Goal: Task Accomplishment & Management: Manage account settings

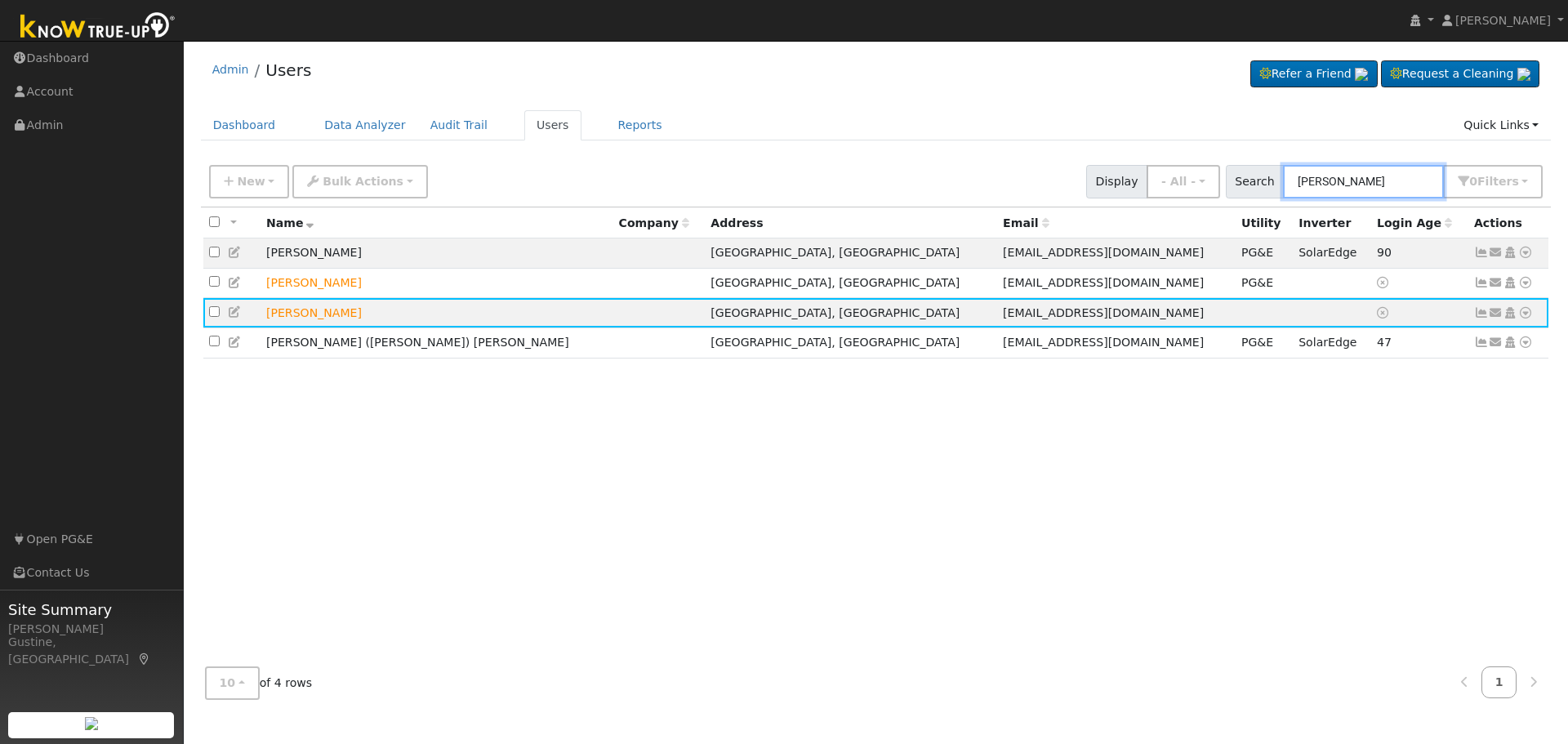
drag, startPoint x: 1416, startPoint y: 190, endPoint x: 1066, endPoint y: 177, distance: 350.2
click at [1069, 177] on div "New Add User Quick Add Quick Connect Quick Convert Lead Bulk Actions Send Email…" at bounding box center [875, 179] width 1340 height 39
click at [1386, 178] on input "[PERSON_NAME]" at bounding box center [1363, 182] width 161 height 34
click at [1382, 178] on input "[PERSON_NAME]" at bounding box center [1363, 182] width 161 height 34
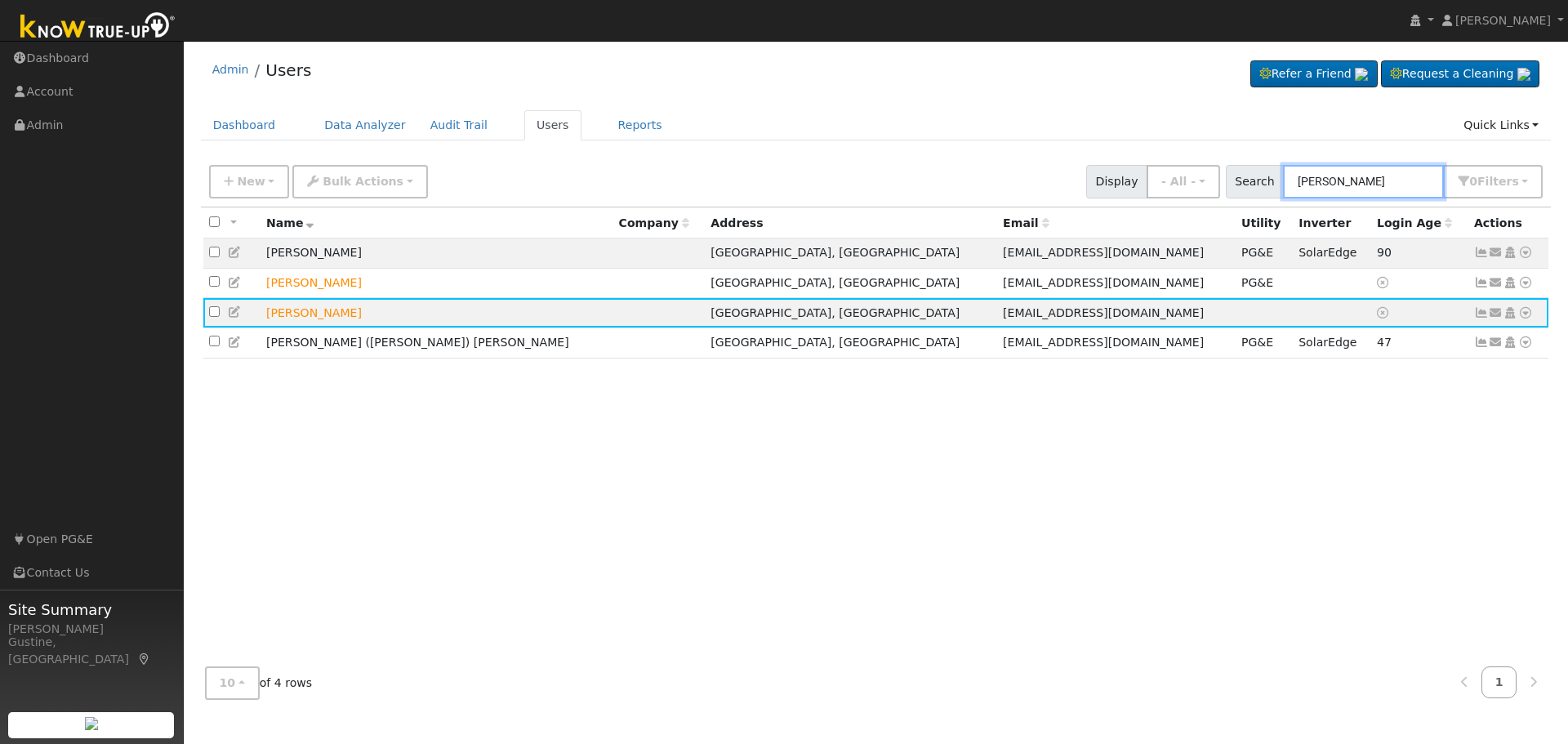
click at [1382, 178] on input "[PERSON_NAME]" at bounding box center [1363, 182] width 161 height 34
click at [1373, 180] on input "[PERSON_NAME]" at bounding box center [1363, 182] width 161 height 34
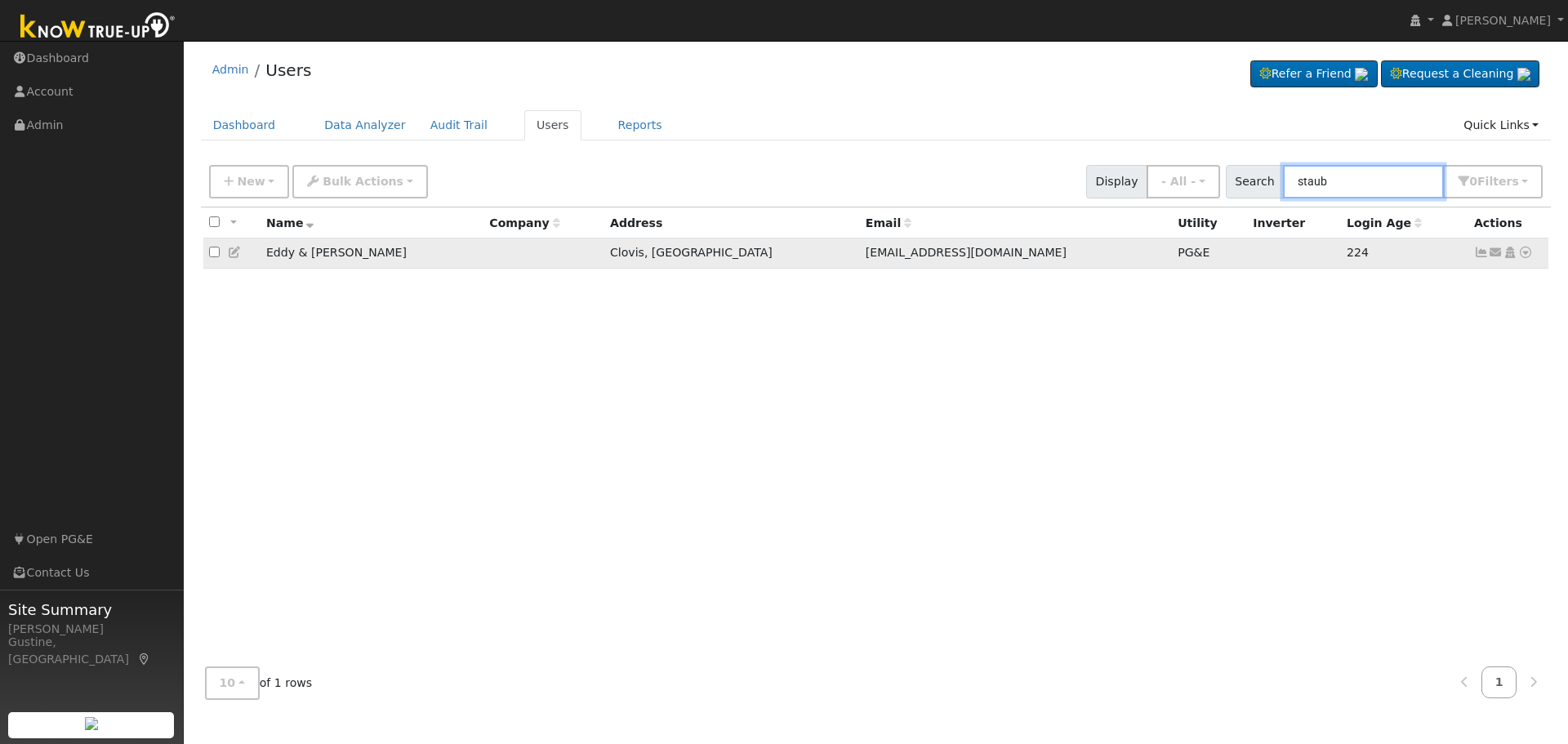
type input "staub"
click at [1479, 252] on icon at bounding box center [1482, 252] width 15 height 11
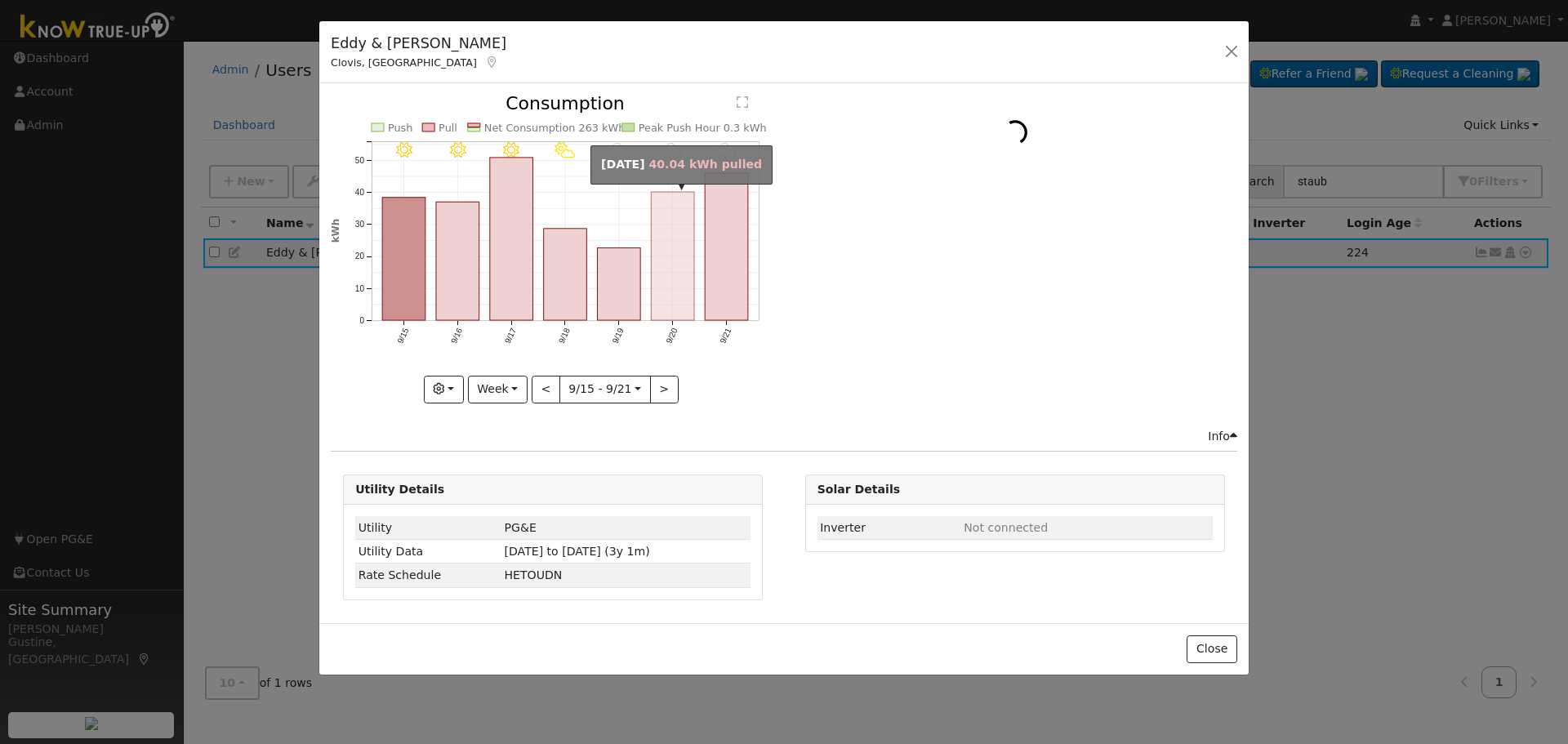
click at [682, 253] on rect "onclick=""" at bounding box center [673, 256] width 43 height 128
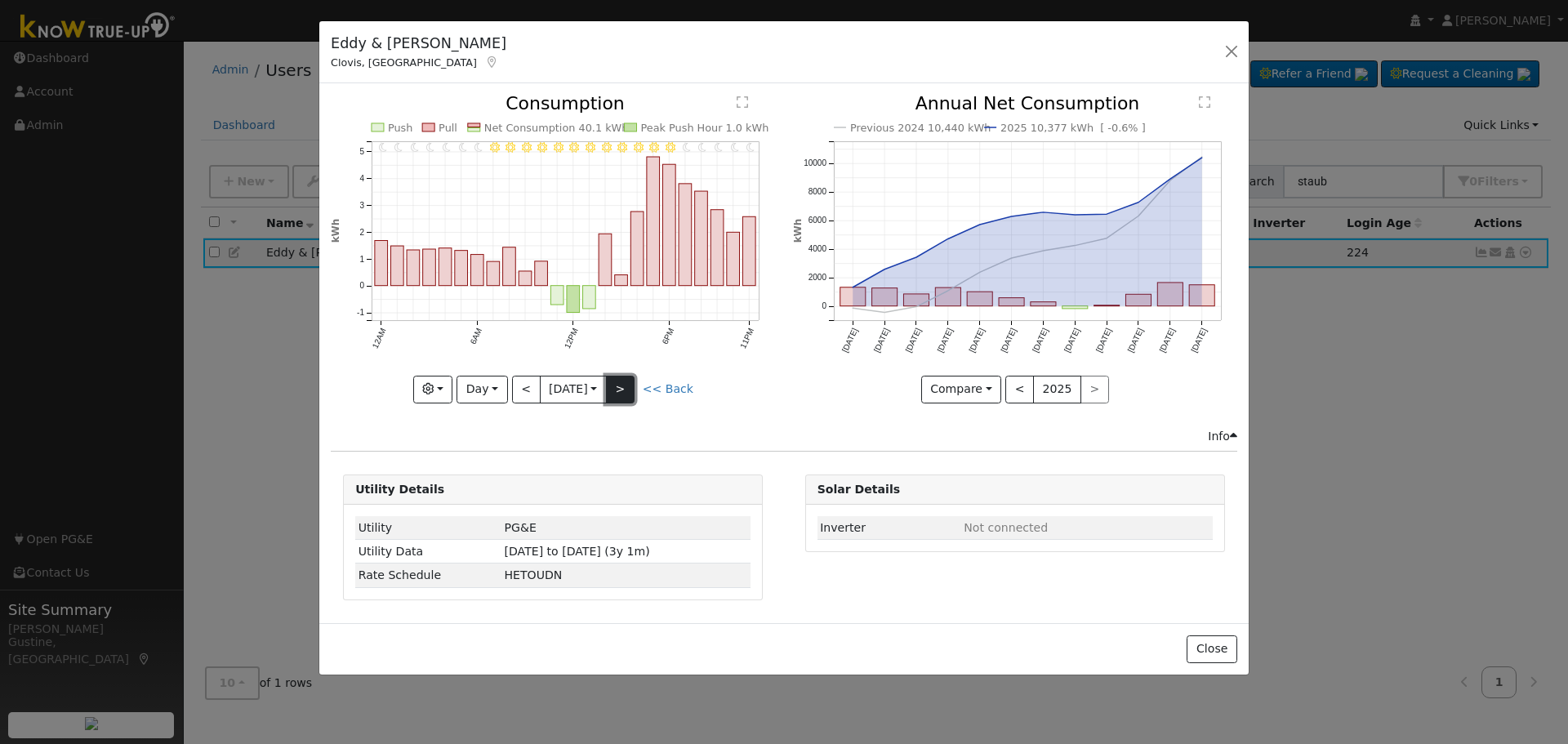
click at [635, 389] on button ">" at bounding box center [620, 390] width 28 height 28
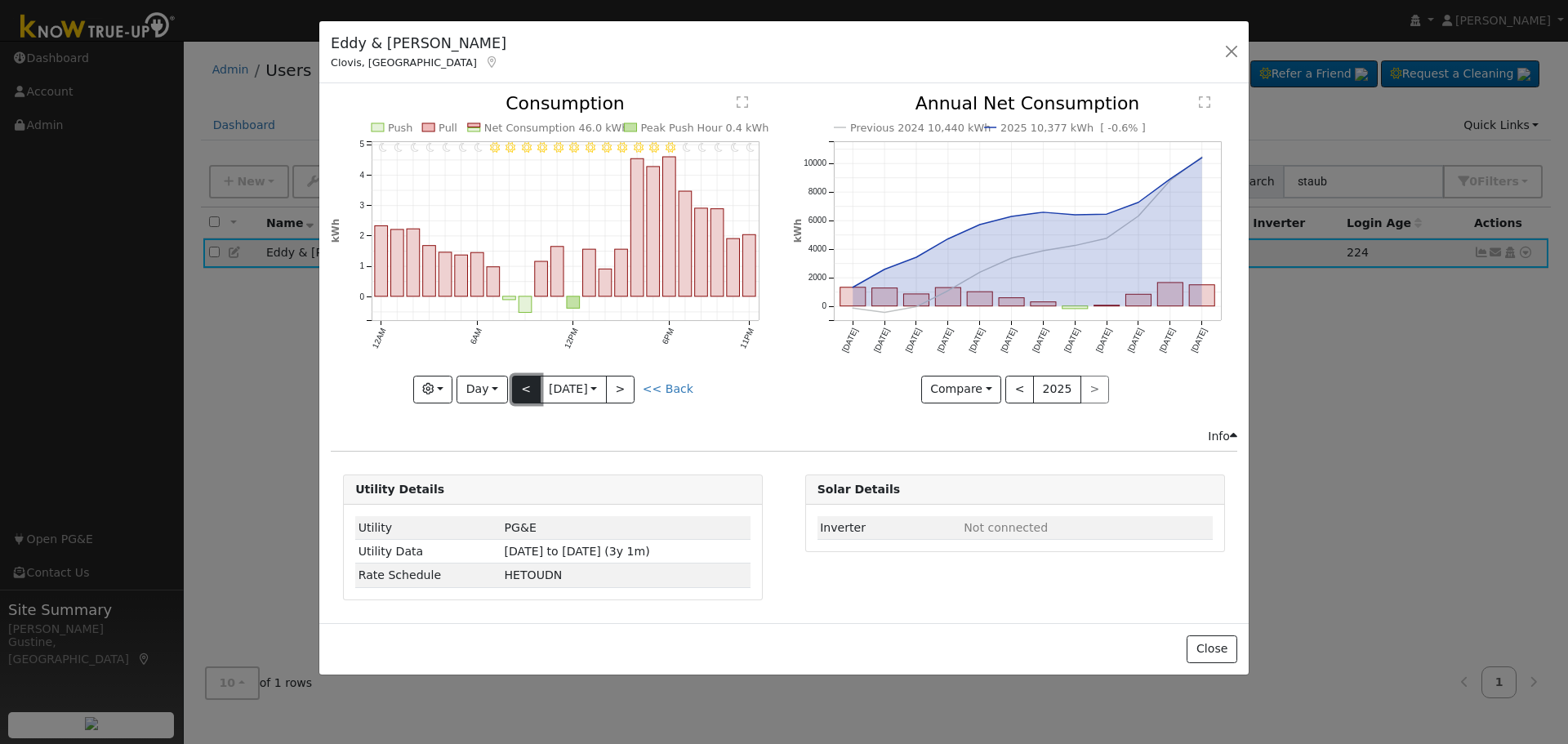
click at [516, 387] on button "<" at bounding box center [526, 390] width 28 height 28
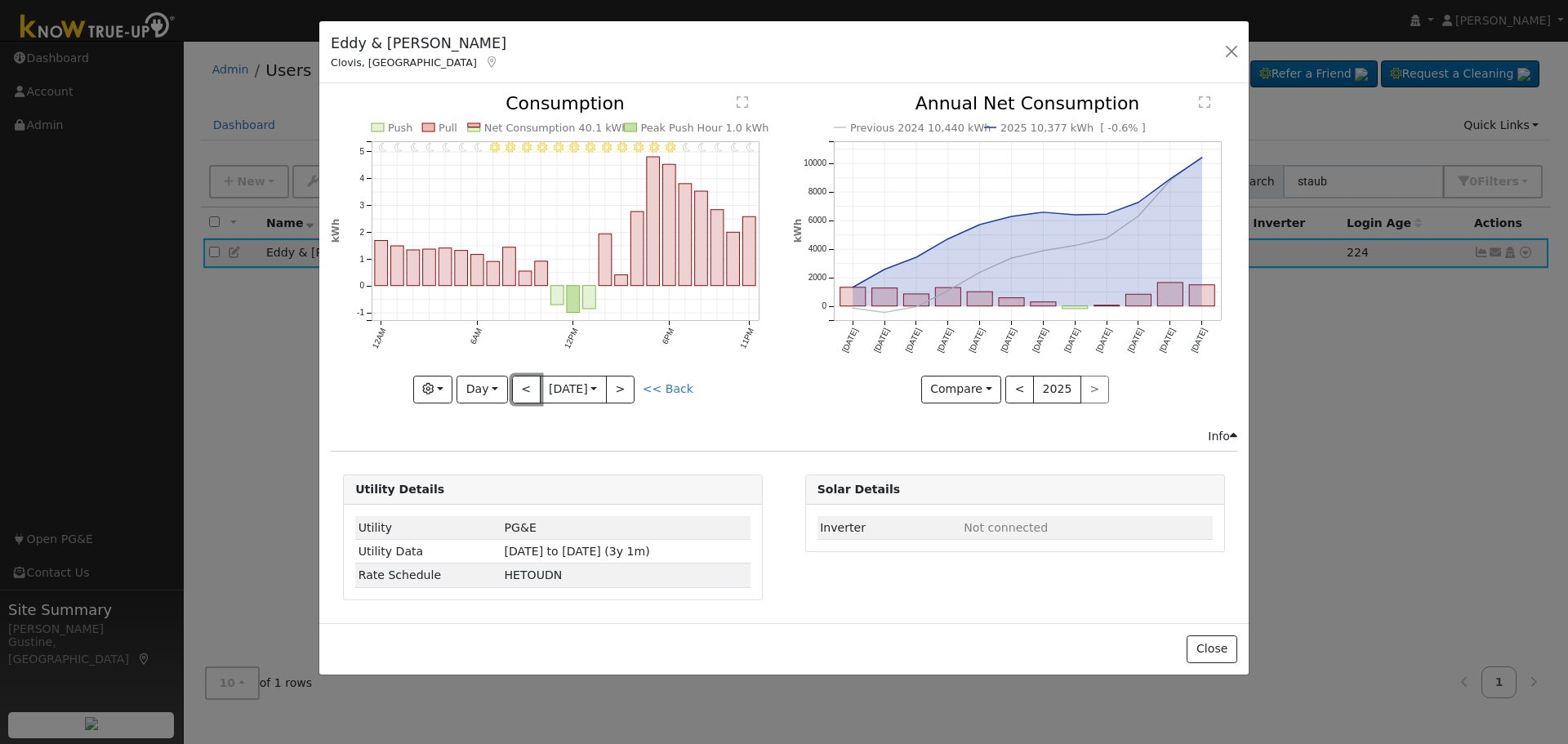
click at [522, 386] on button "<" at bounding box center [526, 390] width 28 height 28
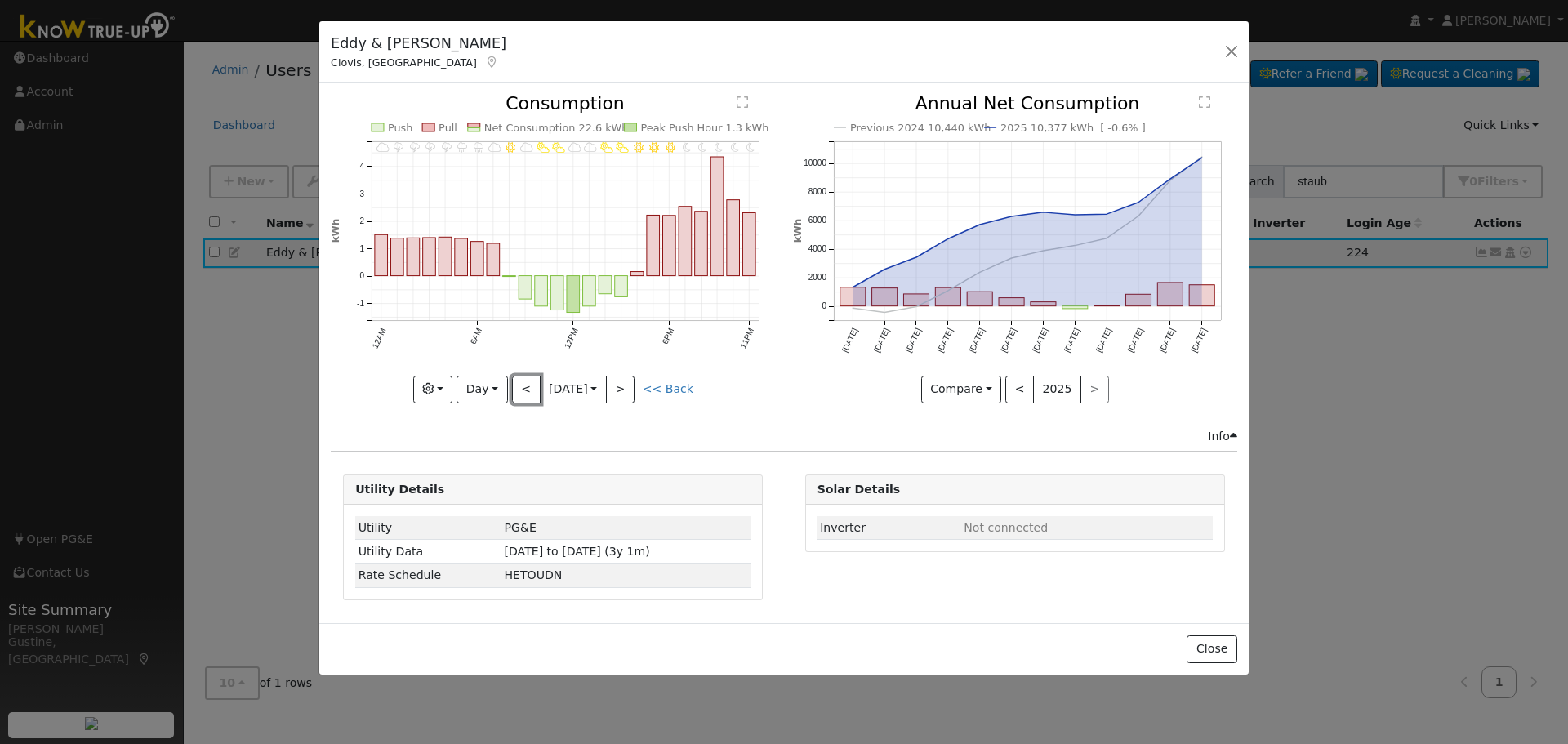
click at [522, 386] on button "<" at bounding box center [526, 390] width 28 height 28
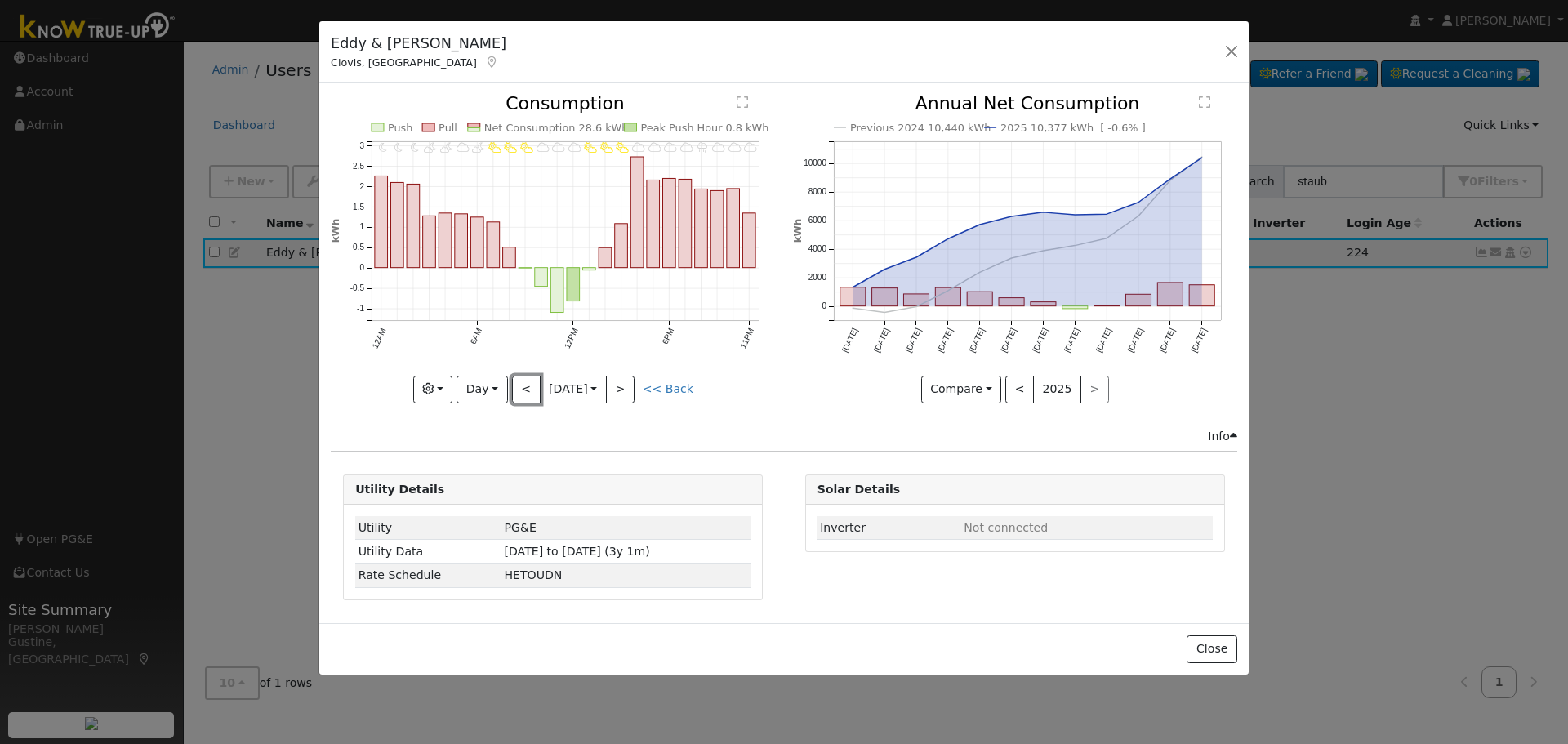
click at [522, 386] on button "<" at bounding box center [526, 390] width 28 height 28
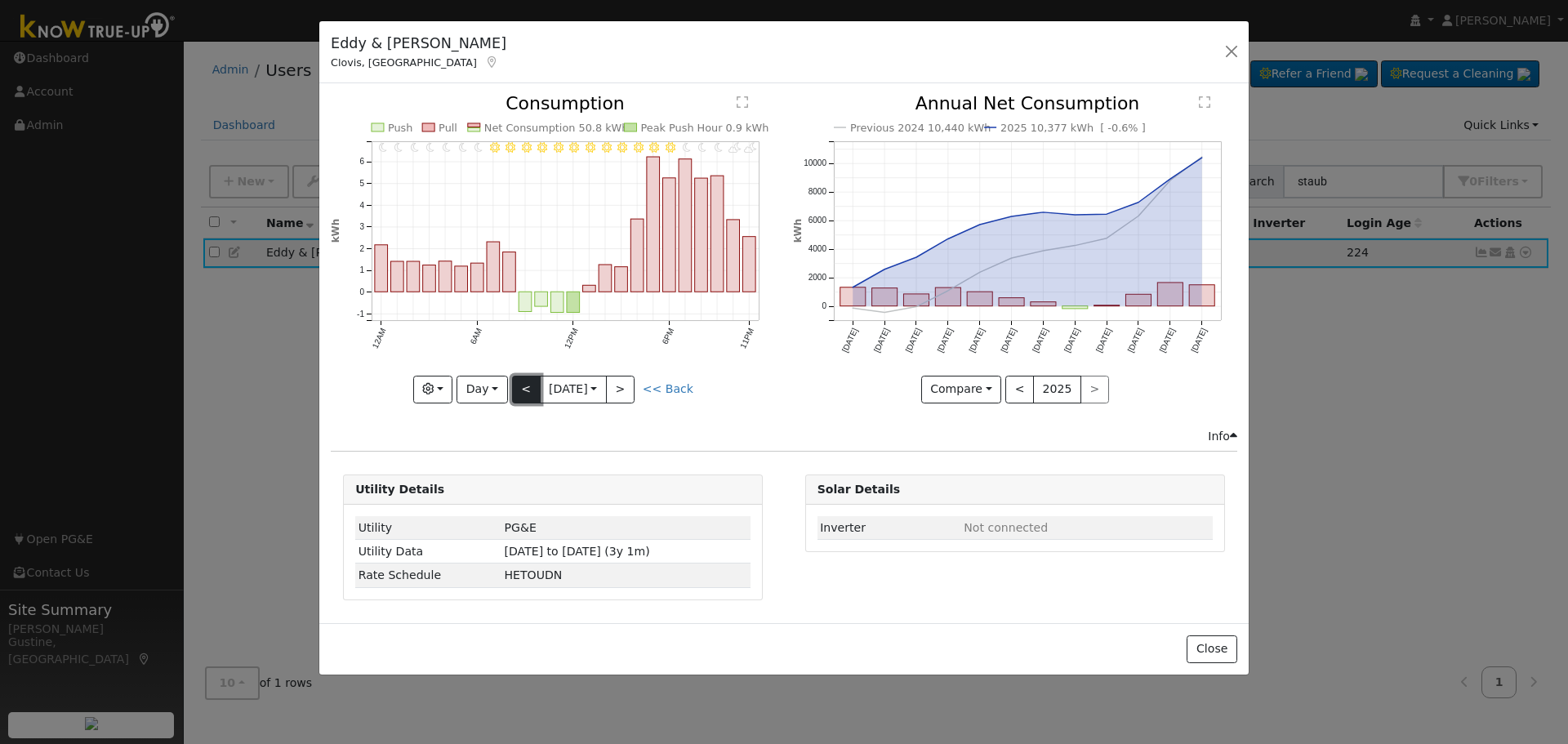
click at [522, 383] on button "<" at bounding box center [526, 390] width 28 height 28
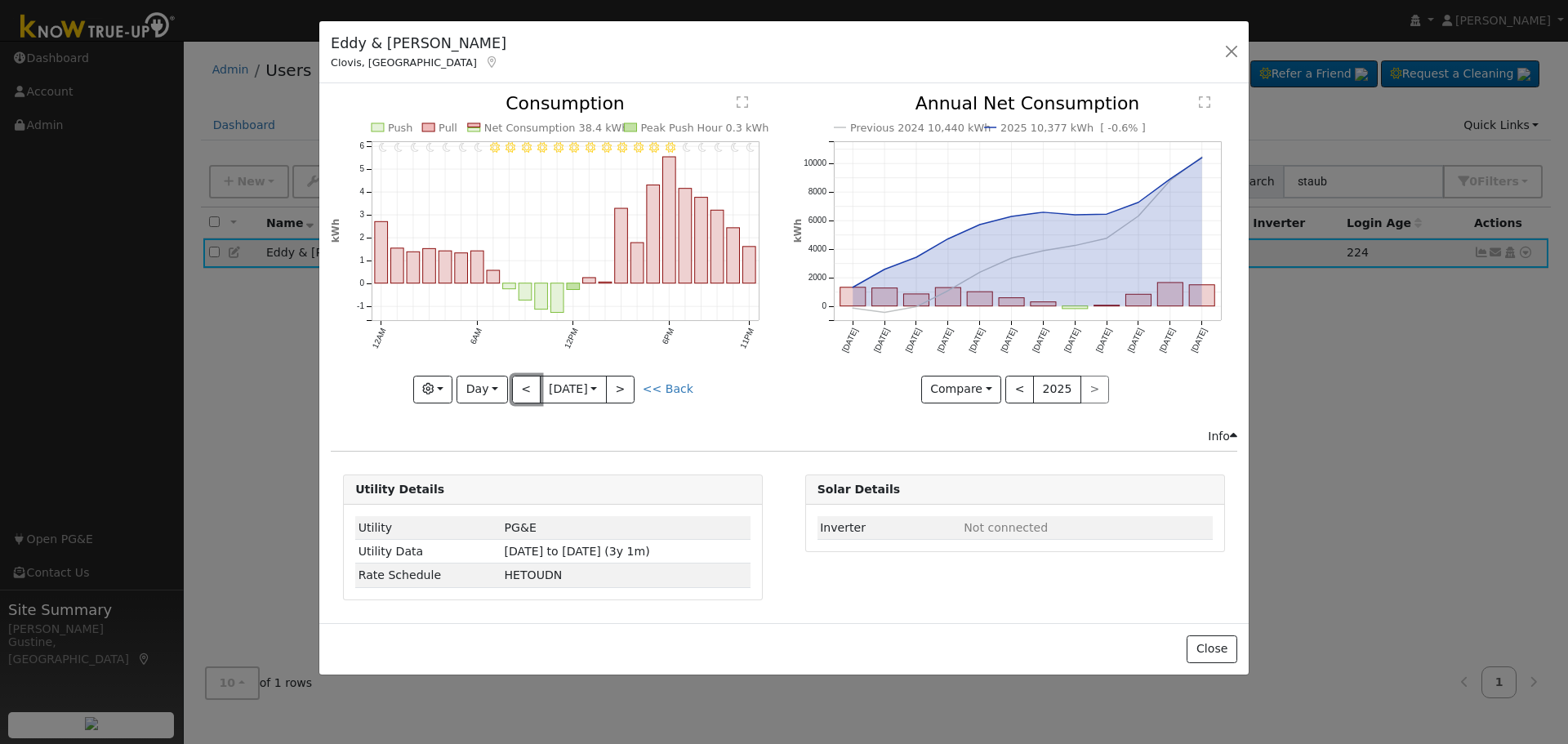
click at [522, 383] on button "<" at bounding box center [526, 390] width 28 height 28
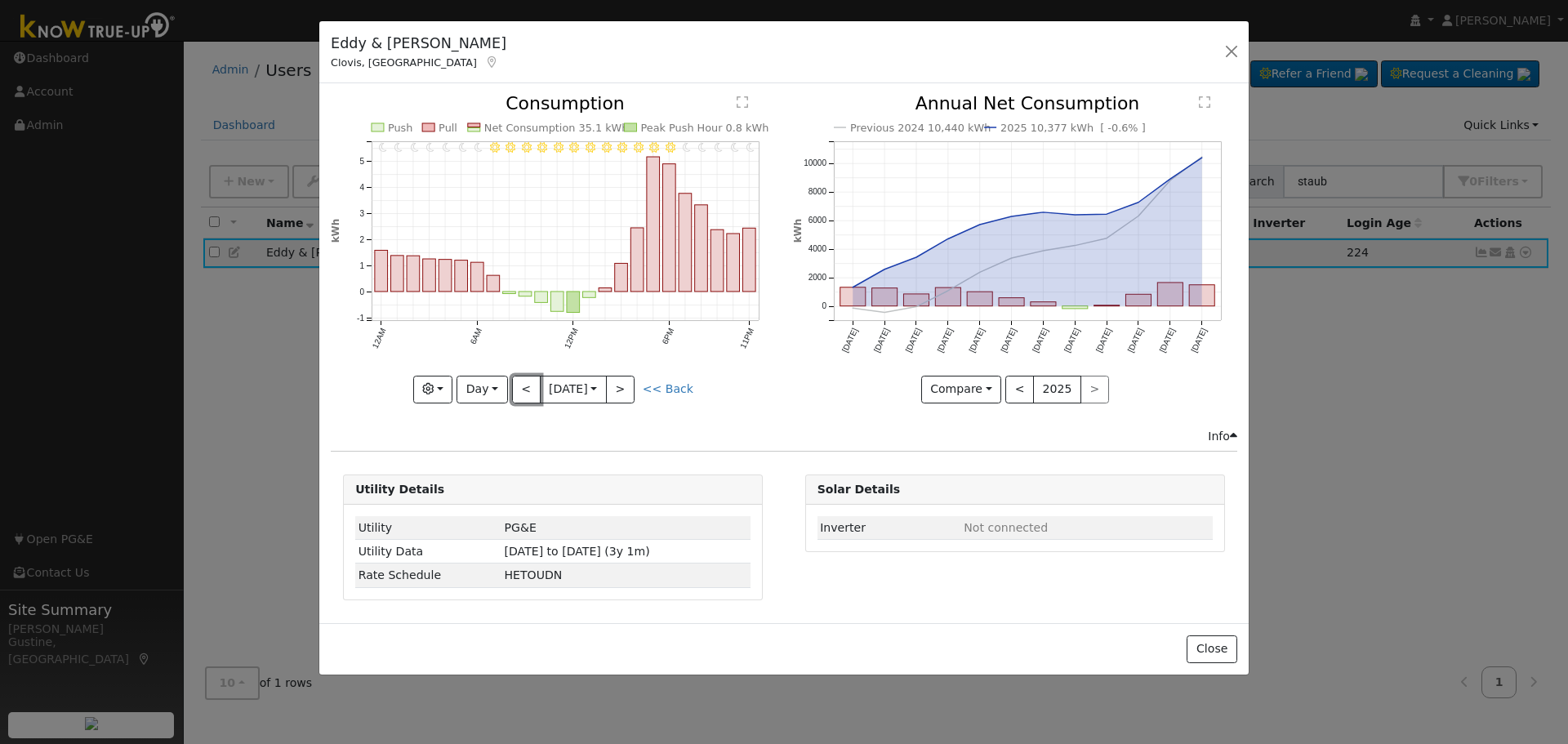
click at [522, 383] on button "<" at bounding box center [526, 390] width 28 height 28
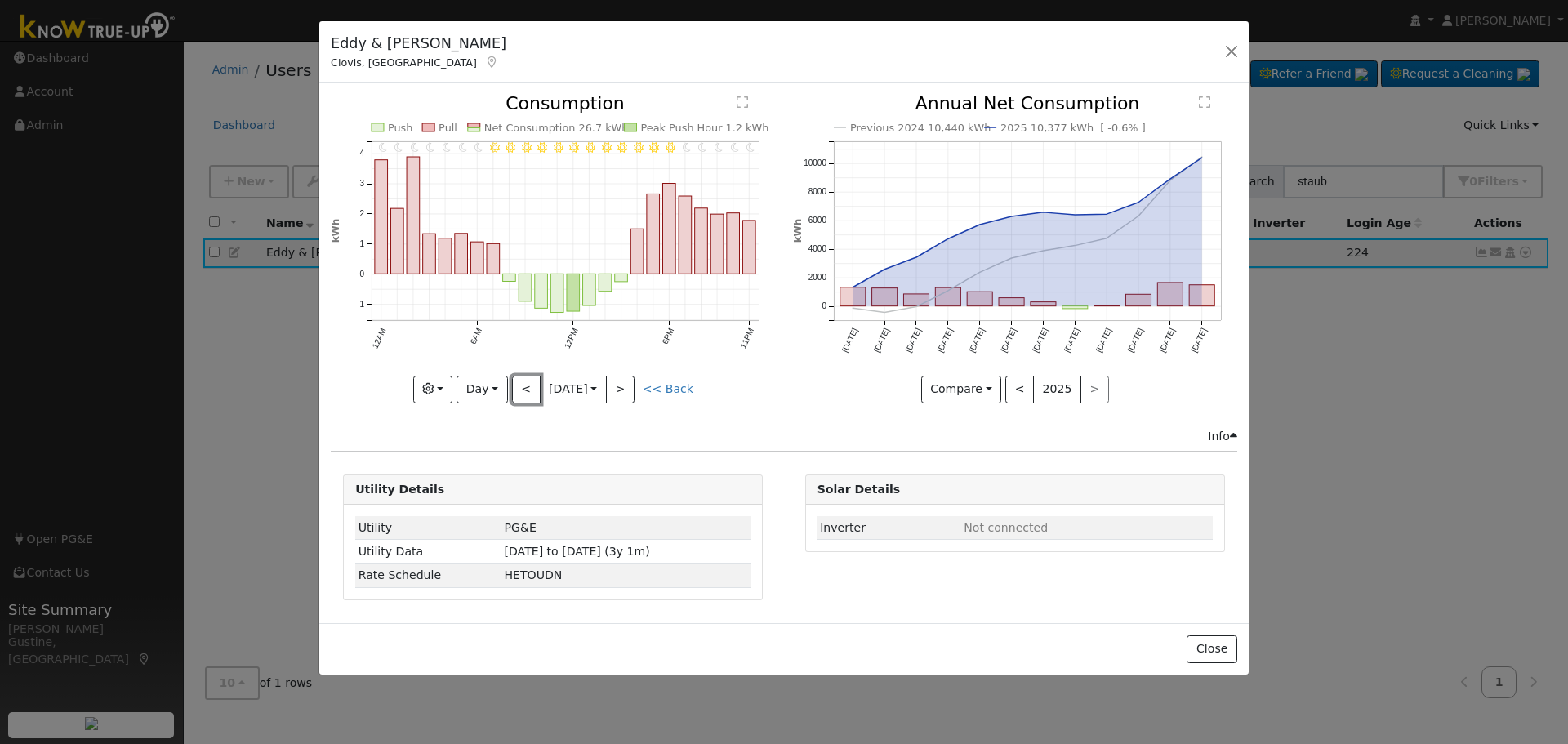
click at [522, 383] on button "<" at bounding box center [526, 390] width 28 height 28
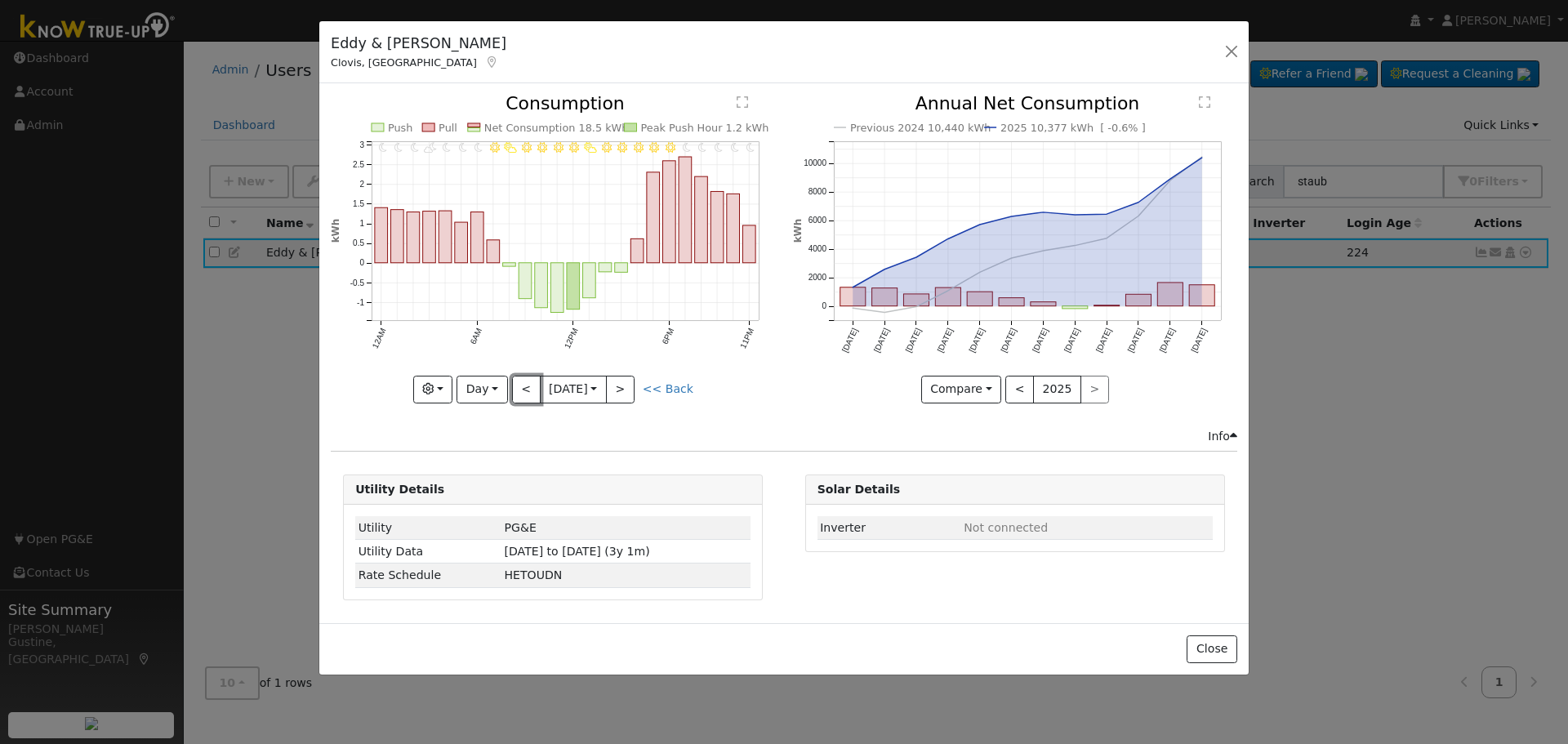
click at [522, 383] on button "<" at bounding box center [526, 390] width 28 height 28
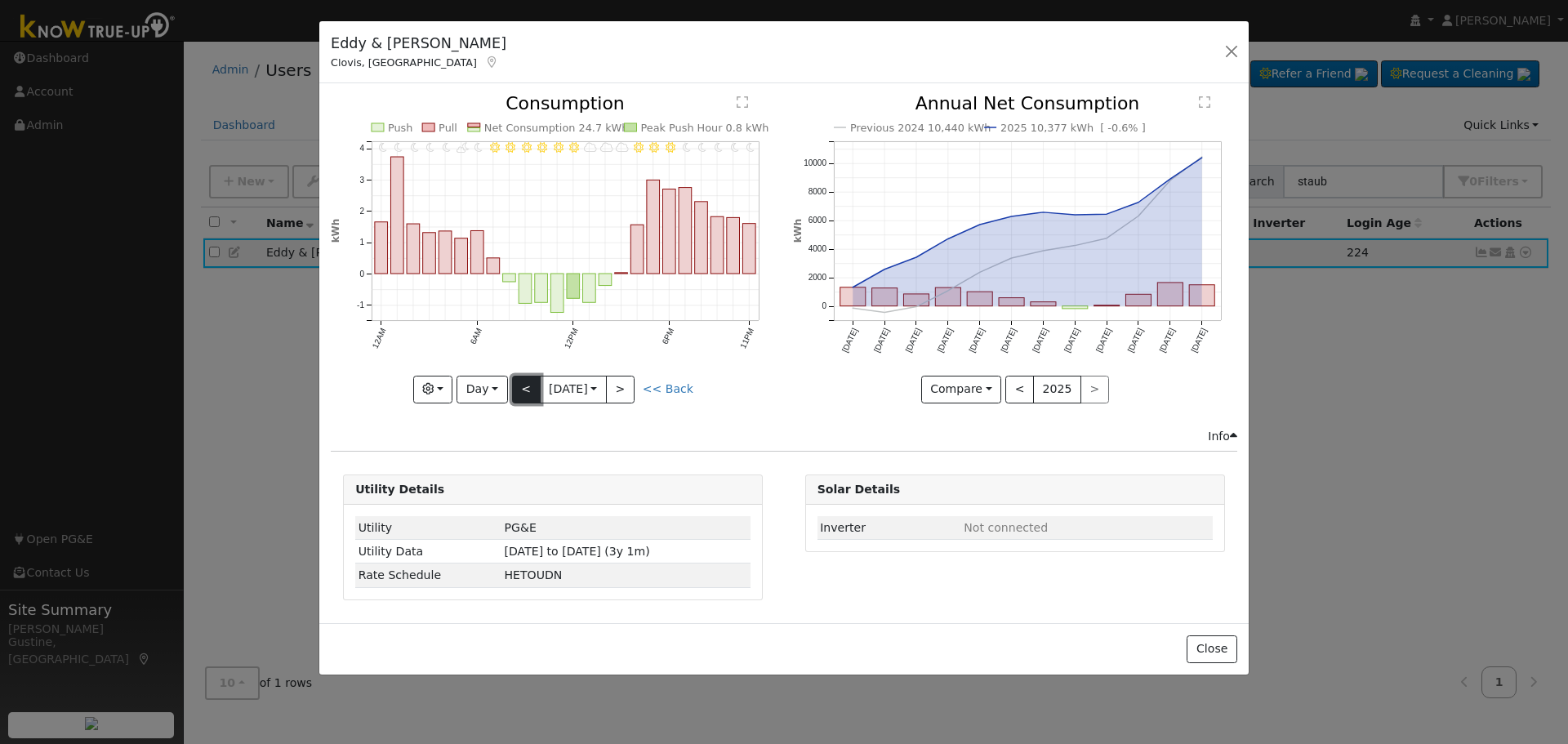
click at [523, 383] on button "<" at bounding box center [526, 390] width 28 height 28
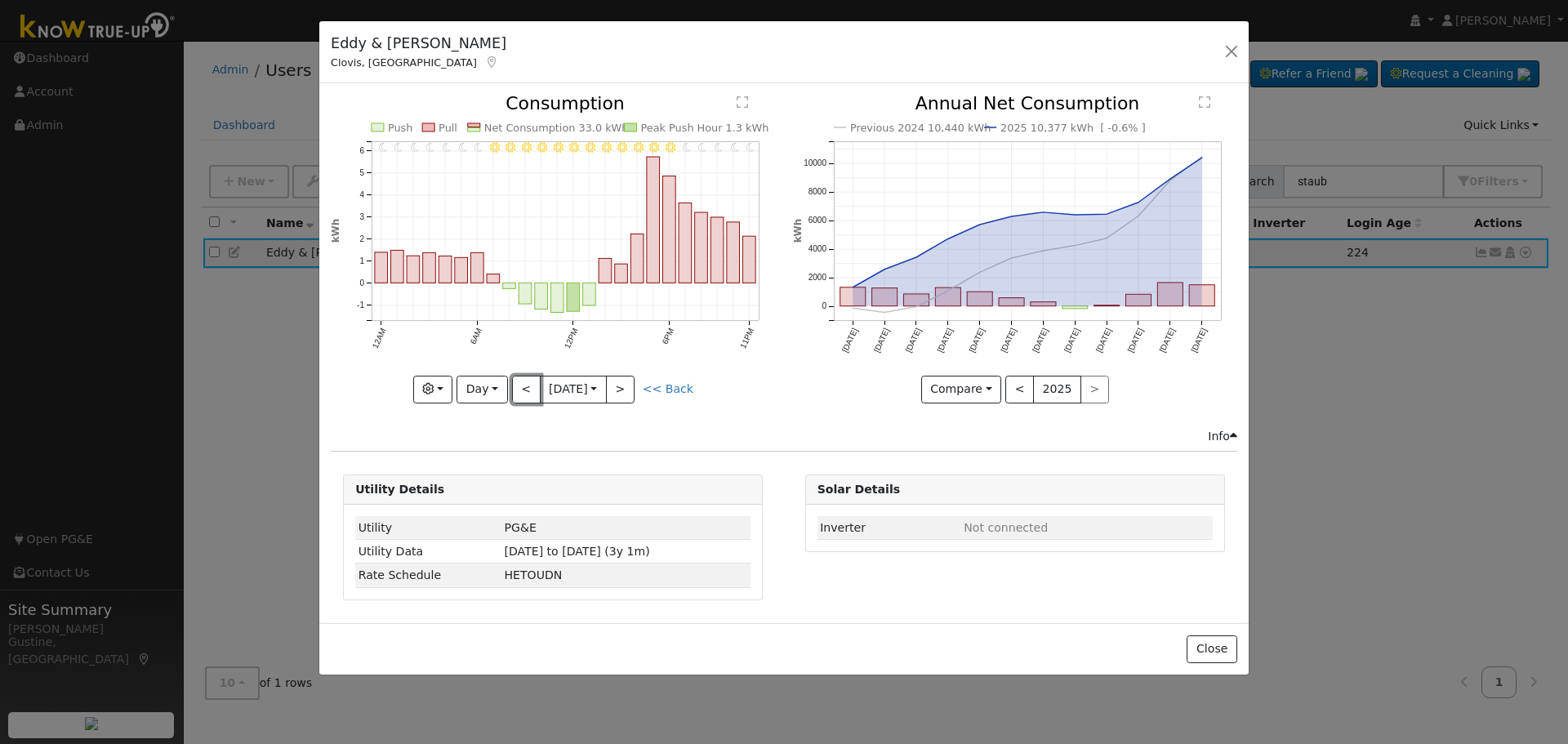
click at [525, 376] on button "<" at bounding box center [526, 390] width 28 height 28
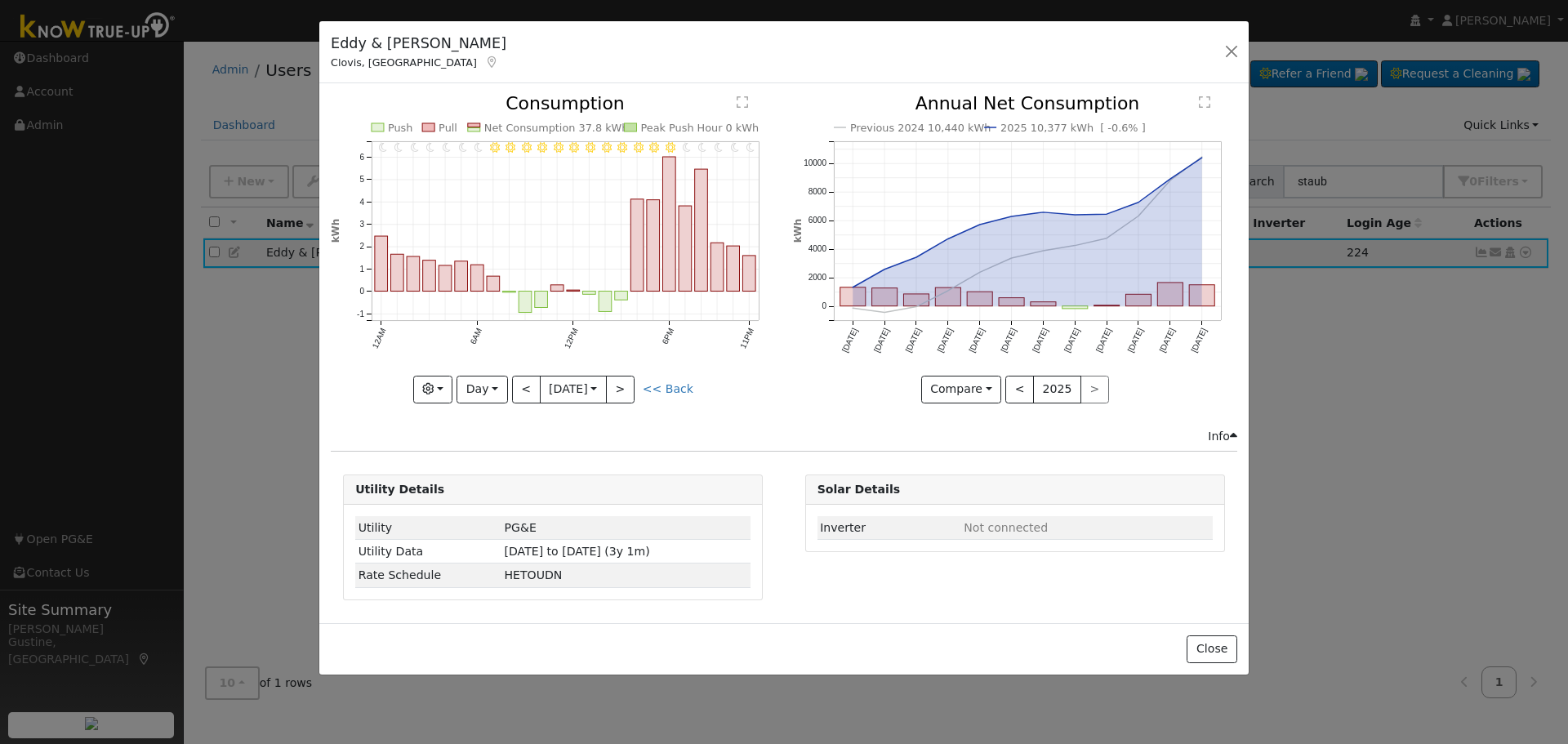
click at [510, 398] on div "Graphs Estimated Production Previous Year Consumption Previous Year Total Consu…" at bounding box center [553, 390] width 444 height 28
click at [530, 380] on button "<" at bounding box center [526, 390] width 28 height 28
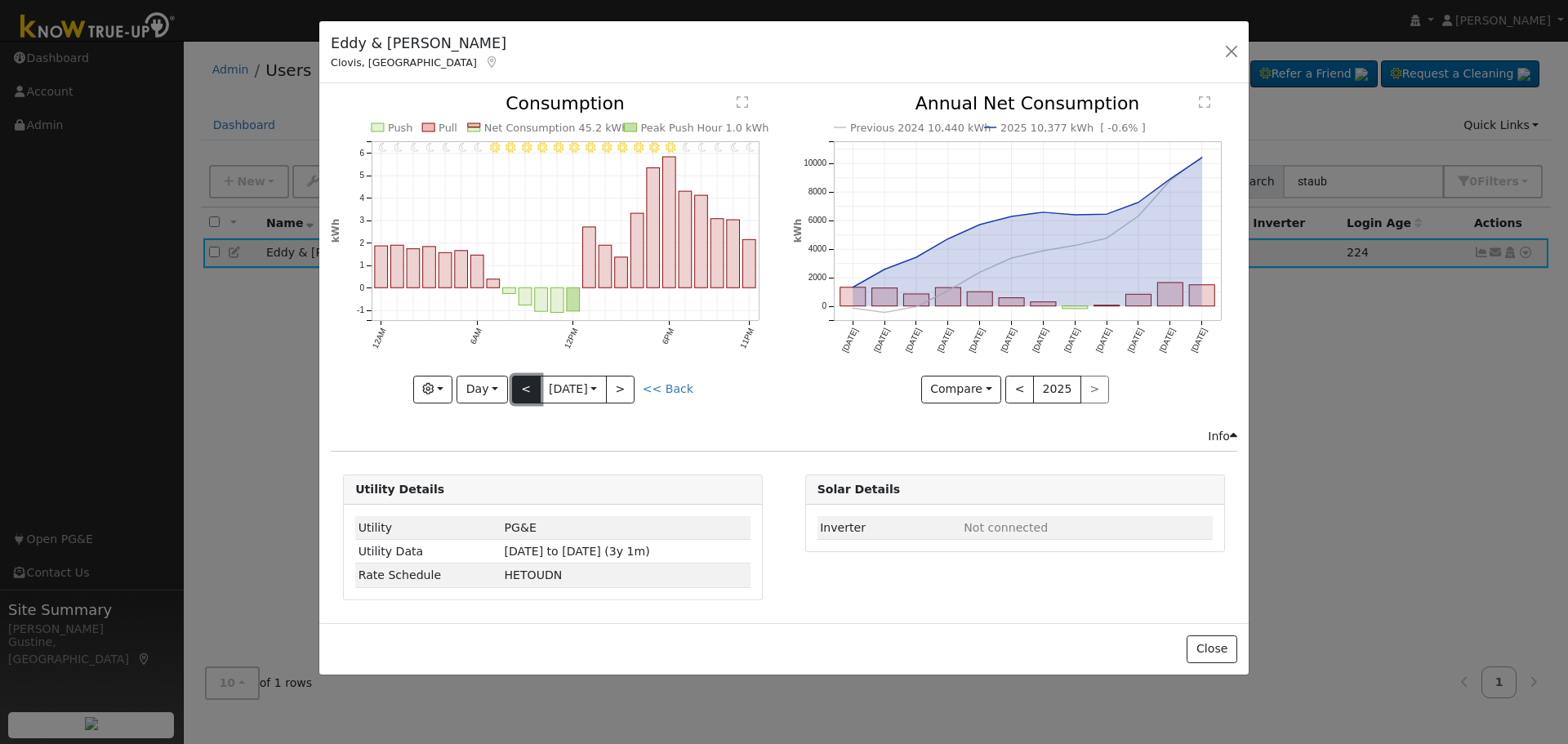
click at [529, 397] on button "<" at bounding box center [526, 390] width 28 height 28
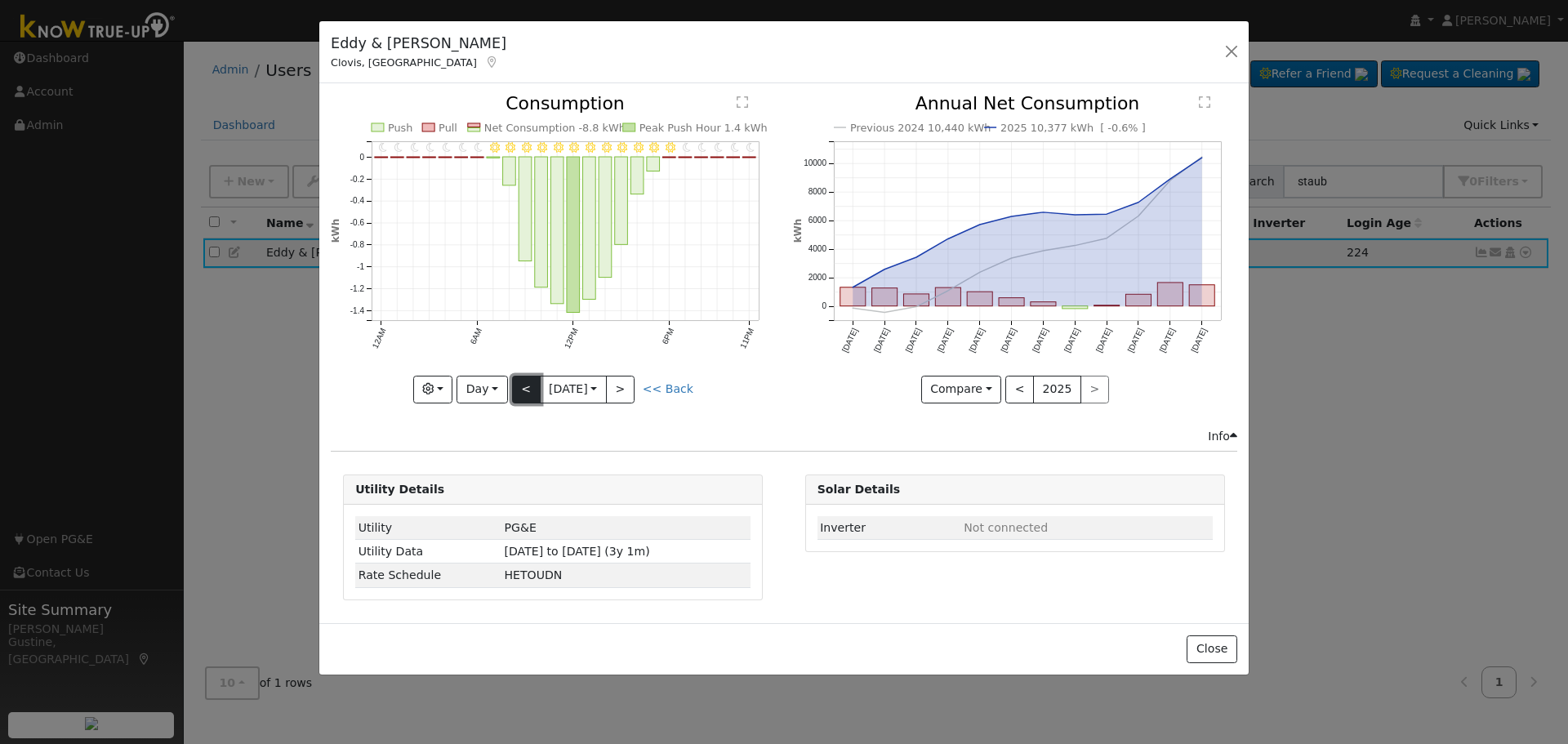
click at [524, 380] on button "<" at bounding box center [526, 390] width 28 height 28
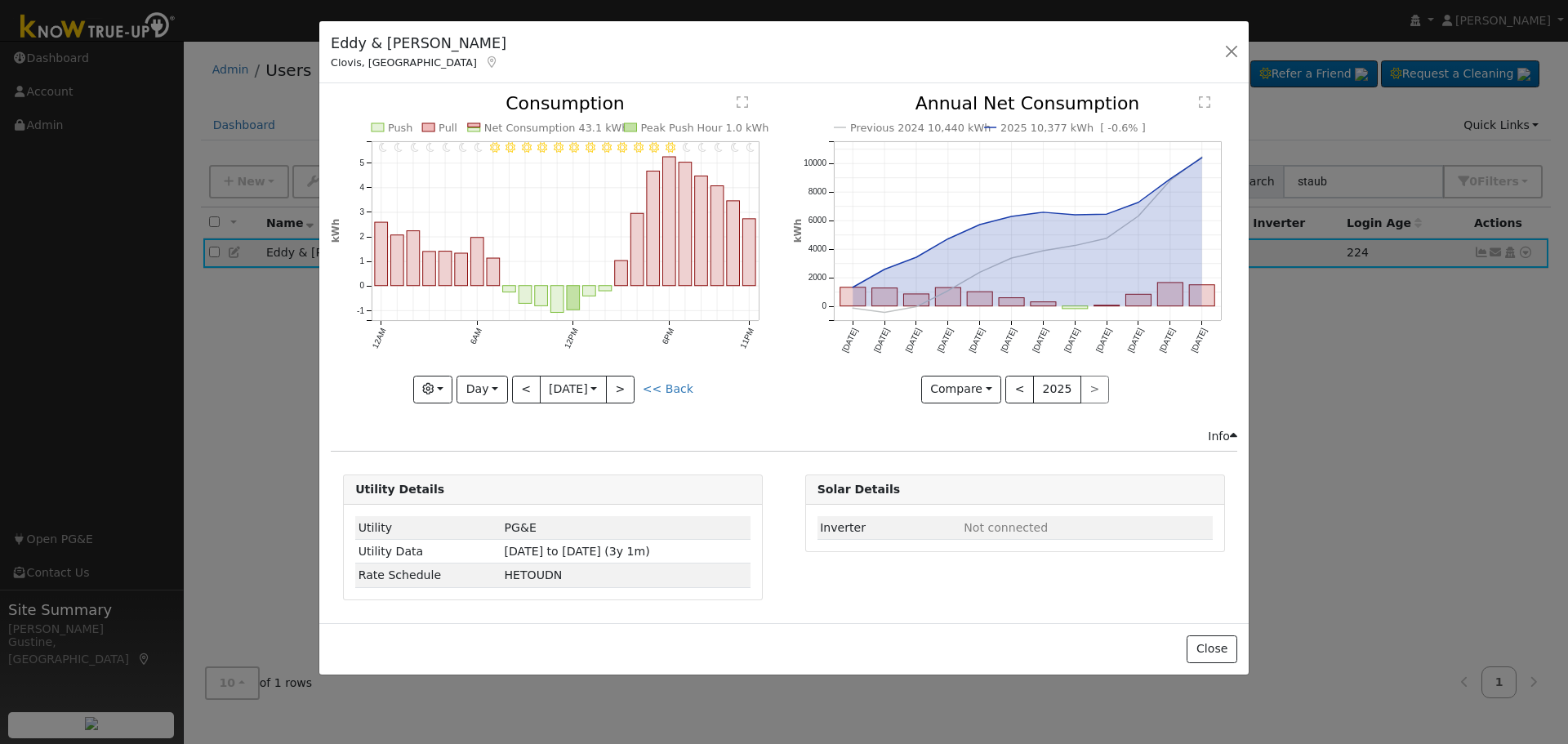
click at [533, 373] on icon "11PM - Clear 10PM - Clear 9PM - Clear 8PM - Clear 7PM - Clear 6PM - Clear 5PM -…" at bounding box center [553, 243] width 444 height 298
click at [531, 380] on button "<" at bounding box center [526, 390] width 28 height 28
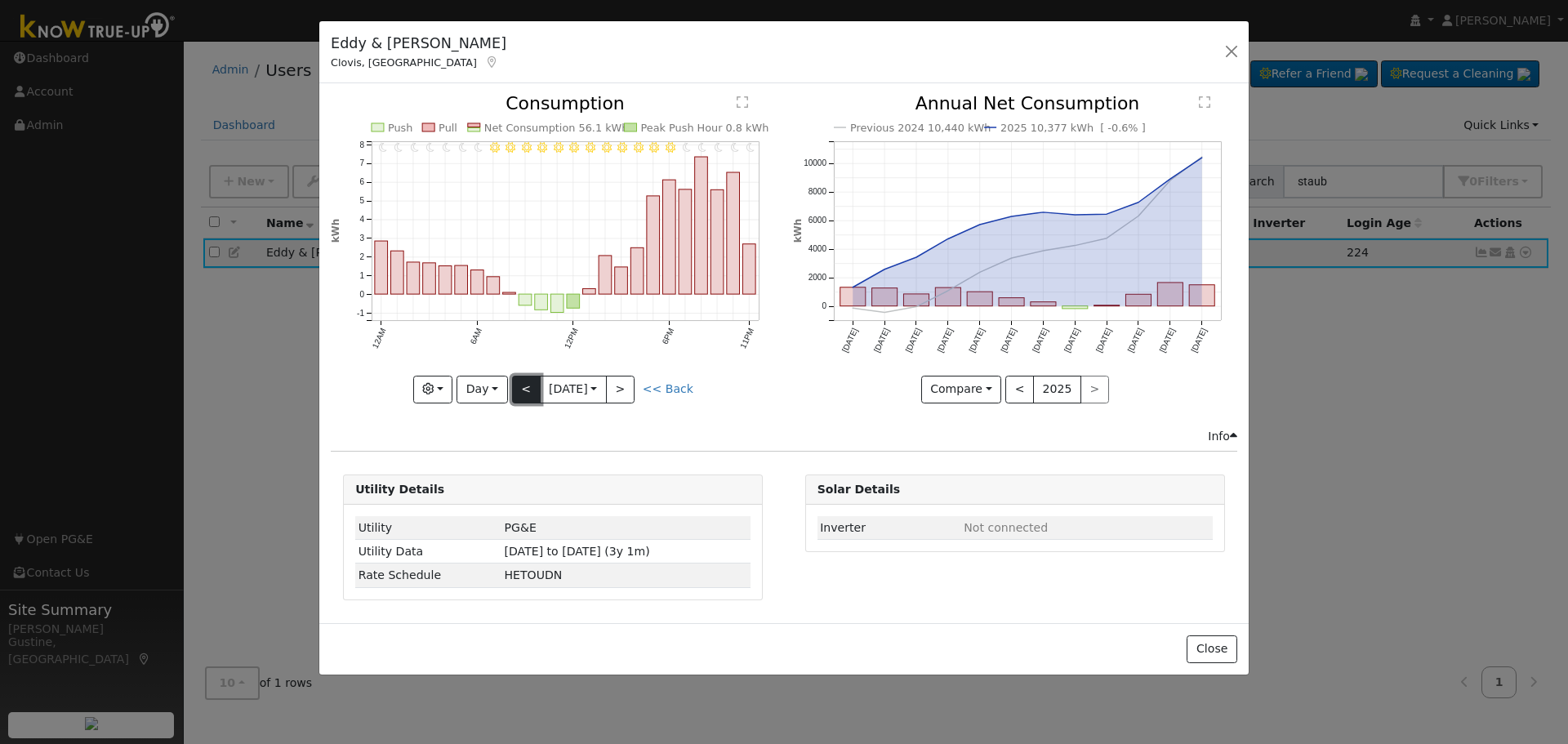
click at [531, 380] on button "<" at bounding box center [526, 390] width 28 height 28
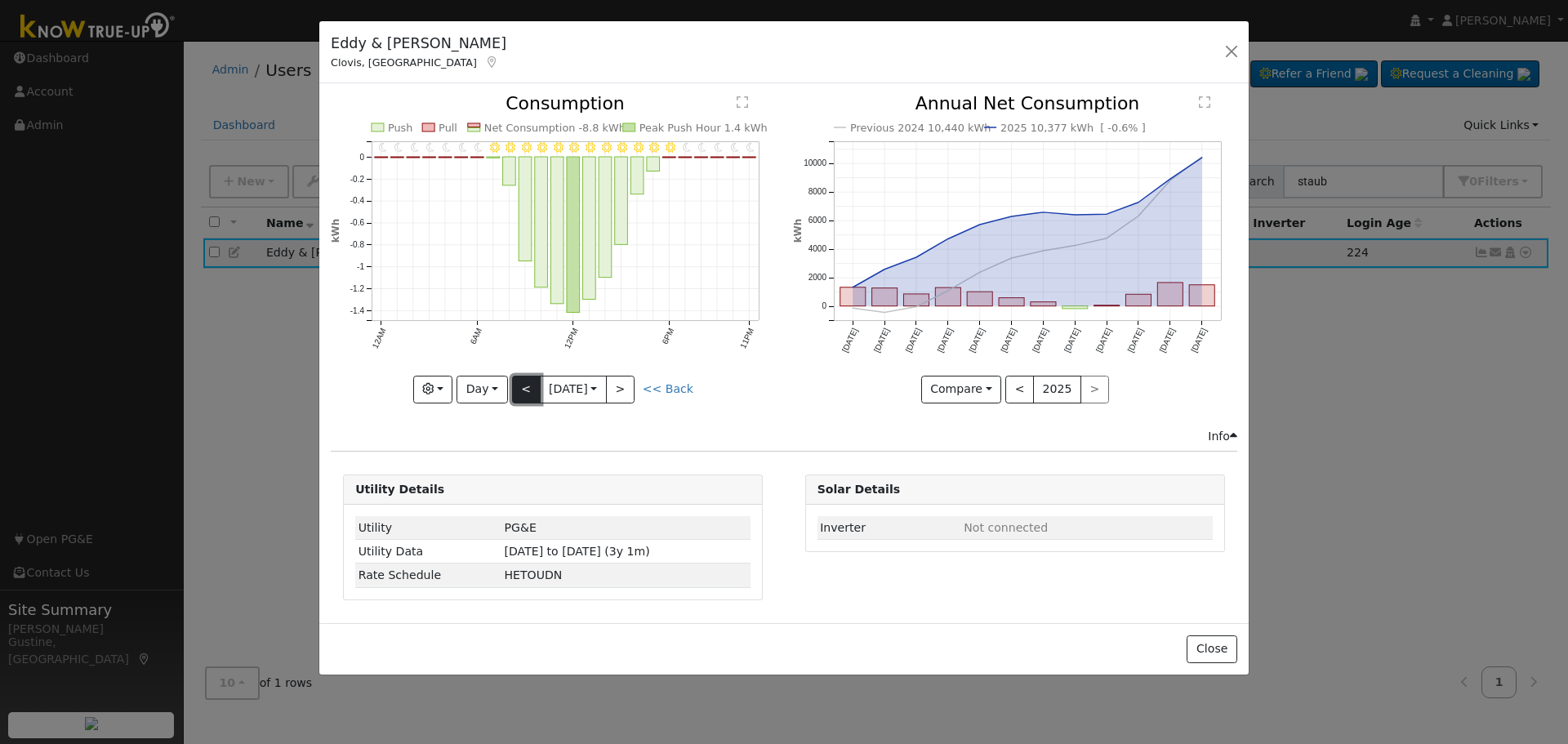
click at [531, 380] on button "<" at bounding box center [526, 390] width 28 height 28
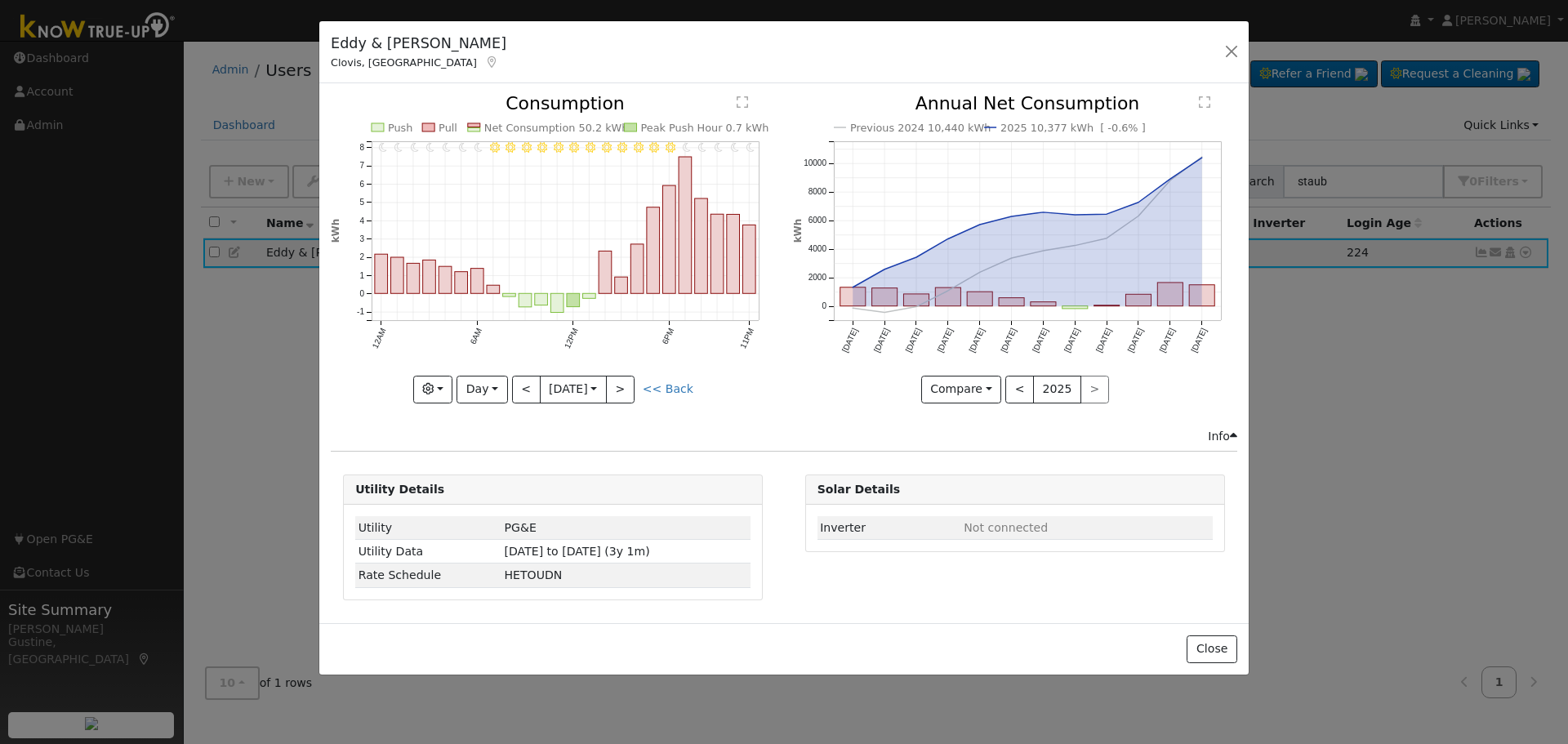
click at [629, 404] on div "11PM - Clear 10PM - Clear 9PM - Clear 8PM - Clear 7PM - Clear 6PM - Clear 5PM -…" at bounding box center [553, 261] width 462 height 332
click at [628, 400] on button ">" at bounding box center [620, 390] width 28 height 28
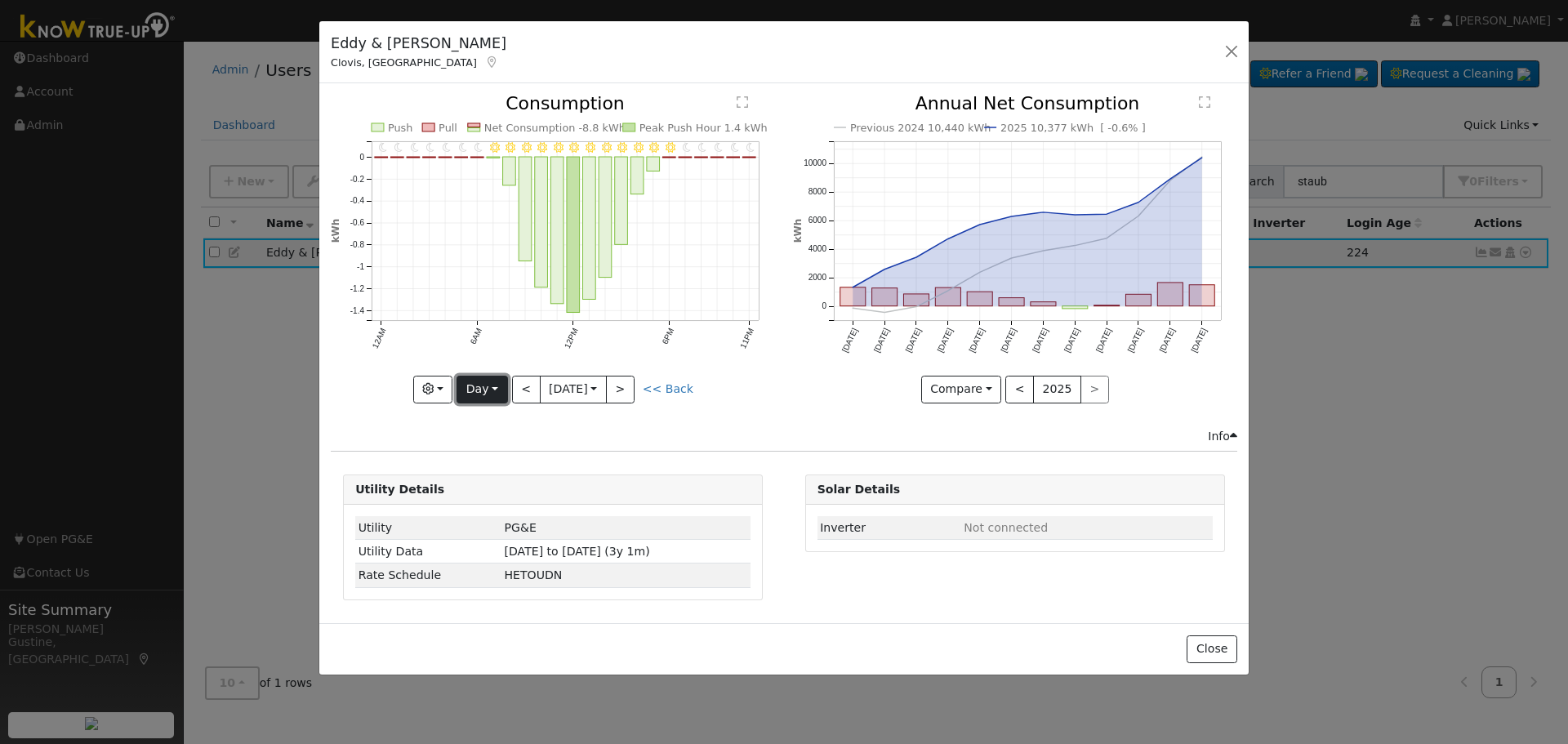
click at [490, 382] on button "Day" at bounding box center [482, 390] width 50 height 28
click at [499, 377] on button "Day" at bounding box center [482, 390] width 50 height 28
click at [507, 380] on button "Day" at bounding box center [482, 390] width 50 height 28
click at [514, 389] on button "<" at bounding box center [526, 390] width 28 height 28
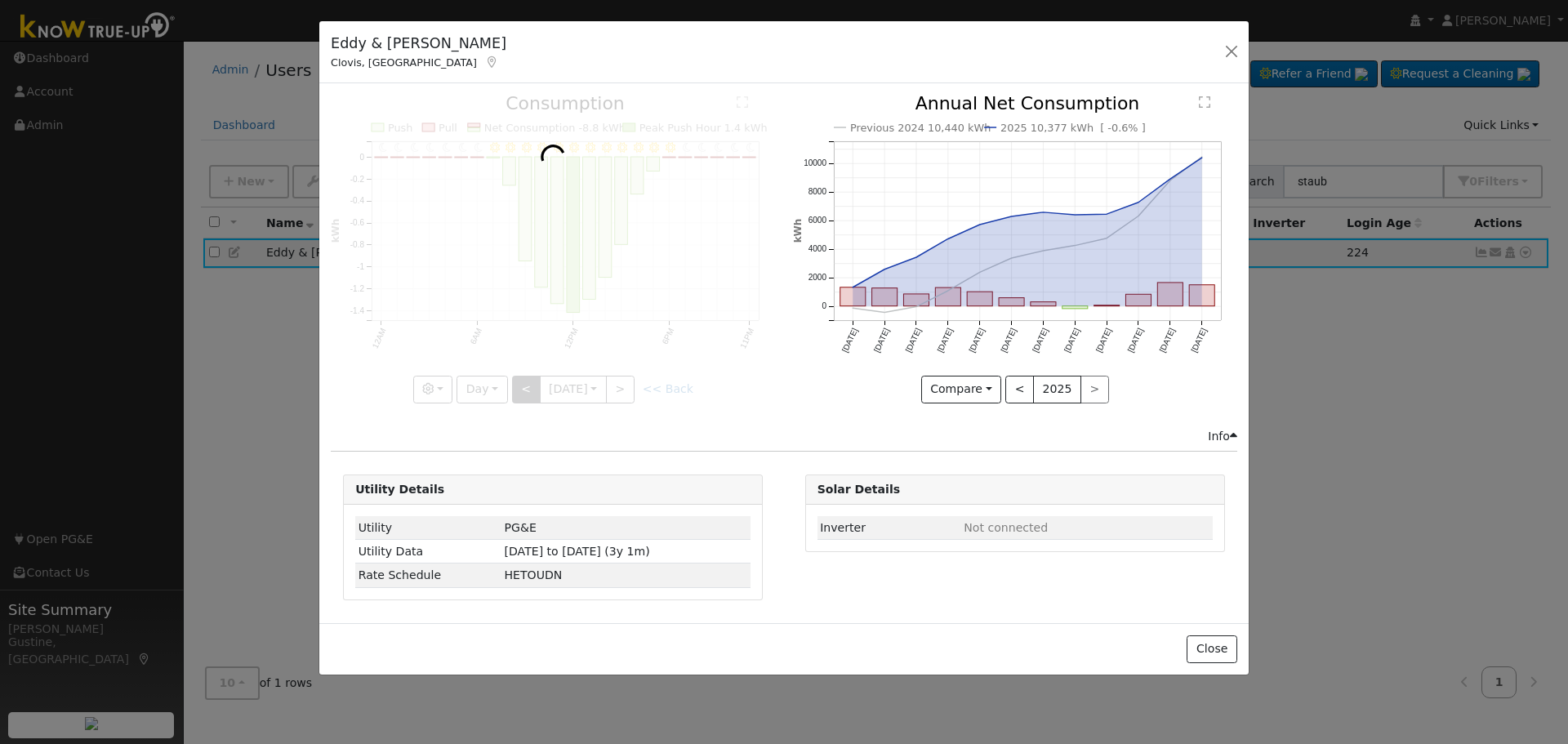
click at [514, 389] on div at bounding box center [553, 249] width 444 height 308
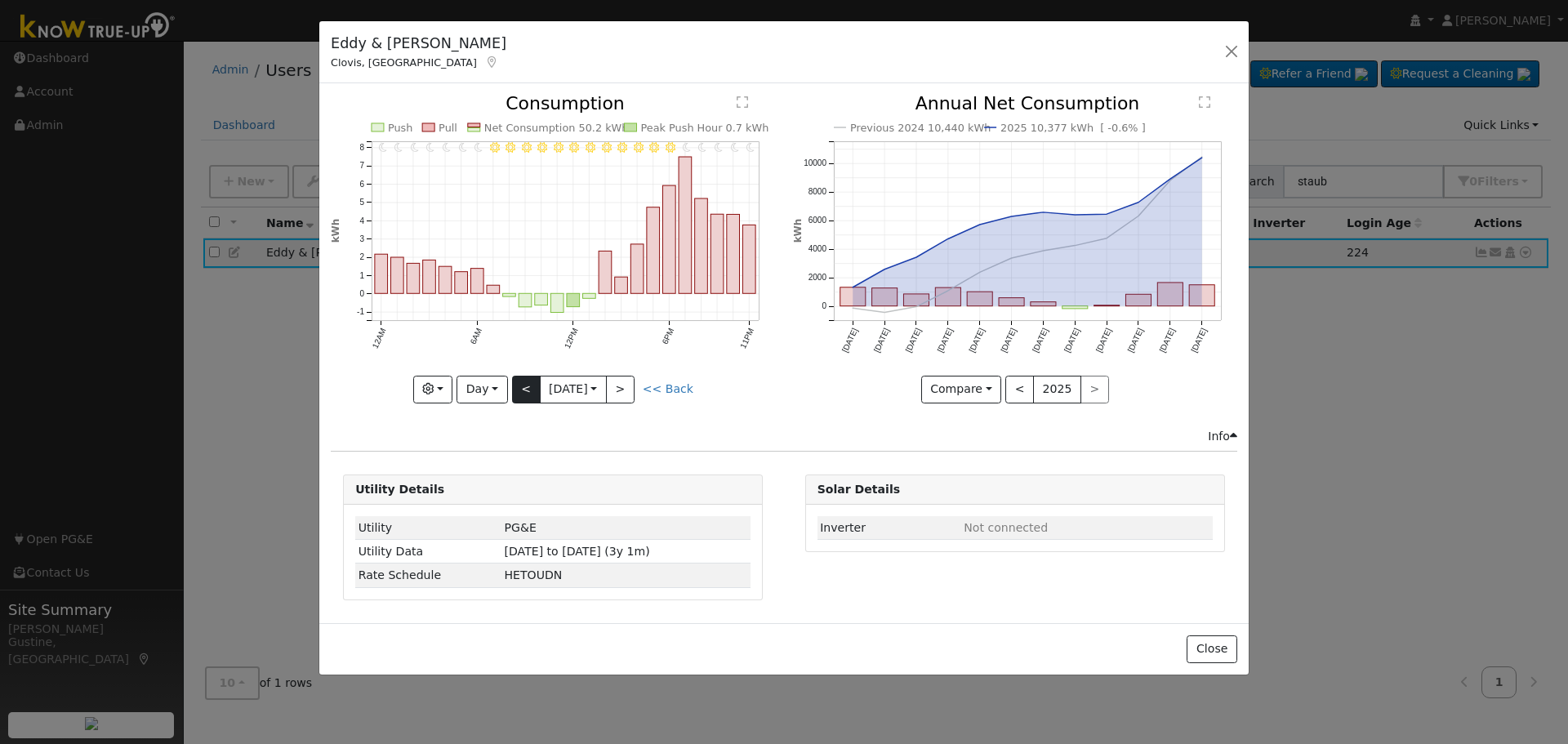
click at [514, 389] on div at bounding box center [553, 249] width 444 height 308
click at [514, 389] on button "<" at bounding box center [526, 390] width 28 height 28
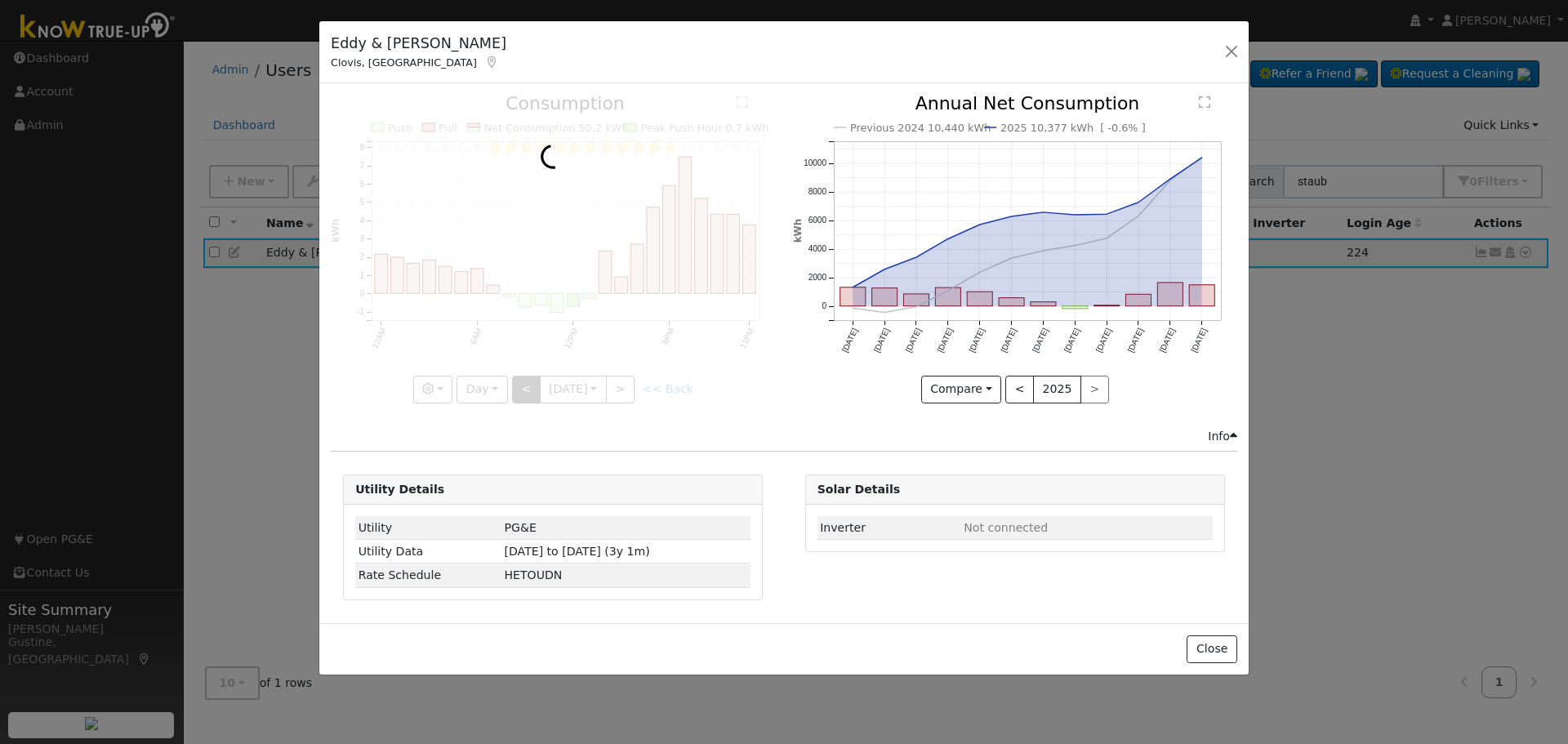
click at [514, 389] on div at bounding box center [553, 249] width 444 height 308
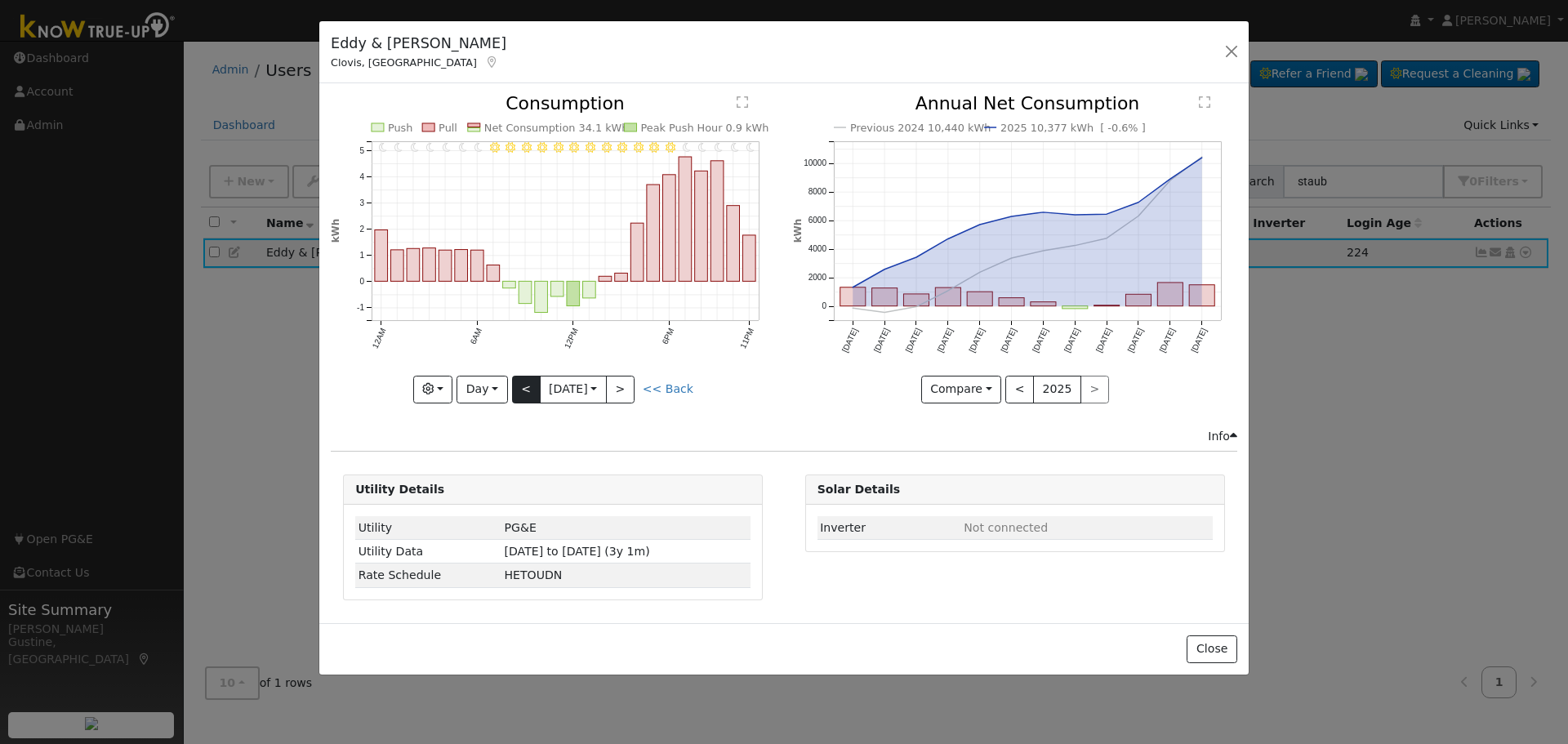
click at [514, 389] on div "11PM - Clear 10PM - Clear 9PM - Clear 8PM - Clear 7PM - Clear 6PM - Clear 5PM -…" at bounding box center [553, 249] width 444 height 308
click at [514, 389] on icon "11PM - Clear 10PM - Clear 9PM - Clear 8PM - Clear 7PM - Clear 6PM - Clear 5PM -…" at bounding box center [553, 243] width 444 height 298
click at [514, 381] on icon "11PM - Clear 10PM - Clear 9PM - Clear 8PM - Clear 7PM - Clear 6PM - Clear 5PM -…" at bounding box center [553, 243] width 444 height 298
click at [519, 391] on button "<" at bounding box center [526, 390] width 28 height 28
click at [0, 0] on div at bounding box center [0, 0] width 0 height 0
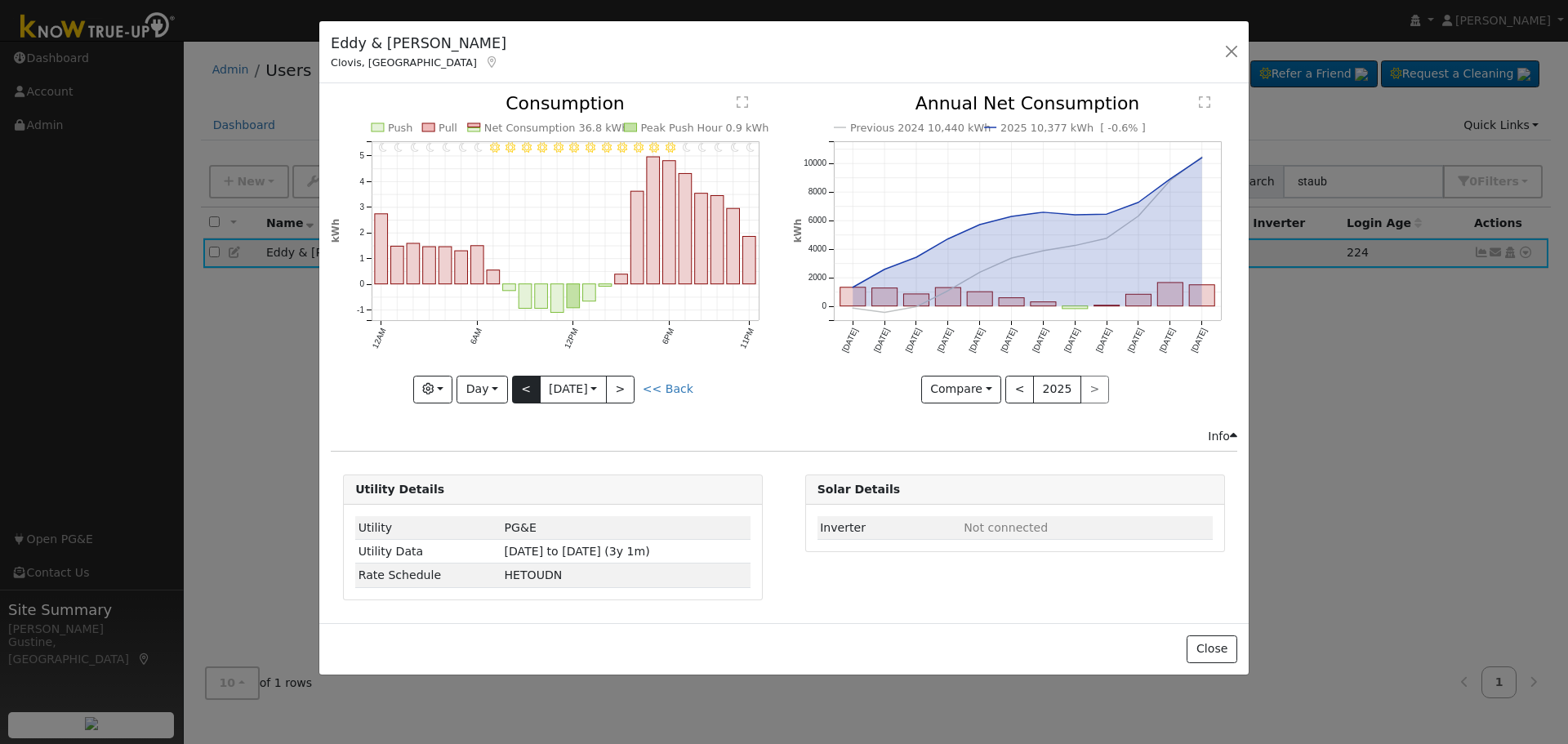
click at [519, 391] on div at bounding box center [553, 249] width 444 height 308
click at [519, 391] on button "<" at bounding box center [526, 390] width 28 height 28
click at [519, 391] on div at bounding box center [553, 249] width 444 height 308
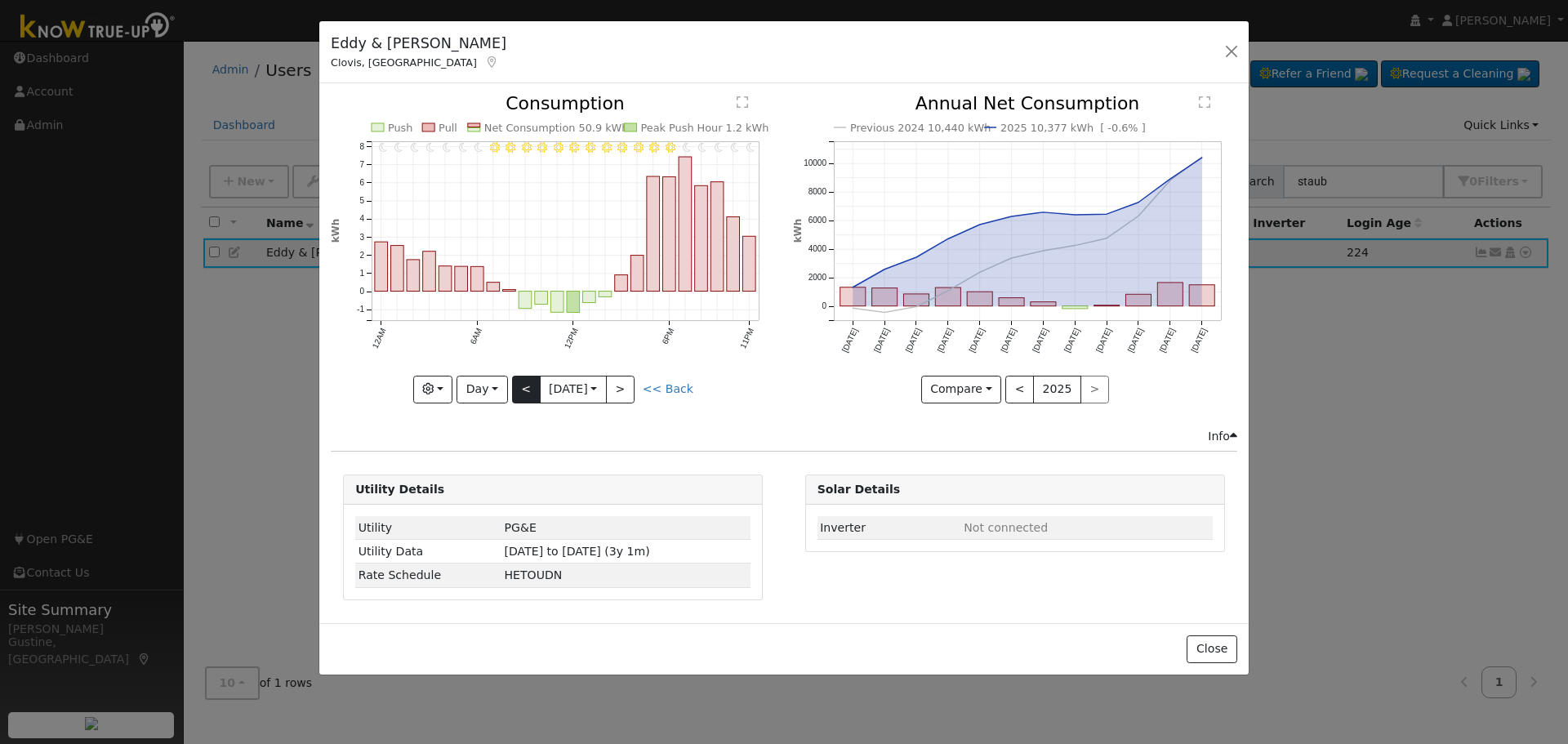
click at [519, 391] on div at bounding box center [553, 249] width 444 height 308
click at [519, 391] on button "<" at bounding box center [526, 390] width 28 height 28
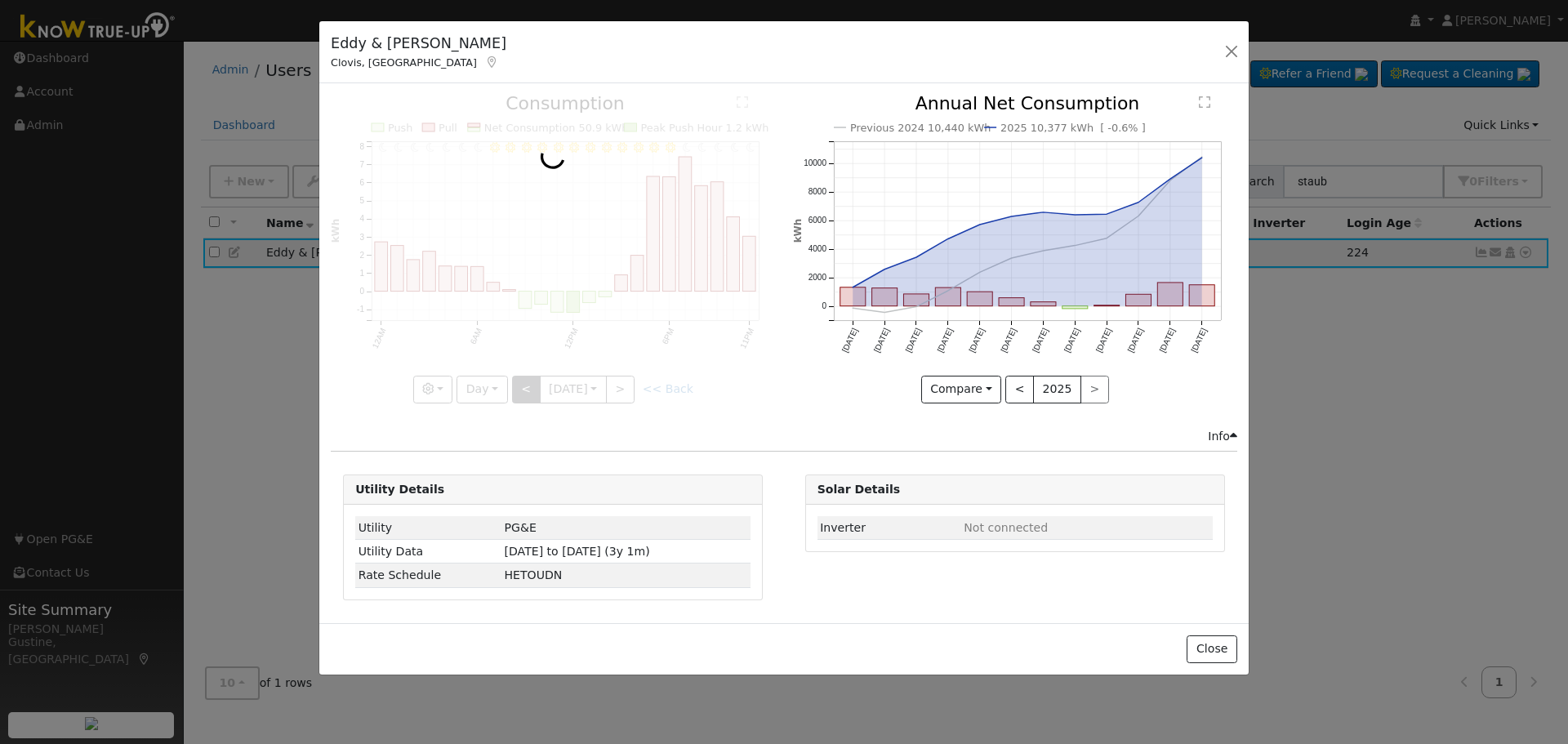
click at [519, 391] on div at bounding box center [553, 249] width 444 height 308
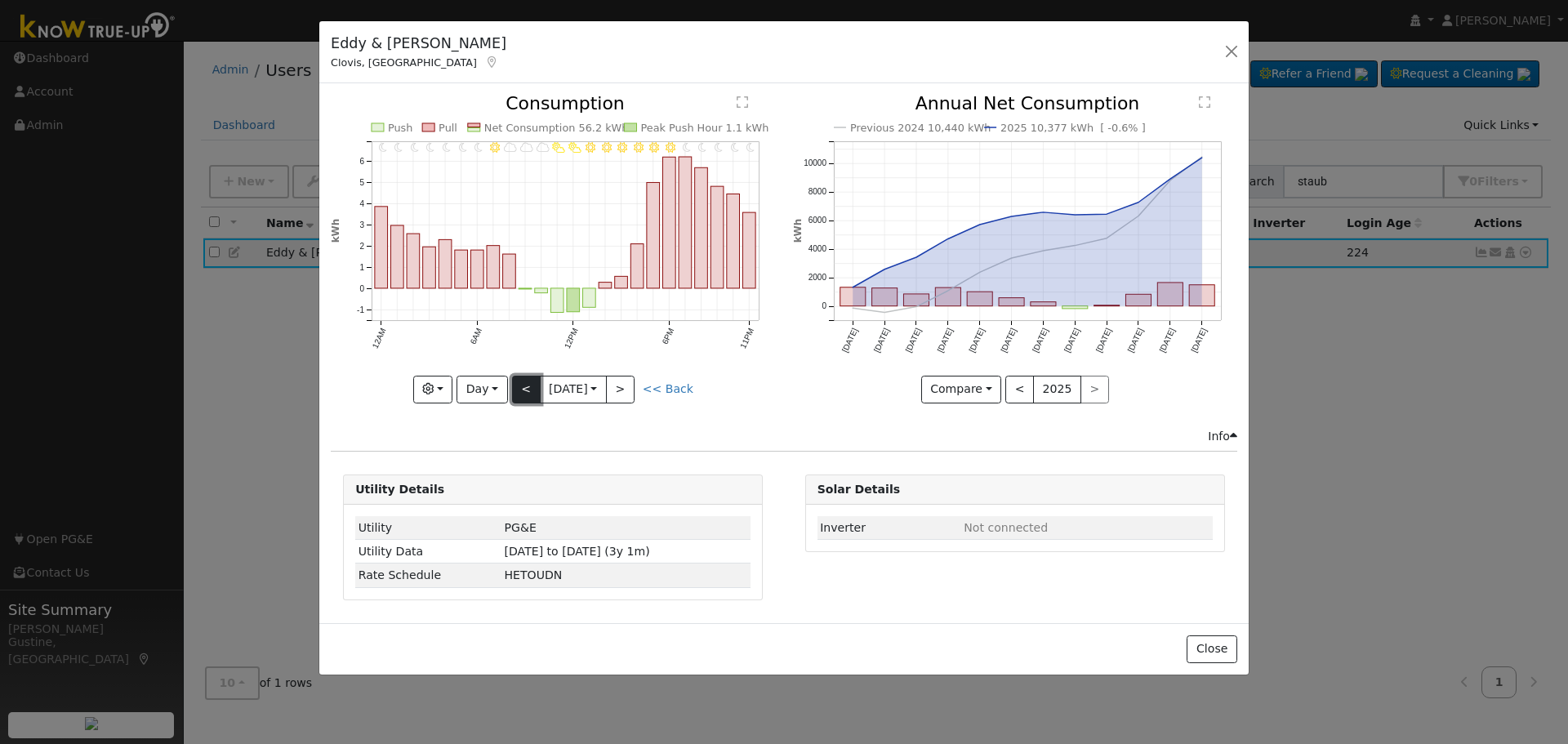
click at [519, 391] on button "<" at bounding box center [526, 390] width 28 height 28
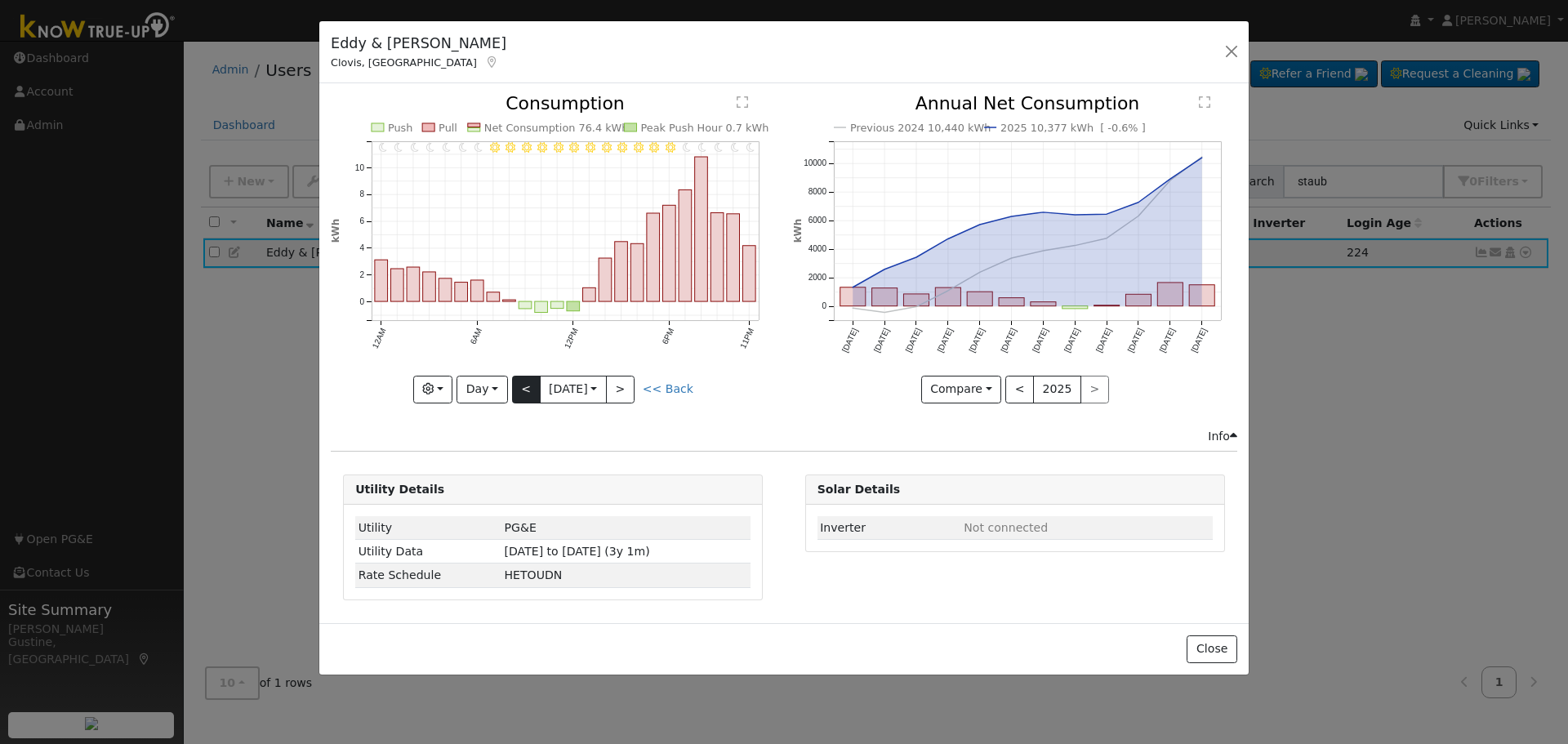
click at [519, 391] on div at bounding box center [553, 249] width 444 height 308
click at [519, 391] on button "<" at bounding box center [526, 390] width 28 height 28
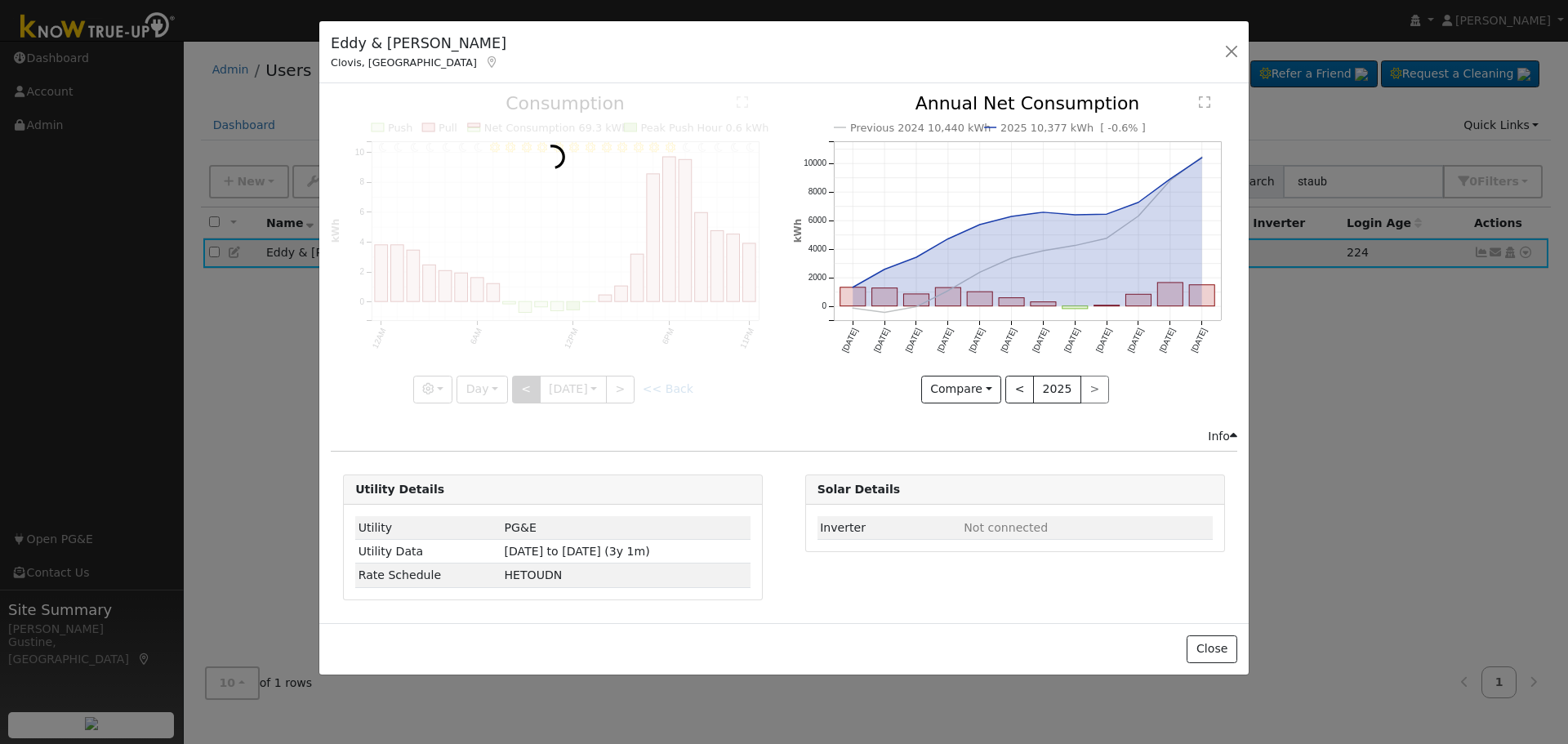
click at [519, 391] on div at bounding box center [553, 249] width 444 height 308
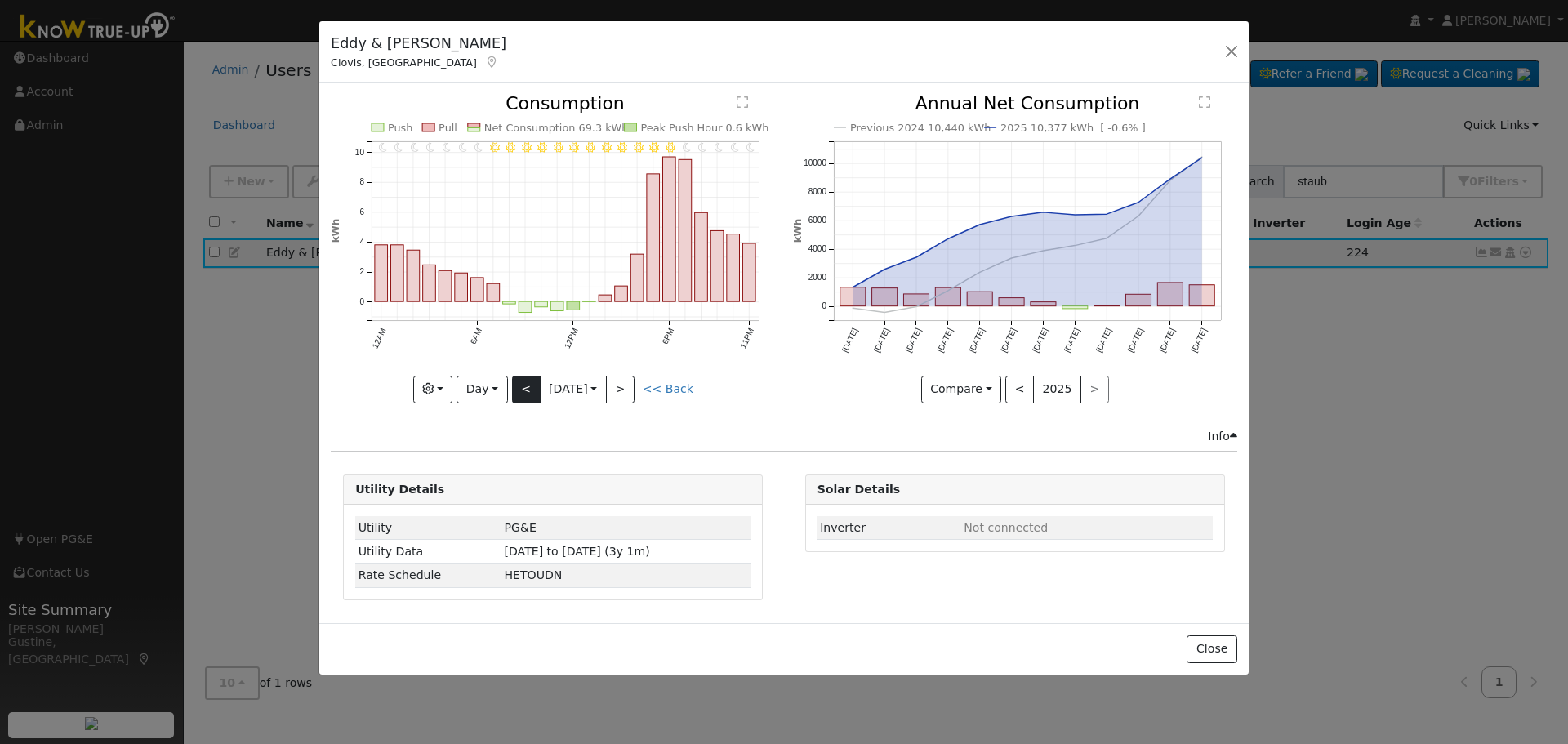
click at [519, 391] on div at bounding box center [553, 249] width 444 height 308
click at [519, 390] on button "<" at bounding box center [526, 390] width 28 height 28
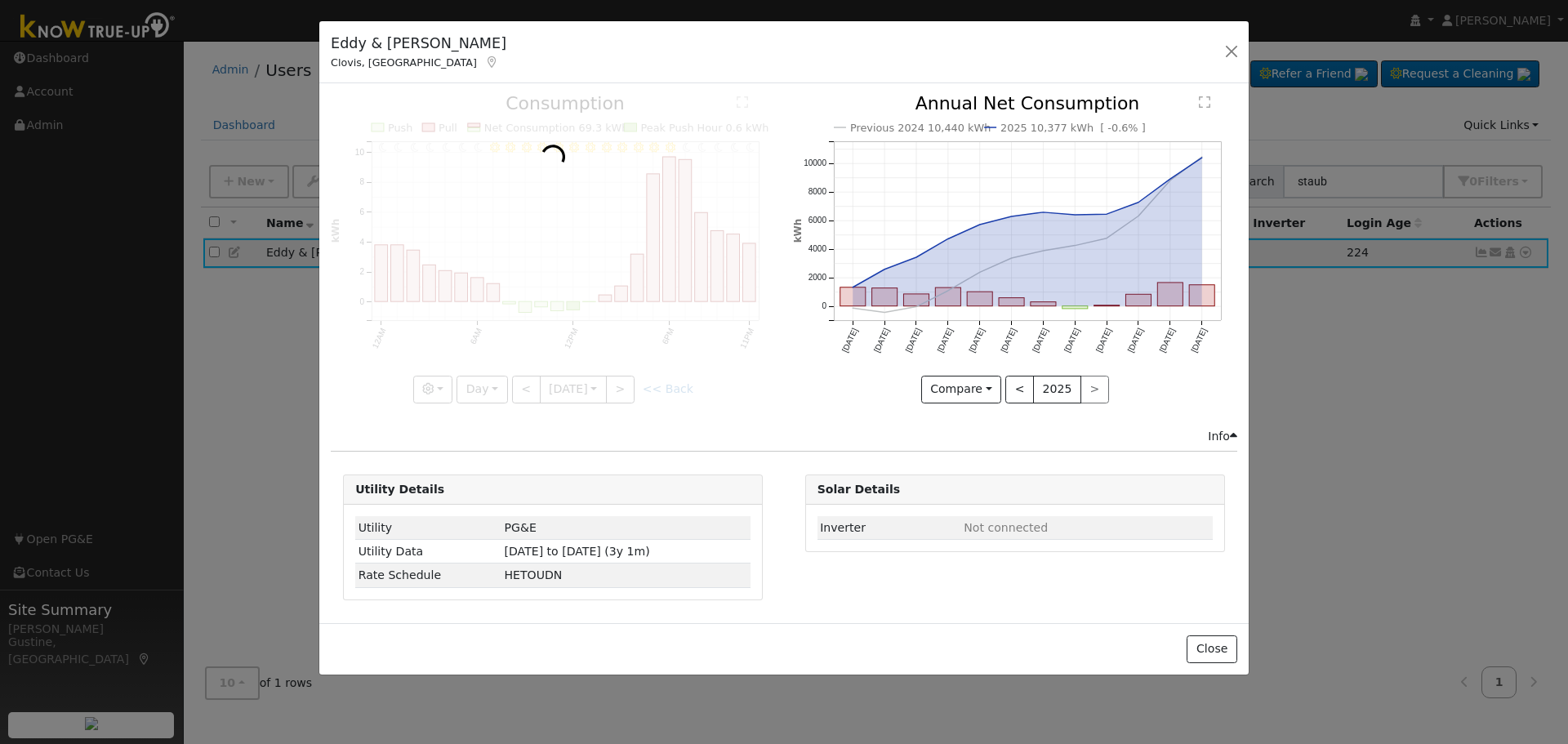
click at [519, 390] on div at bounding box center [553, 249] width 444 height 308
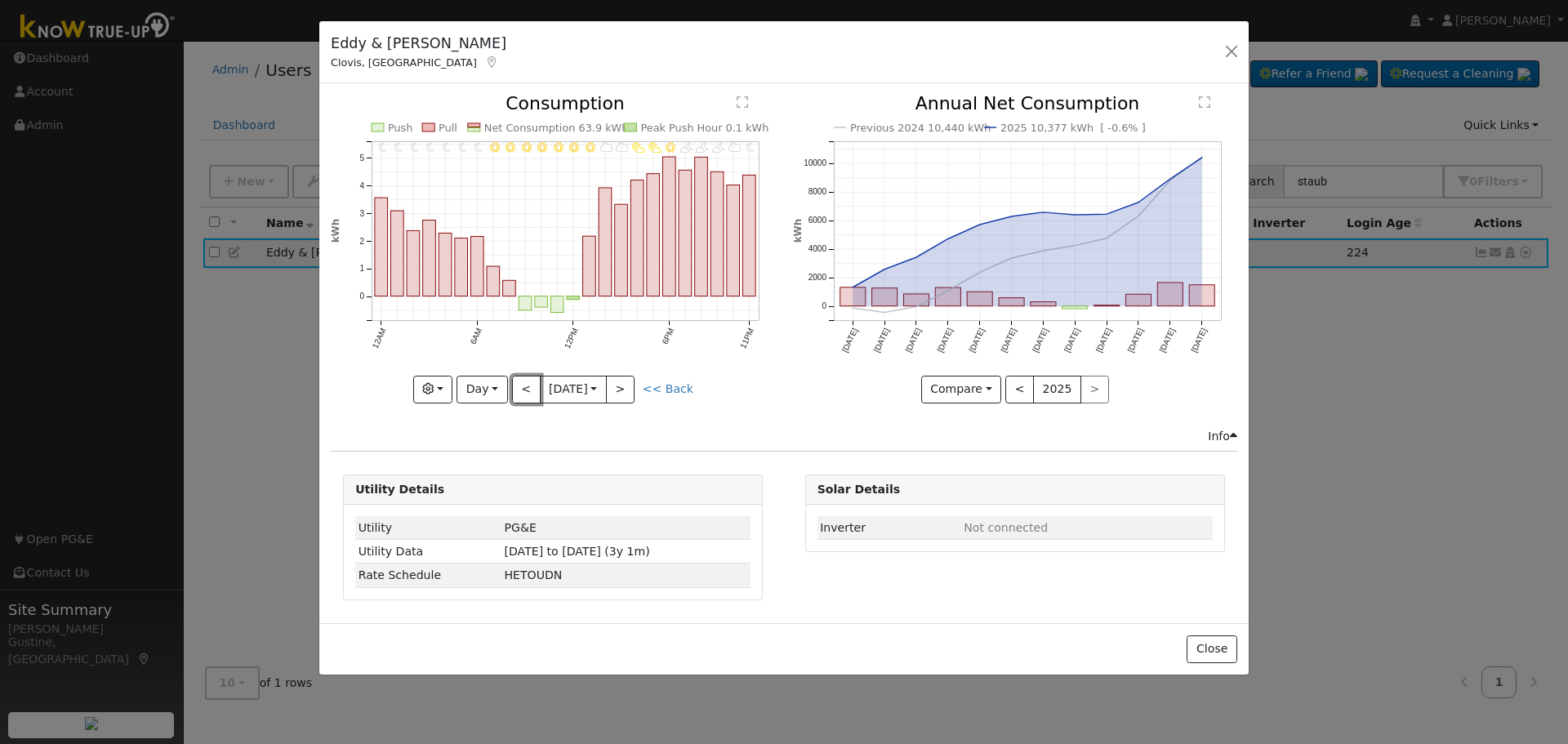
click at [519, 390] on button "<" at bounding box center [526, 390] width 28 height 28
click at [0, 0] on div at bounding box center [0, 0] width 0 height 0
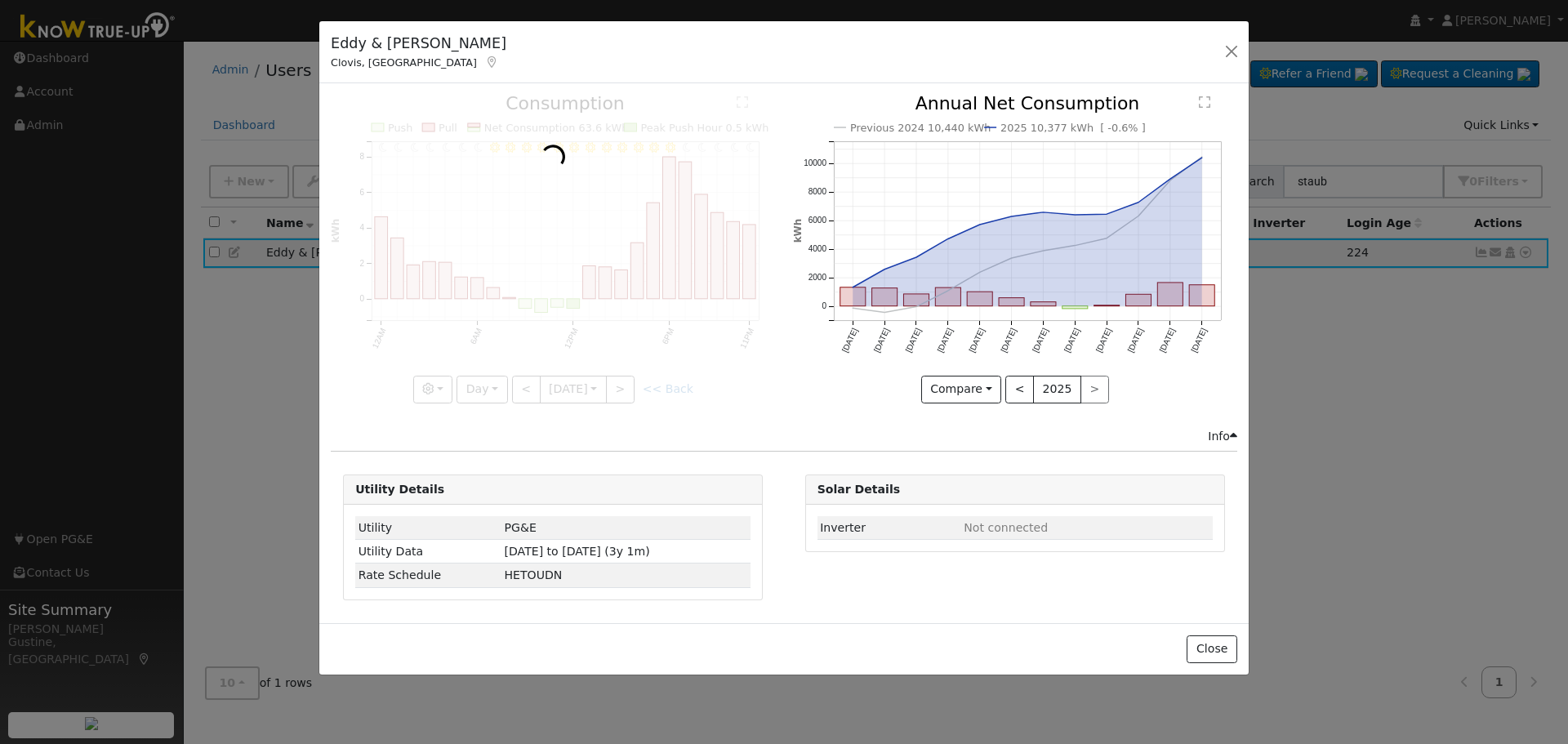
click at [519, 390] on div at bounding box center [553, 249] width 444 height 308
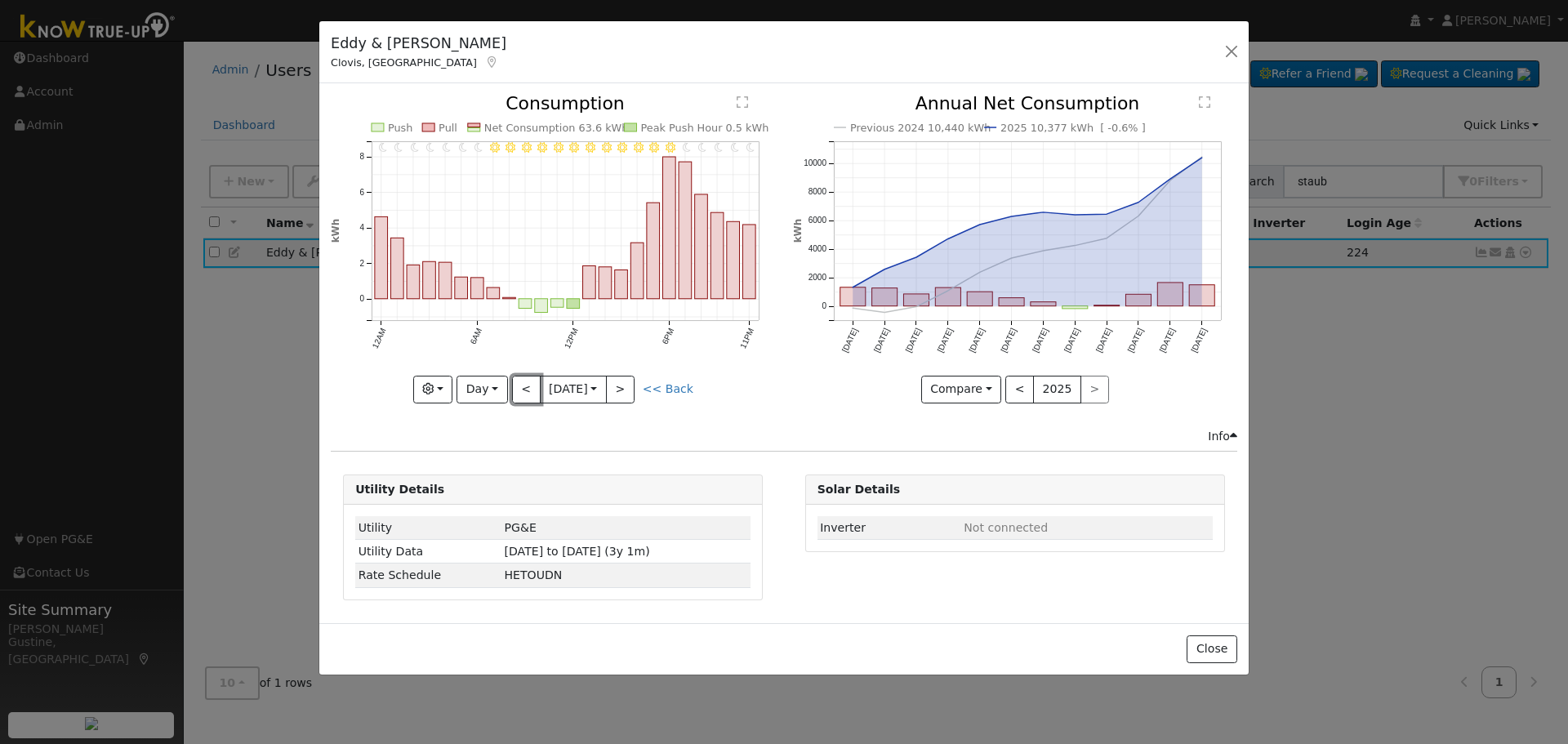
click at [519, 390] on button "<" at bounding box center [526, 390] width 28 height 28
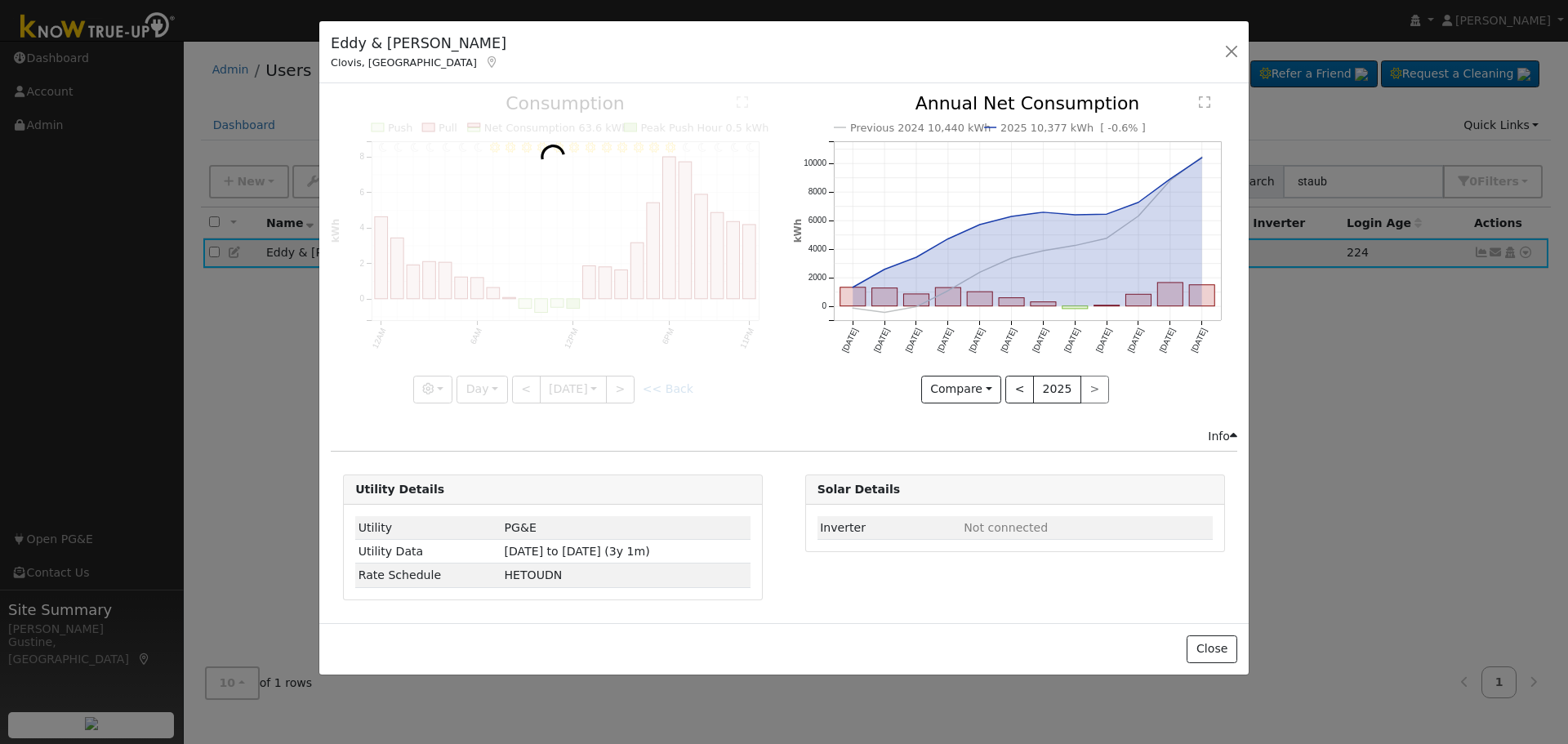
click at [519, 390] on div at bounding box center [553, 249] width 444 height 308
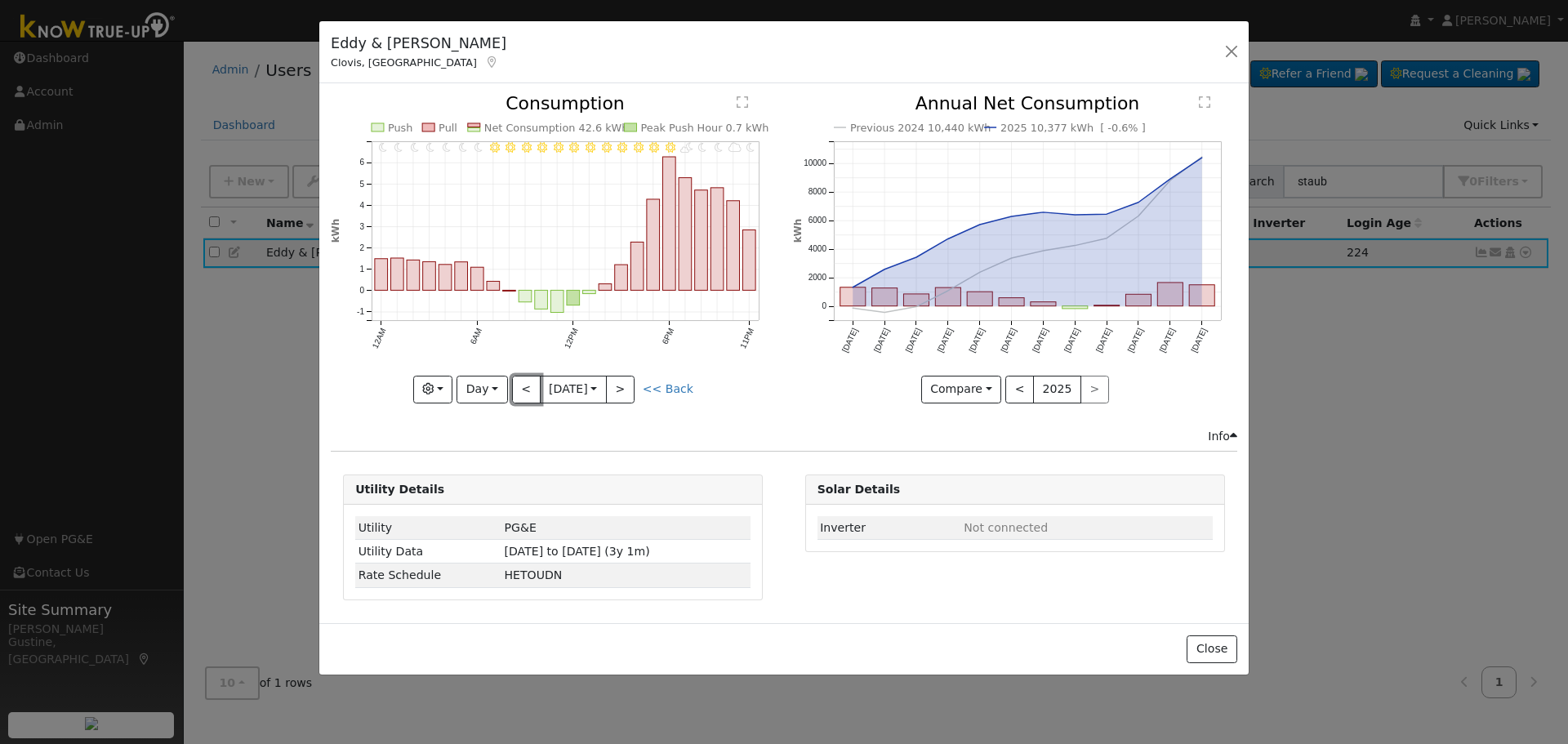
click at [519, 390] on button "<" at bounding box center [526, 390] width 28 height 28
click at [519, 390] on div "11PM - Clear 10PM - Clear 9PM - Clear 8PM - Clear 7PM - Clear 6PM - Clear 5PM -…" at bounding box center [553, 249] width 444 height 308
click at [519, 389] on button "<" at bounding box center [526, 390] width 28 height 28
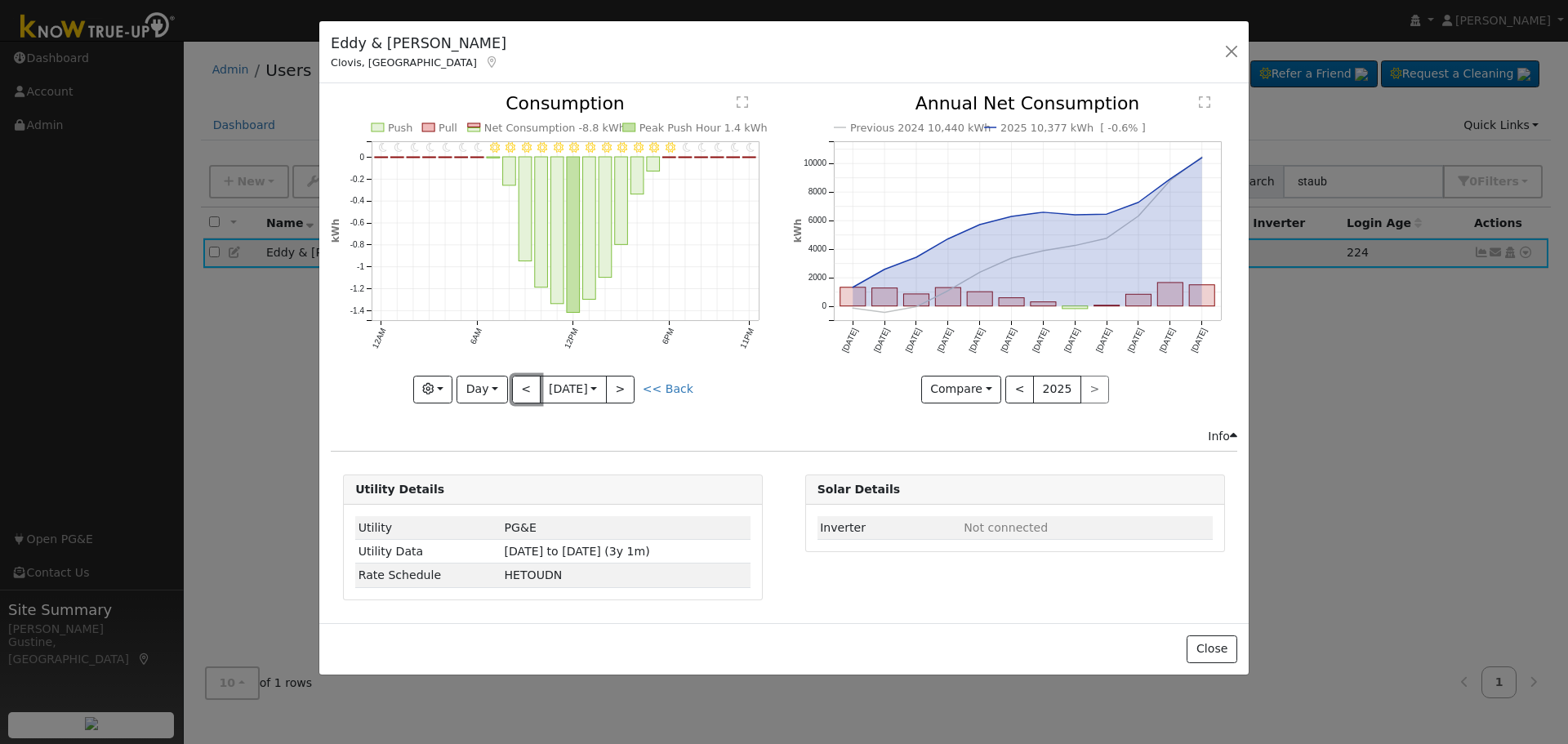
click at [519, 389] on button "<" at bounding box center [526, 390] width 28 height 28
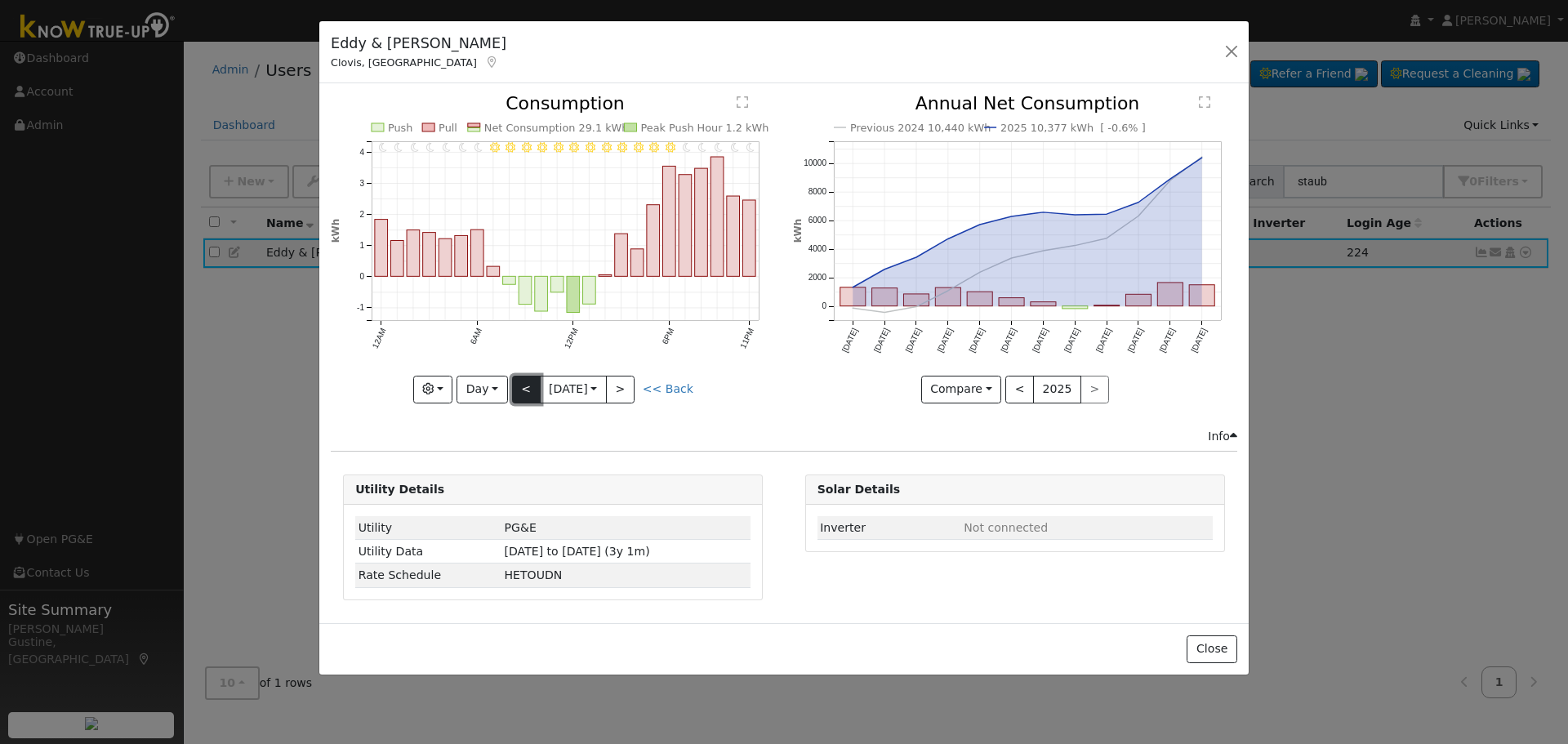
click at [521, 389] on button "<" at bounding box center [526, 390] width 28 height 28
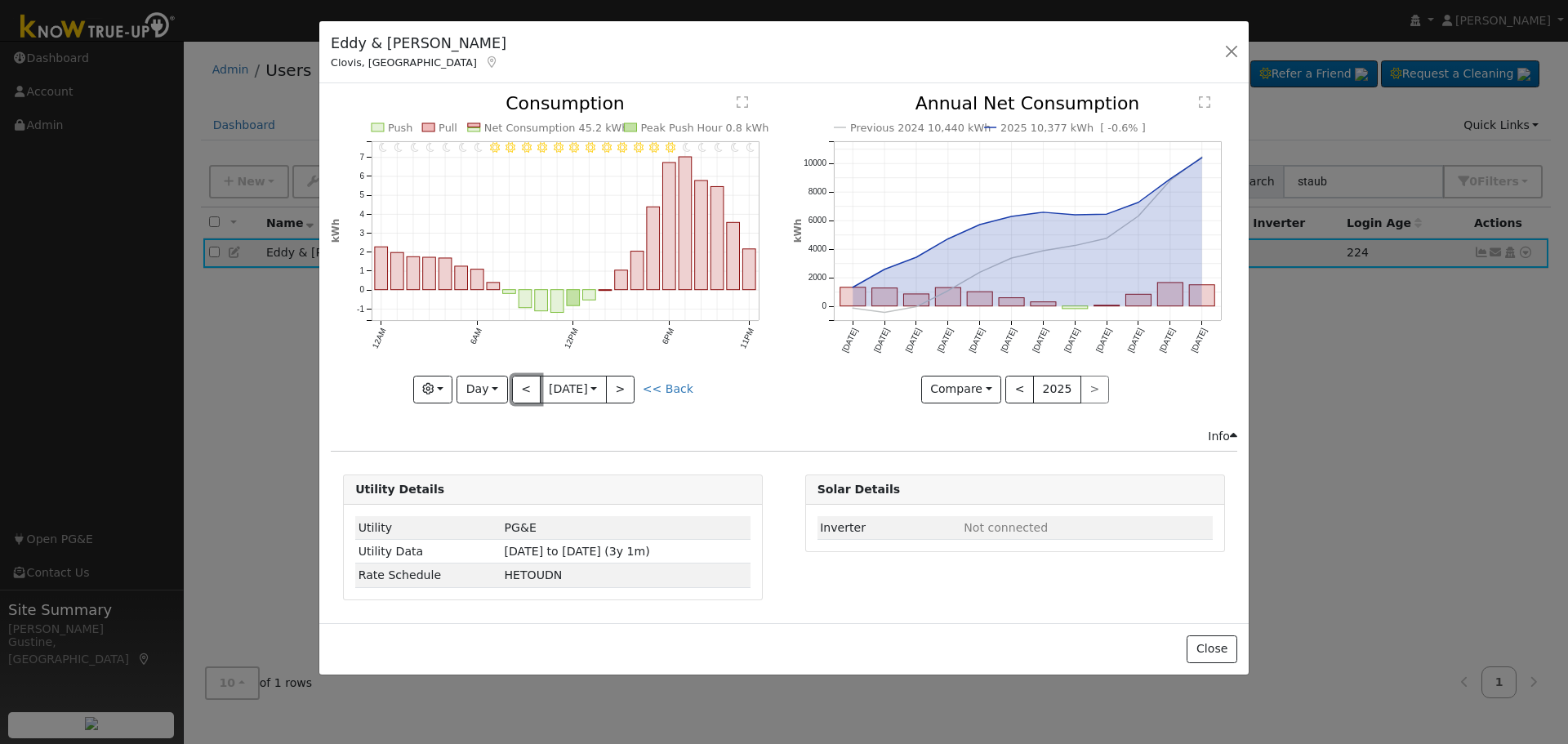
click at [521, 385] on button "<" at bounding box center [526, 390] width 28 height 28
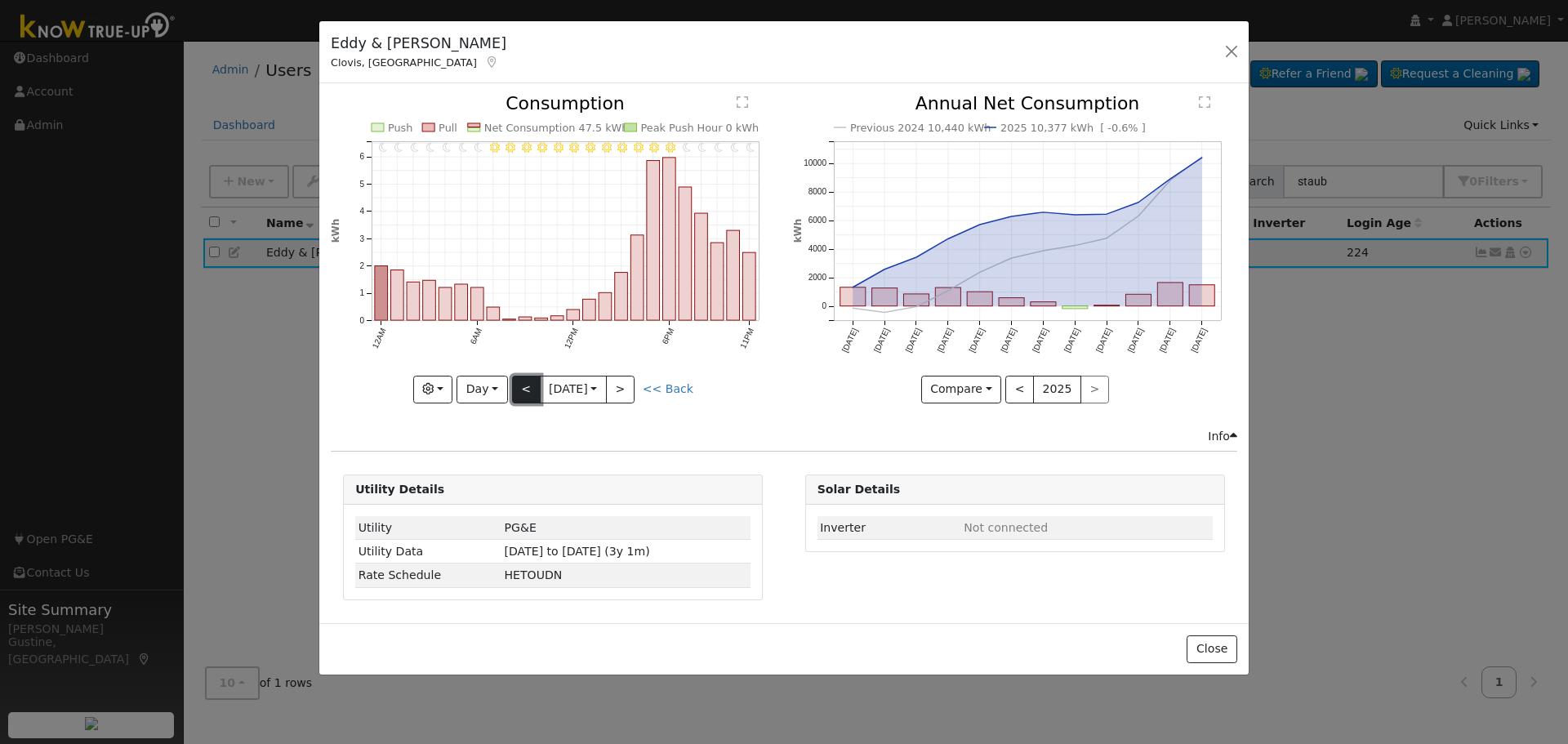
click at [526, 386] on button "<" at bounding box center [526, 390] width 28 height 28
click at [525, 383] on button "<" at bounding box center [526, 390] width 28 height 28
click at [531, 380] on button "<" at bounding box center [526, 390] width 28 height 28
type input "[DATE]"
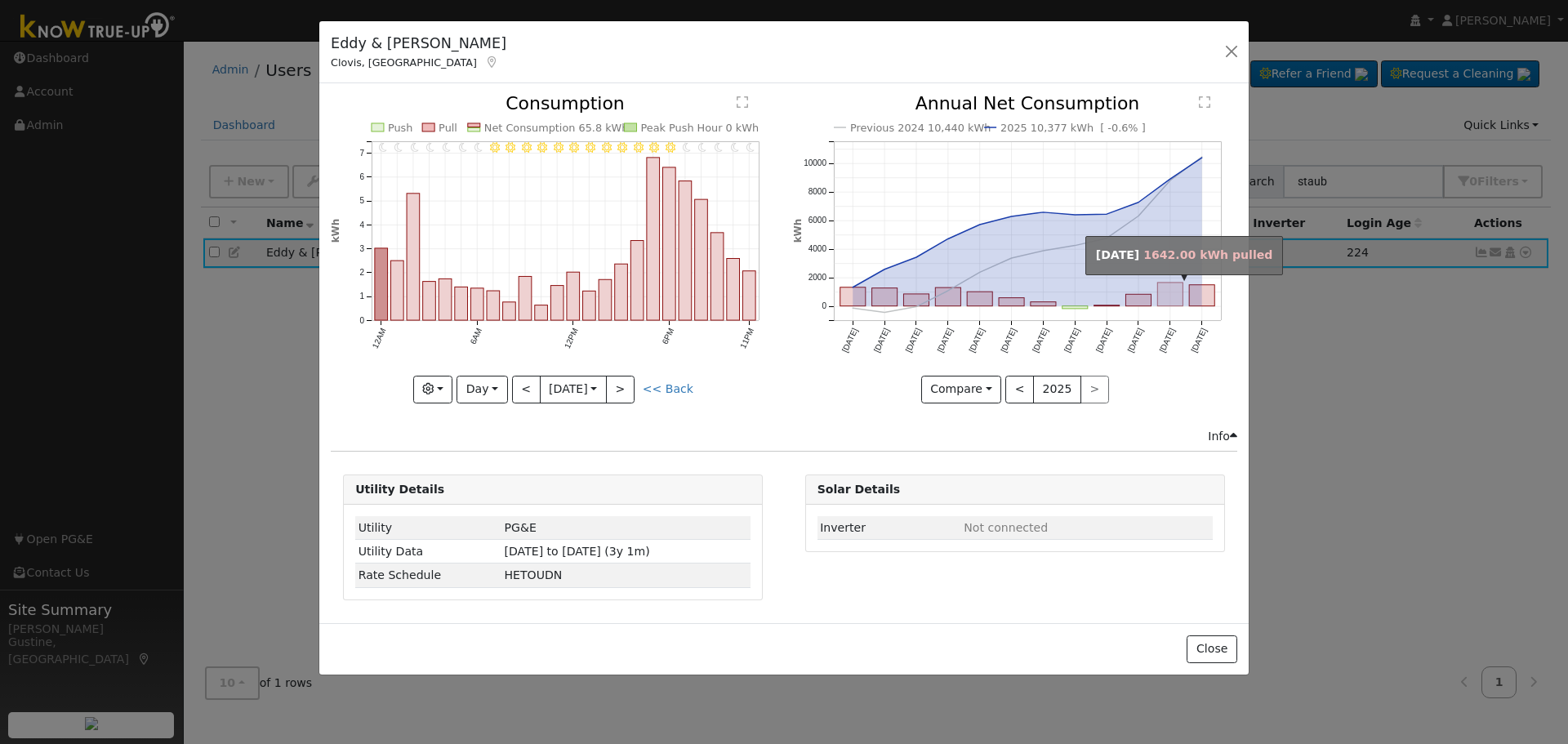
click at [1164, 302] on rect "onclick=""" at bounding box center [1171, 294] width 26 height 24
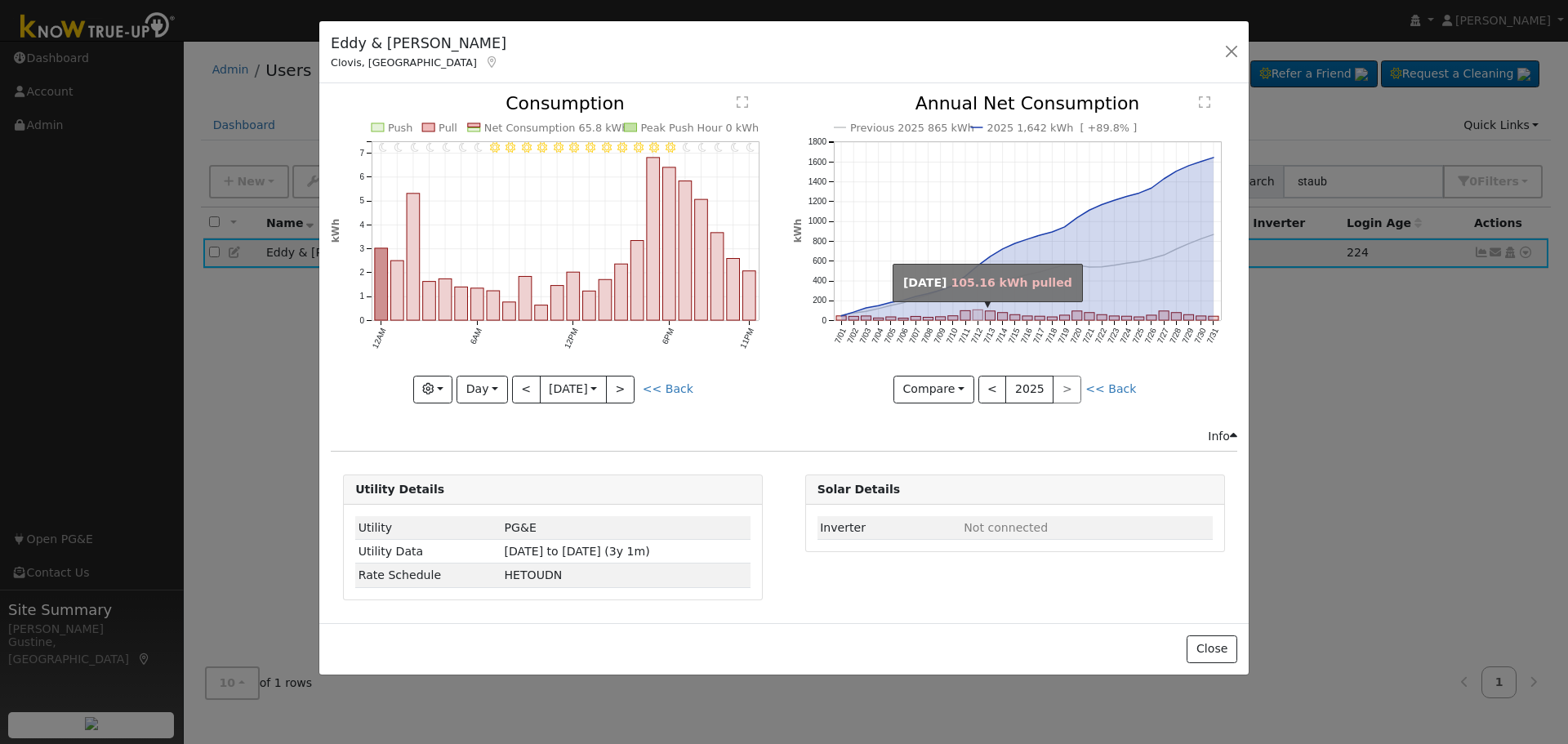
click at [977, 320] on rect "onclick=""" at bounding box center [977, 316] width 10 height 11
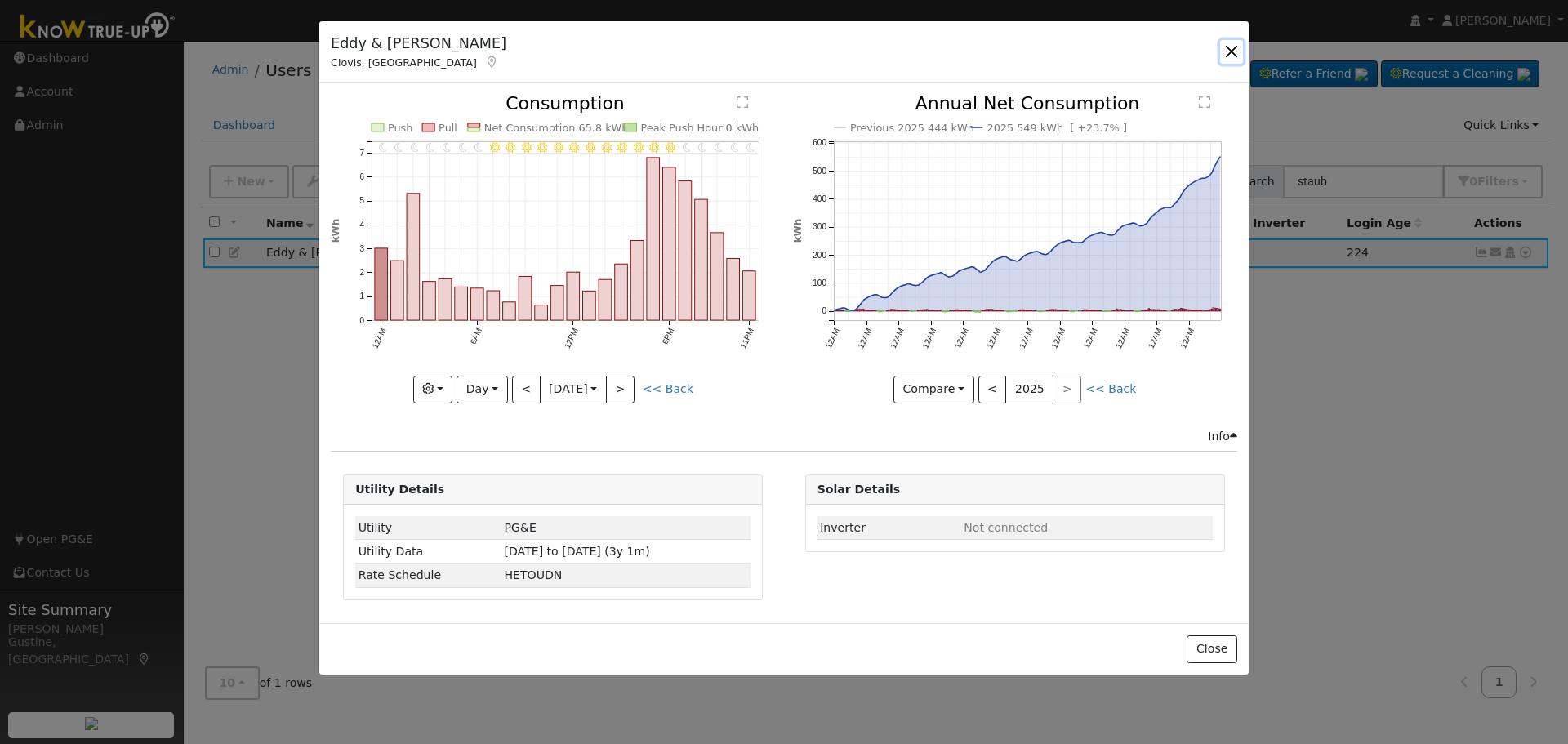
click at [1239, 53] on button "button" at bounding box center [1231, 51] width 23 height 23
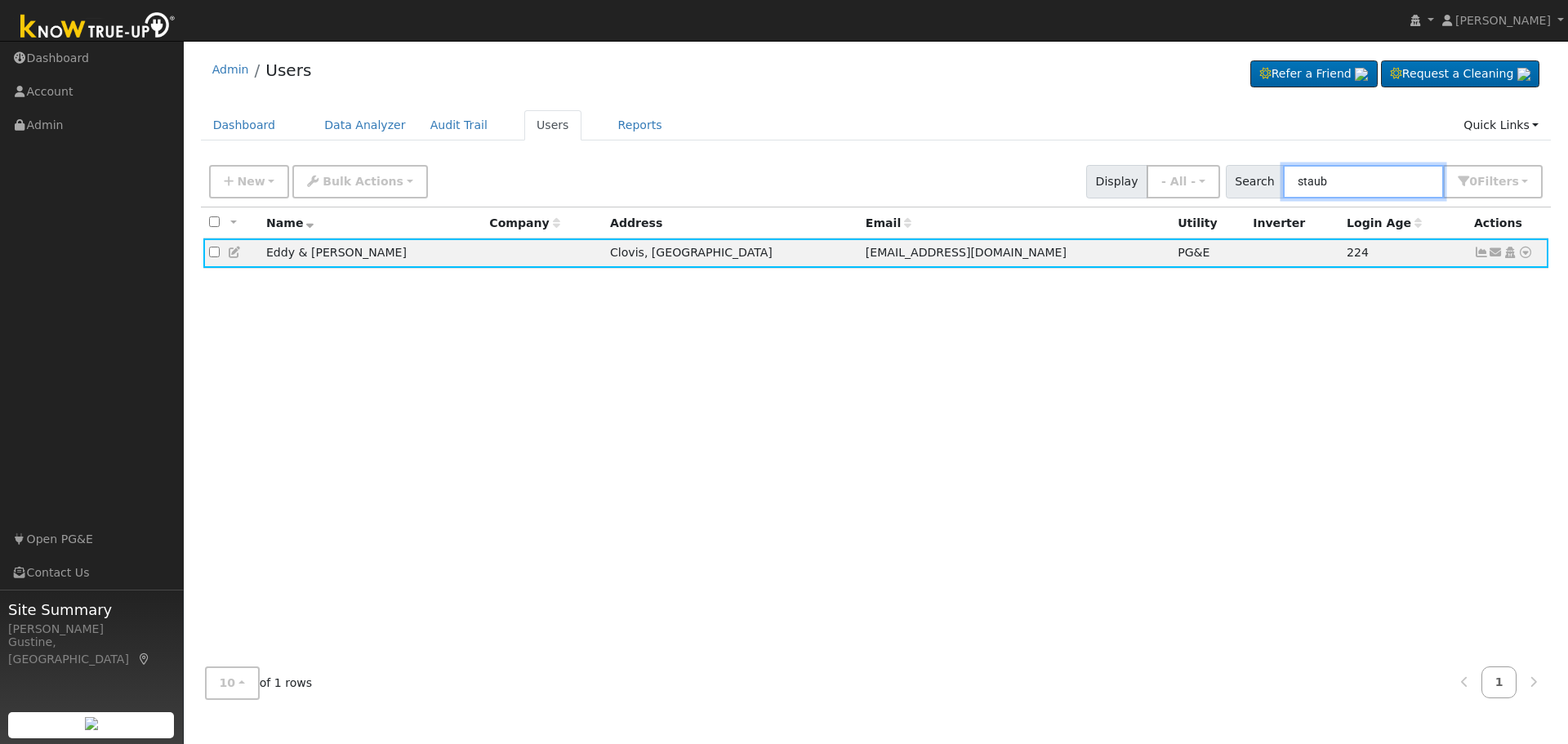
drag, startPoint x: 1374, startPoint y: 177, endPoint x: 1071, endPoint y: 149, distance: 304.3
click at [1071, 149] on div "Admin Users Refer a Friend Request a Cleaning" at bounding box center [875, 380] width 1368 height 663
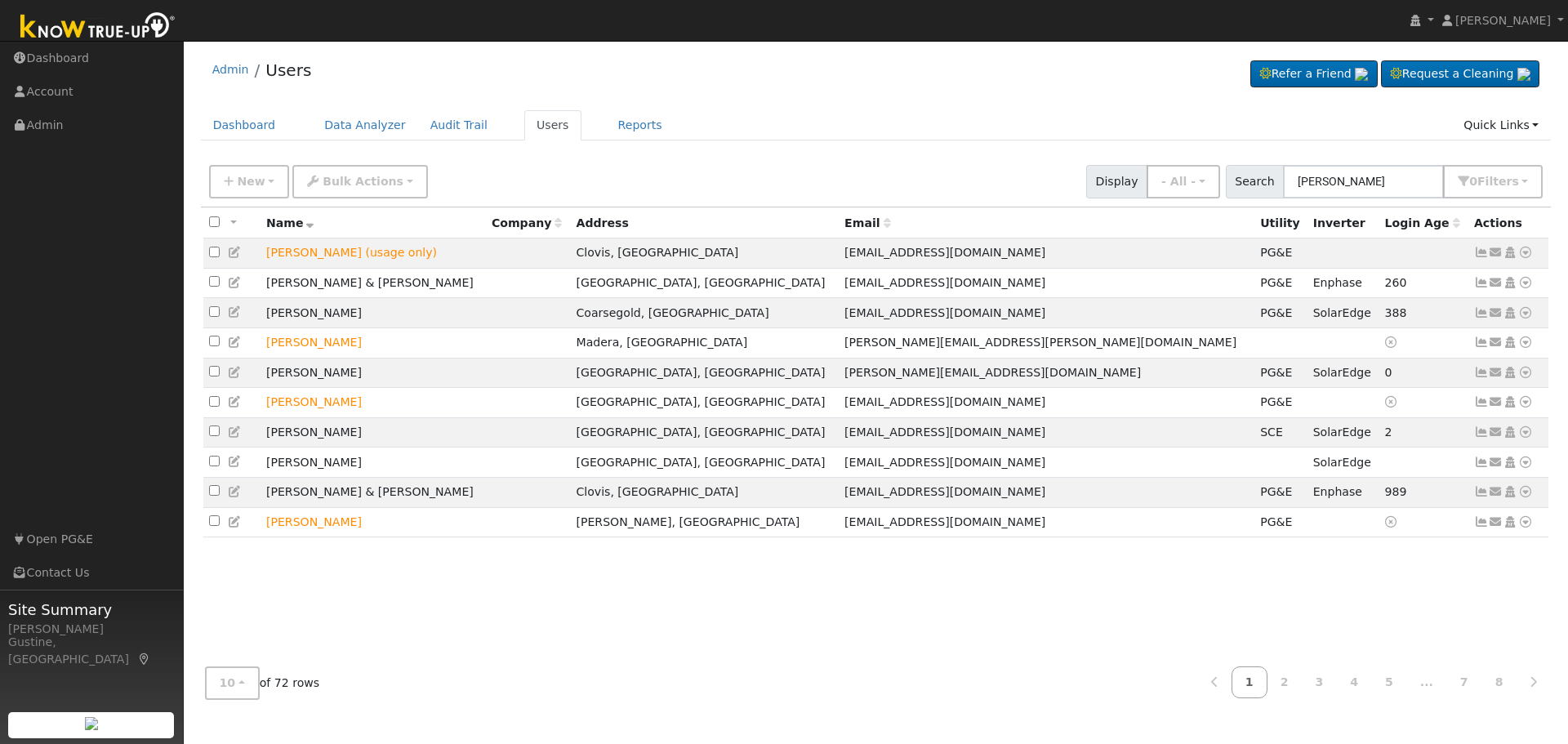
click at [1284, 180] on span "Search" at bounding box center [1254, 182] width 58 height 34
click at [1297, 180] on input "[PERSON_NAME]" at bounding box center [1363, 182] width 161 height 34
click at [1299, 179] on input "[PERSON_NAME]" at bounding box center [1363, 182] width 161 height 34
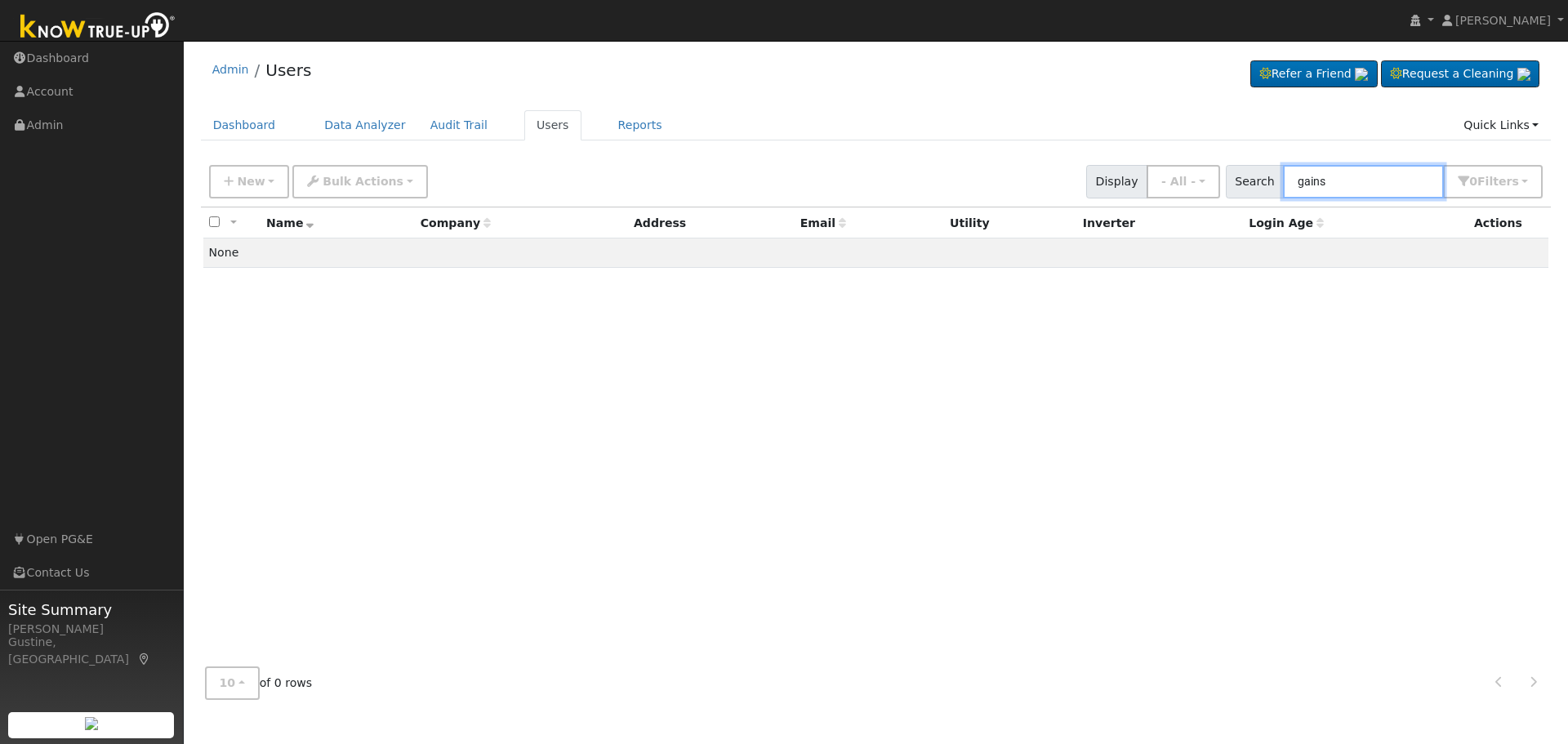
click at [1407, 180] on input "gains" at bounding box center [1363, 182] width 161 height 34
click at [1398, 180] on input "gains" at bounding box center [1363, 182] width 161 height 34
type input "[PERSON_NAME]"
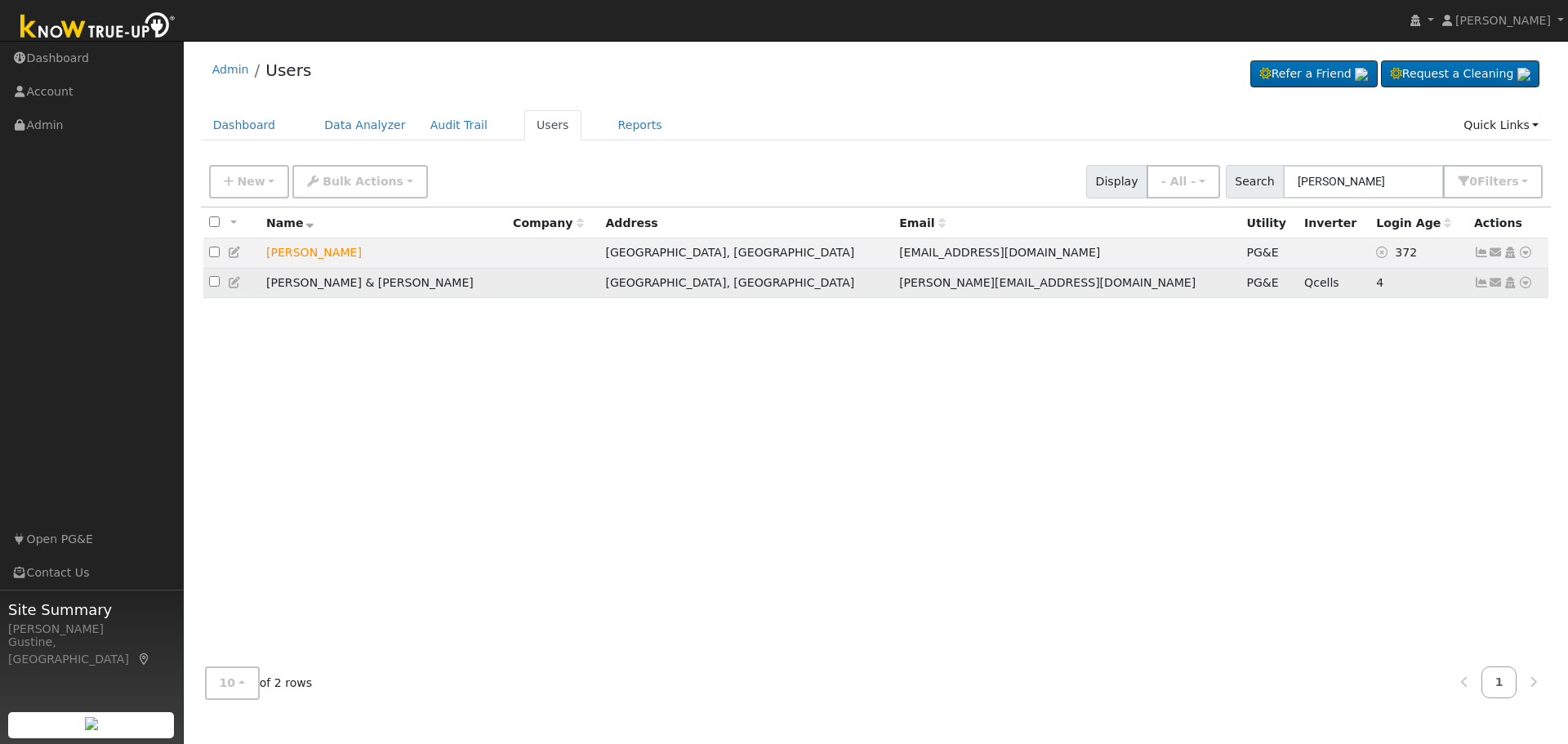
click at [1482, 288] on icon at bounding box center [1482, 283] width 15 height 11
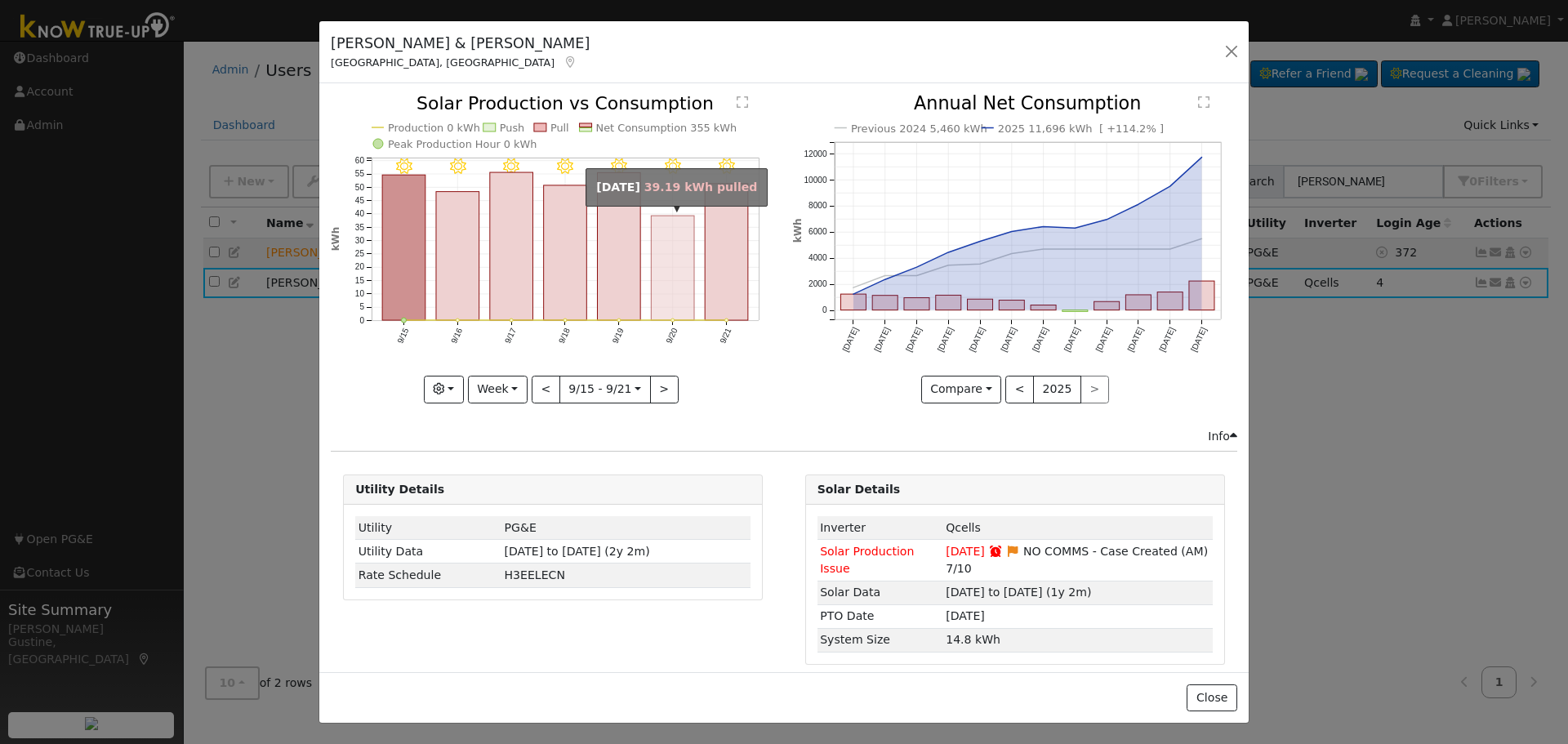
click at [657, 251] on rect "onclick=""" at bounding box center [673, 269] width 43 height 105
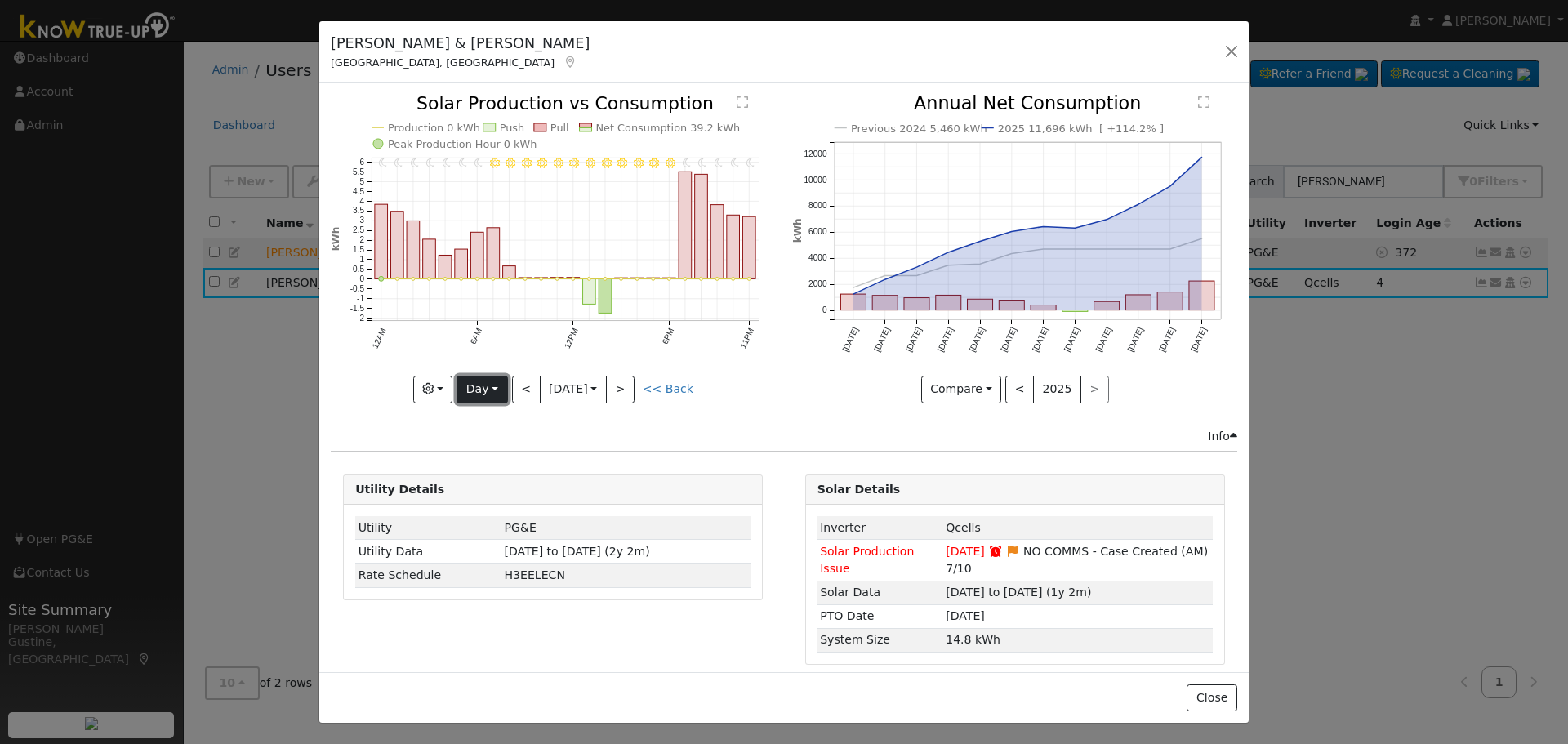
click at [503, 390] on button "Day" at bounding box center [482, 390] width 50 height 28
click at [508, 379] on icon "11PM - Clear 10PM - Clear 9PM - Clear 8PM - Clear 7PM - Clear 6PM - Clear 5PM -…" at bounding box center [553, 248] width 444 height 306
click at [510, 379] on div "11PM - Clear 10PM - Clear 9PM - Clear 8PM - Clear 7PM - Clear 6PM - Clear 5PM -…" at bounding box center [553, 249] width 444 height 308
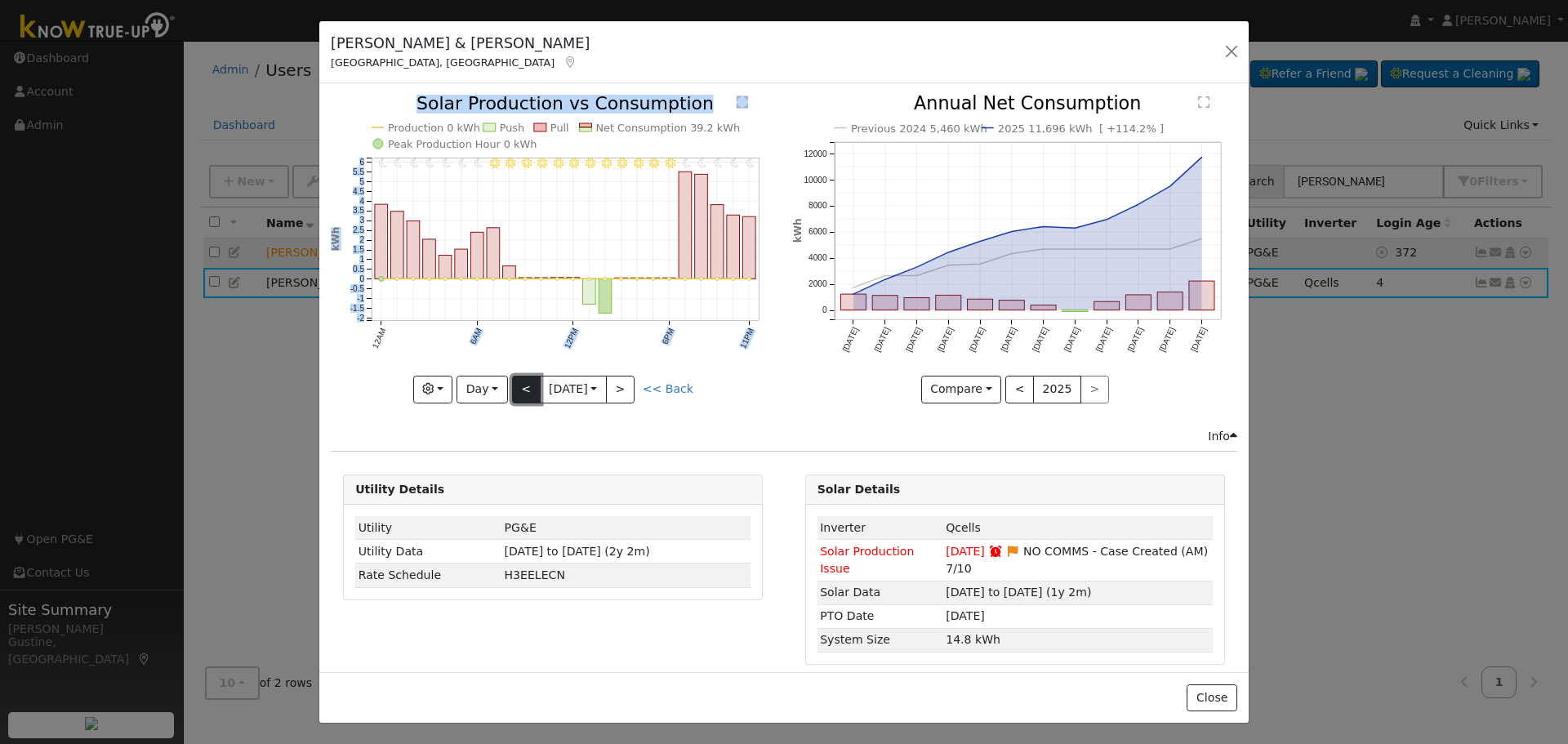
click at [516, 387] on button "<" at bounding box center [526, 390] width 28 height 28
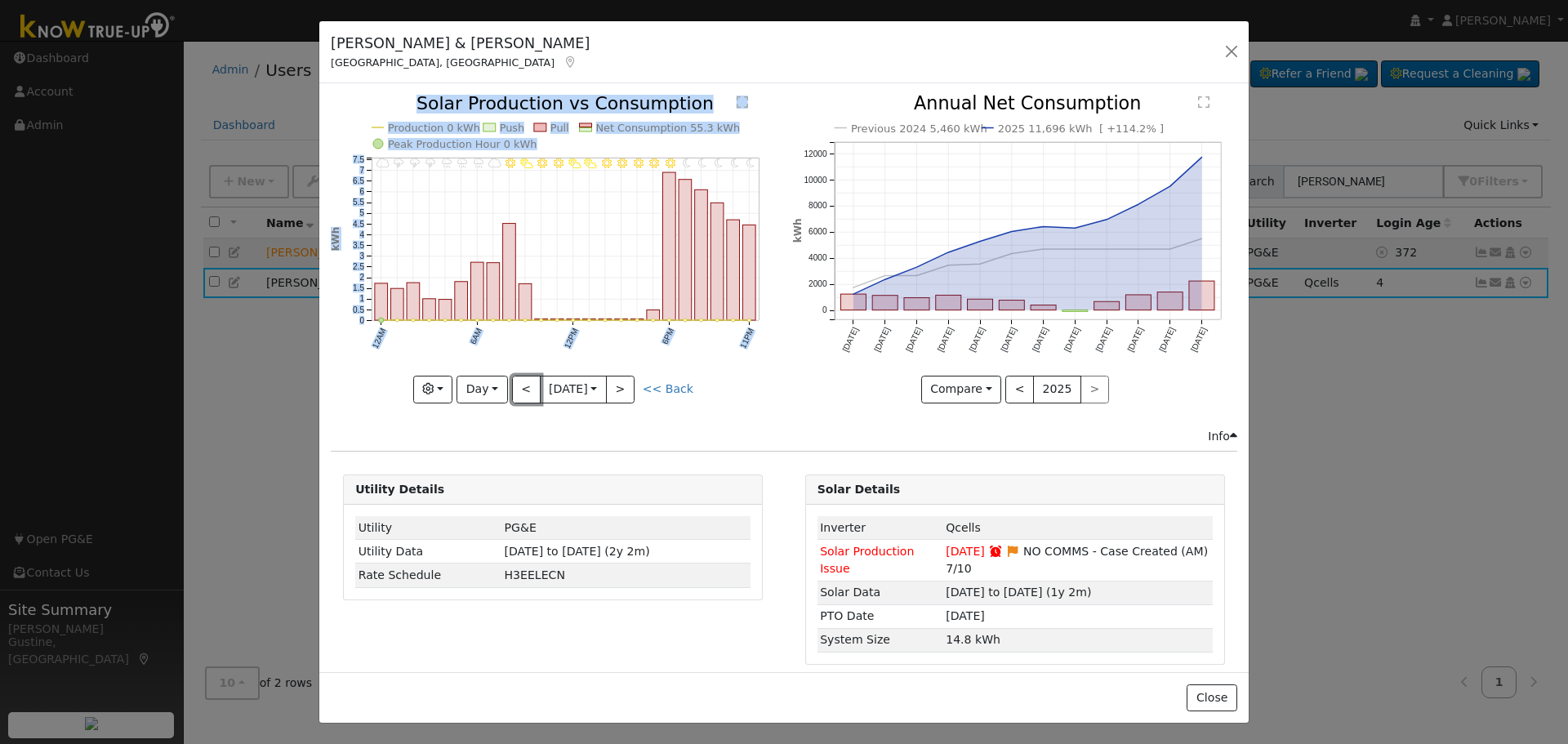
click at [523, 385] on button "<" at bounding box center [526, 390] width 28 height 28
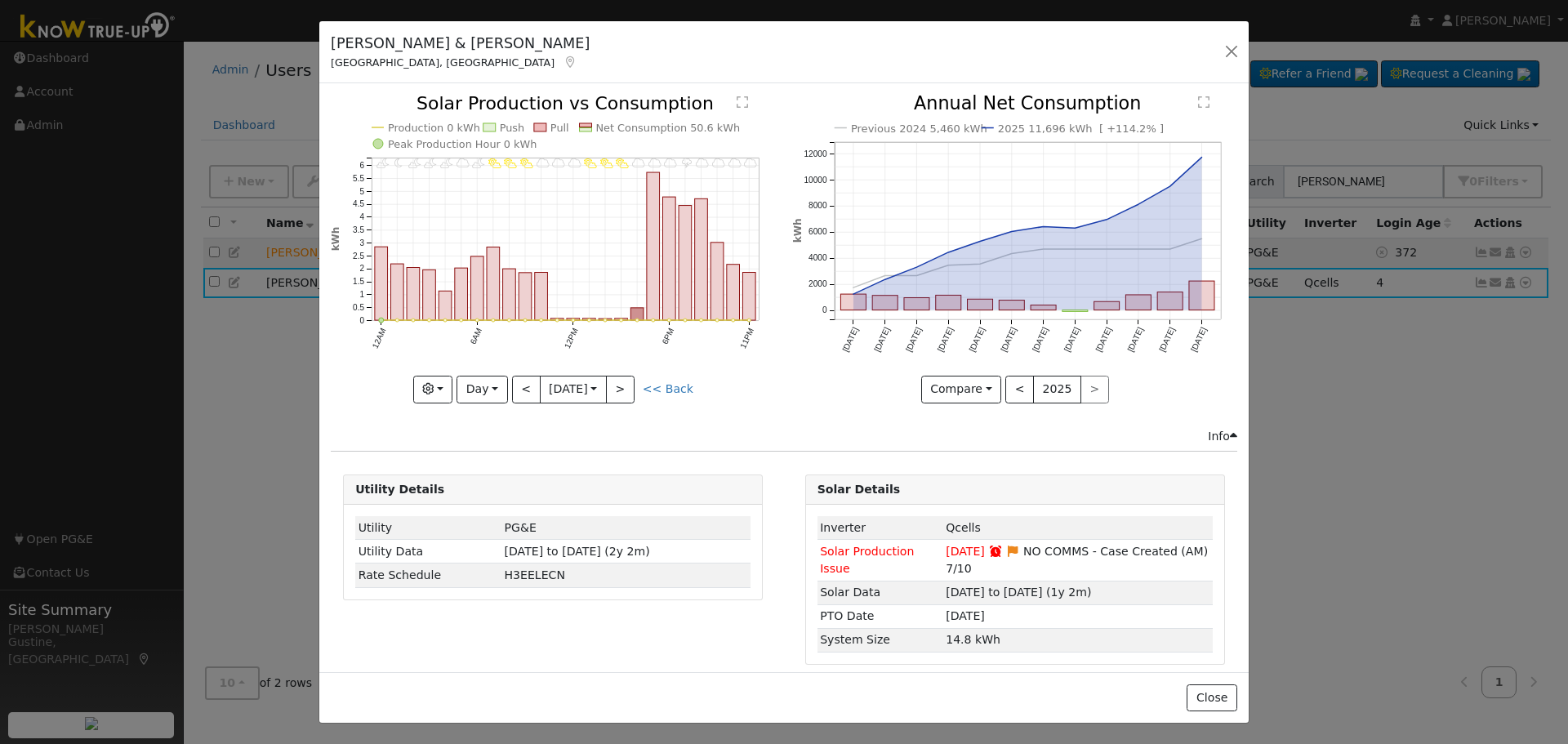
click at [523, 383] on div "11PM - Cloudy 10PM - Cloudy 9PM - Cloudy 8PM - Cloudy 7PM - Thunderstorms 6PM -…" at bounding box center [553, 249] width 444 height 308
click at [523, 383] on button "<" at bounding box center [526, 390] width 28 height 28
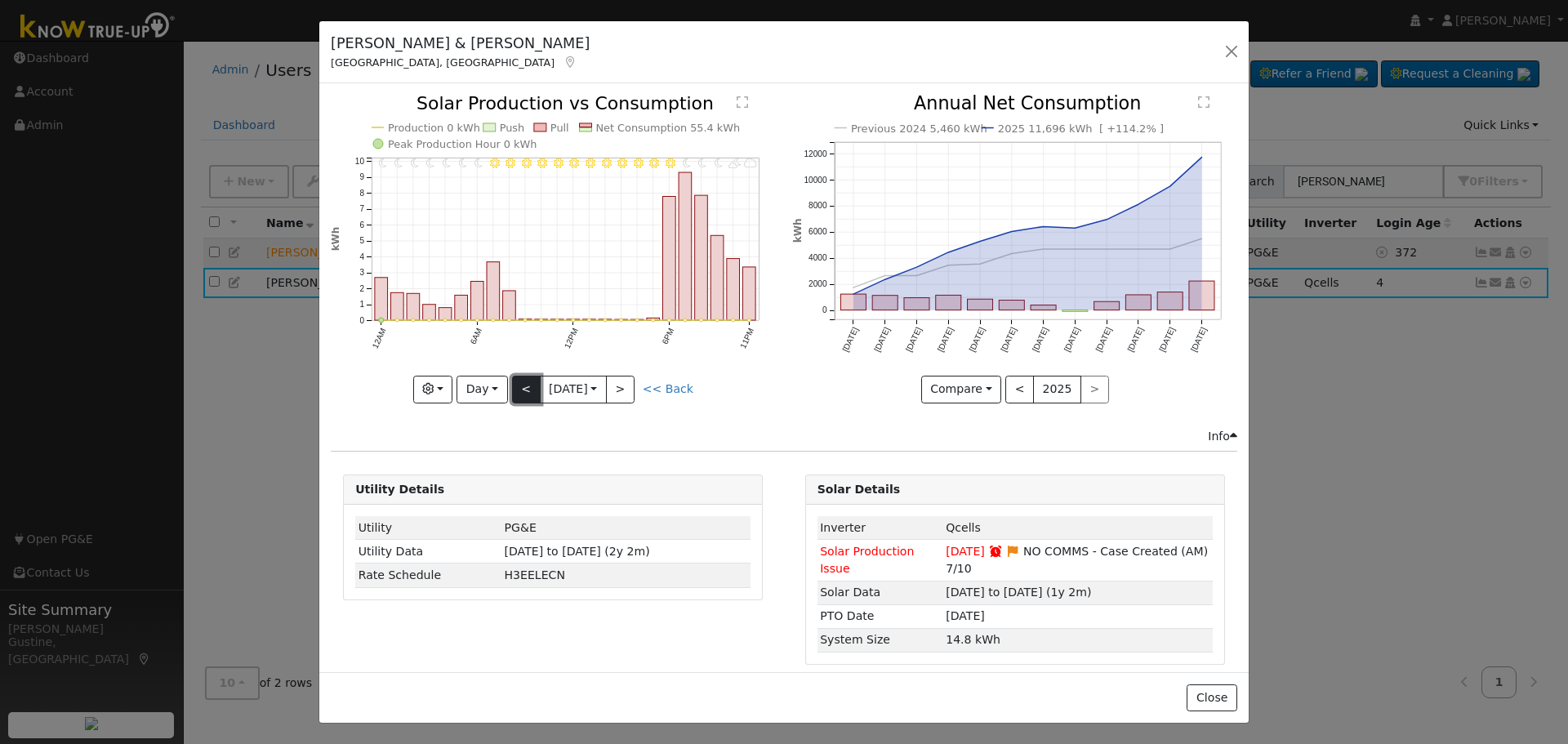
click at [523, 382] on button "<" at bounding box center [526, 390] width 28 height 28
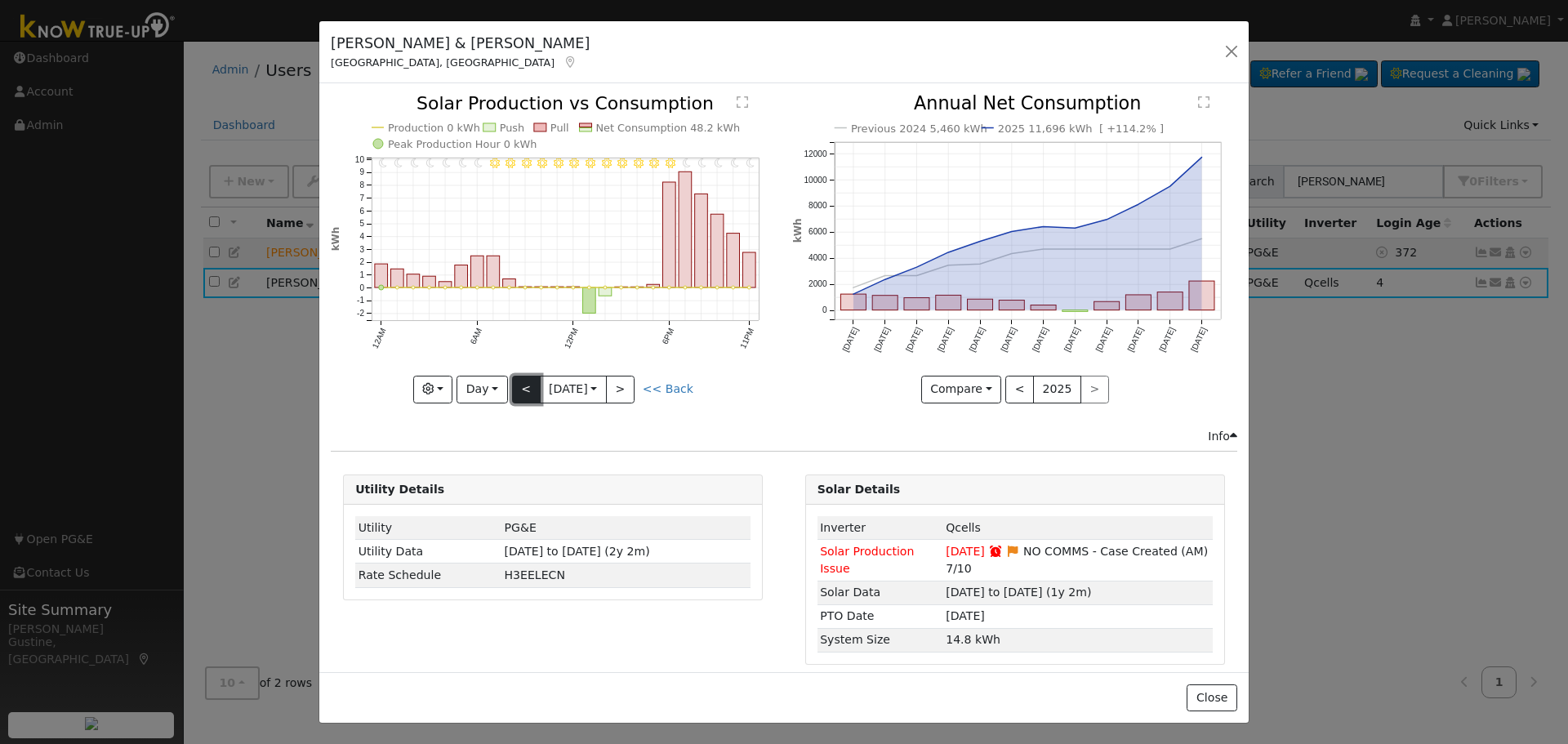
click at [523, 381] on button "<" at bounding box center [526, 390] width 28 height 28
click at [523, 380] on button "<" at bounding box center [526, 390] width 28 height 28
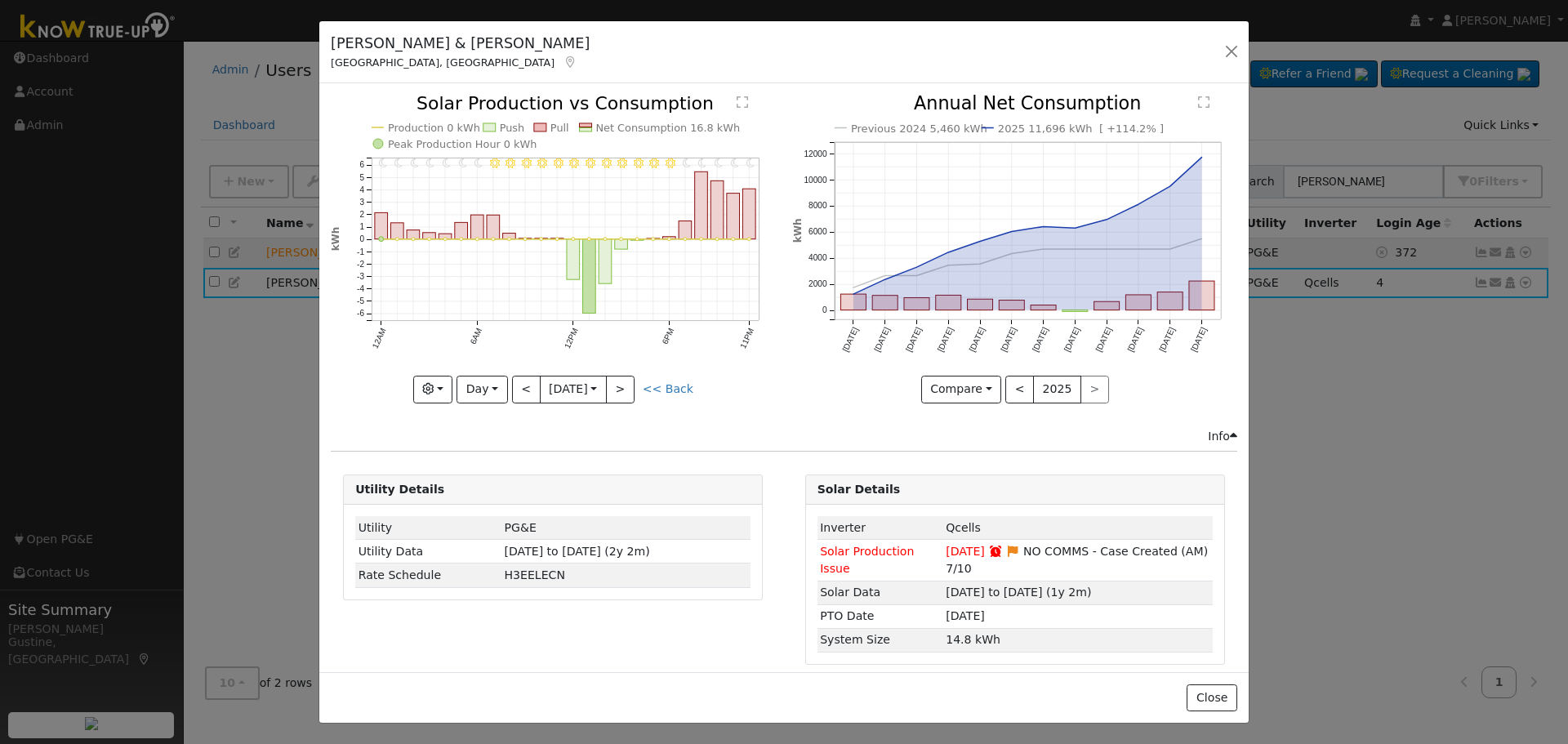
click at [523, 379] on div at bounding box center [553, 249] width 444 height 308
click at [523, 378] on button "<" at bounding box center [526, 390] width 28 height 28
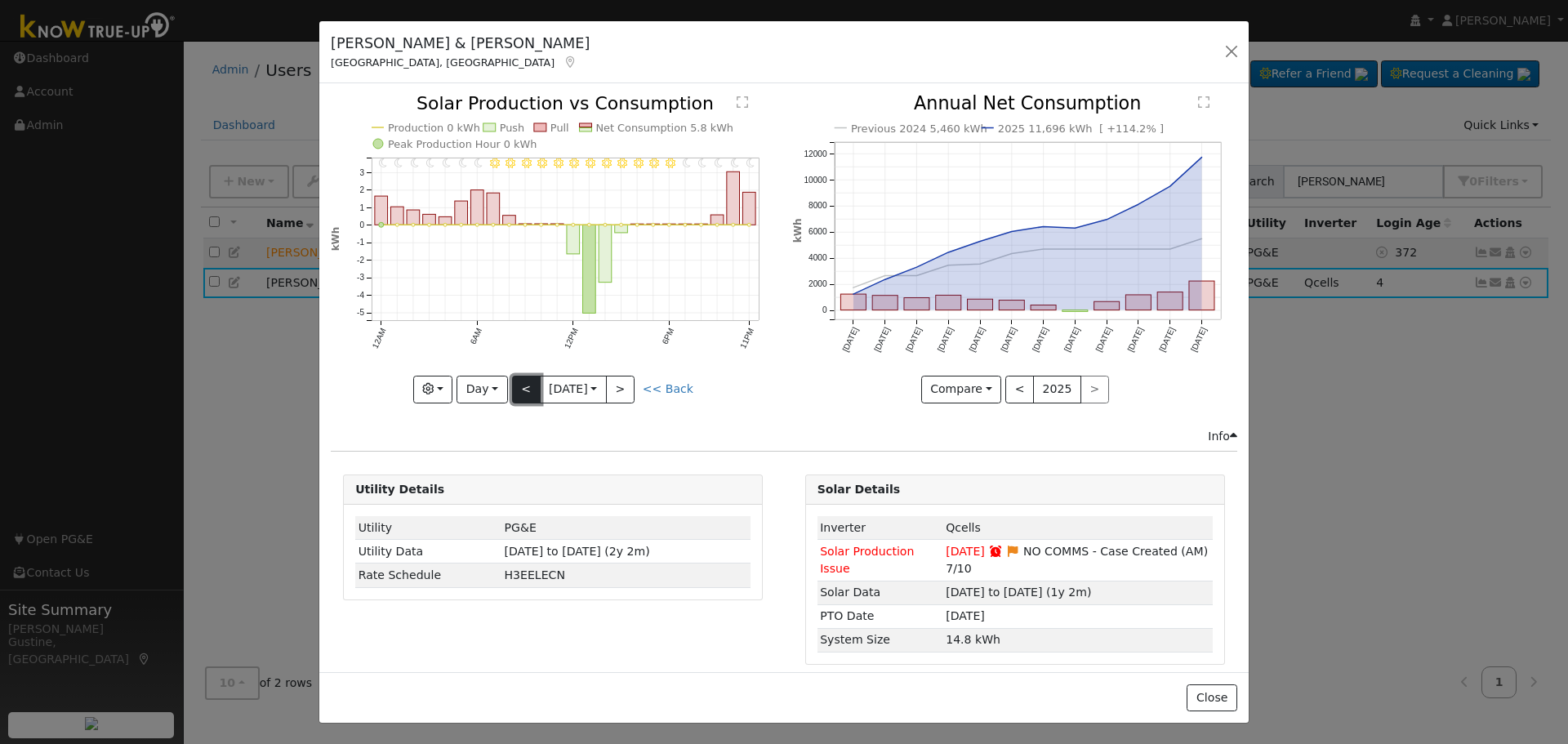
click at [523, 378] on button "<" at bounding box center [526, 390] width 28 height 28
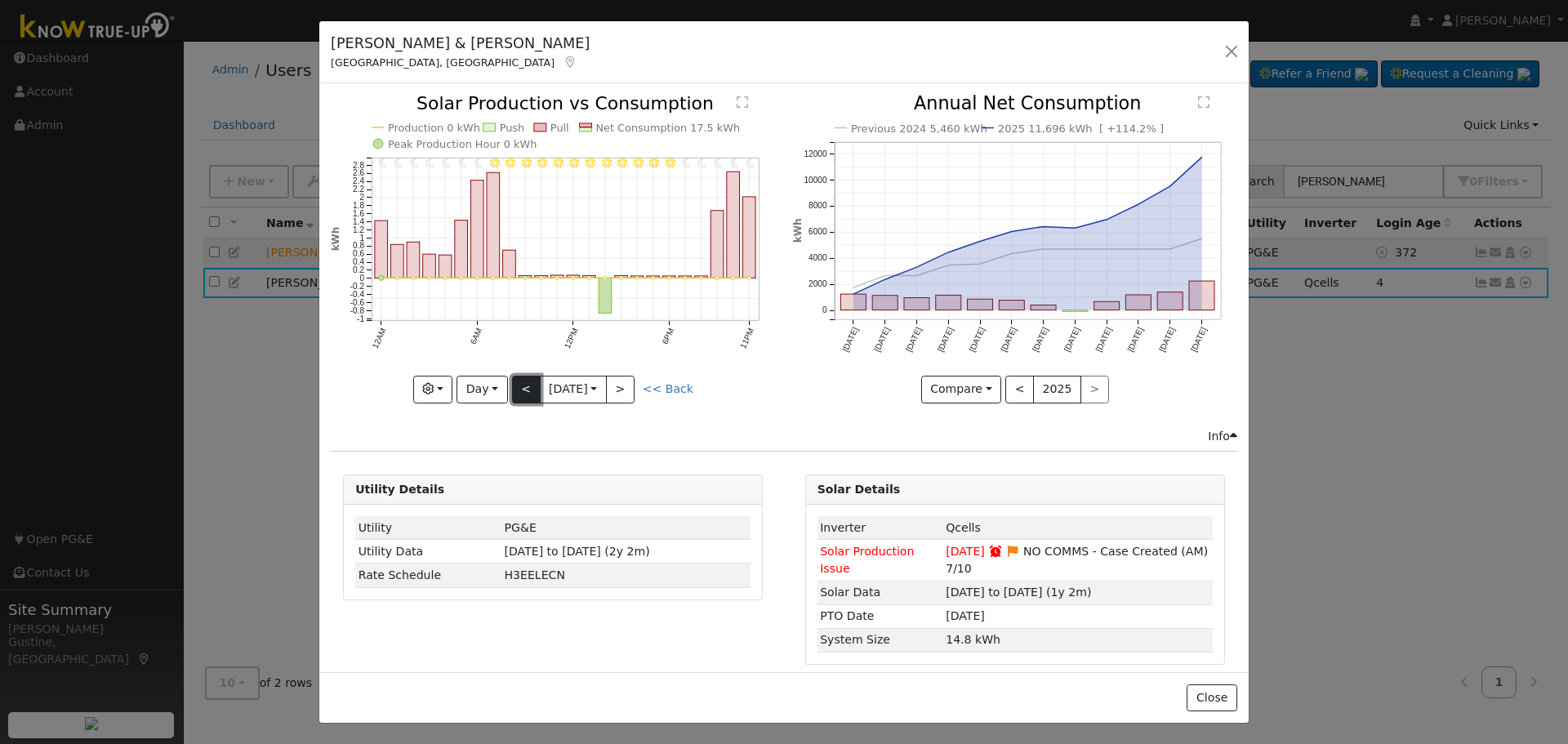
click at [523, 378] on button "<" at bounding box center [526, 390] width 28 height 28
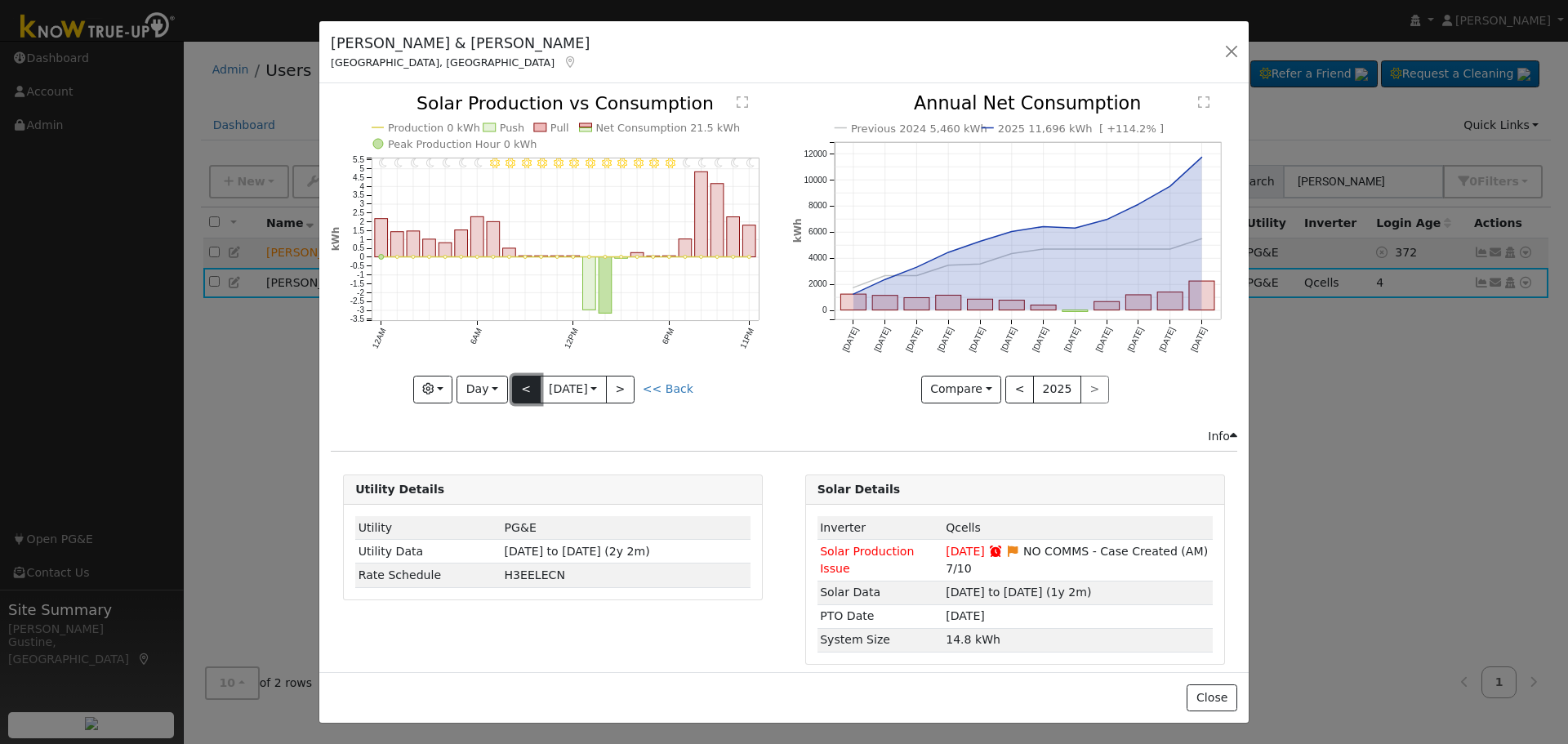
click at [523, 378] on button "<" at bounding box center [526, 390] width 28 height 28
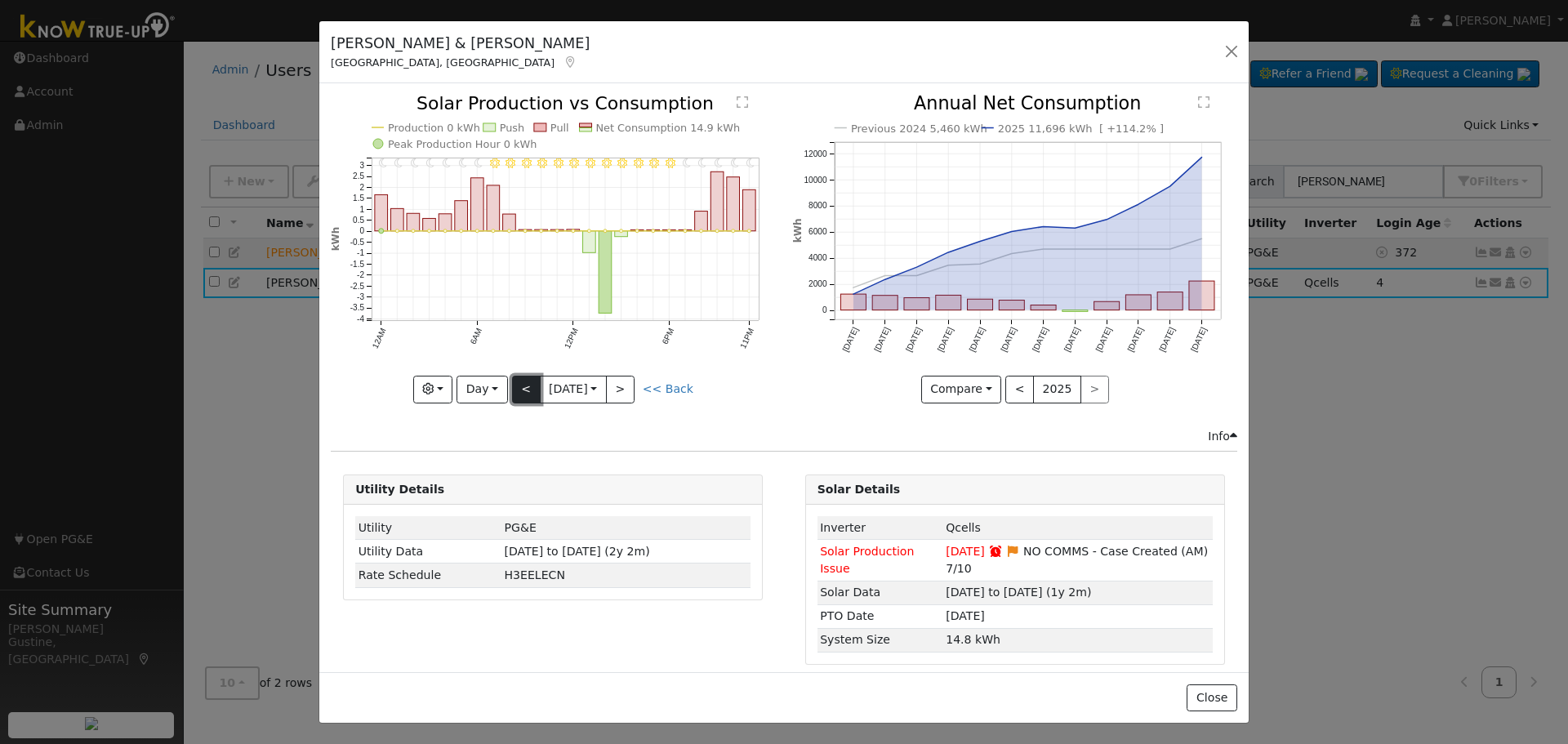
click at [523, 377] on button "<" at bounding box center [526, 390] width 28 height 28
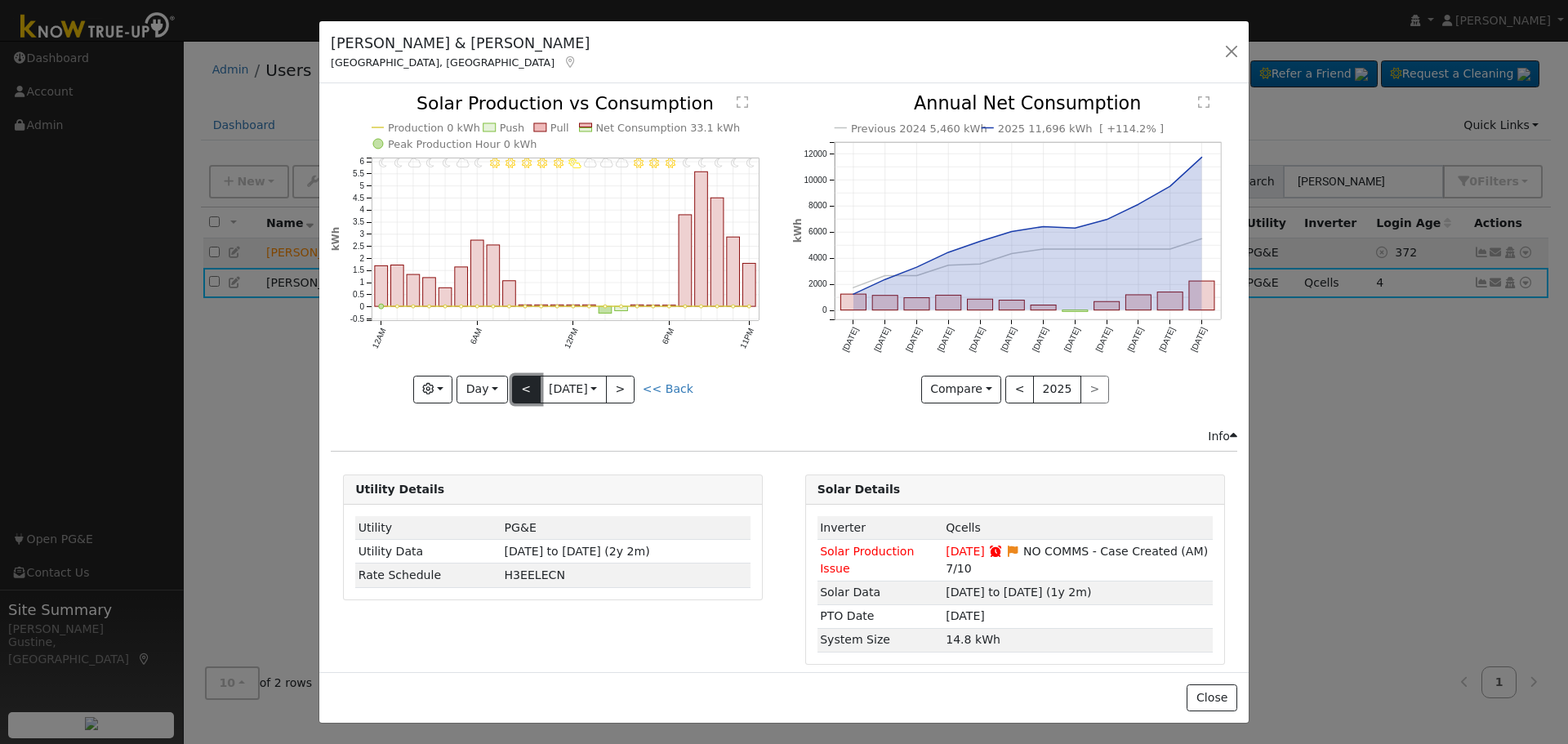
click at [523, 377] on button "<" at bounding box center [526, 390] width 28 height 28
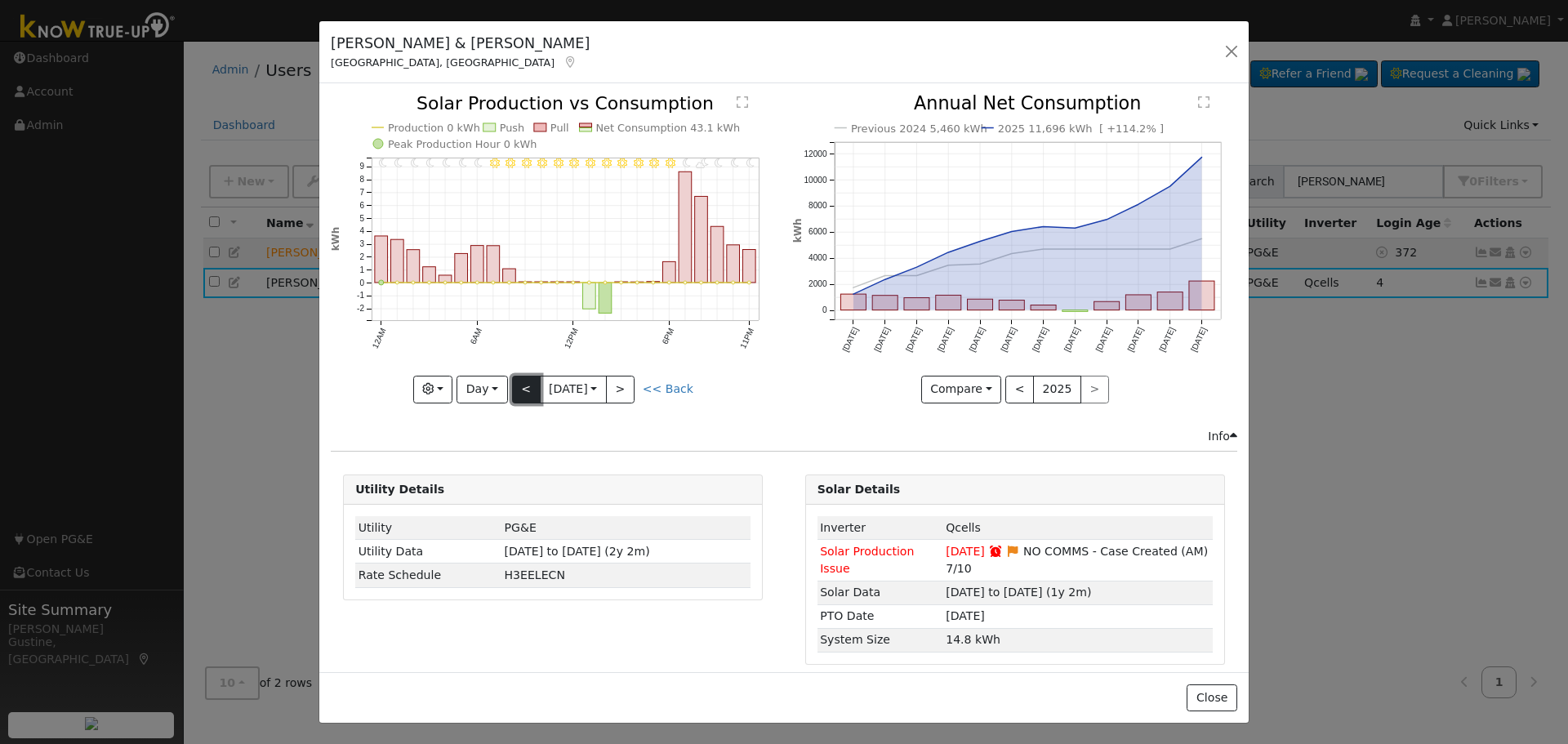
click at [523, 377] on button "<" at bounding box center [526, 390] width 28 height 28
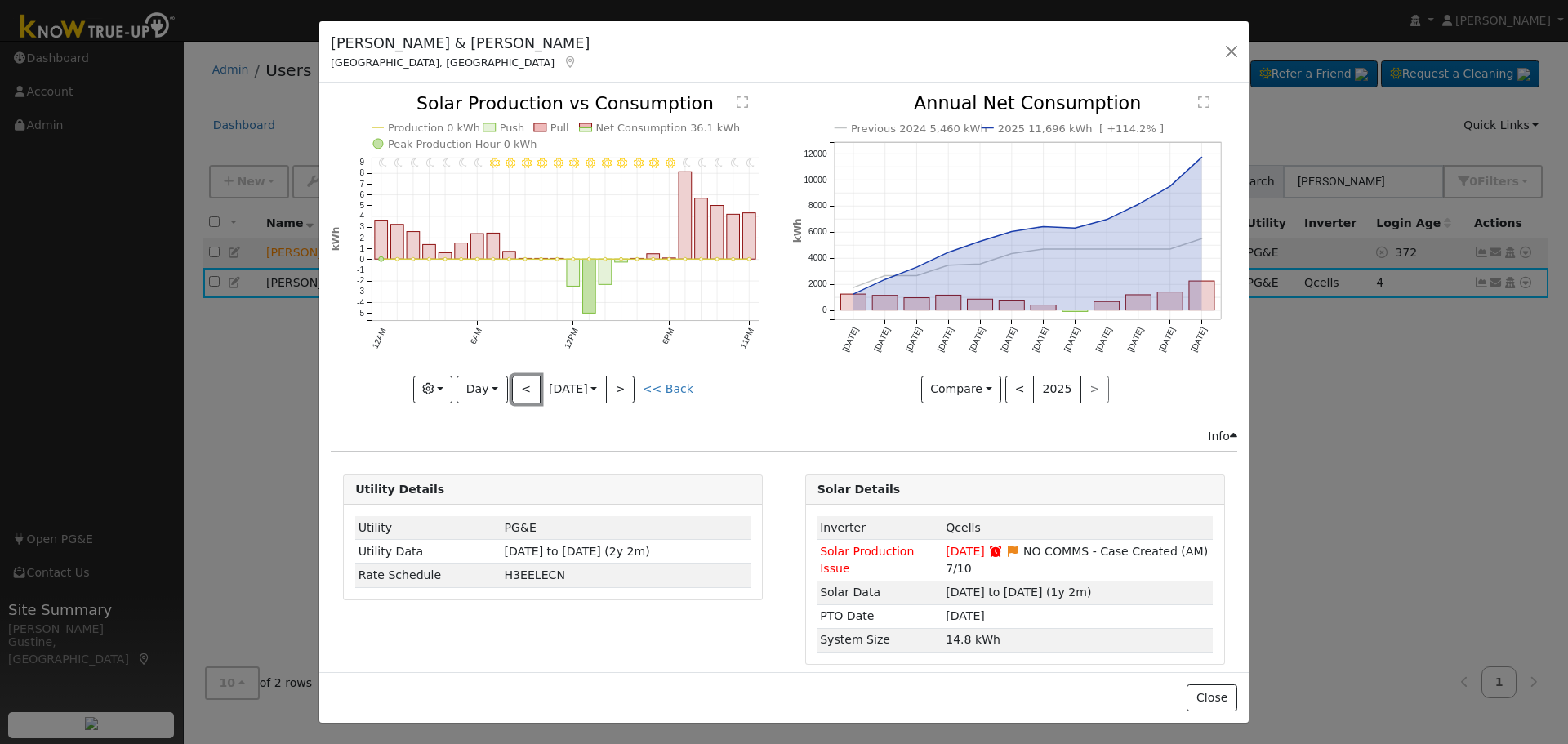
click at [519, 383] on button "<" at bounding box center [526, 390] width 28 height 28
click at [519, 383] on div "11PM - Clear 10PM - Clear 9PM - Clear 8PM - Clear 7PM - Clear 6PM - Clear 5PM -…" at bounding box center [553, 249] width 444 height 308
click at [519, 383] on button "<" at bounding box center [526, 390] width 28 height 28
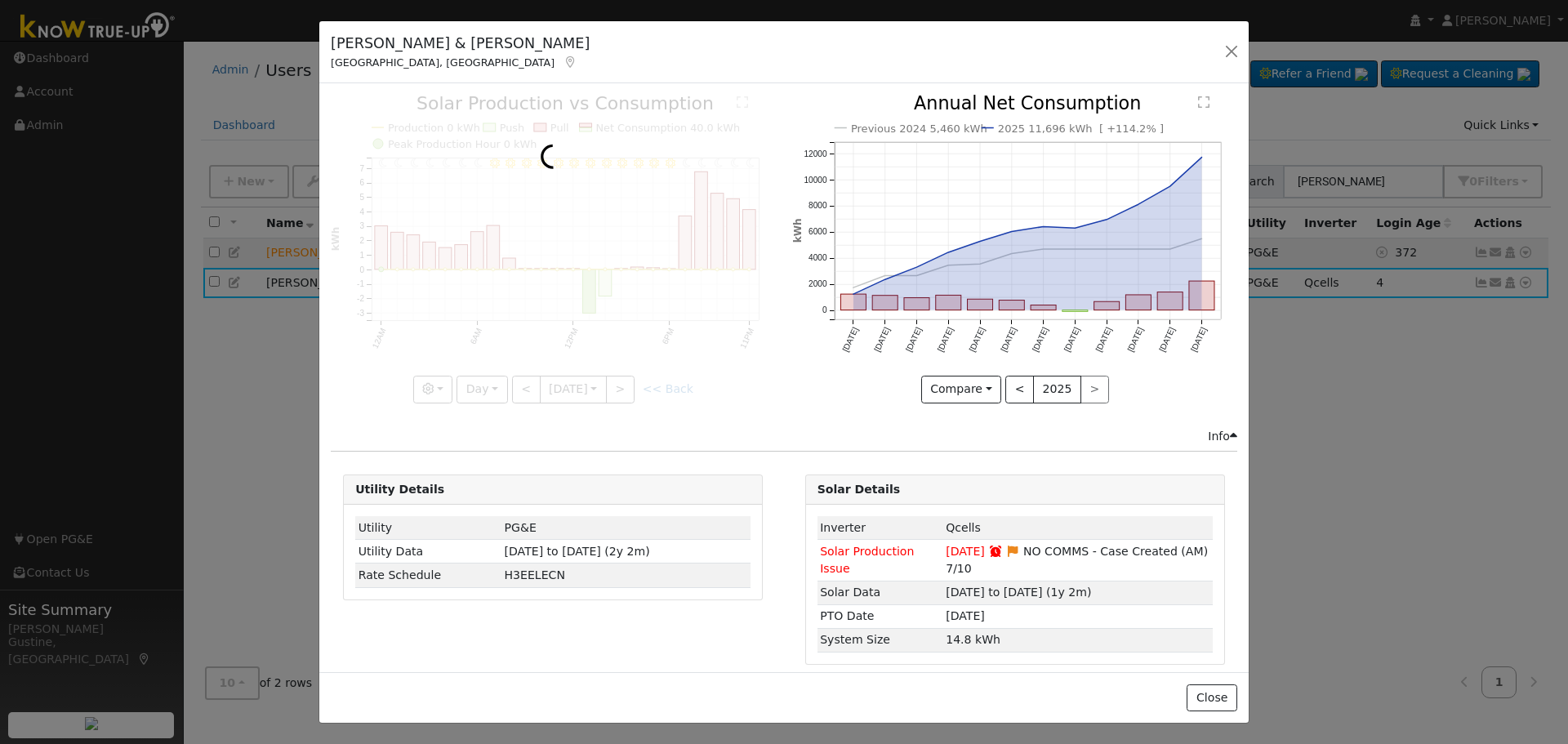
click at [519, 383] on div at bounding box center [553, 249] width 444 height 308
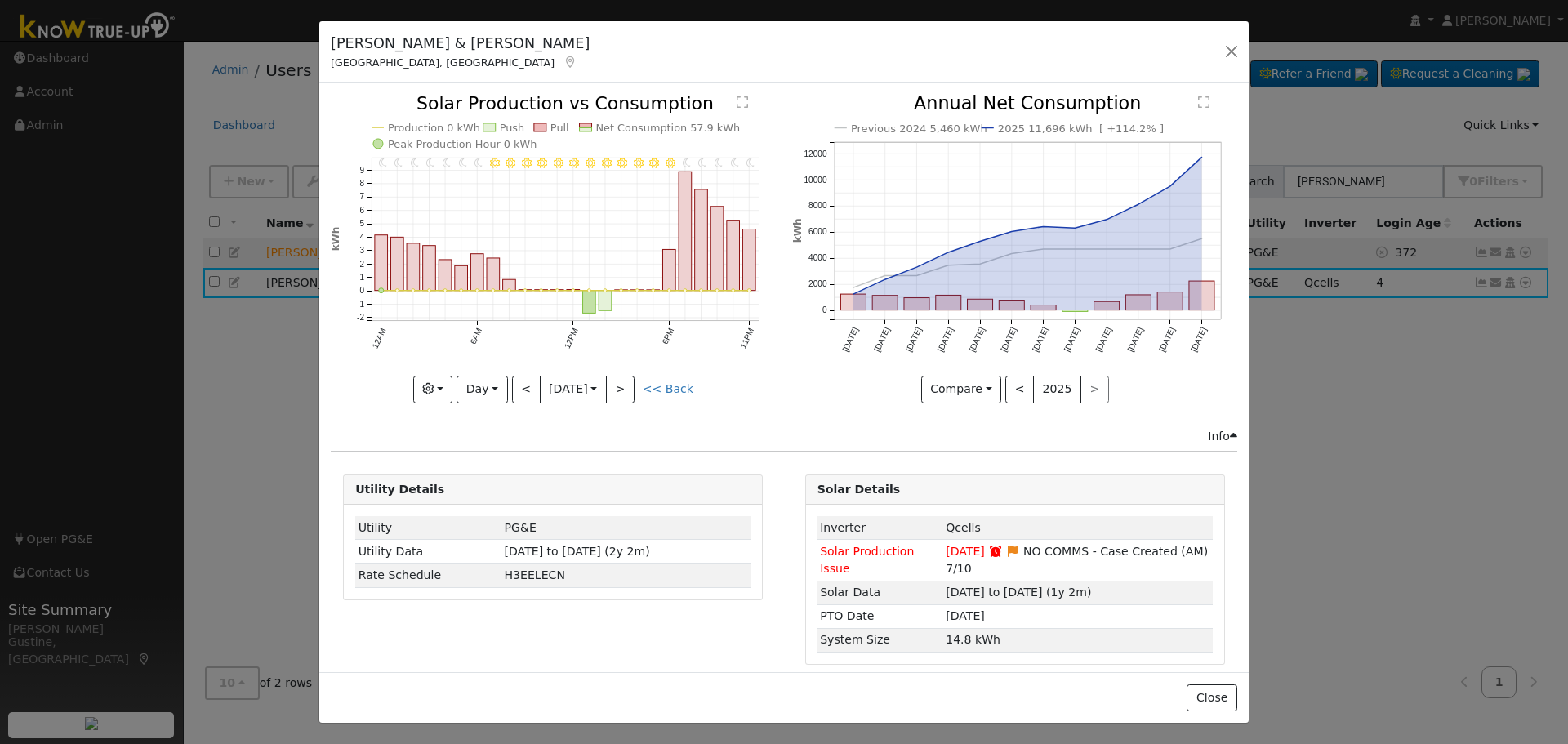
click at [519, 383] on div at bounding box center [553, 249] width 444 height 308
click at [519, 383] on button "<" at bounding box center [526, 390] width 28 height 28
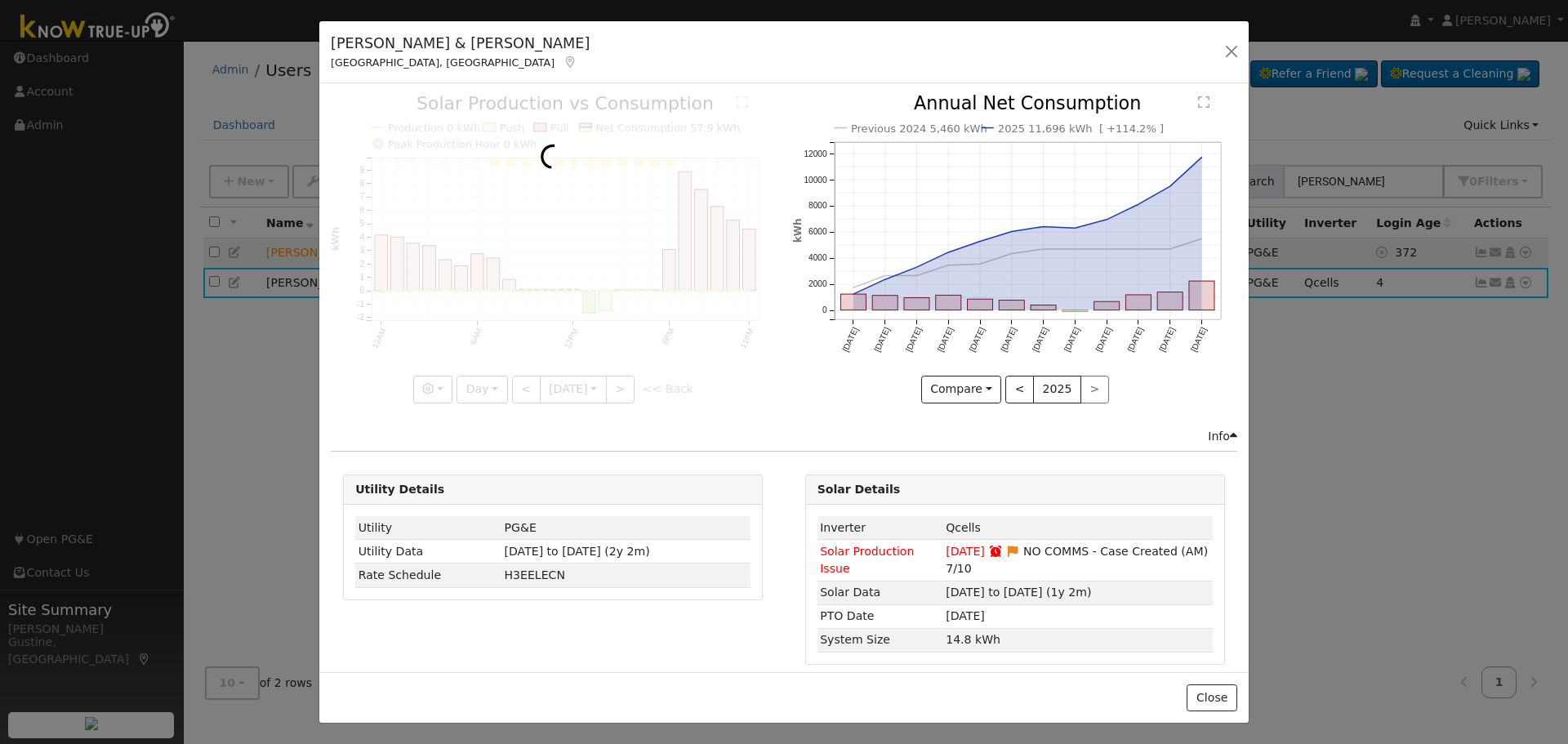
click at [519, 383] on div at bounding box center [553, 249] width 444 height 308
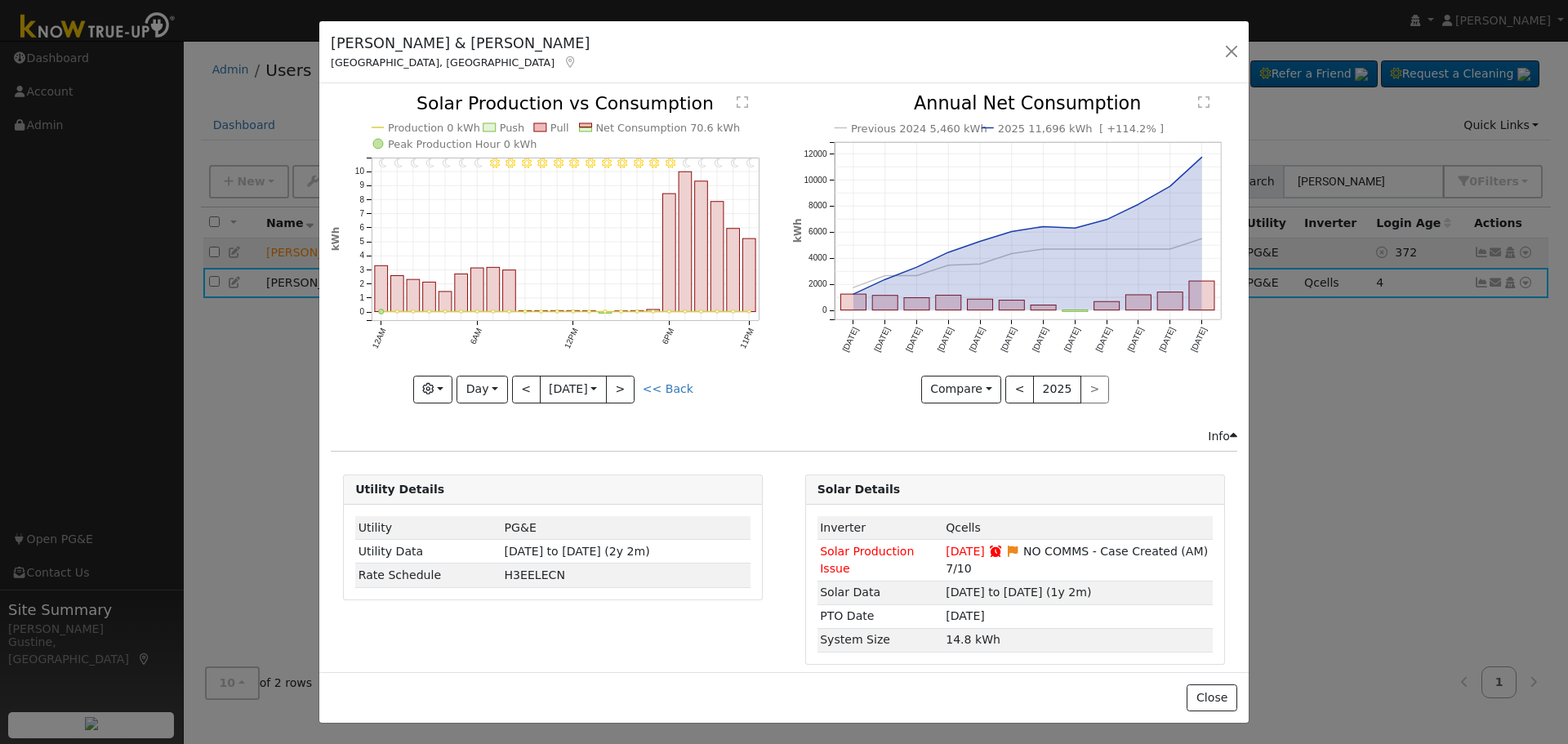
click at [519, 383] on div "11PM - Clear 10PM - Clear 9PM - Clear 8PM - Clear 7PM - Clear 6PM - Clear 5PM -…" at bounding box center [553, 249] width 444 height 308
click at [519, 383] on button "<" at bounding box center [526, 390] width 28 height 28
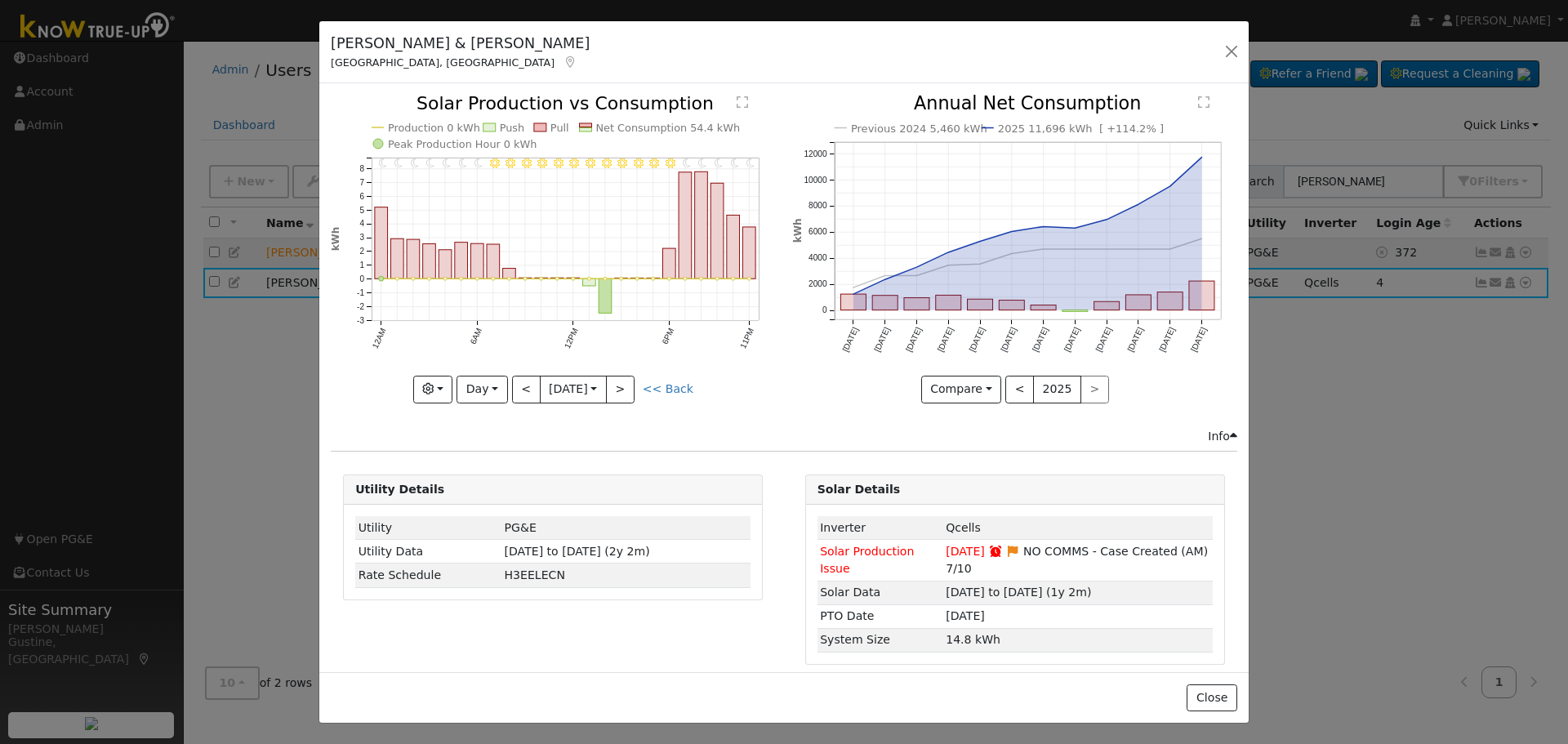
click at [519, 383] on div at bounding box center [553, 249] width 444 height 308
click at [519, 383] on button "<" at bounding box center [526, 390] width 28 height 28
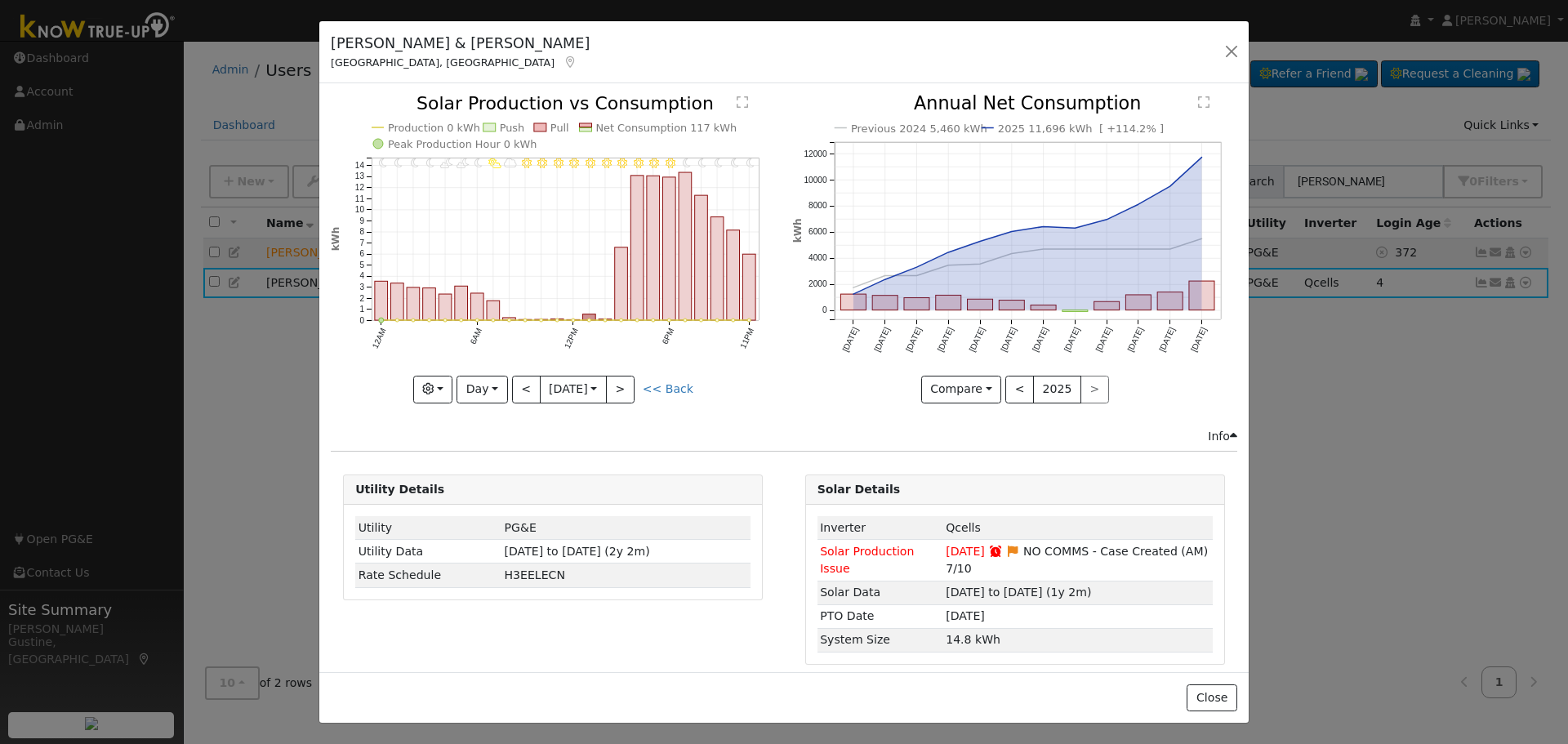
click at [519, 383] on div at bounding box center [553, 249] width 444 height 308
click at [519, 383] on button "<" at bounding box center [526, 390] width 28 height 28
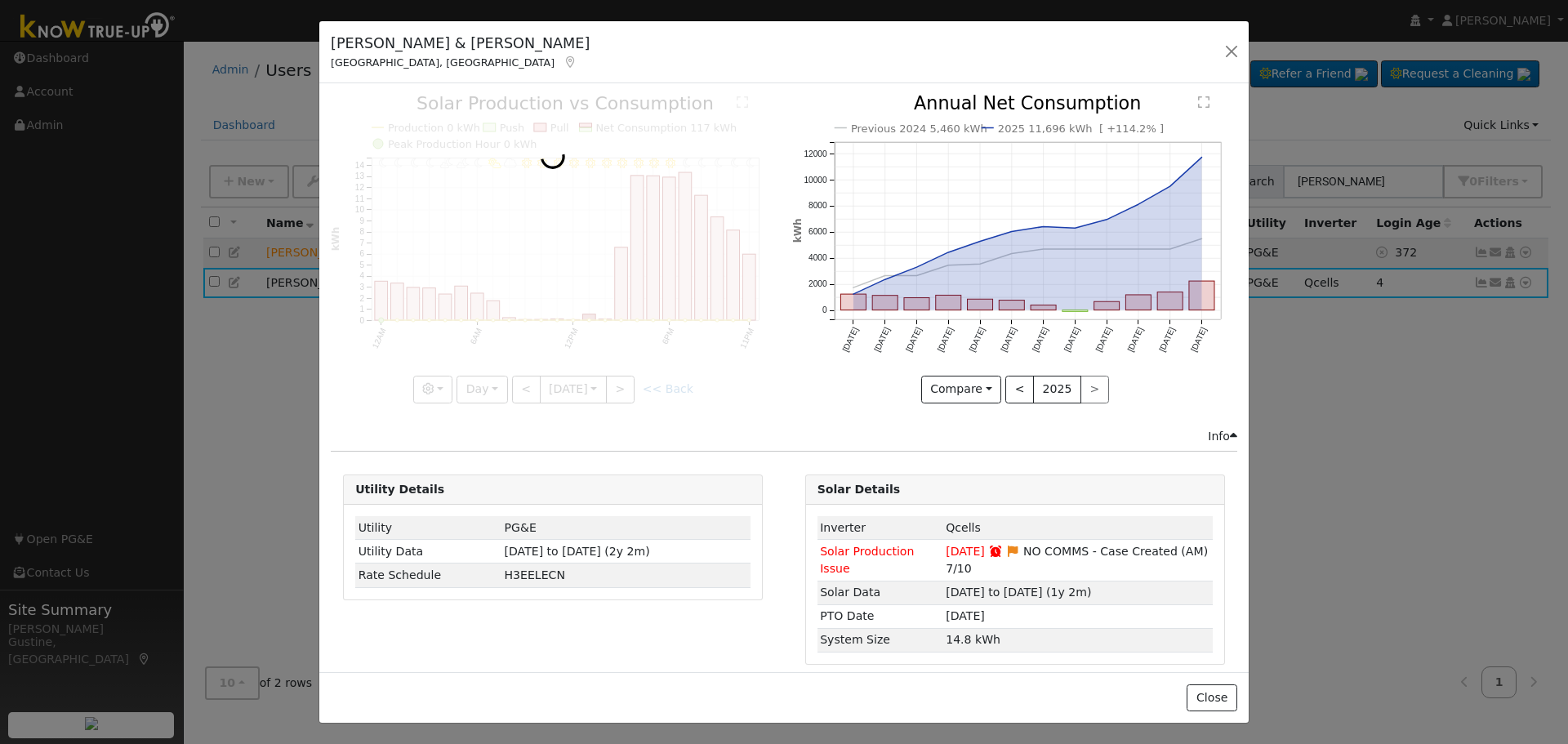
click at [519, 383] on div at bounding box center [553, 249] width 444 height 308
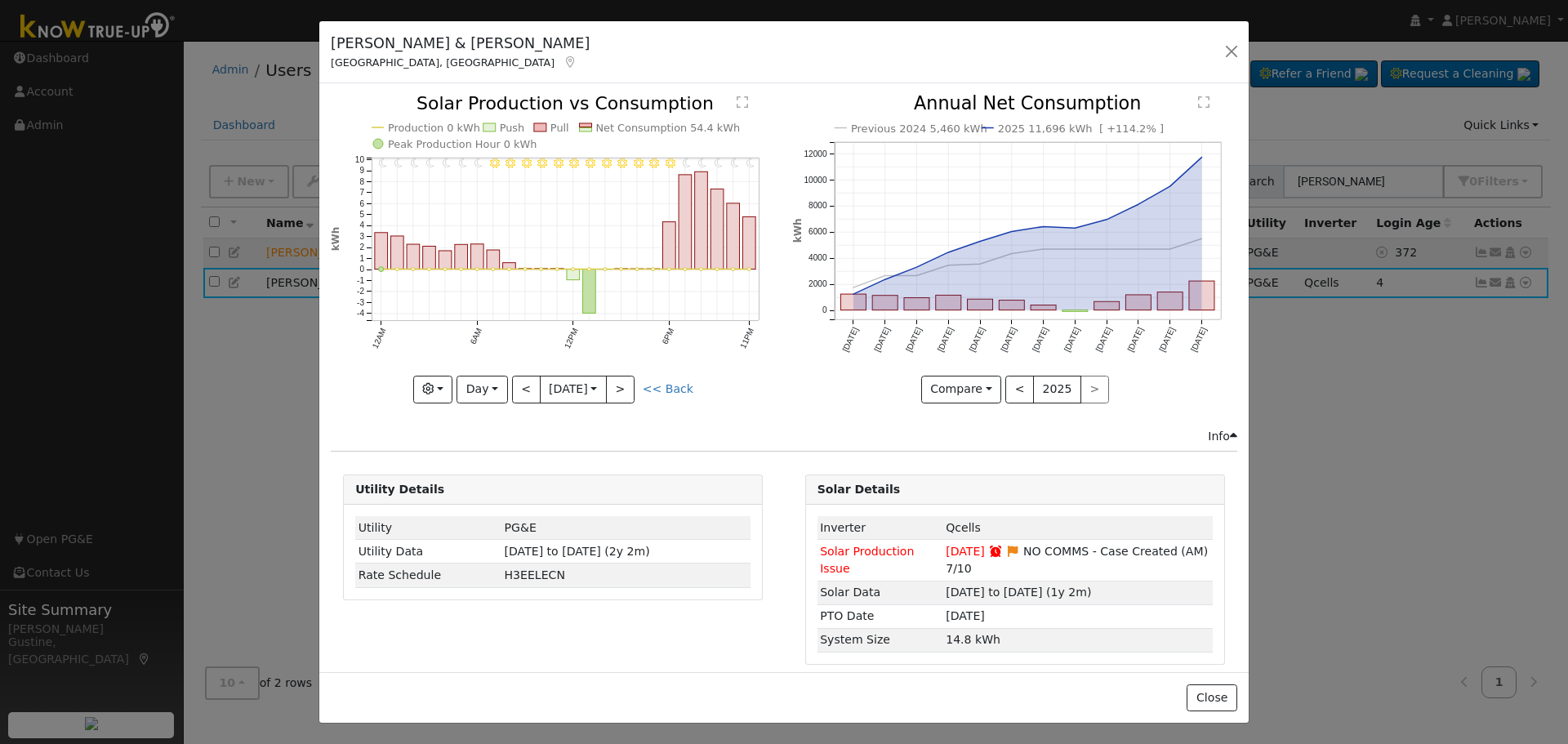
click at [519, 383] on div "11PM - Clear 10PM - Clear 9PM - Clear 8PM - Clear 7PM - Clear 6PM - Clear 5PM -…" at bounding box center [553, 249] width 444 height 308
click at [519, 383] on button "<" at bounding box center [526, 390] width 28 height 28
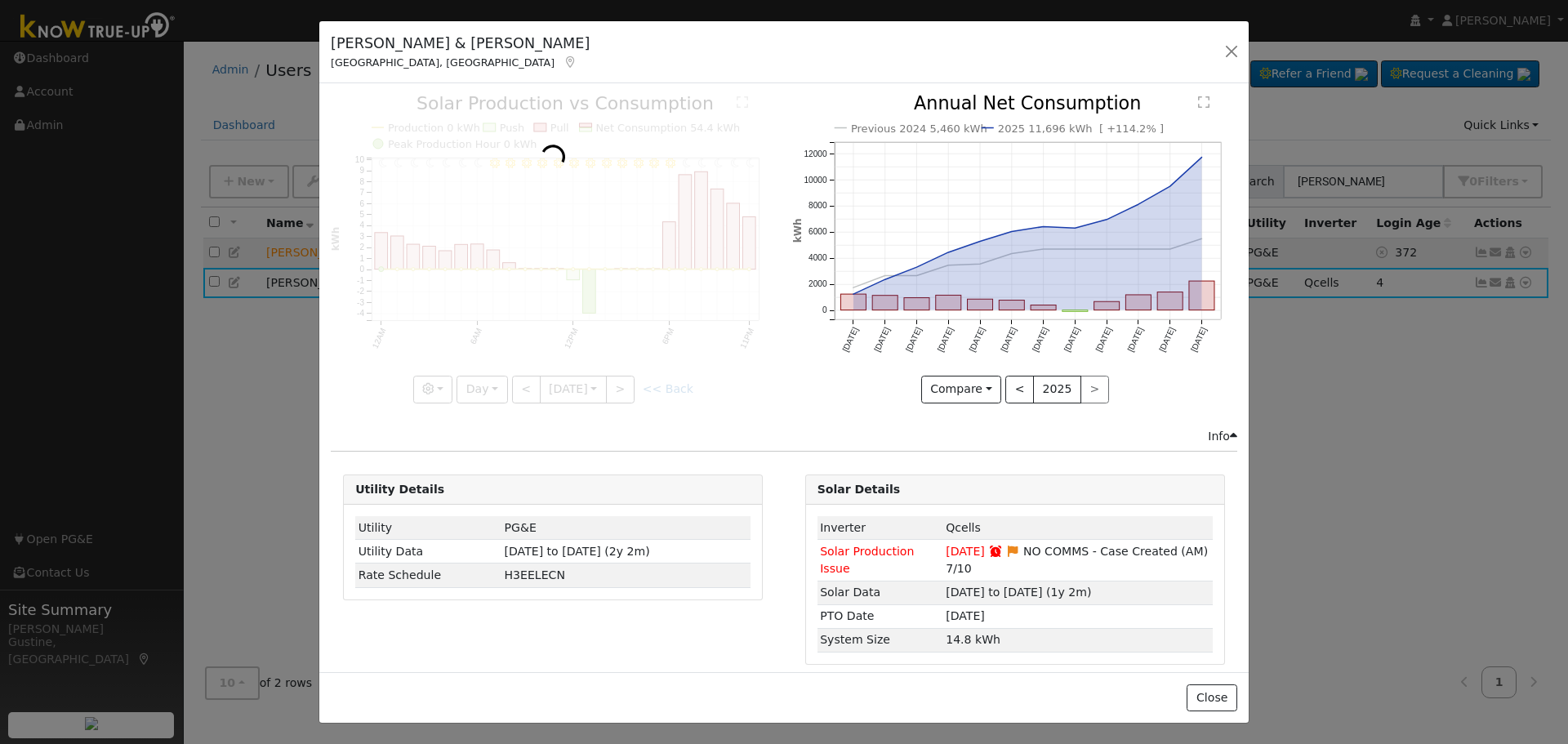
click at [519, 383] on div at bounding box center [553, 249] width 444 height 308
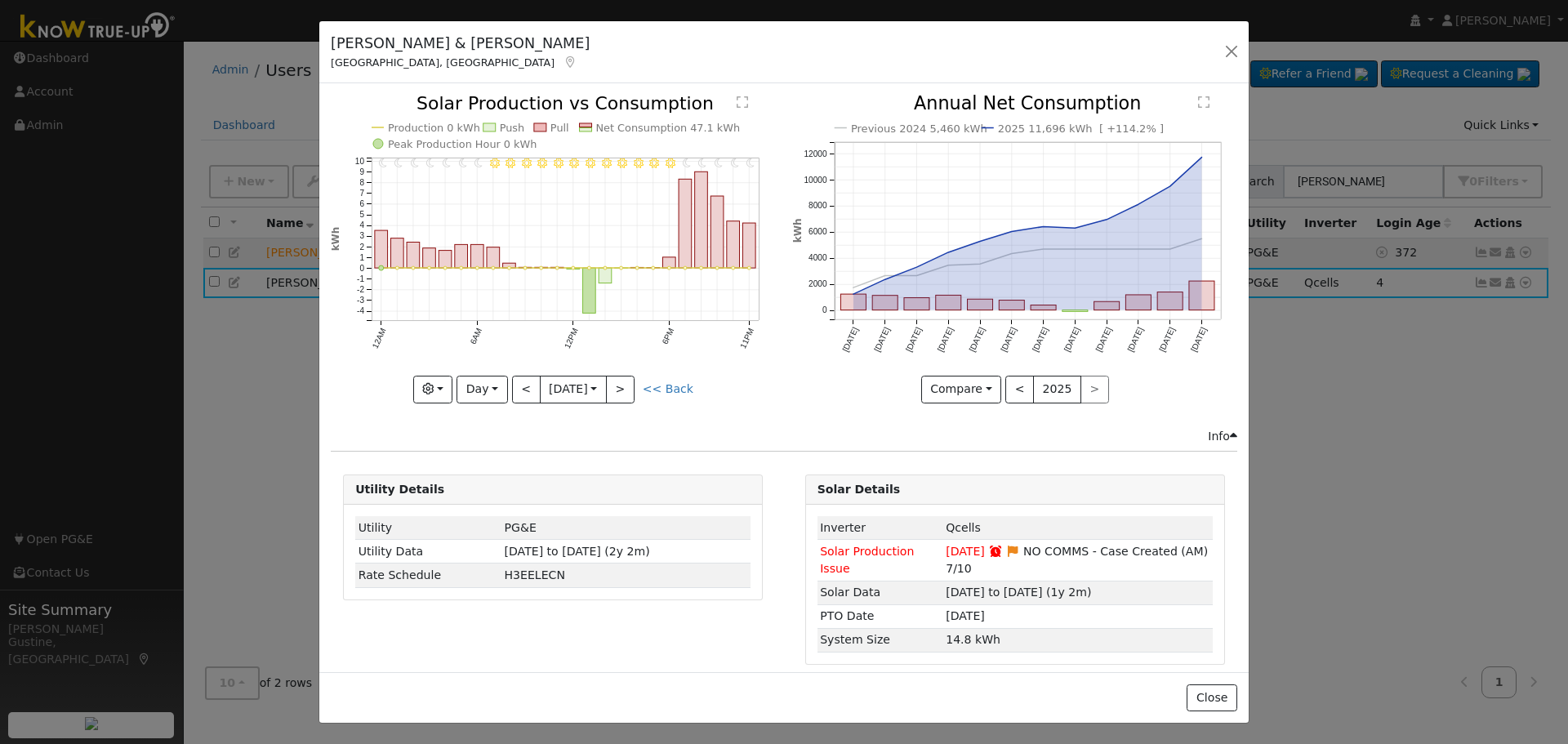
click at [519, 383] on div at bounding box center [553, 249] width 444 height 308
click at [519, 383] on button "<" at bounding box center [526, 390] width 28 height 28
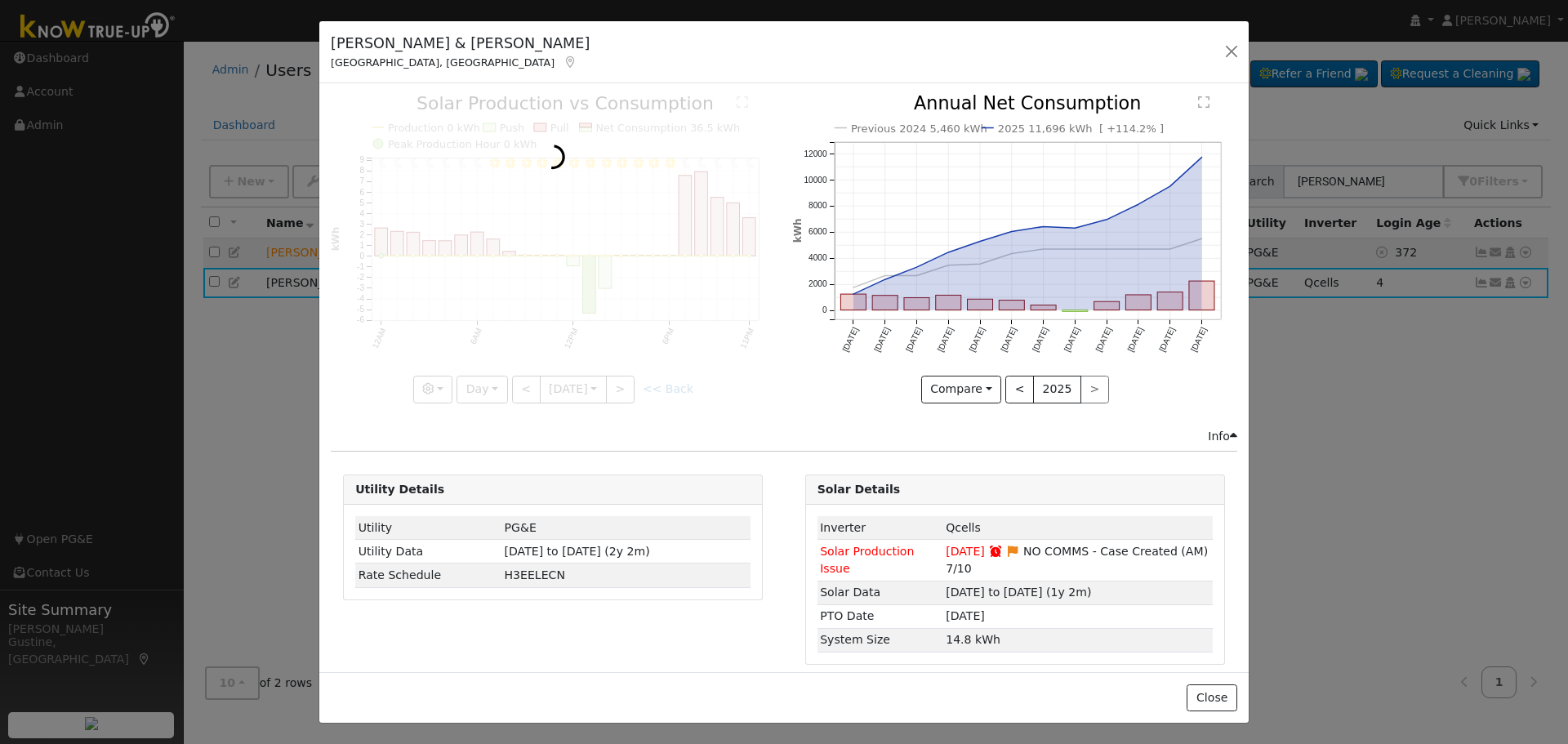
click at [519, 383] on div at bounding box center [553, 249] width 444 height 308
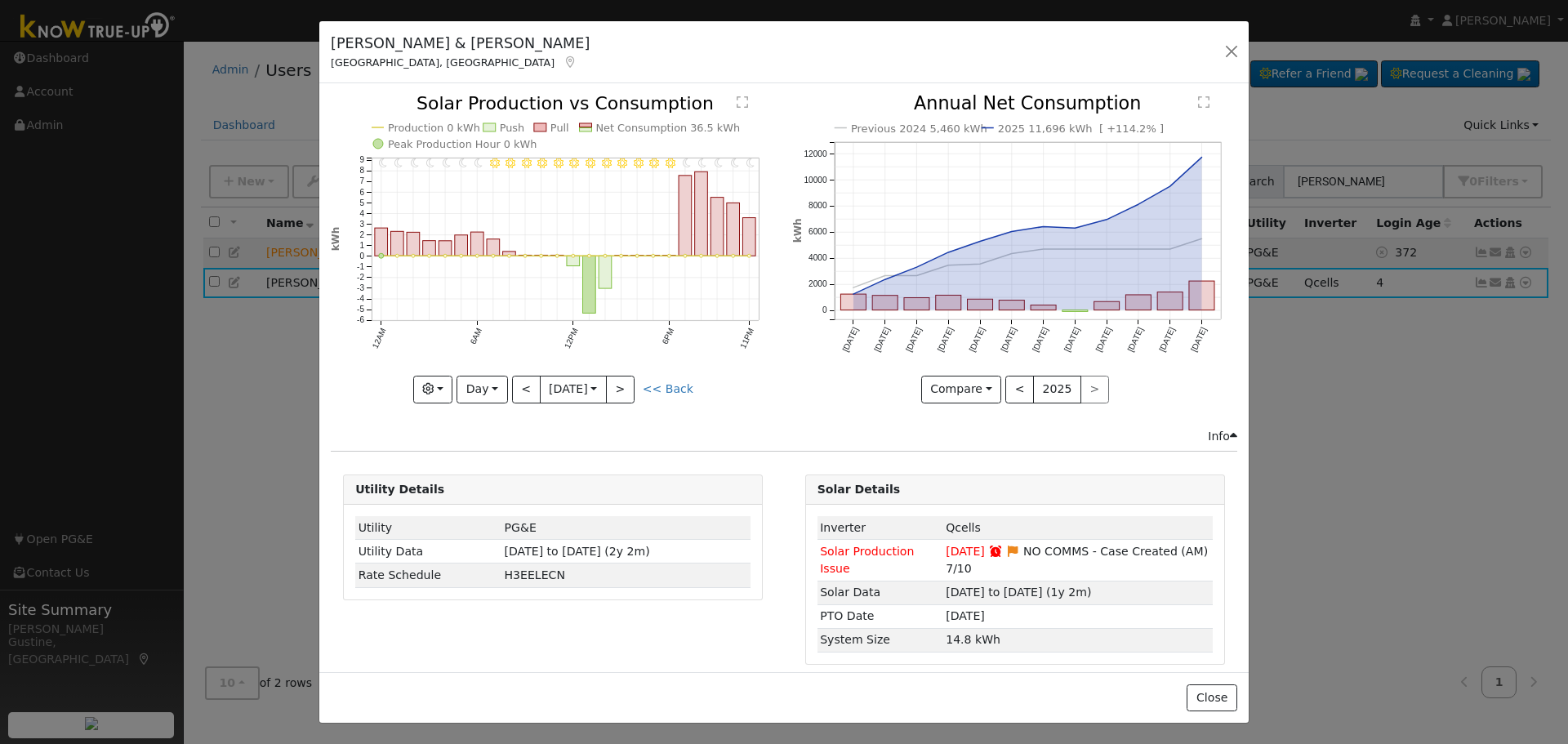
click at [519, 383] on div "11PM - Clear 10PM - Clear 9PM - Clear 8PM - Clear 7PM - Clear 6PM - Clear 5PM -…" at bounding box center [553, 249] width 444 height 308
click at [519, 383] on button "<" at bounding box center [526, 390] width 28 height 28
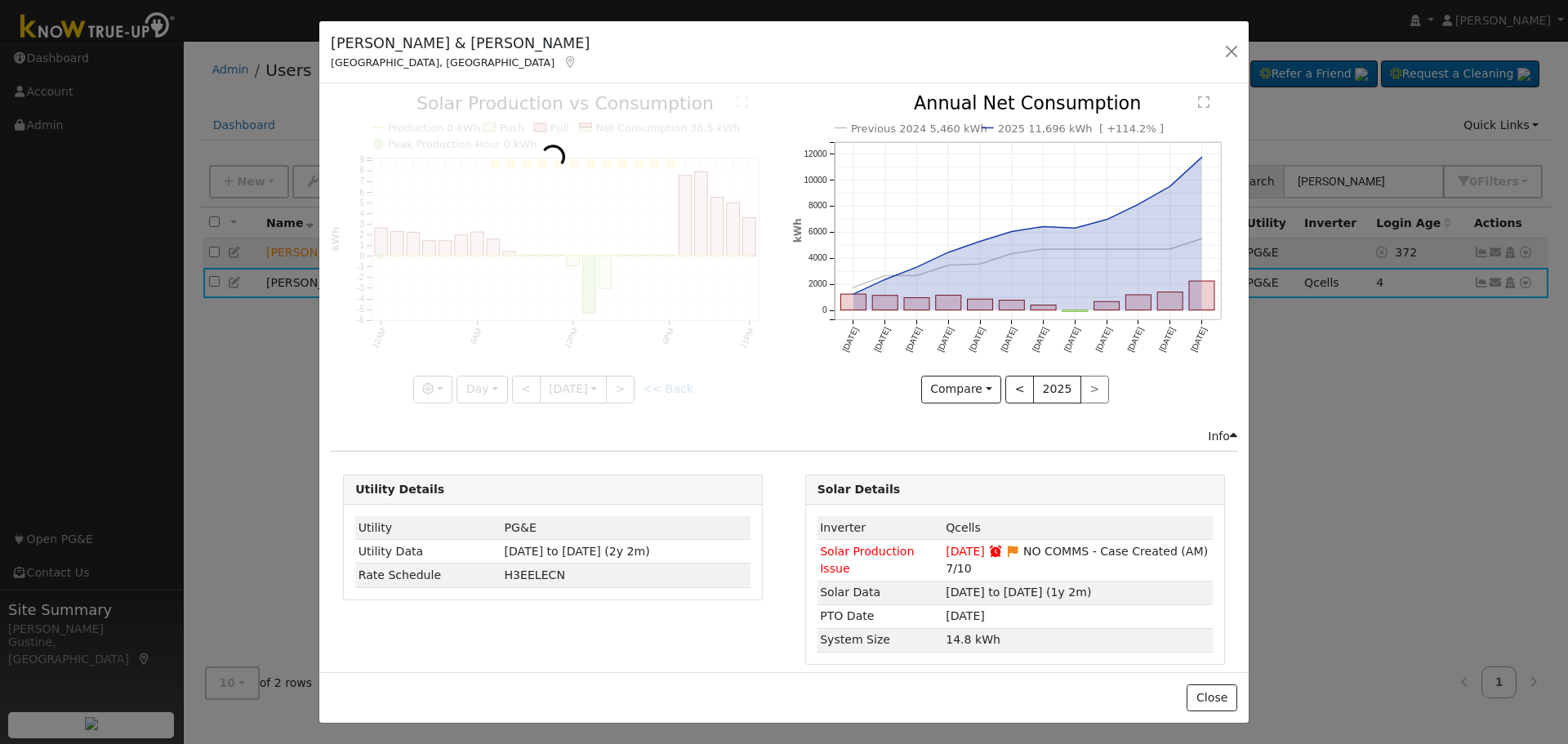
click at [519, 383] on div at bounding box center [553, 249] width 444 height 308
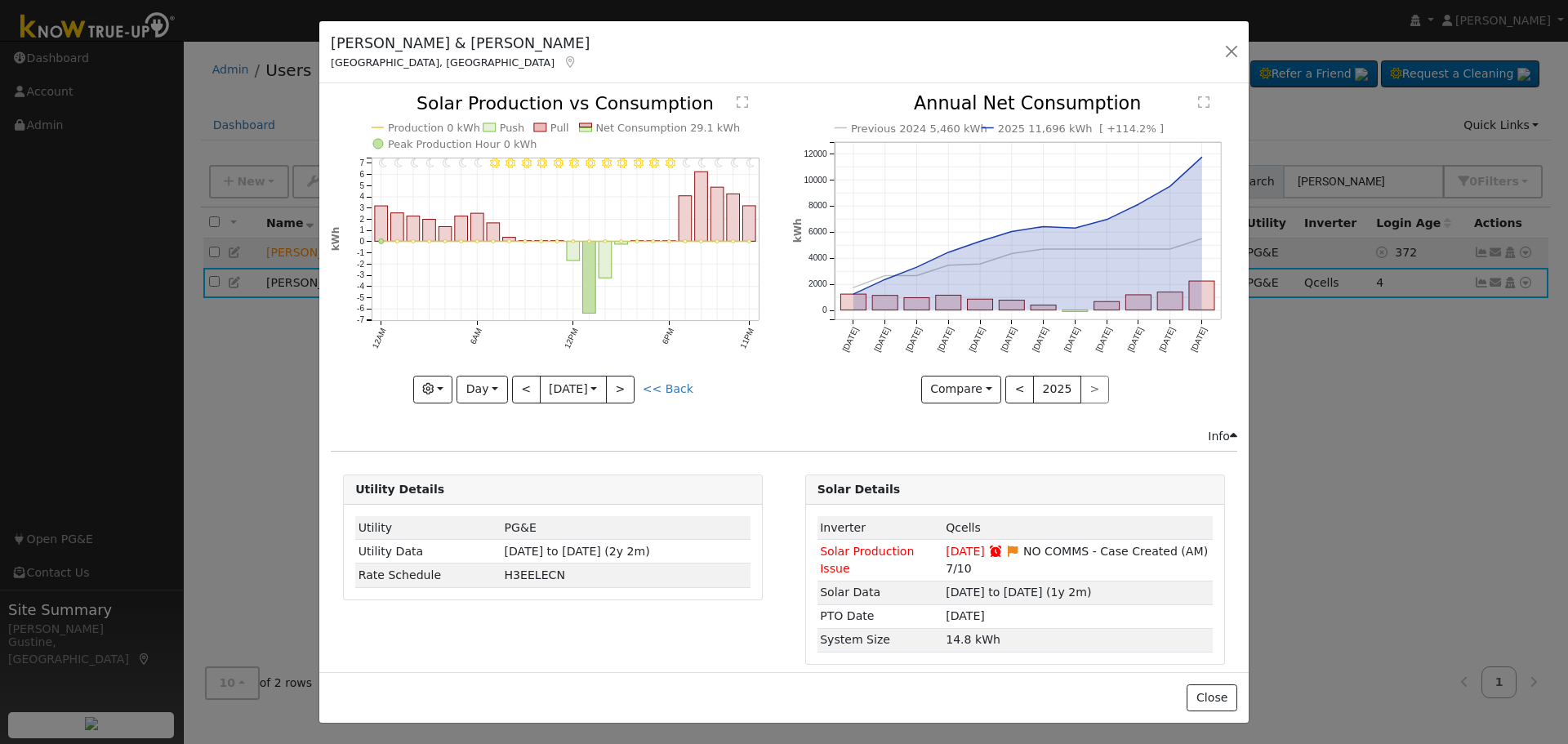
click at [518, 383] on div at bounding box center [553, 249] width 444 height 308
click at [518, 383] on button "<" at bounding box center [526, 390] width 28 height 28
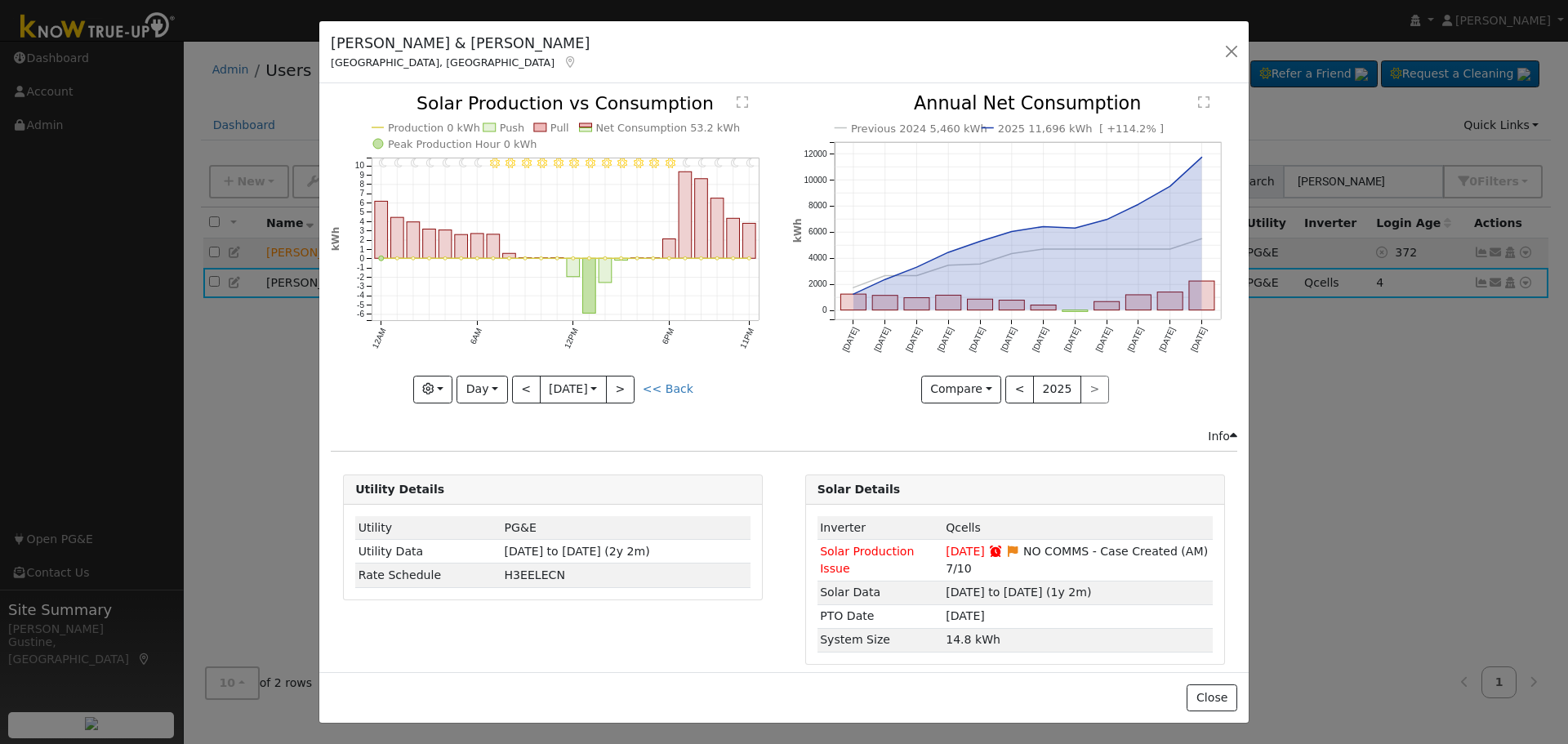
click at [518, 383] on div at bounding box center [553, 249] width 444 height 308
click at [518, 383] on button "<" at bounding box center [526, 390] width 28 height 28
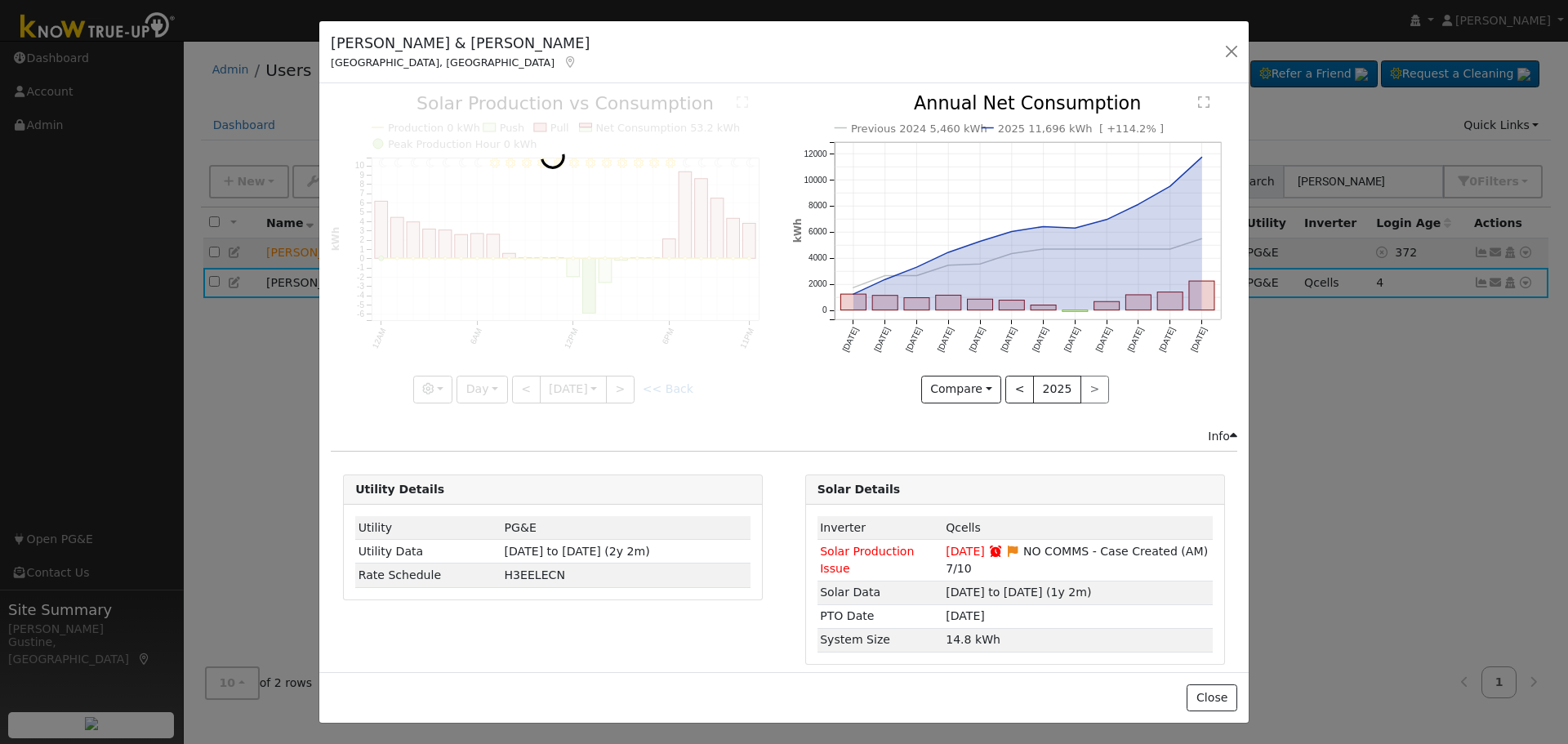
click at [518, 383] on div at bounding box center [553, 249] width 444 height 308
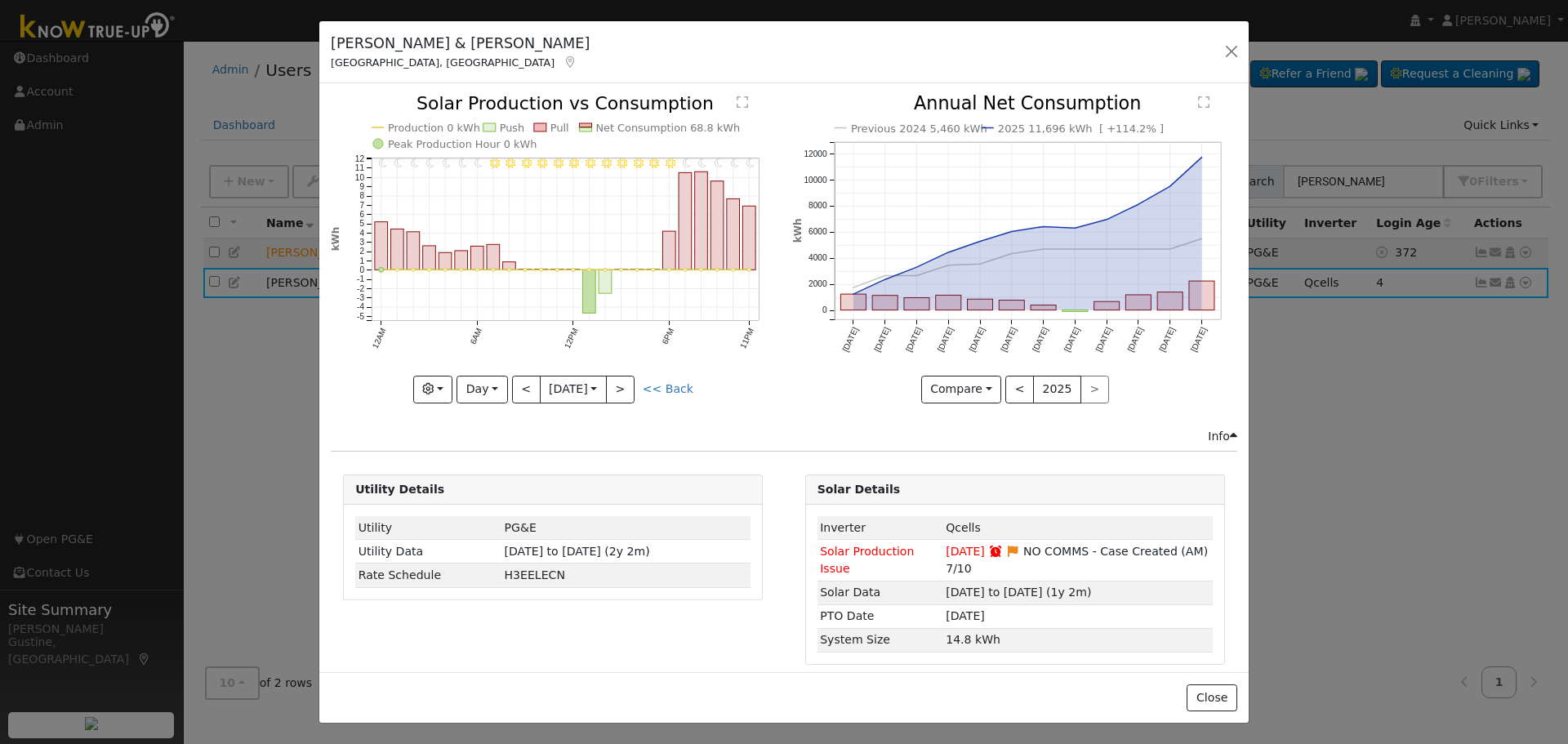
click at [518, 383] on div at bounding box center [553, 249] width 444 height 308
click at [518, 383] on button "<" at bounding box center [526, 390] width 28 height 28
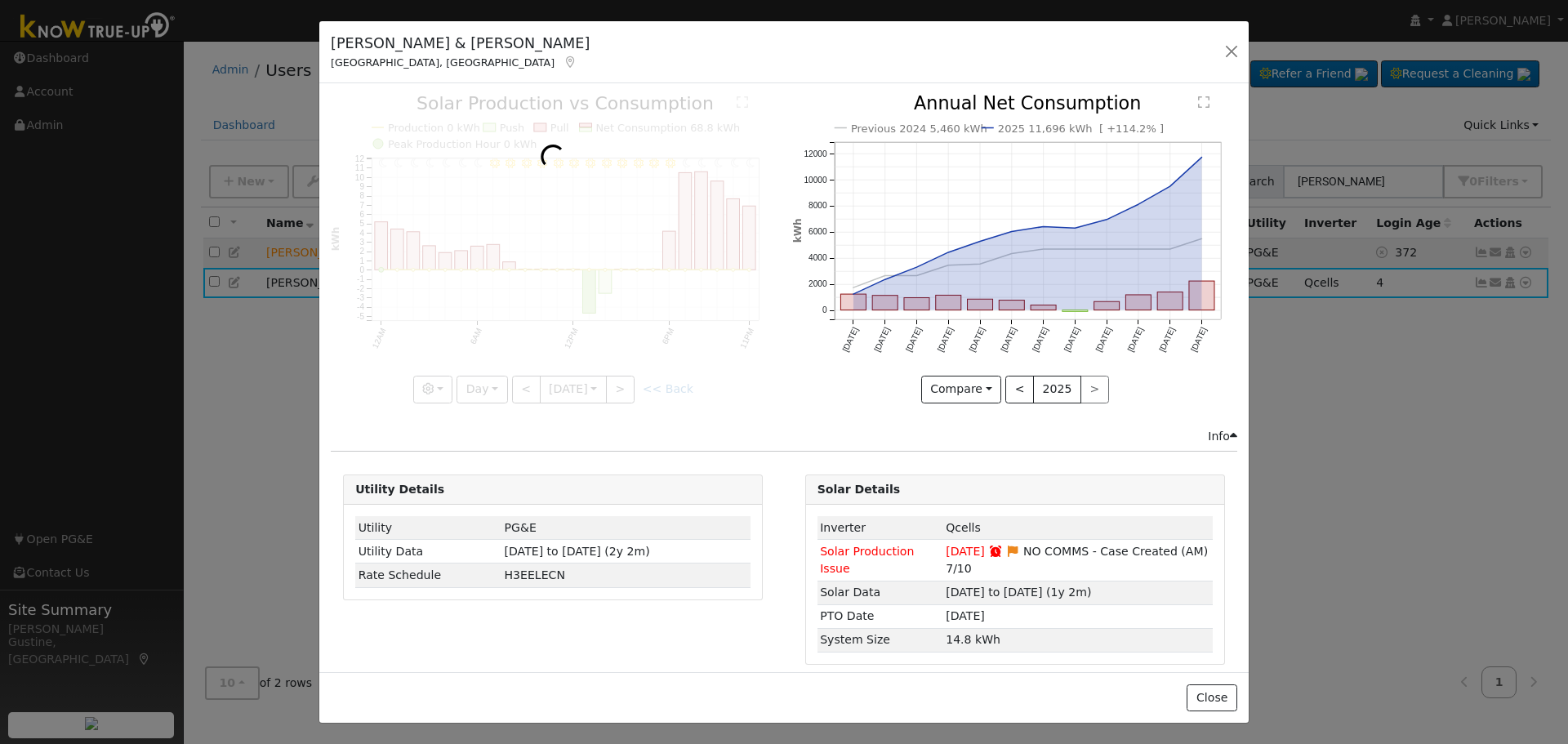
click at [518, 383] on div at bounding box center [553, 249] width 444 height 308
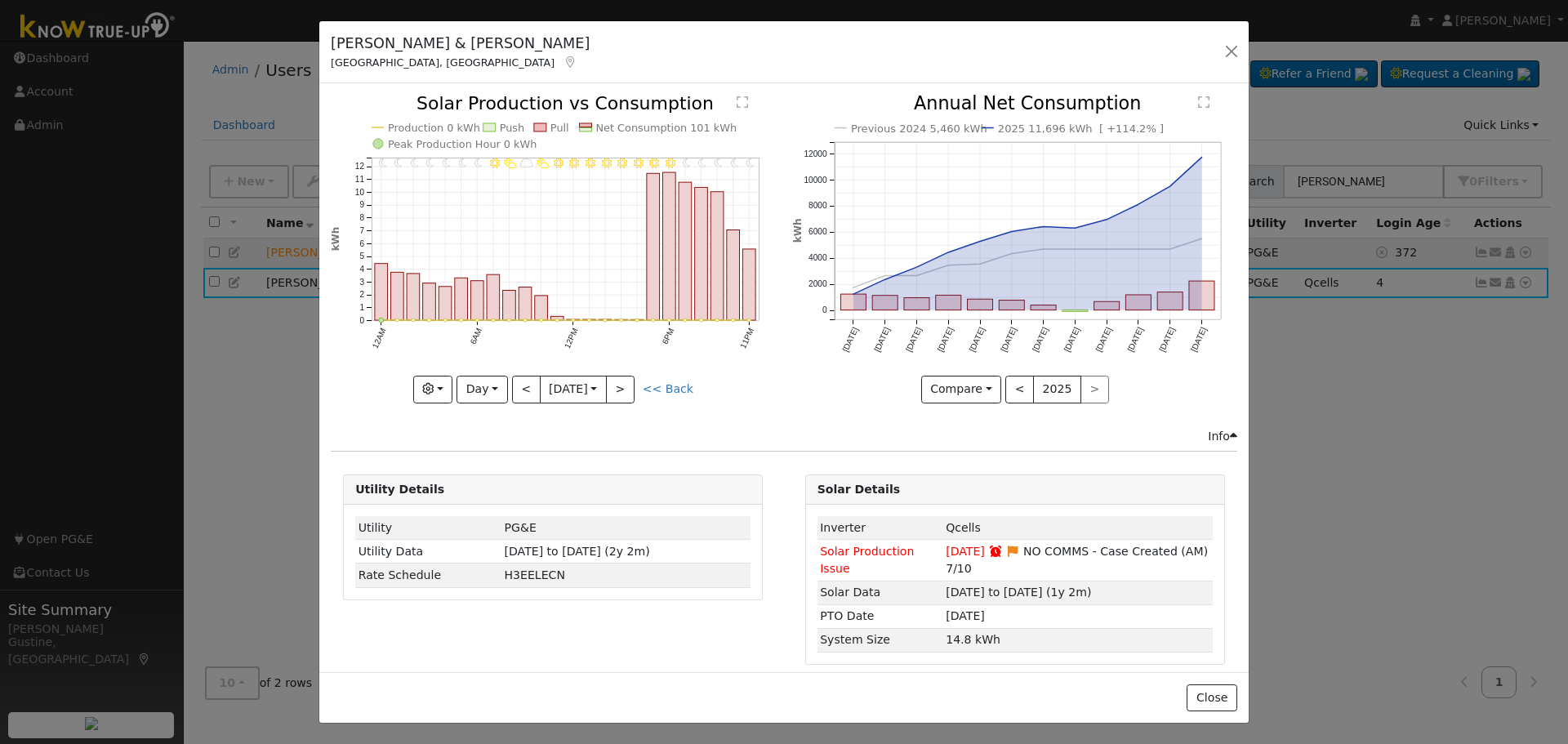
click at [518, 383] on div at bounding box center [553, 249] width 444 height 308
click at [486, 394] on button "Day" at bounding box center [482, 390] width 50 height 28
click at [524, 469] on link "Month" at bounding box center [515, 469] width 114 height 23
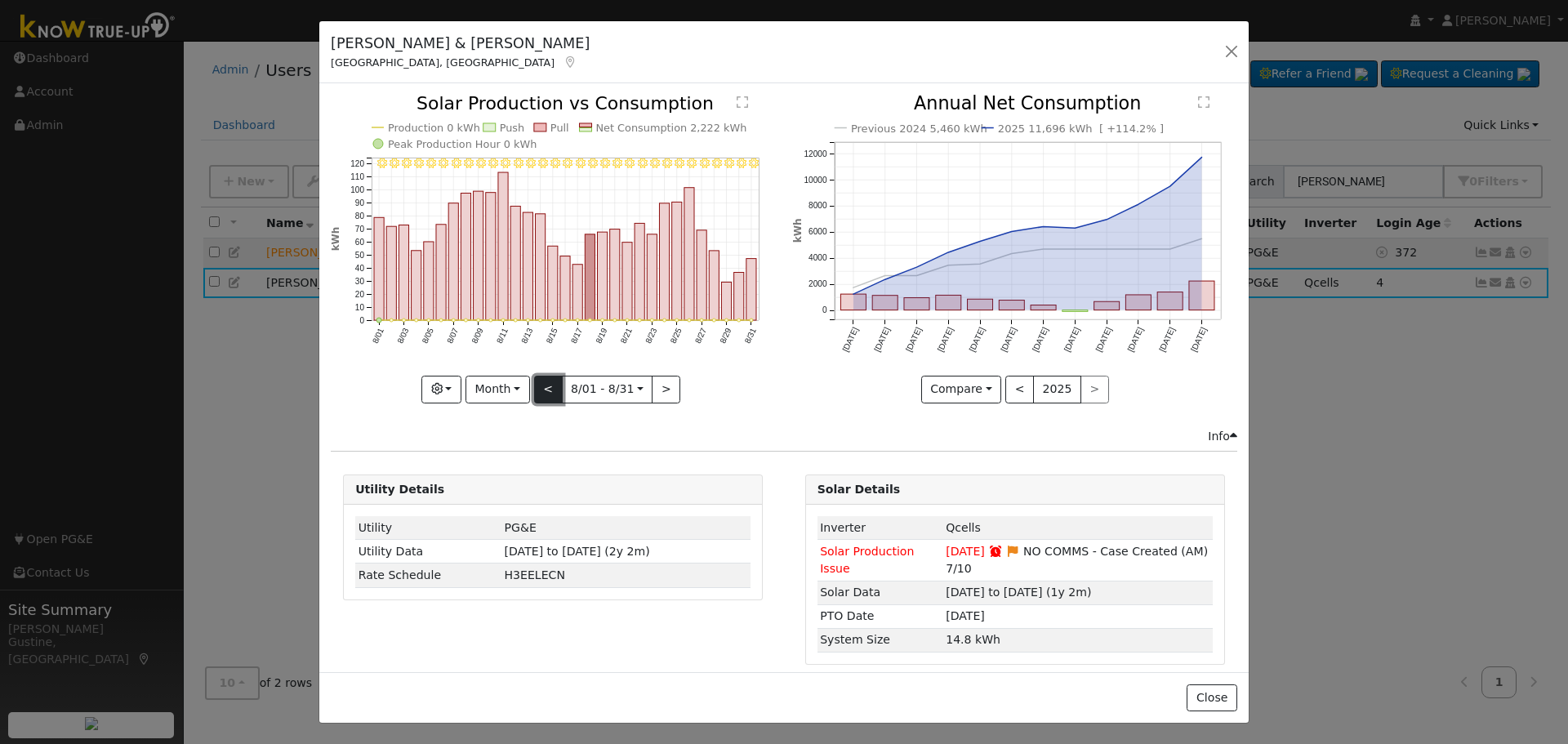
click at [536, 394] on button "<" at bounding box center [548, 390] width 28 height 28
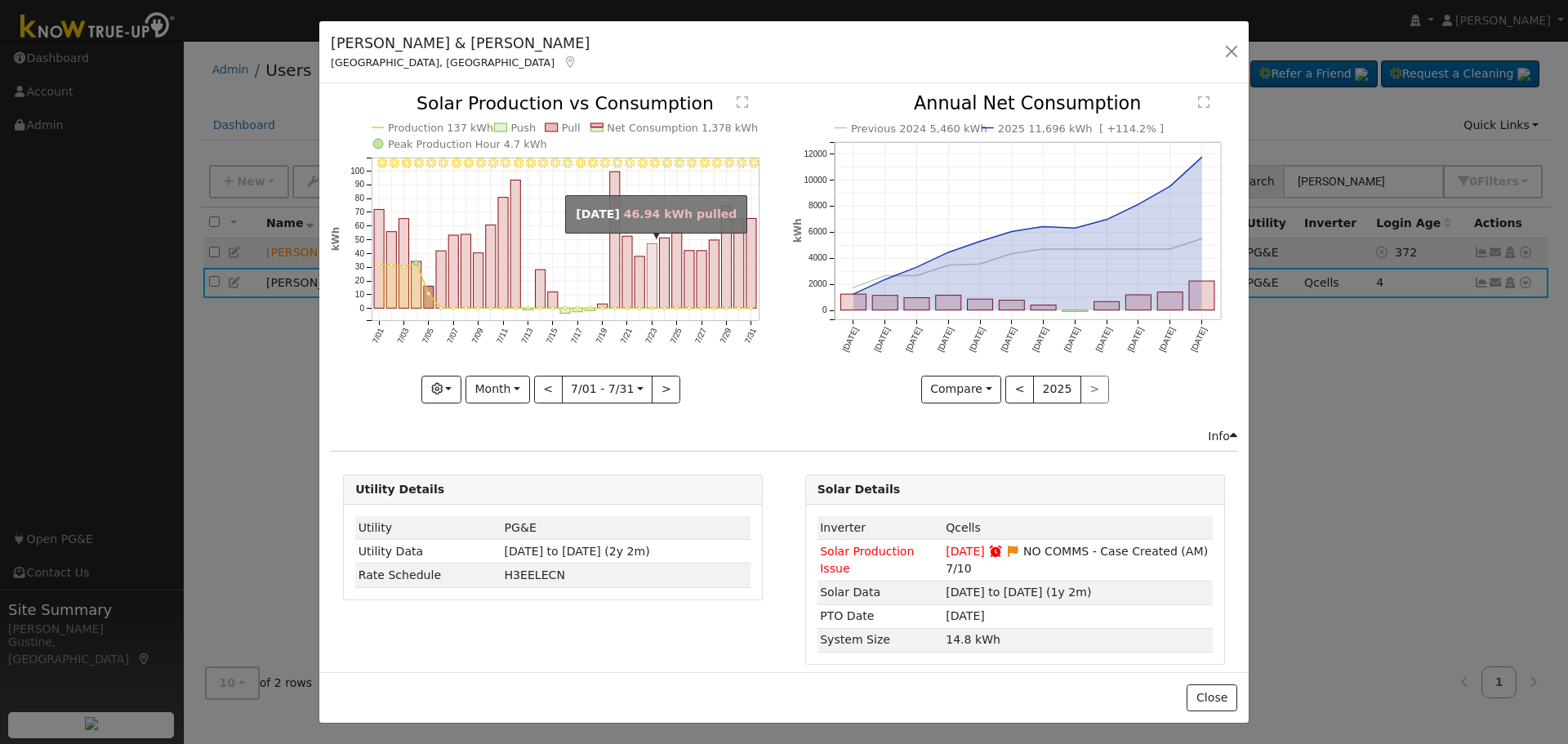
click at [648, 276] on rect "onclick=""" at bounding box center [652, 276] width 10 height 64
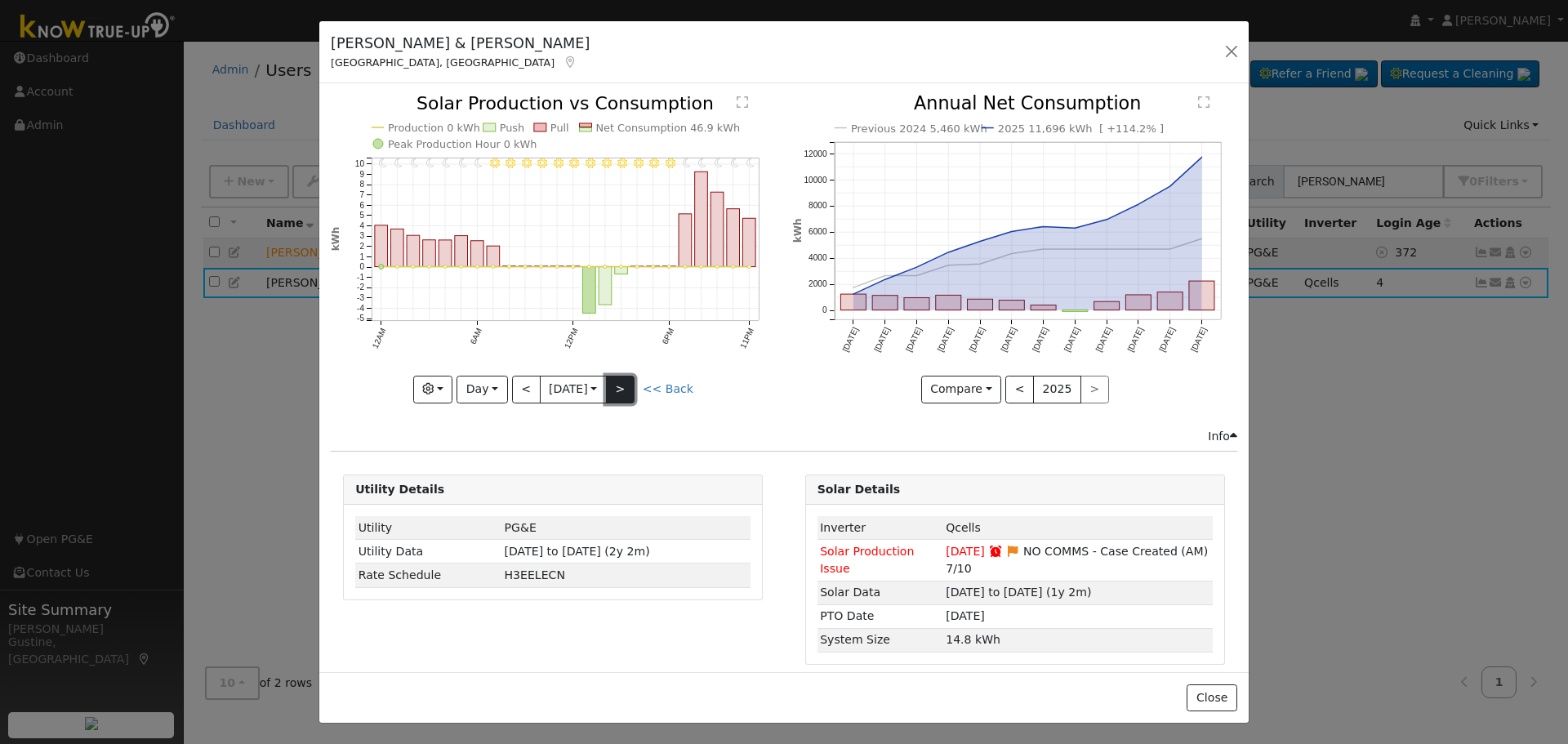
click at [626, 376] on button ">" at bounding box center [620, 390] width 28 height 28
type input "[DATE]"
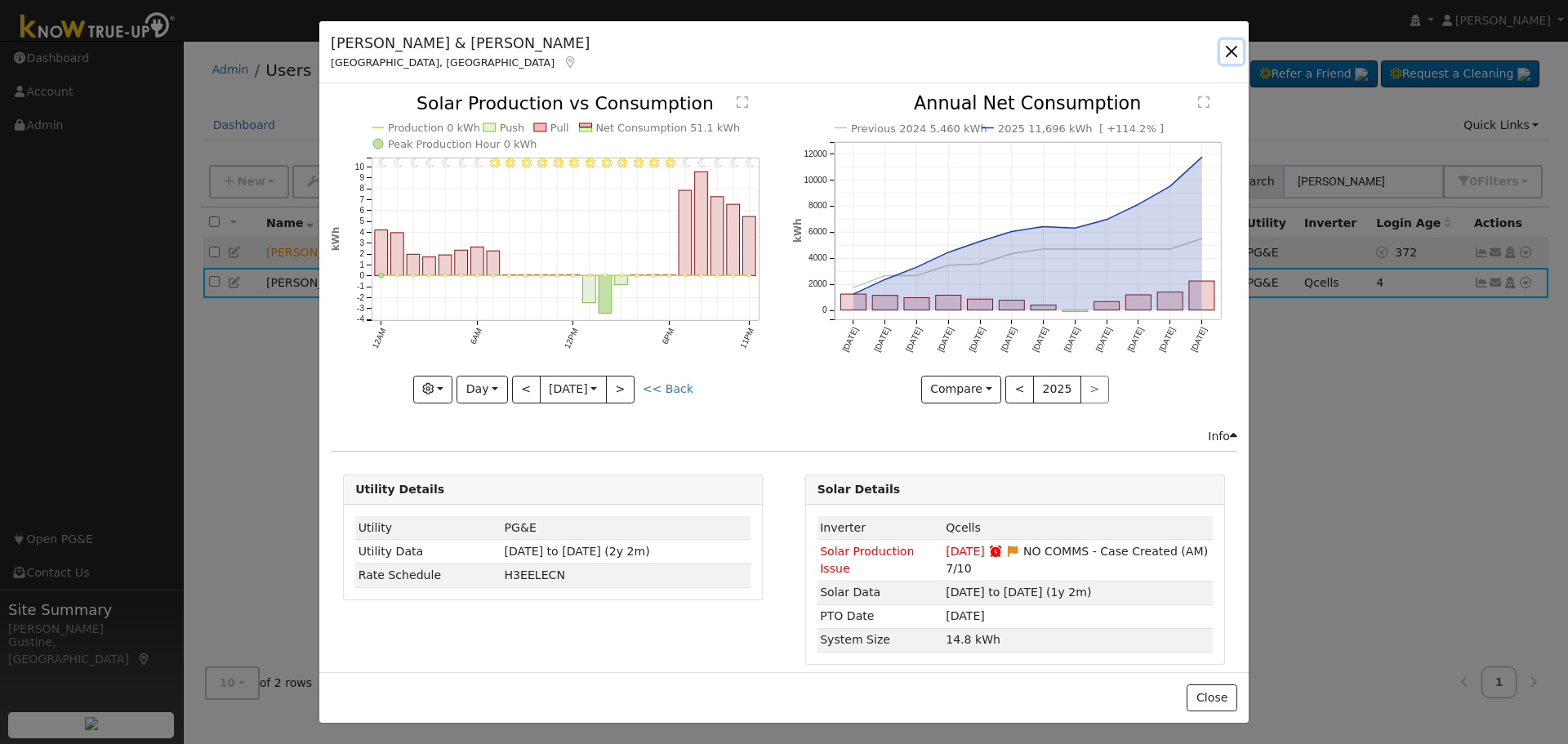
click at [1233, 46] on button "button" at bounding box center [1231, 51] width 23 height 23
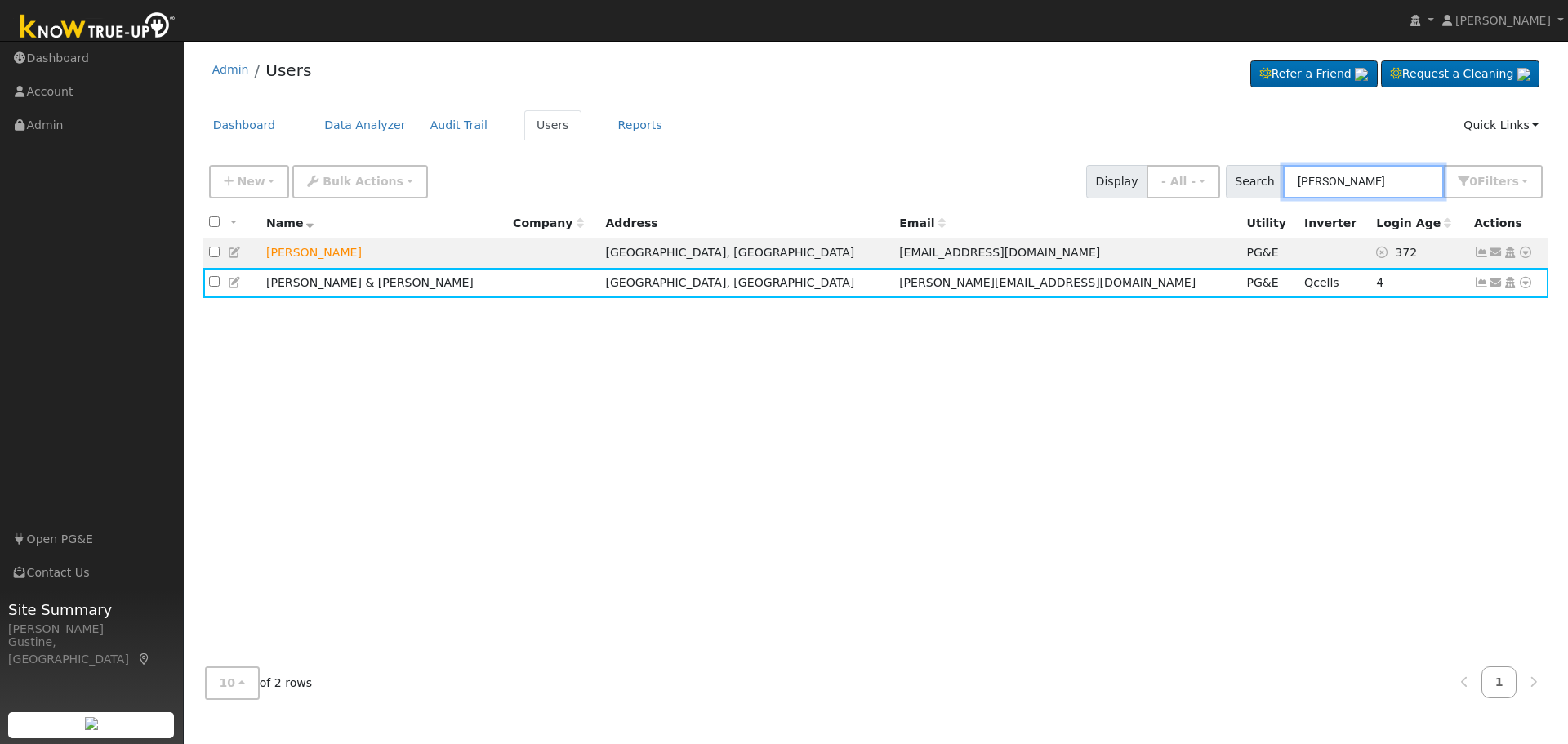
drag, startPoint x: 1358, startPoint y: 196, endPoint x: 1248, endPoint y: 215, distance: 111.6
click at [1248, 215] on div "New Add User Quick Add Quick Connect Quick Convert Lead Bulk Actions Send Email…" at bounding box center [876, 434] width 1351 height 555
paste input "[PERSON_NAME]"
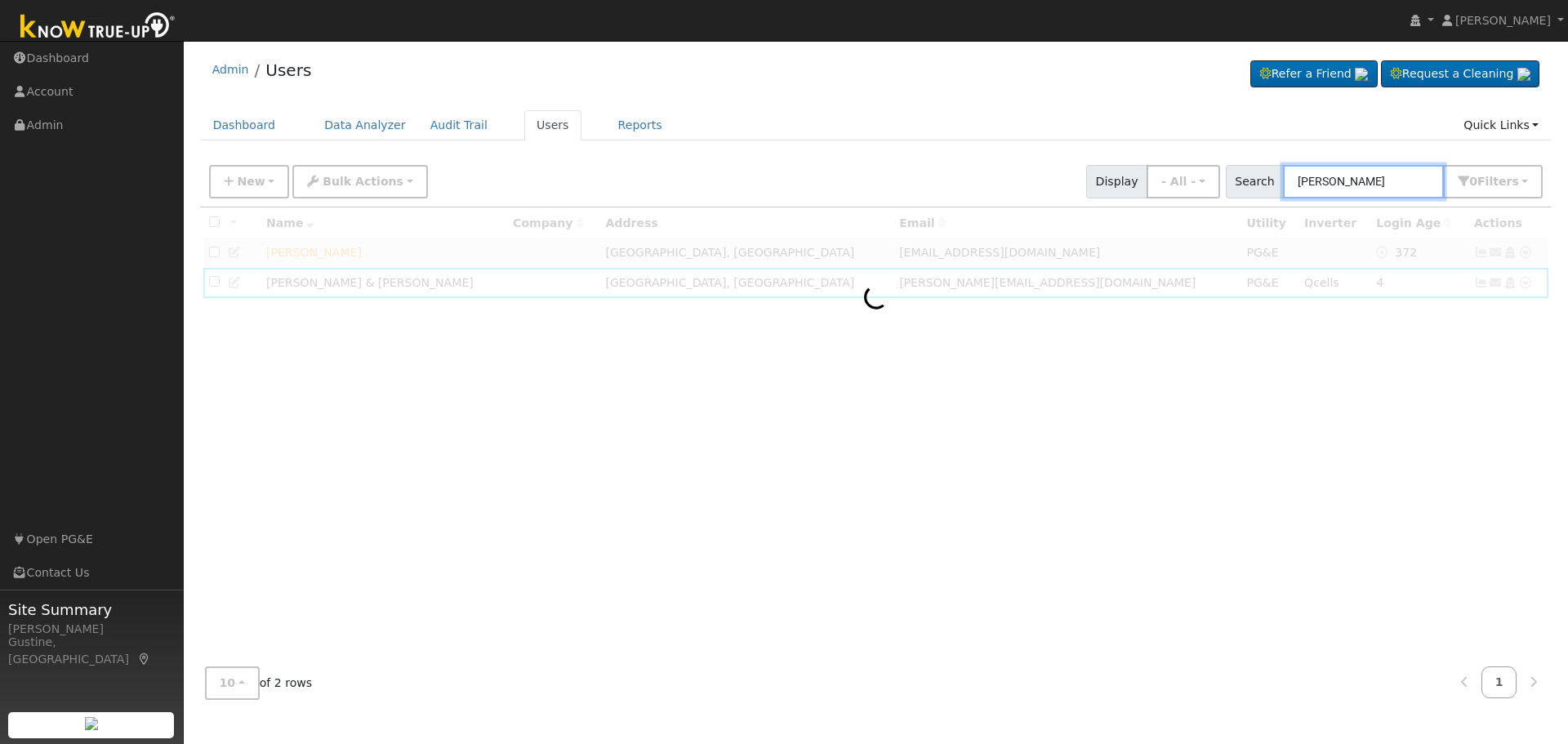
click at [1389, 181] on input "[PERSON_NAME]" at bounding box center [1363, 182] width 161 height 34
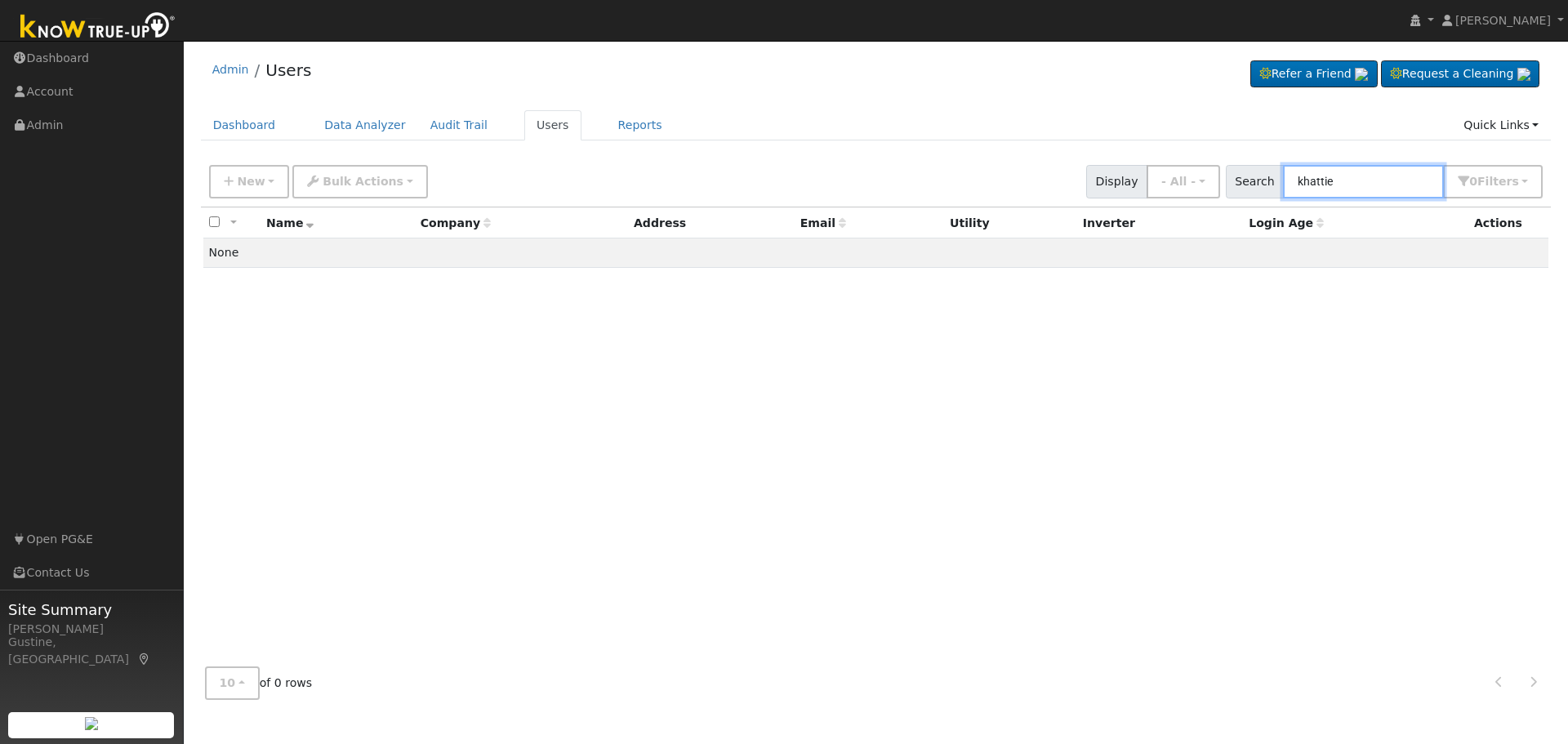
click at [1410, 192] on input "khattie" at bounding box center [1363, 182] width 161 height 34
click at [1404, 187] on input "khattie" at bounding box center [1363, 182] width 161 height 34
click at [1327, 199] on div "New Add User Quick Add Quick Connect Quick Convert Lead Bulk Actions Send Email…" at bounding box center [876, 182] width 1351 height 50
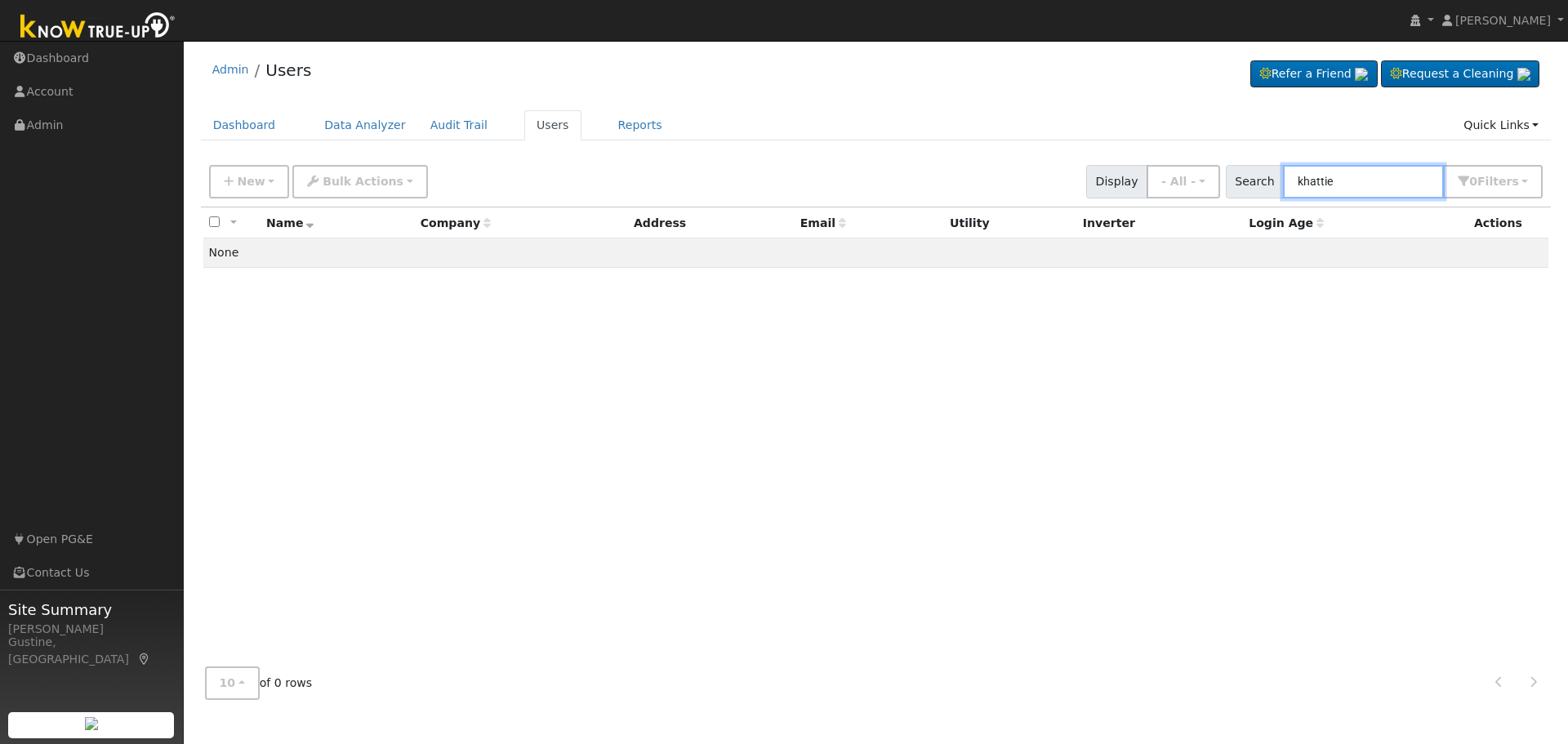
click at [1332, 190] on input "khattie" at bounding box center [1363, 182] width 161 height 34
paste input "Khatta"
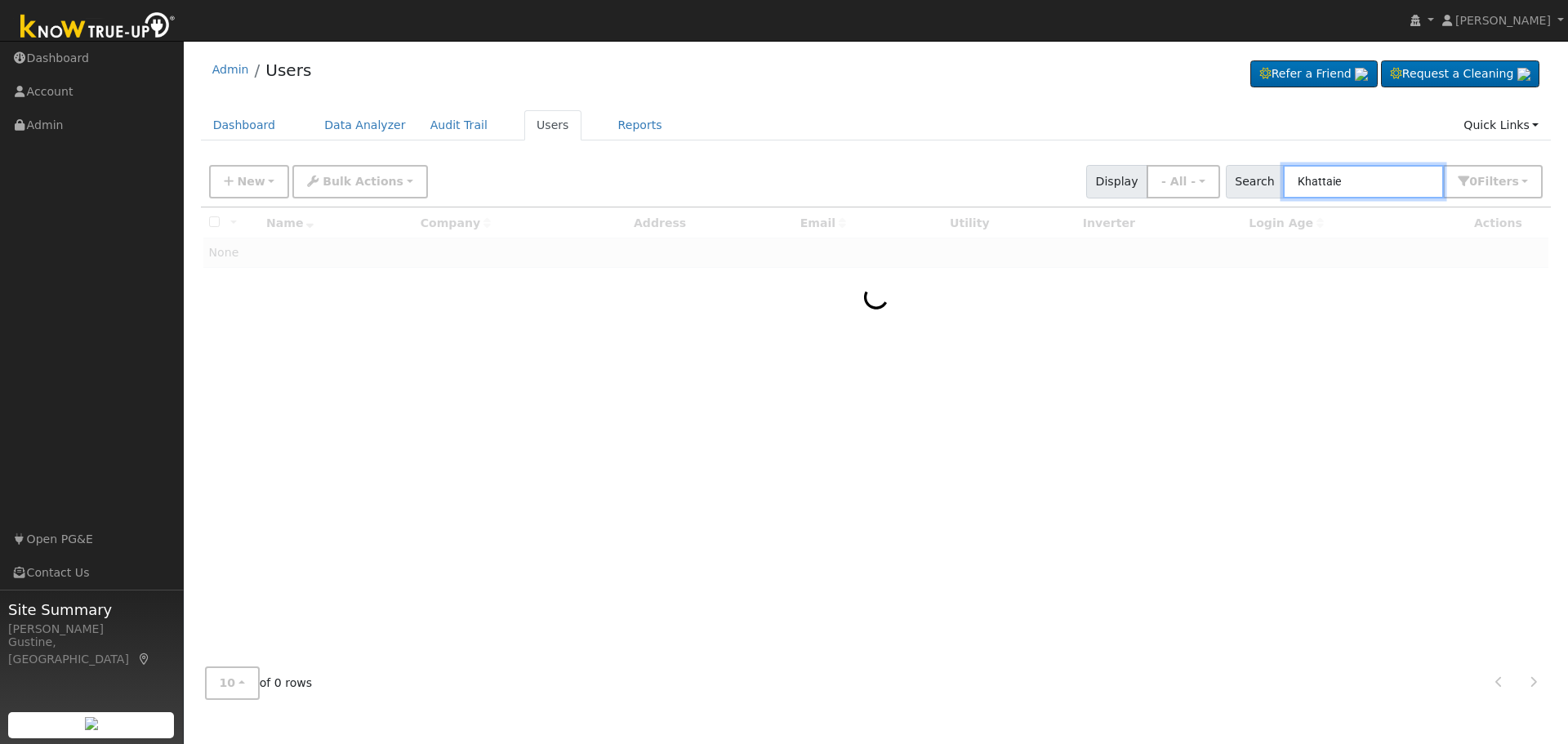
type input "Khattaie"
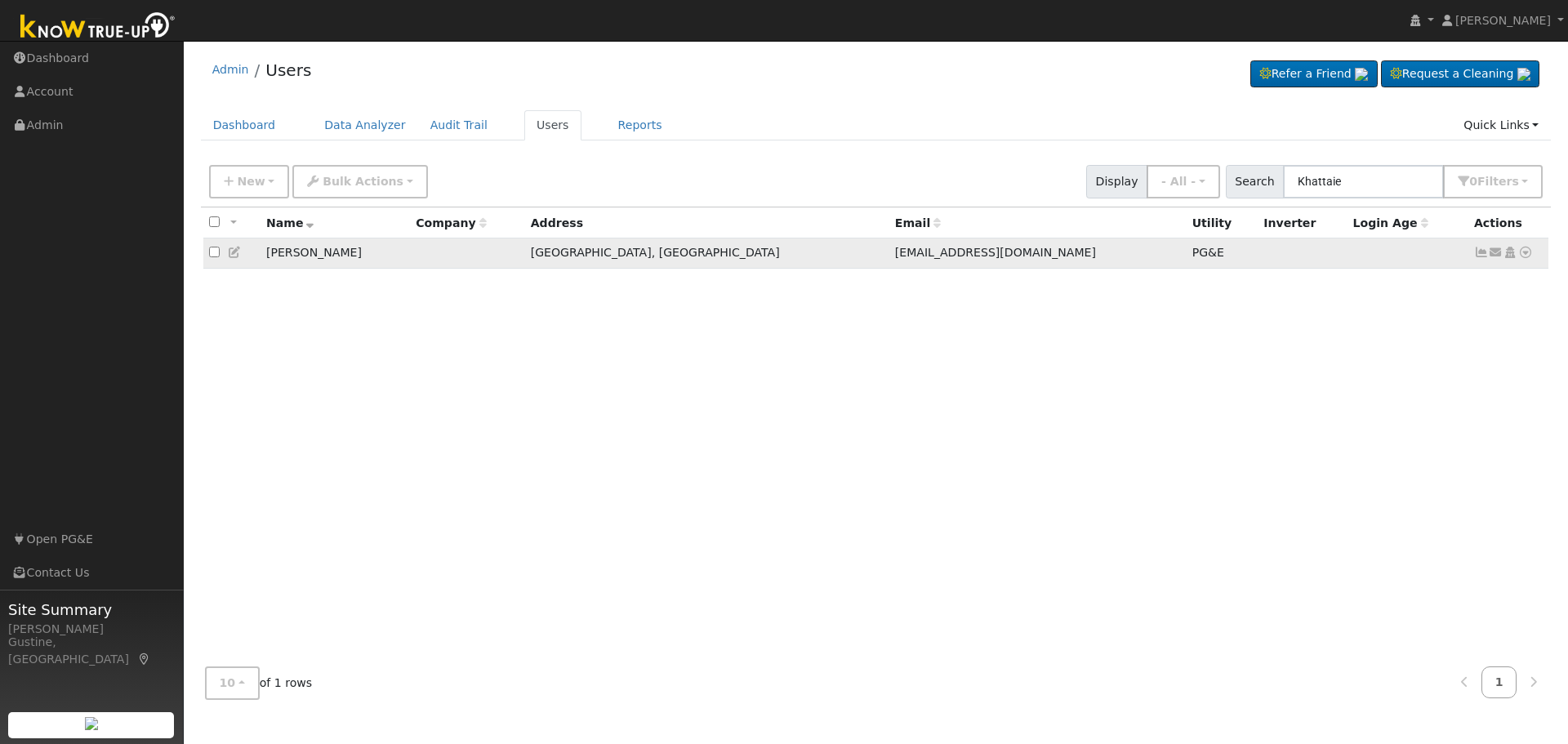
click at [1482, 254] on icon at bounding box center [1482, 252] width 15 height 11
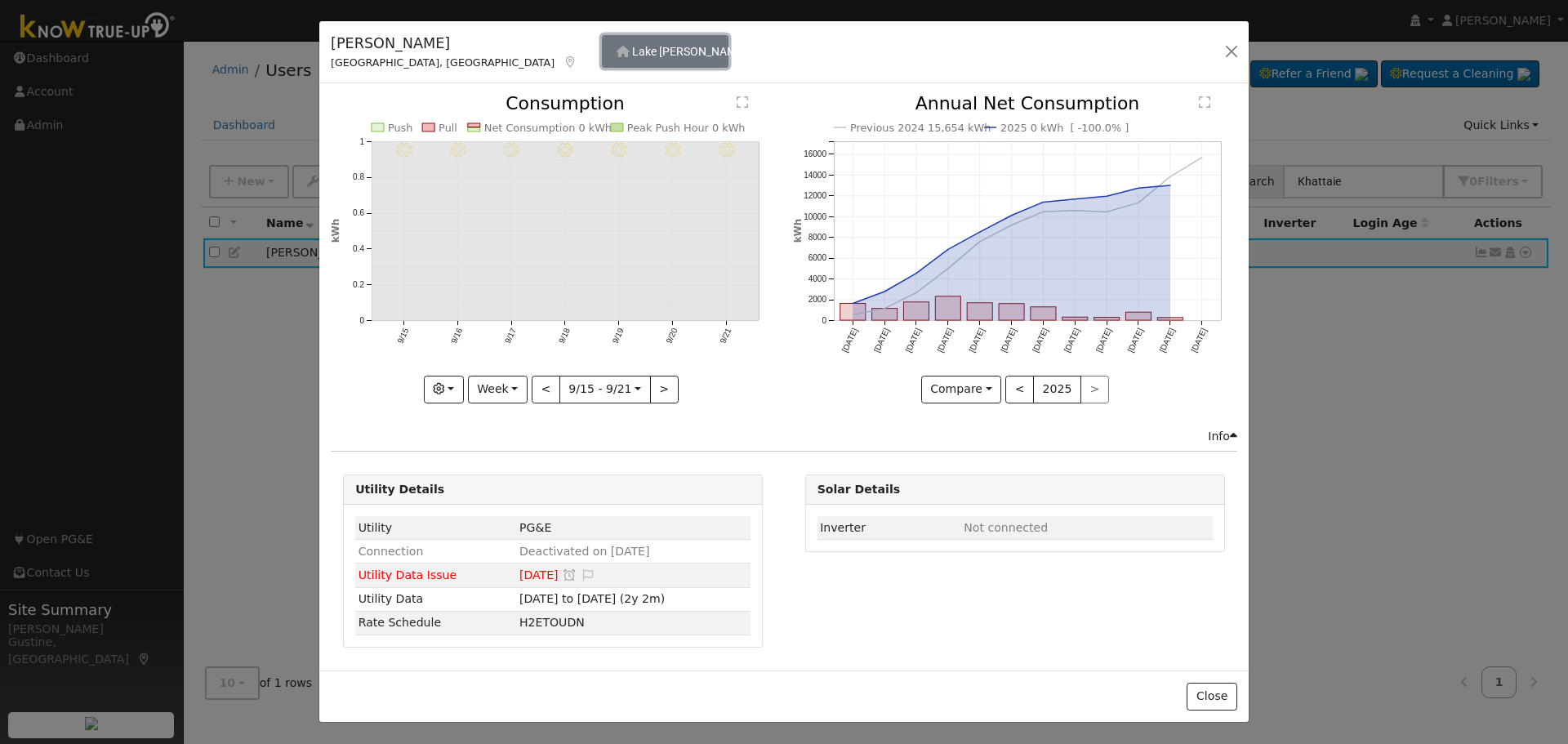
click at [602, 56] on button "Lake [PERSON_NAME]" at bounding box center [665, 51] width 127 height 33
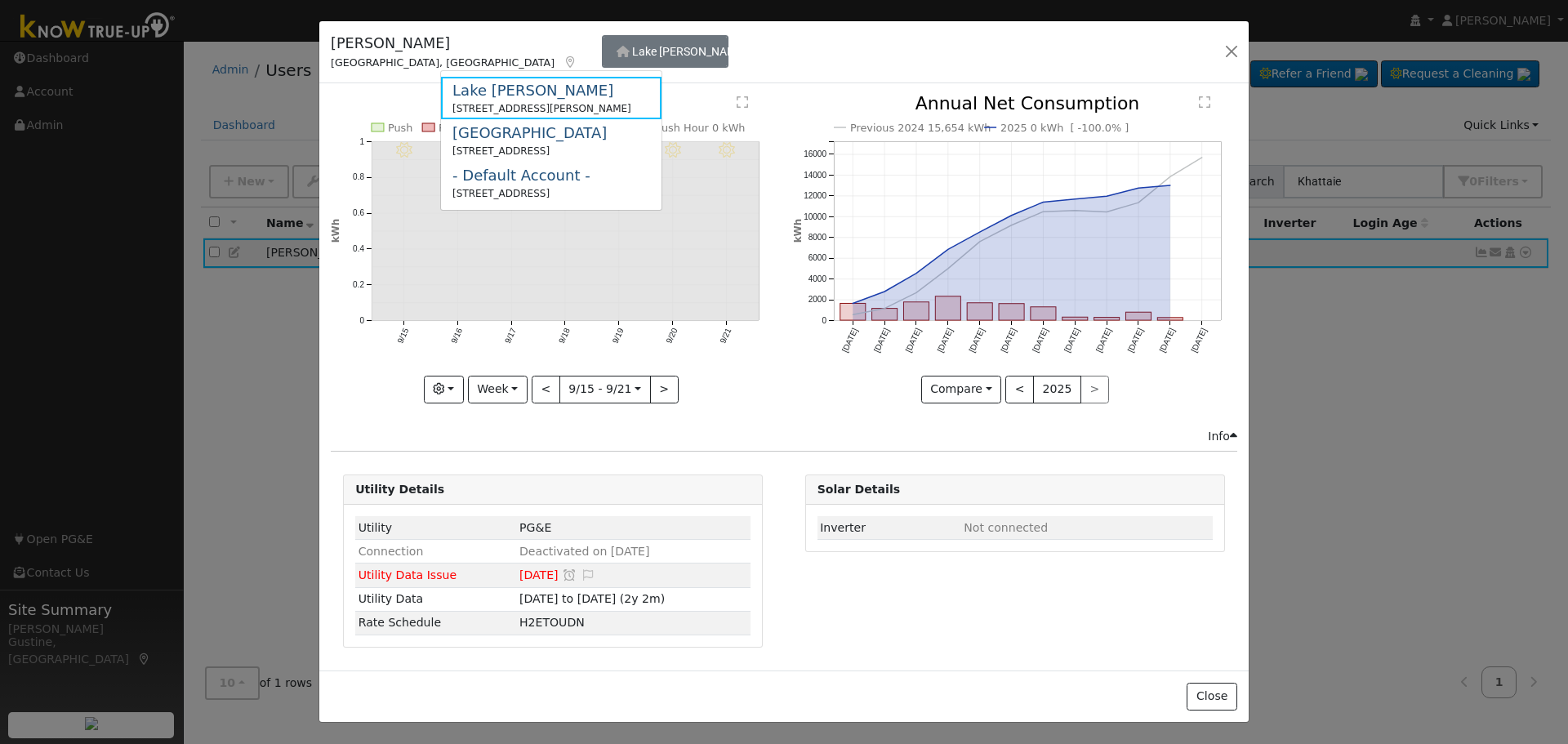
drag, startPoint x: 552, startPoint y: 141, endPoint x: 555, endPoint y: 130, distance: 11.4
click at [554, 141] on div "[GEOGRAPHIC_DATA]" at bounding box center [529, 133] width 154 height 22
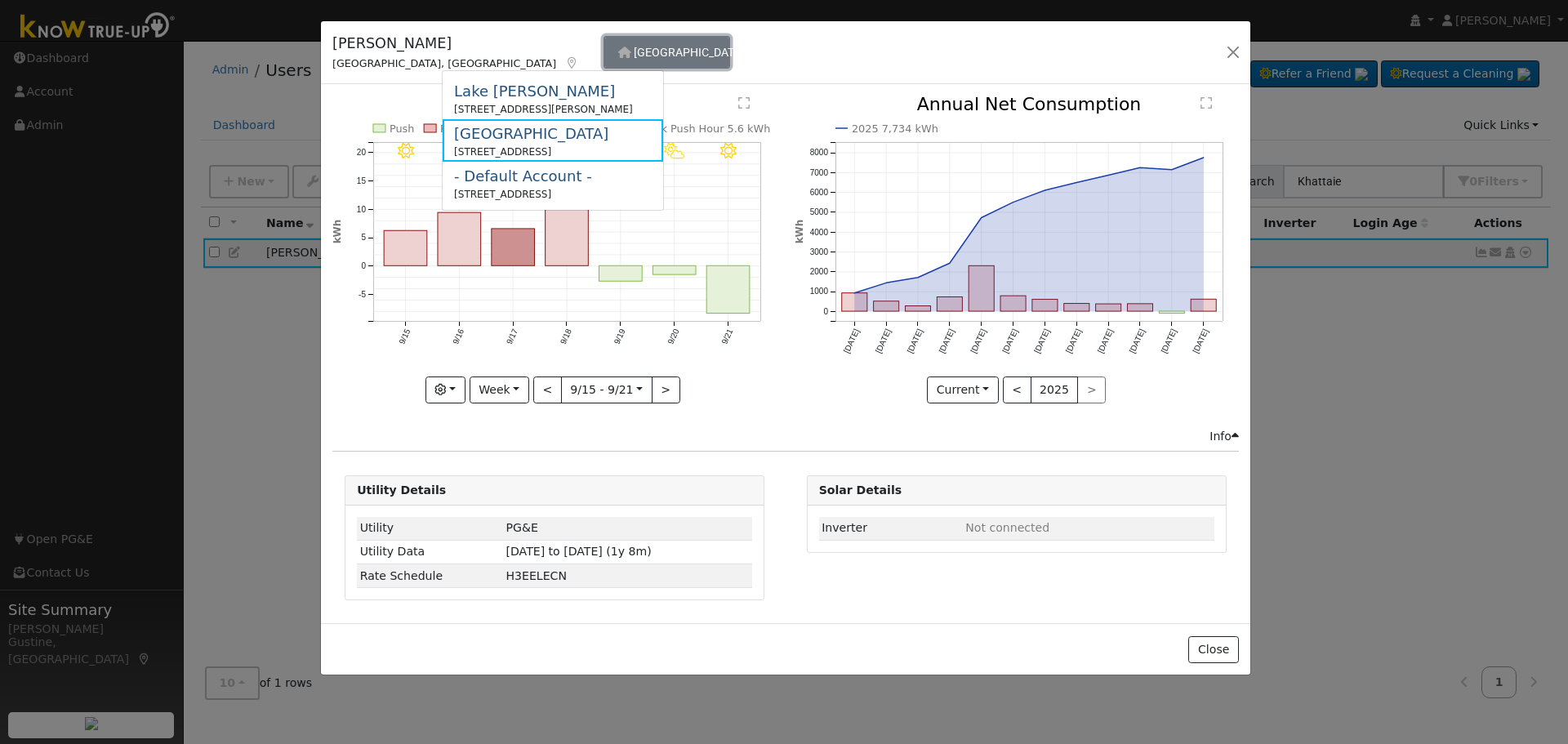
click at [604, 57] on button "[GEOGRAPHIC_DATA]" at bounding box center [667, 52] width 127 height 33
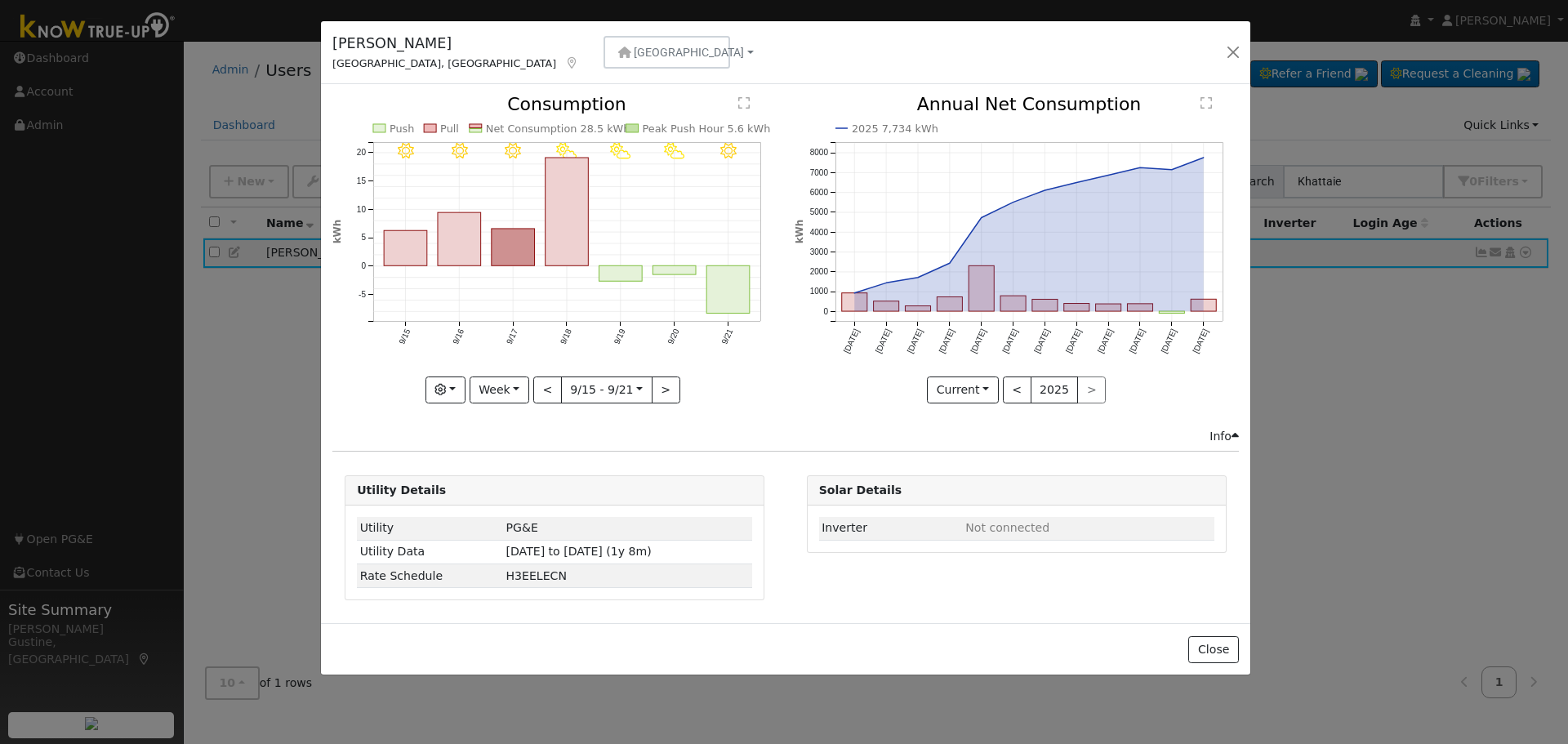
click at [755, 275] on icon "9/21 - Clear 9/20 - PartlyCloudy 9/19 - PartlyCloudy 9/18 - PartlyCloudy 9/17 -…" at bounding box center [554, 244] width 444 height 298
click at [739, 287] on rect "onclick=""" at bounding box center [728, 289] width 43 height 48
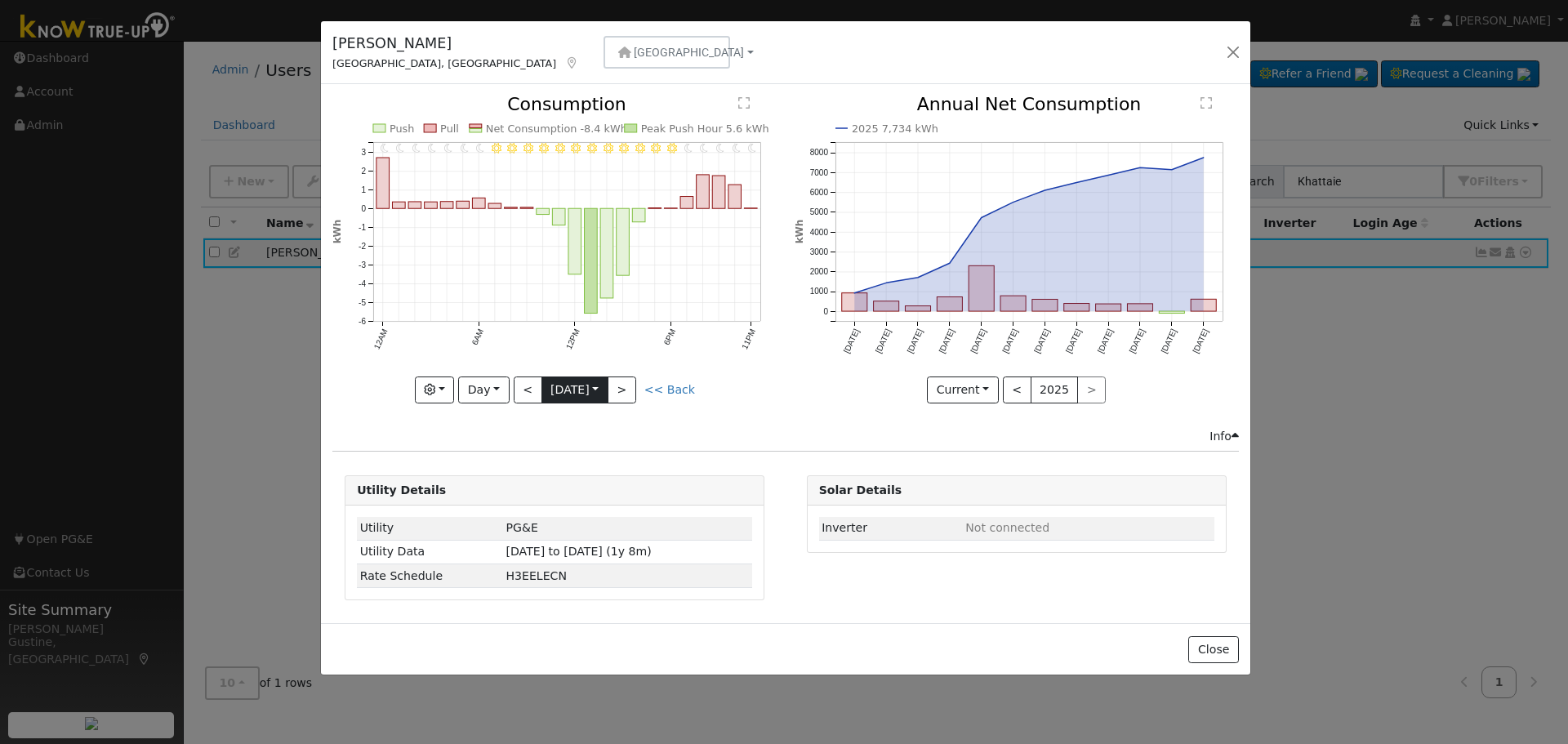
click at [546, 392] on input "[DATE]" at bounding box center [574, 390] width 65 height 26
click at [532, 391] on button "<" at bounding box center [528, 390] width 28 height 28
click at [532, 389] on button "<" at bounding box center [528, 390] width 28 height 28
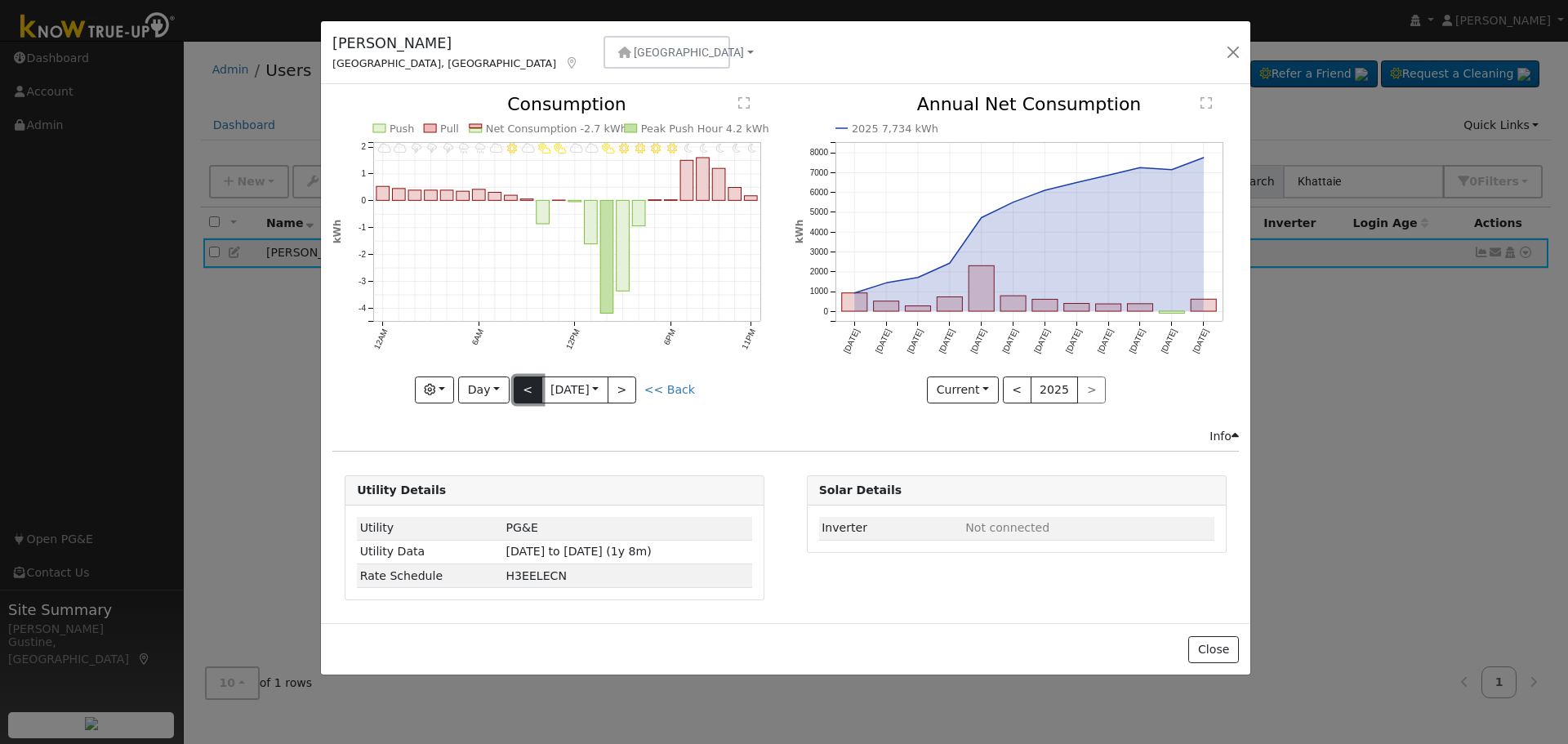
click at [532, 389] on button "<" at bounding box center [528, 390] width 28 height 28
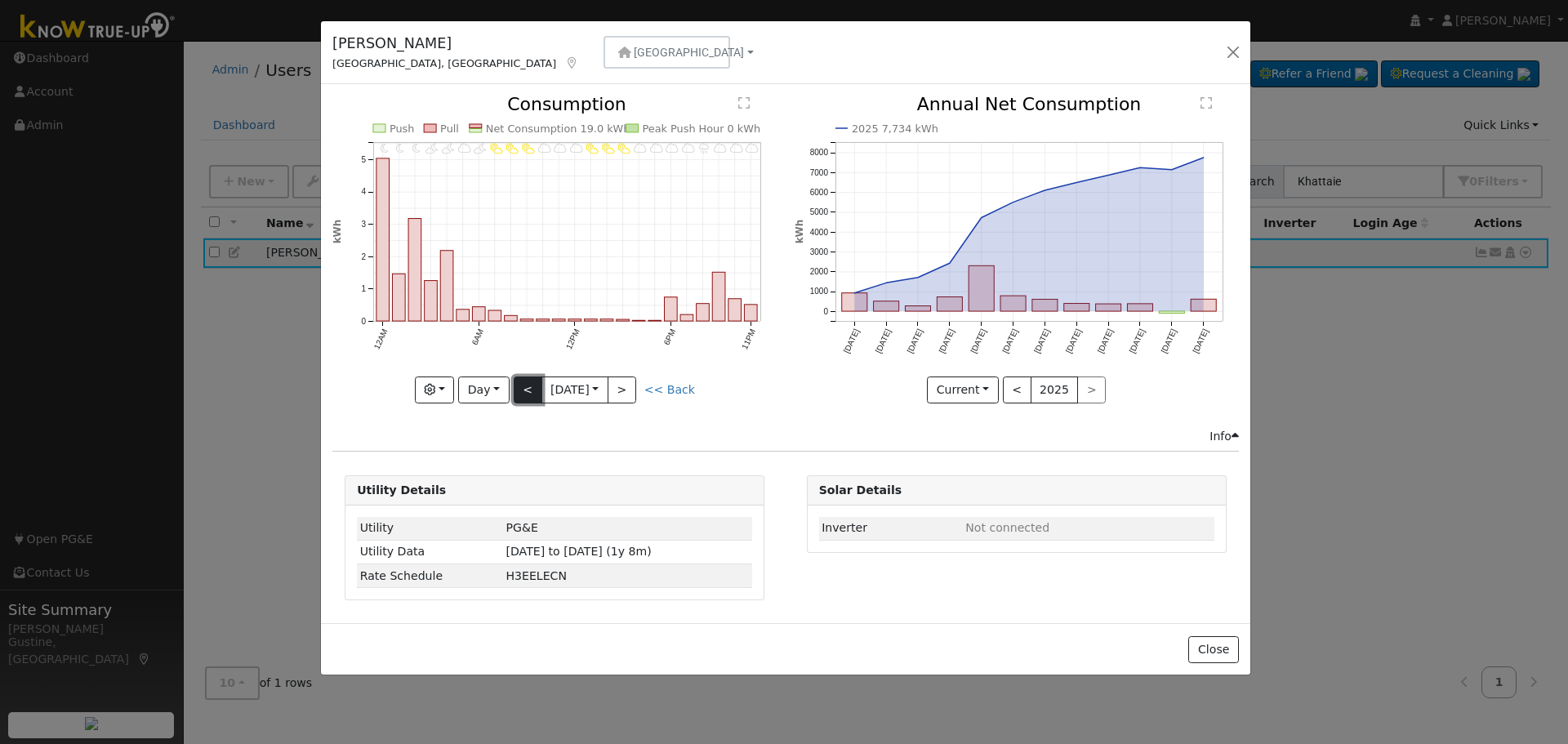
click at [532, 389] on button "<" at bounding box center [528, 390] width 28 height 28
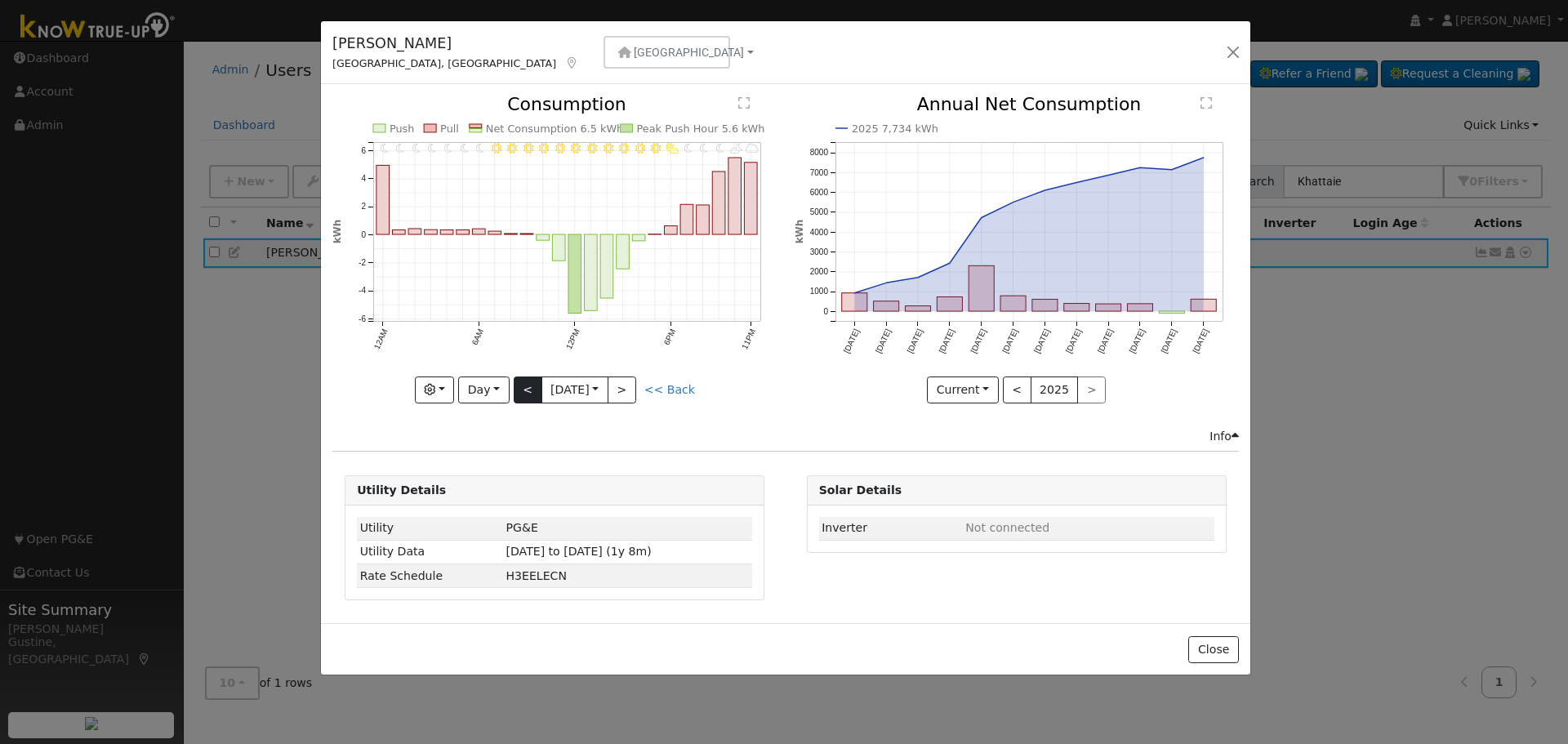
click at [530, 389] on div "11PM - MostlyCloudy 10PM - PartlyCloudy 9PM - MostlyClear 8PM - MostlyClear 7PM…" at bounding box center [554, 250] width 444 height 308
click at [530, 388] on button "<" at bounding box center [528, 390] width 28 height 28
click at [530, 387] on button "<" at bounding box center [528, 390] width 28 height 28
click at [529, 387] on div "11PM - Clear 10PM - Clear 9PM - Clear 8PM - Clear 7PM - Clear 6PM - Clear 5PM -…" at bounding box center [554, 250] width 444 height 308
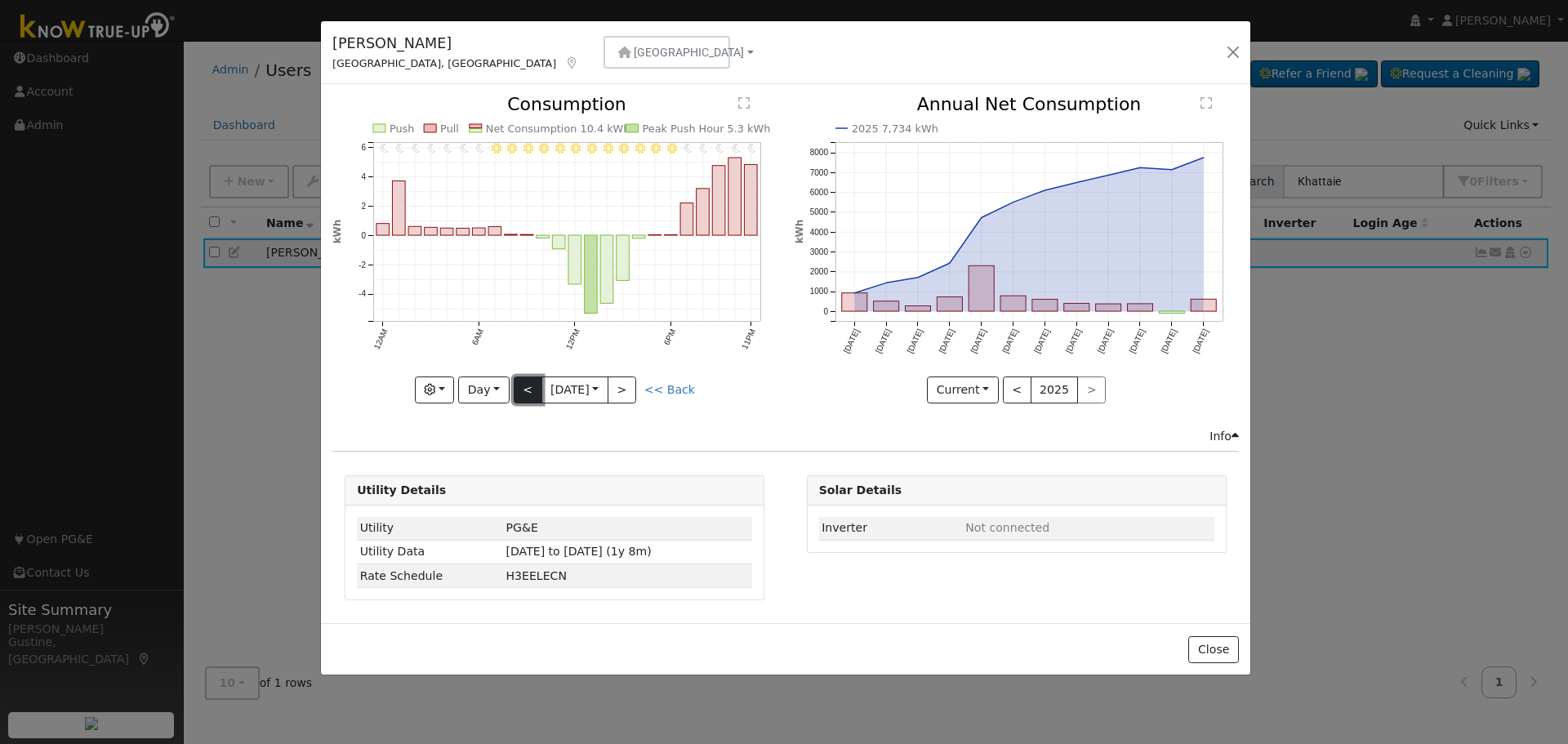
click at [529, 387] on button "<" at bounding box center [528, 390] width 28 height 28
click at [528, 387] on button "<" at bounding box center [528, 390] width 28 height 28
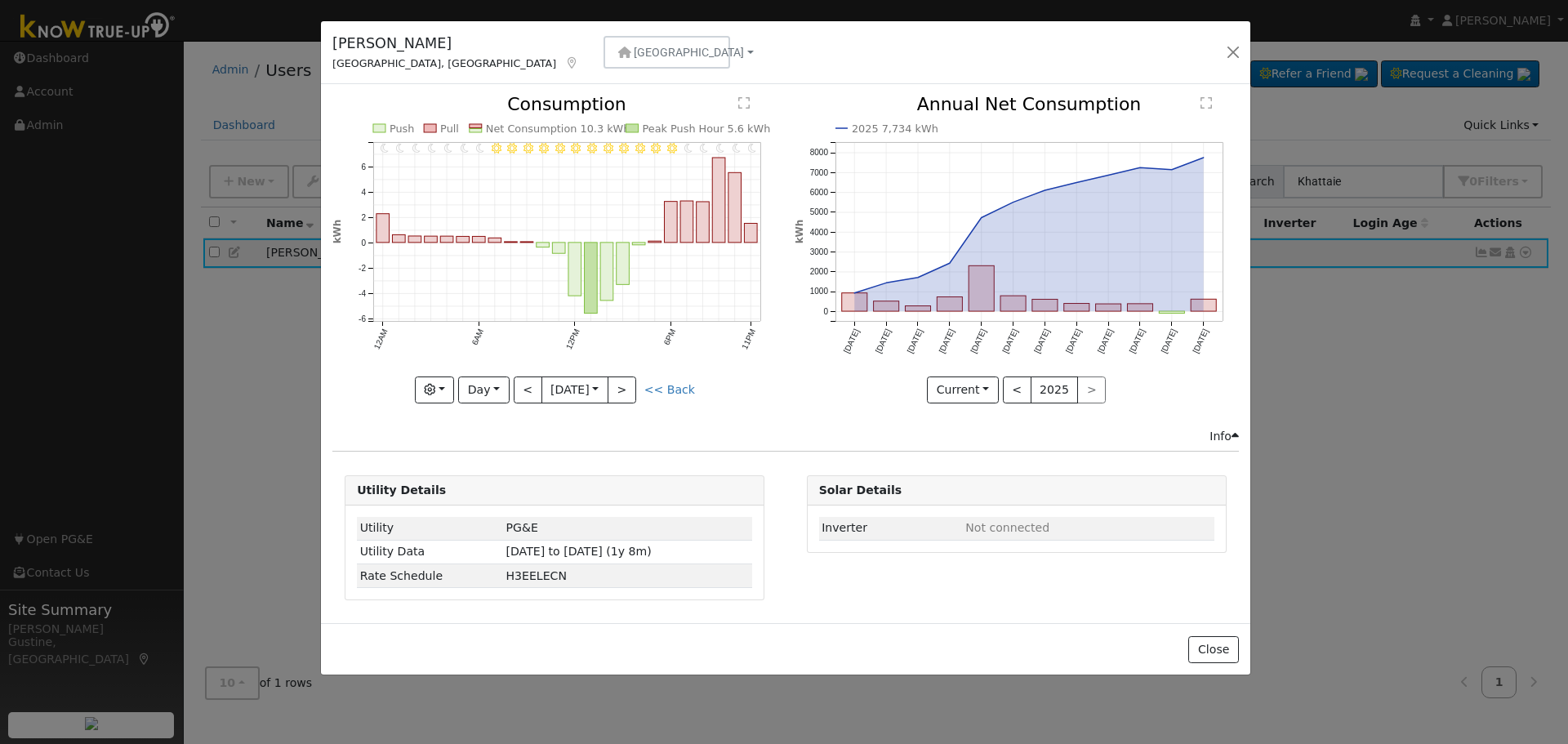
click at [528, 387] on div "11PM - Clear 10PM - Clear 9PM - Clear 8PM - Clear 7PM - Clear 6PM - Clear 5PM -…" at bounding box center [554, 250] width 444 height 308
click at [527, 387] on button "<" at bounding box center [528, 390] width 28 height 28
click at [533, 383] on button "<" at bounding box center [528, 390] width 28 height 28
click at [538, 382] on button "<" at bounding box center [528, 390] width 28 height 28
click at [538, 381] on button "<" at bounding box center [528, 390] width 28 height 28
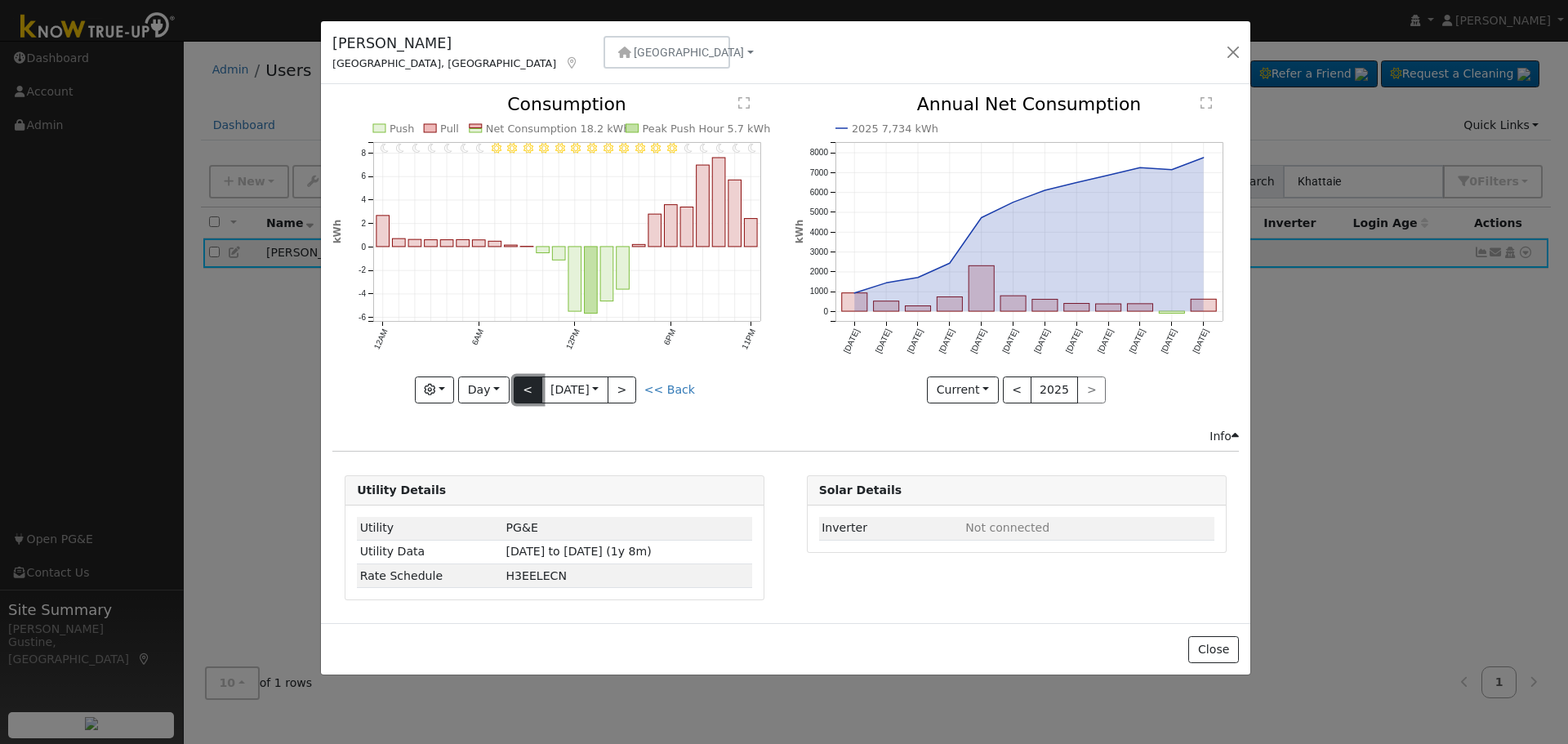
click at [533, 383] on button "<" at bounding box center [528, 390] width 28 height 28
click at [532, 378] on button "<" at bounding box center [528, 390] width 28 height 28
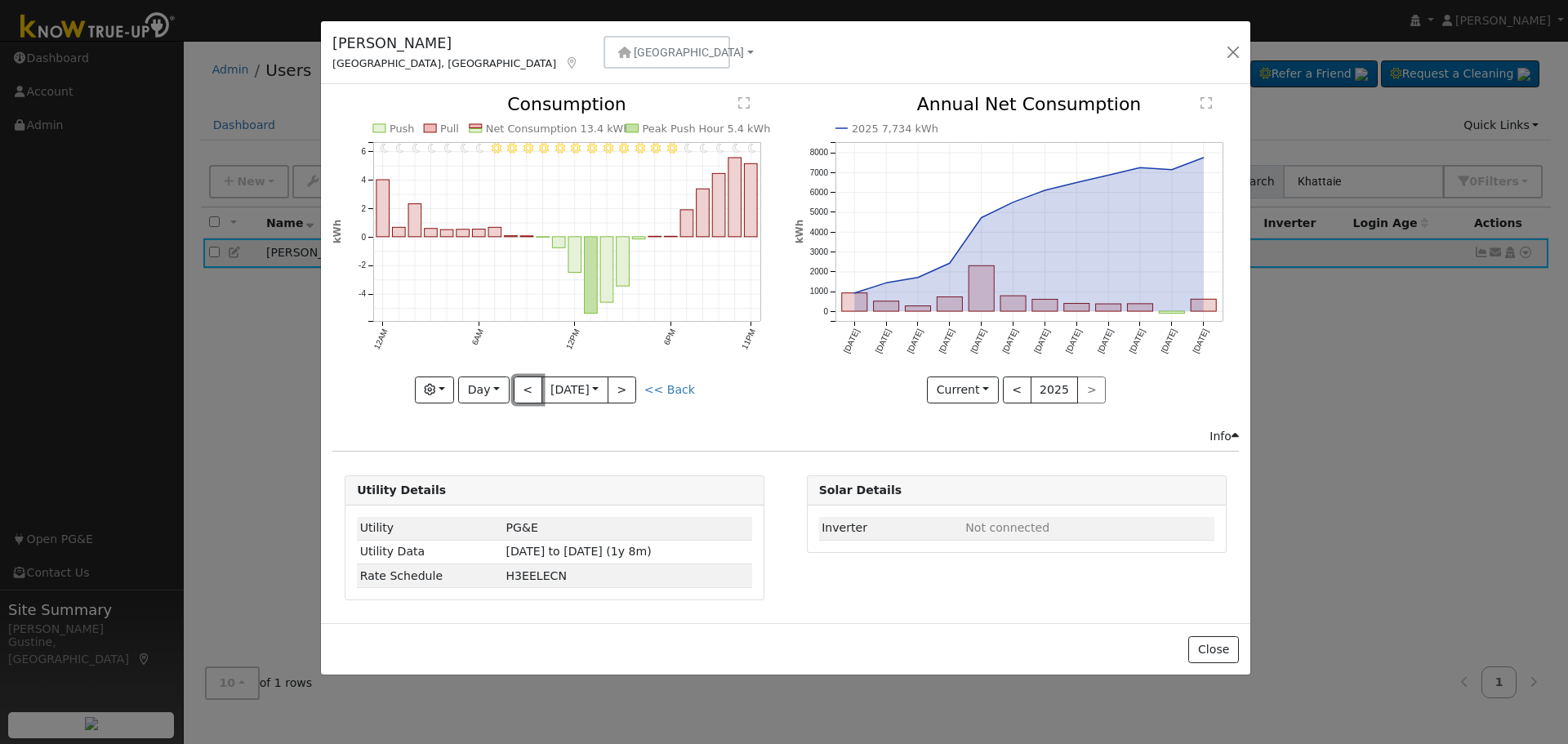
click at [530, 379] on button "<" at bounding box center [528, 390] width 28 height 28
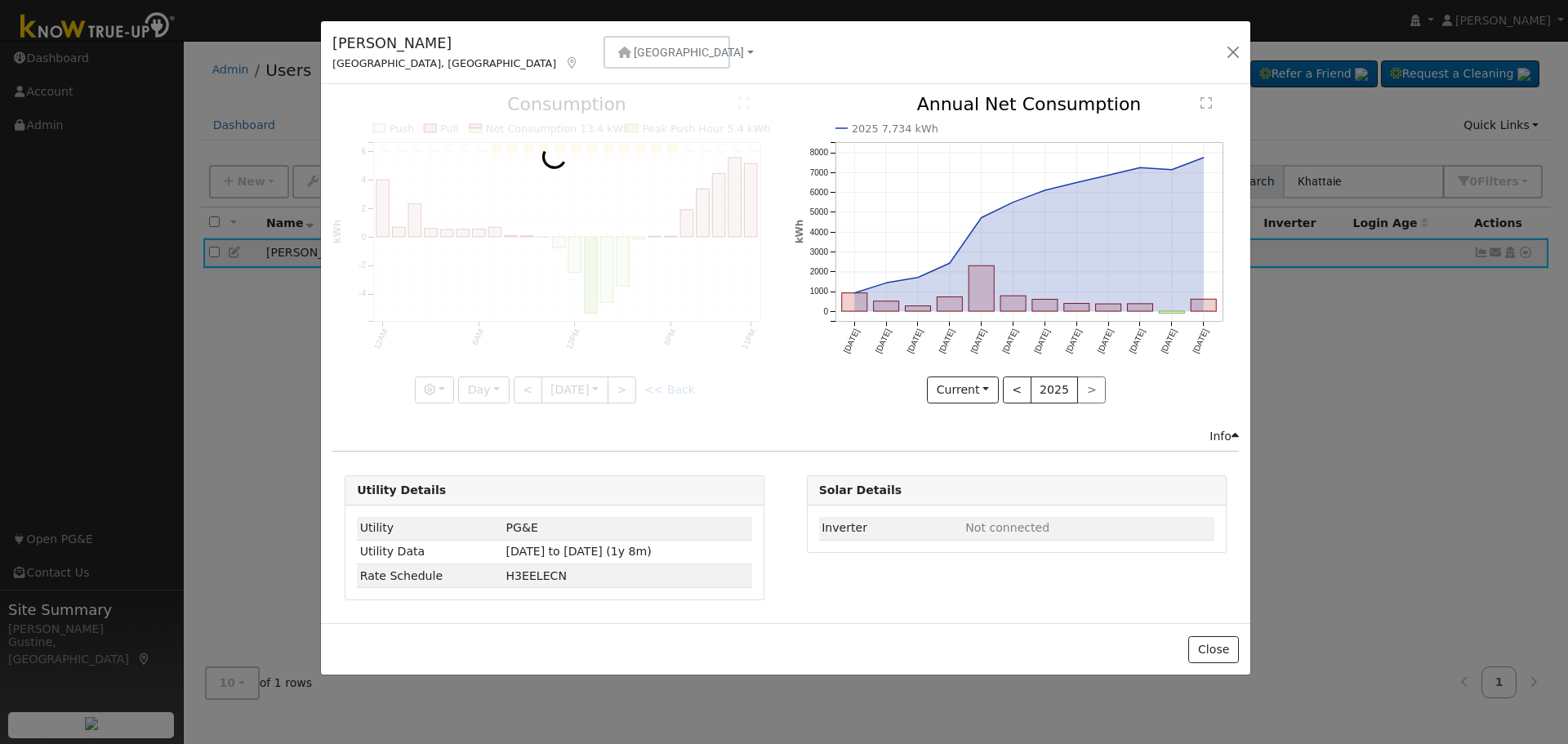
click at [530, 379] on div at bounding box center [554, 250] width 444 height 308
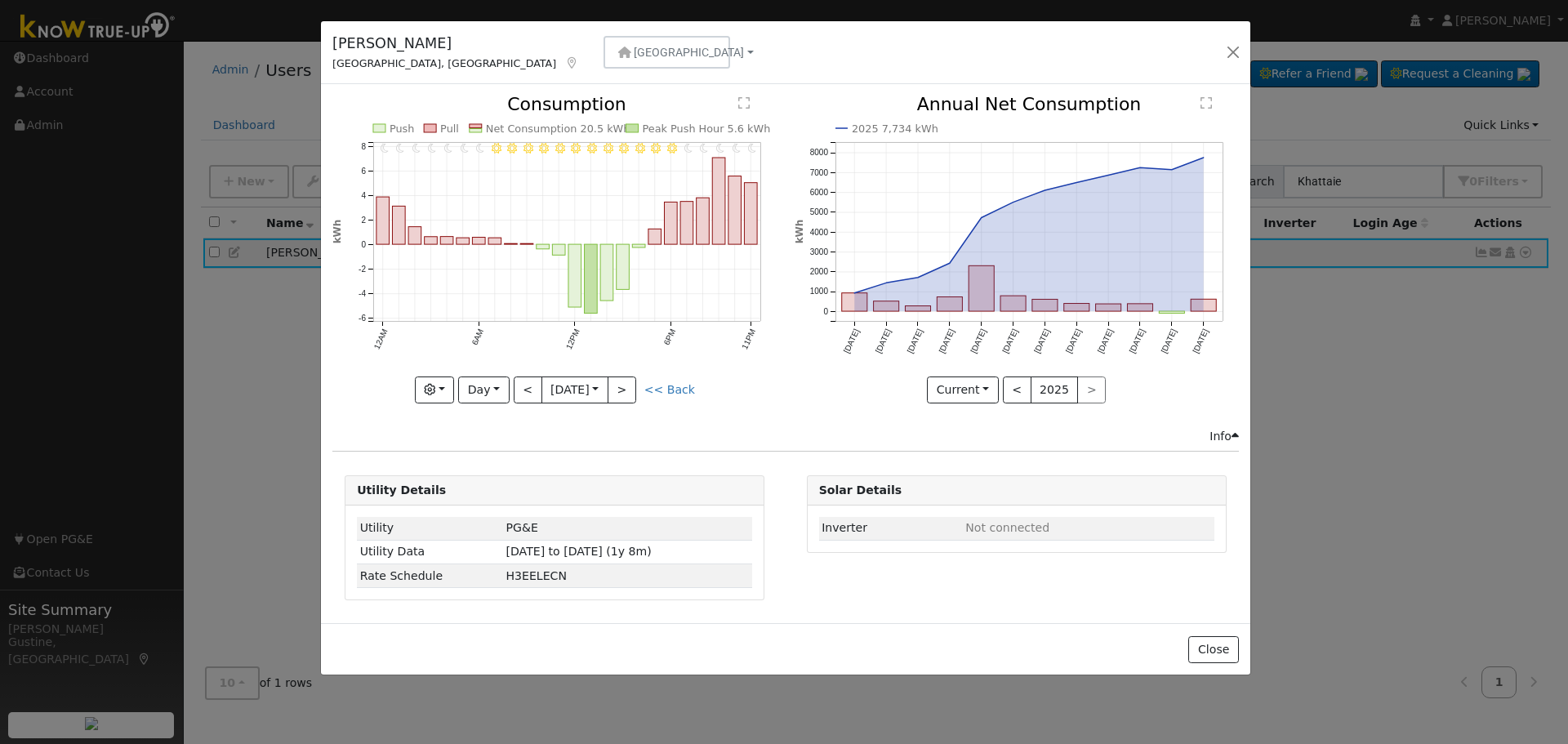
click at [530, 379] on div "11PM - Clear 10PM - Clear 9PM - Clear 8PM - Clear 7PM - Clear 6PM - Clear 5PM -…" at bounding box center [554, 250] width 444 height 308
click at [530, 379] on button "<" at bounding box center [528, 390] width 28 height 28
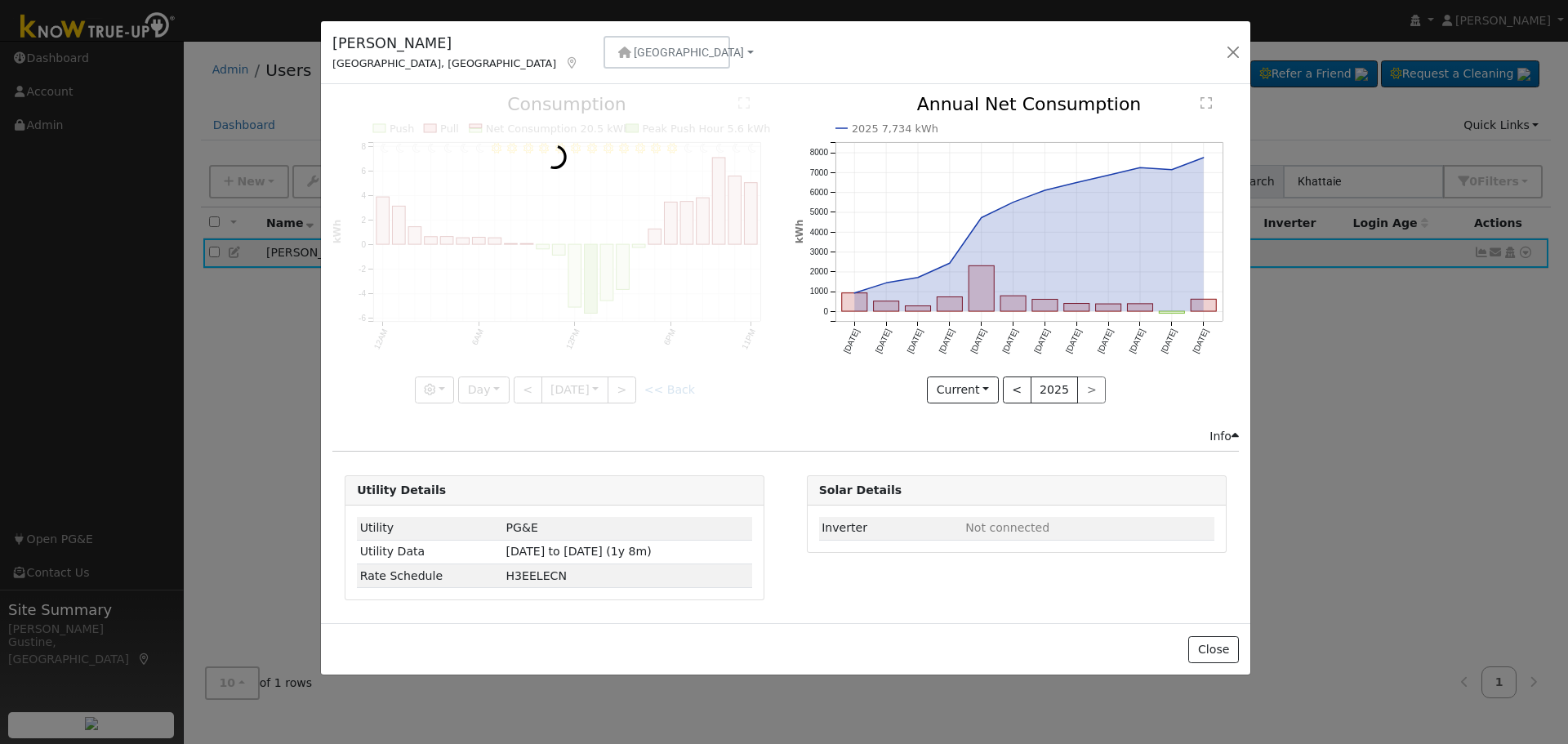
click at [530, 379] on div at bounding box center [554, 250] width 444 height 308
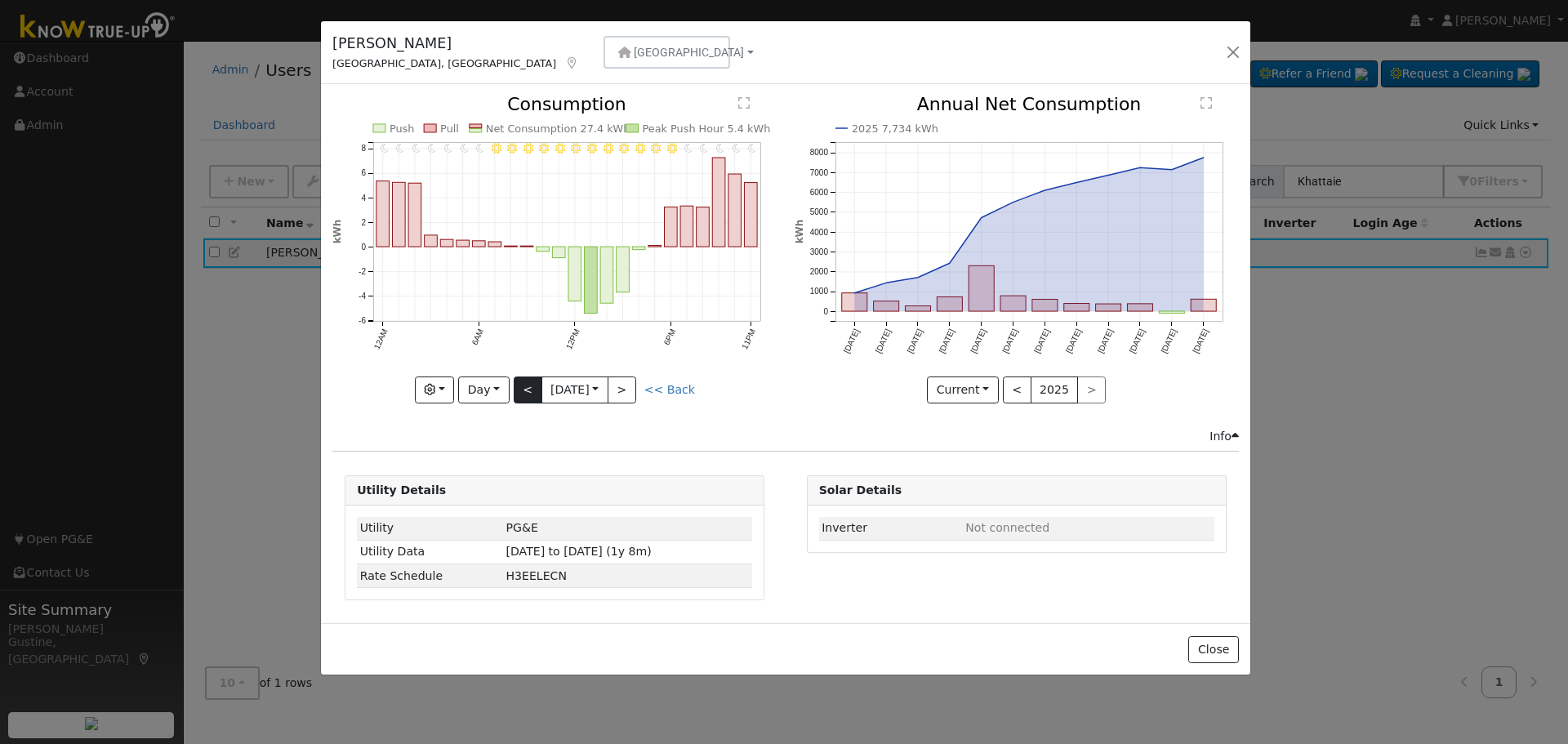
click at [529, 378] on div "11PM - Clear 10PM - Clear 9PM - Clear 8PM - Clear 7PM - Clear 6PM - Clear 5PM -…" at bounding box center [554, 250] width 444 height 308
click at [529, 378] on button "<" at bounding box center [528, 390] width 28 height 28
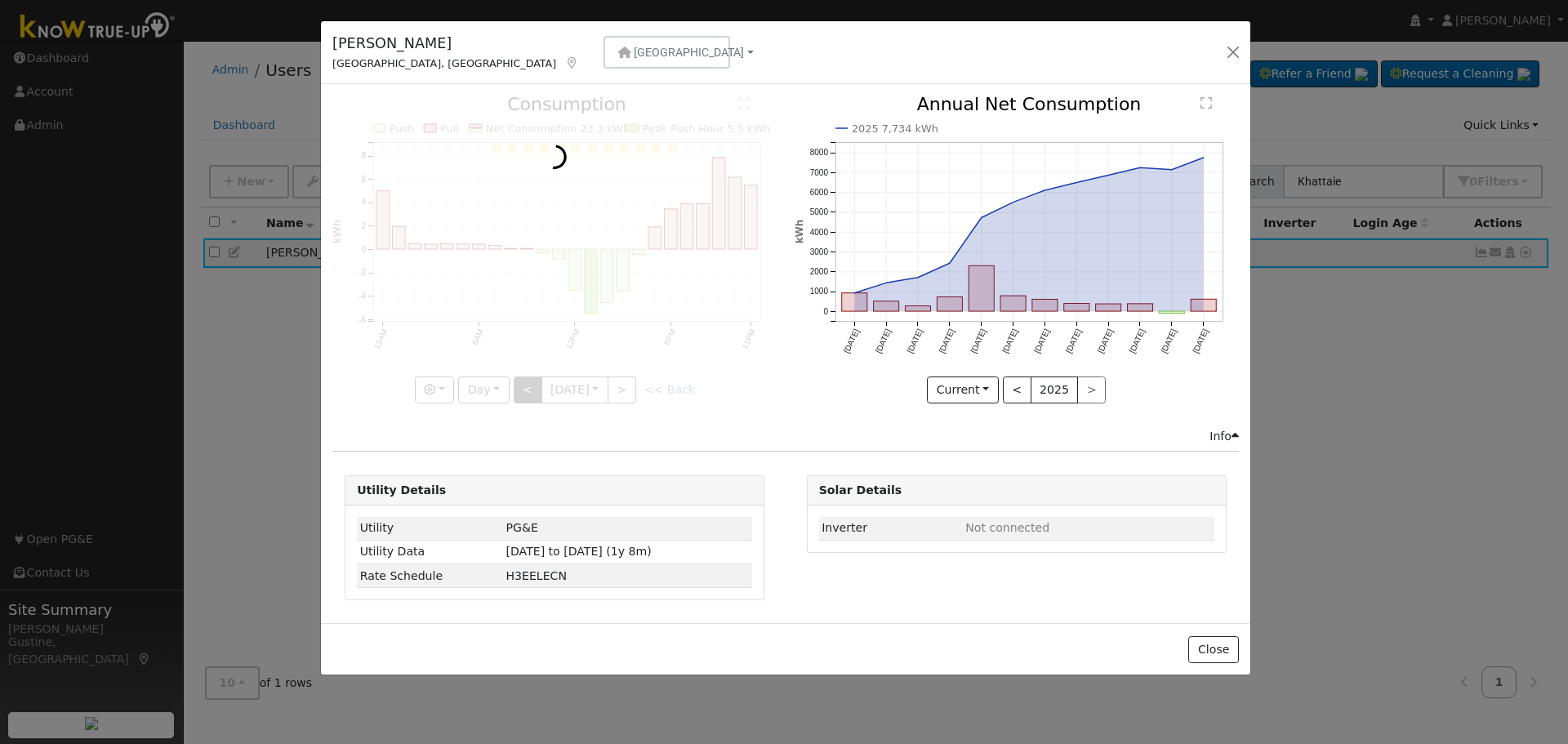
click at [529, 378] on div at bounding box center [554, 250] width 444 height 308
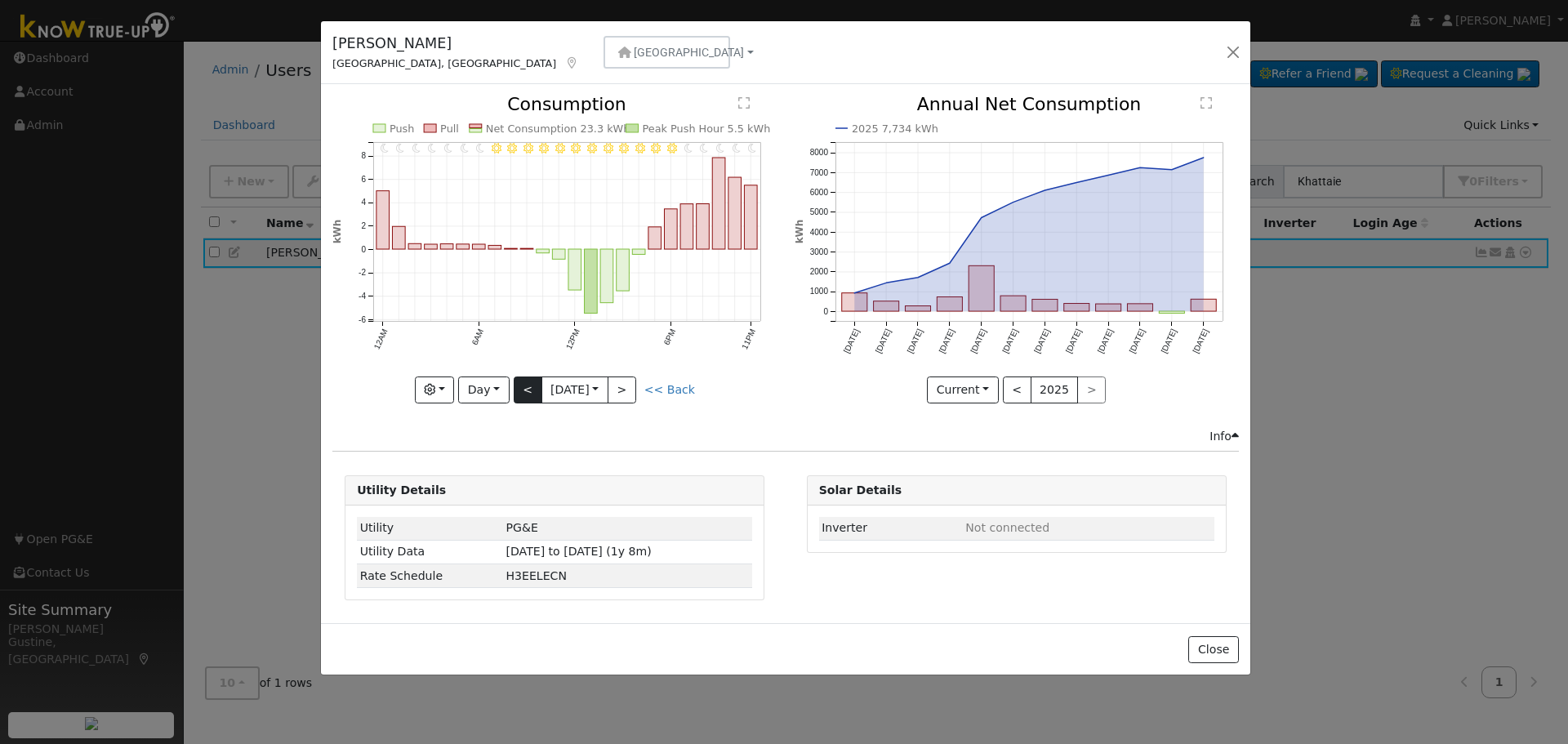
click at [529, 378] on div "11PM - Clear 10PM - Clear 9PM - Clear 8PM - Clear 7PM - Clear 6PM - Clear 5PM -…" at bounding box center [554, 250] width 444 height 308
click at [515, 373] on icon "11PM - Clear 10PM - Clear 9PM - Clear 8PM - Clear 7PM - Clear 6PM - Clear 5PM -…" at bounding box center [554, 244] width 444 height 298
click at [518, 380] on button "<" at bounding box center [528, 390] width 28 height 28
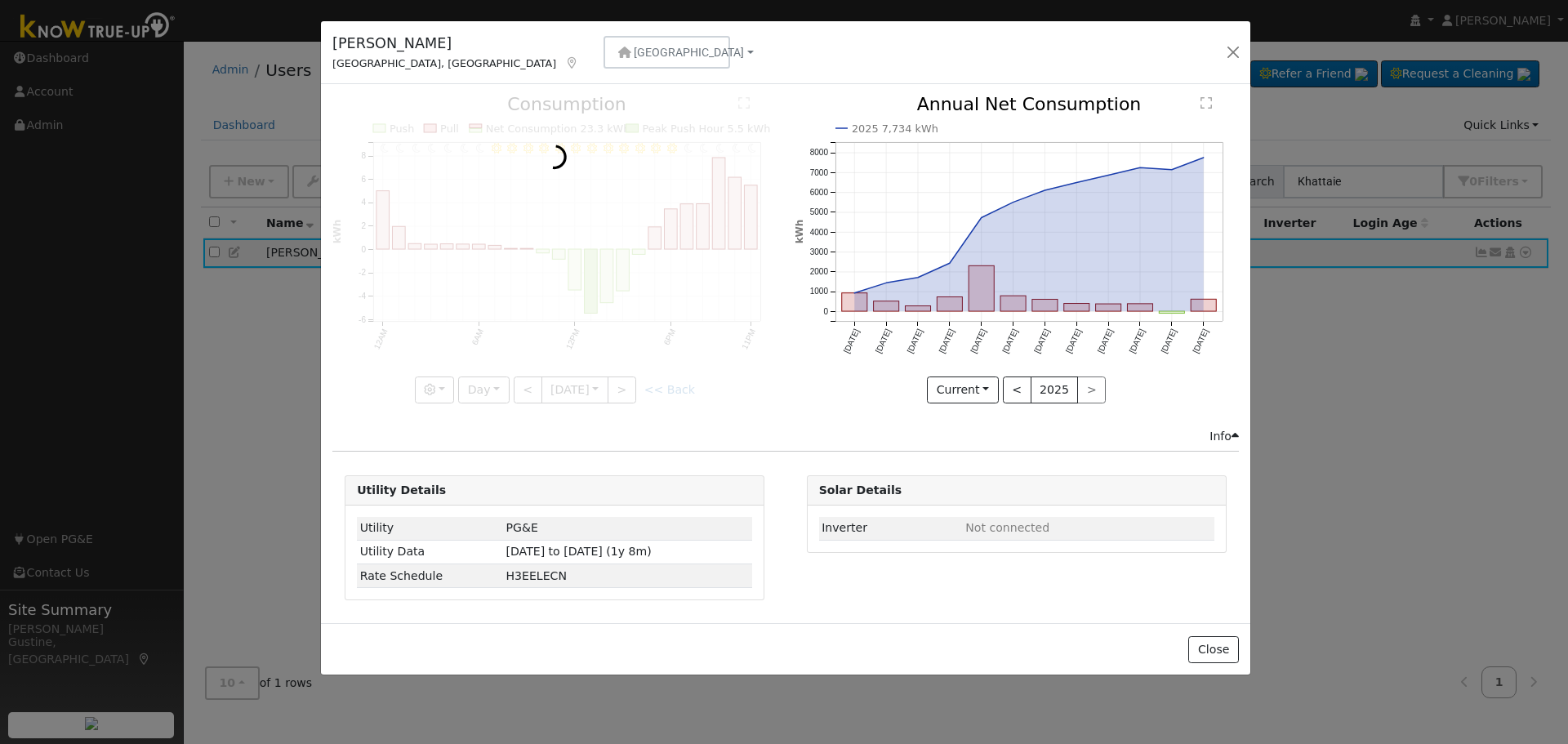
click at [518, 381] on div at bounding box center [554, 250] width 444 height 308
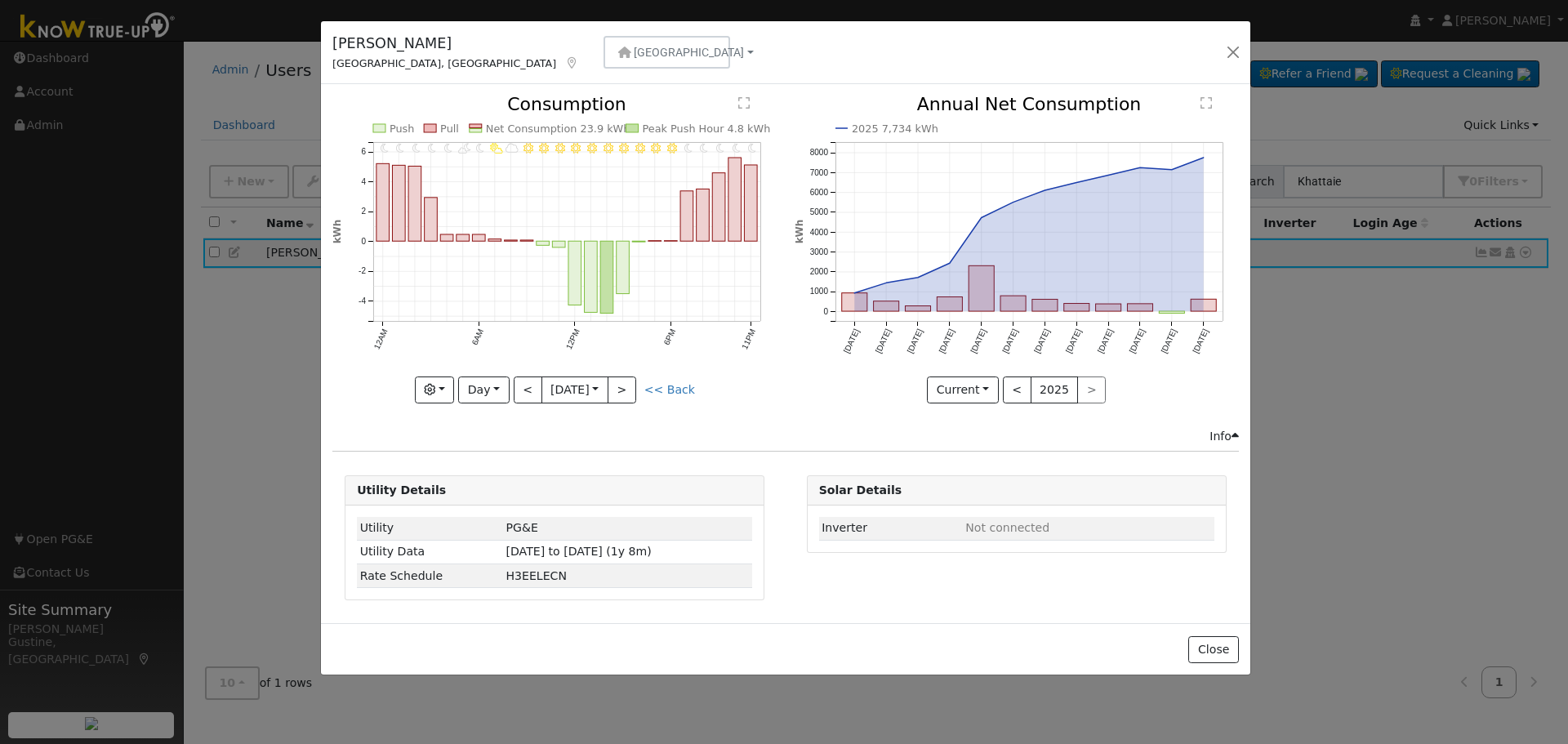
click at [518, 381] on div at bounding box center [554, 250] width 444 height 308
click at [518, 381] on button "<" at bounding box center [528, 390] width 28 height 28
click at [518, 381] on div at bounding box center [554, 250] width 444 height 308
click at [518, 381] on button "<" at bounding box center [528, 390] width 28 height 28
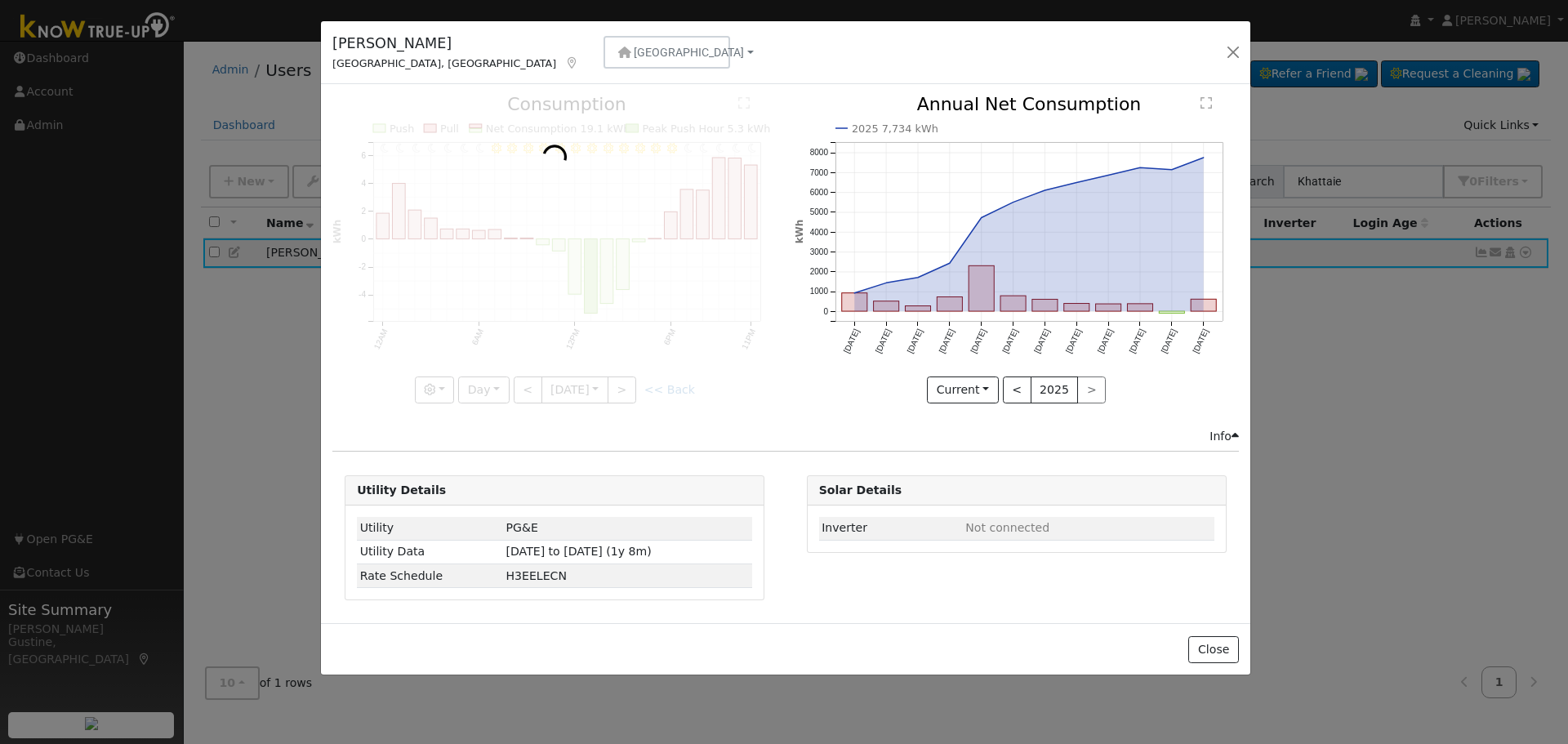
click at [518, 381] on div at bounding box center [554, 250] width 444 height 308
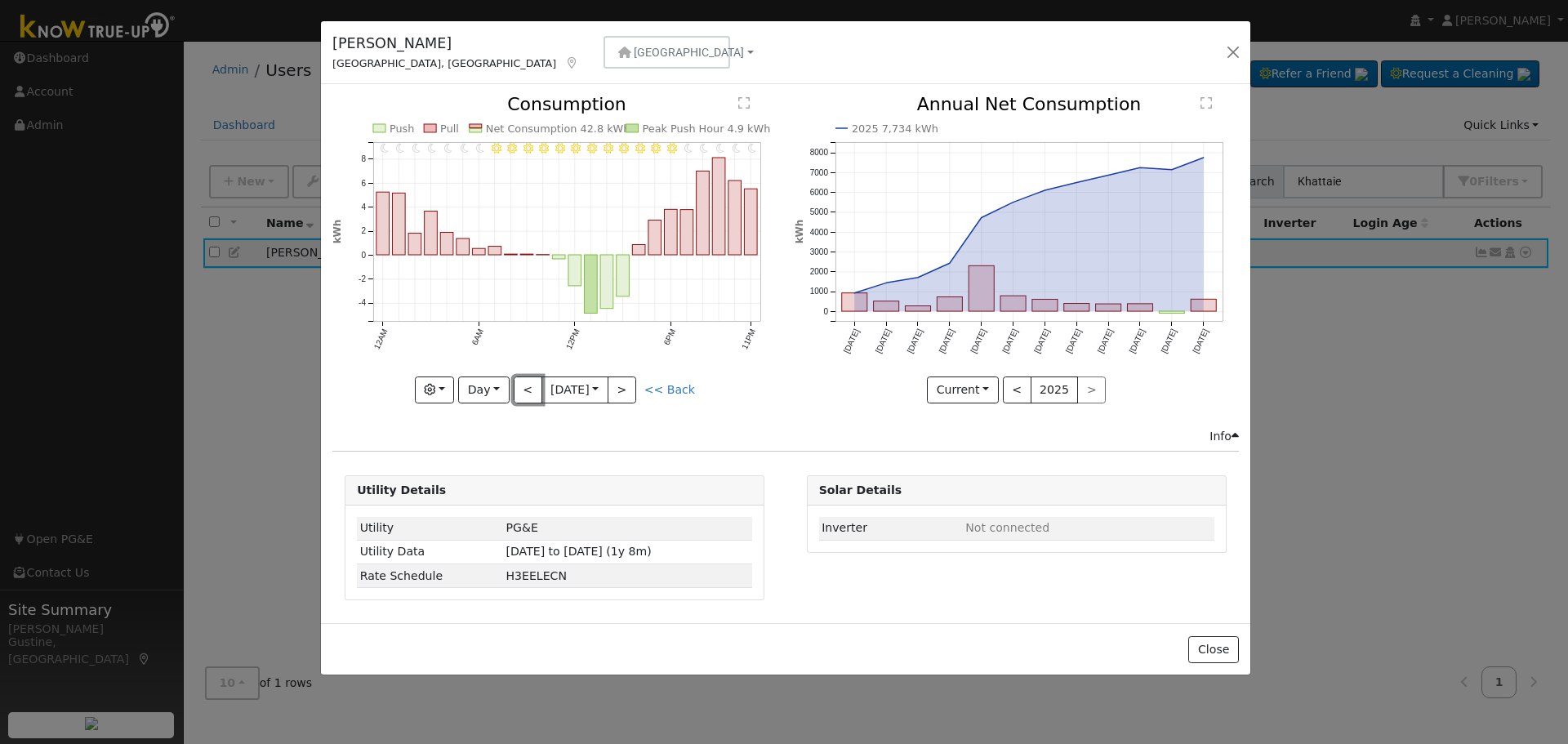
click at [518, 381] on button "<" at bounding box center [528, 390] width 28 height 28
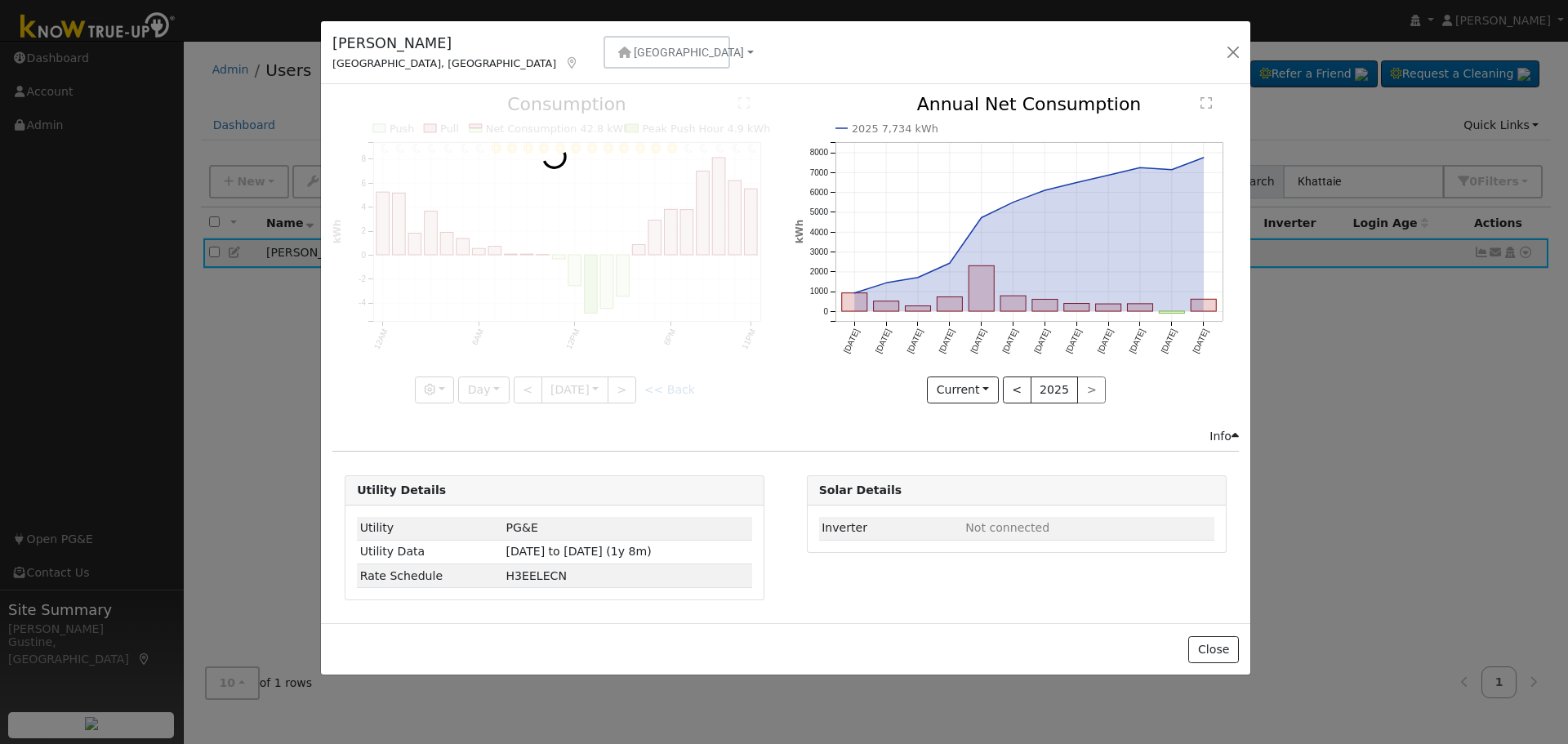
click at [518, 381] on div at bounding box center [554, 250] width 444 height 308
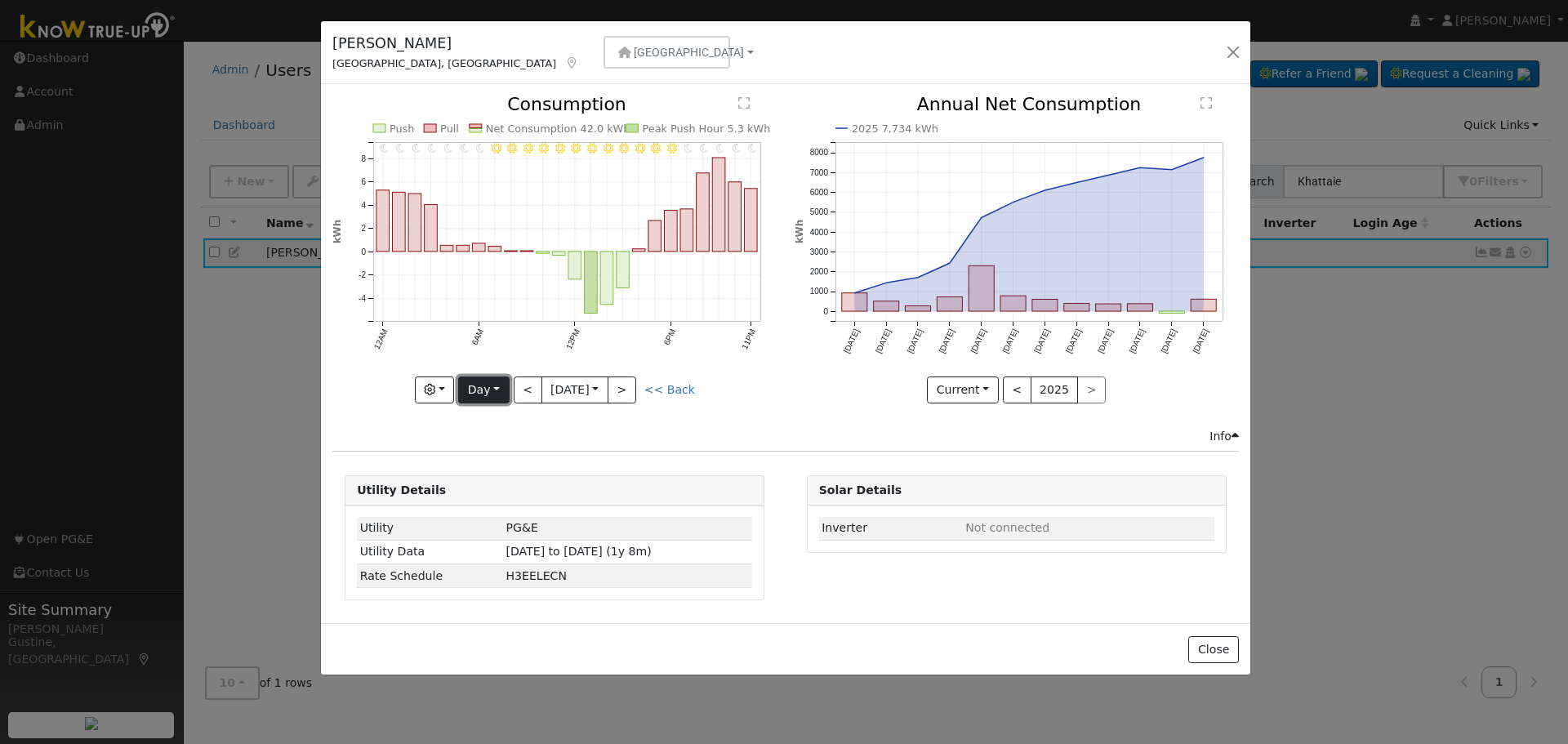
click at [470, 390] on button "Day" at bounding box center [483, 390] width 50 height 28
click at [508, 491] on link "Year" at bounding box center [516, 492] width 114 height 23
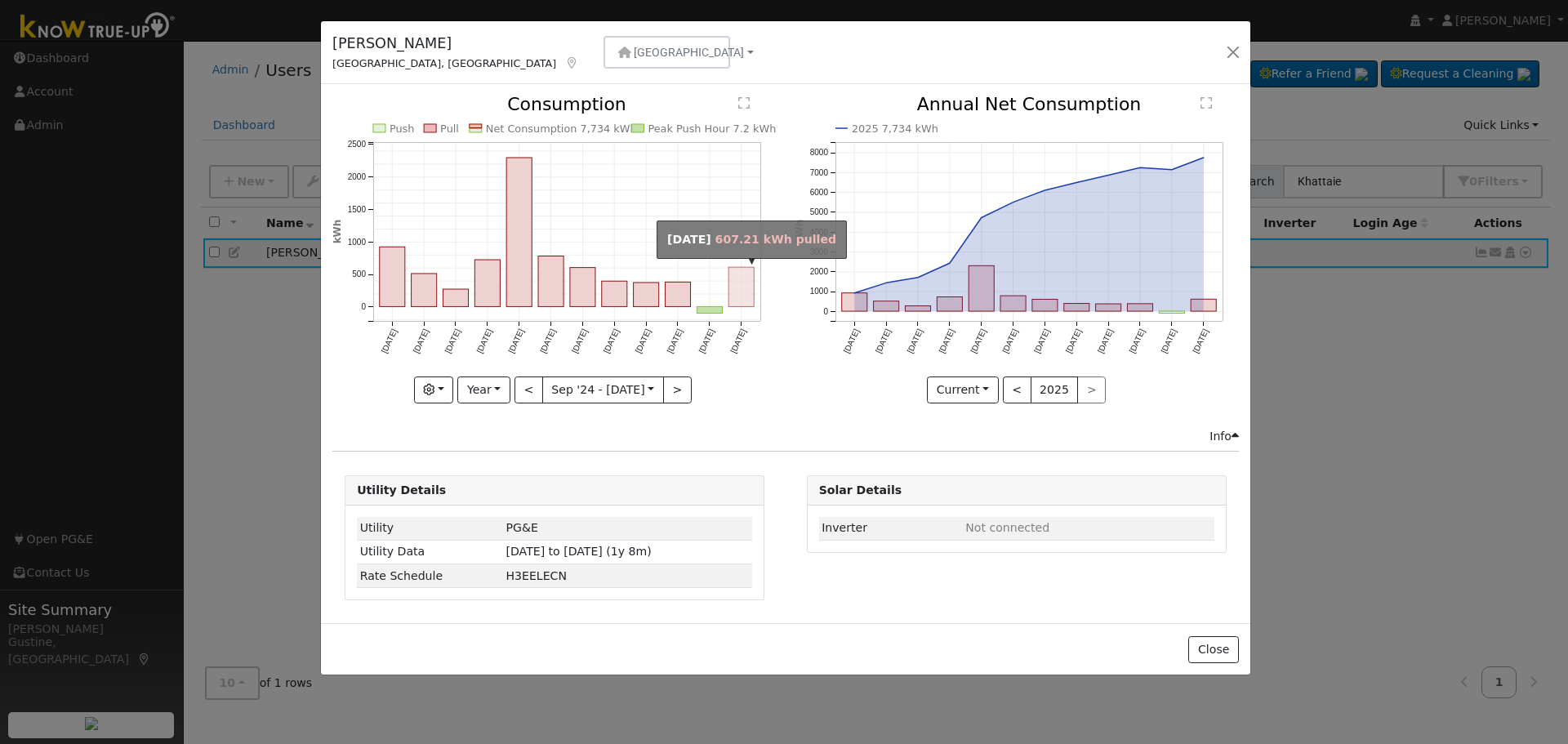
click at [746, 293] on rect "onclick=""" at bounding box center [742, 286] width 26 height 39
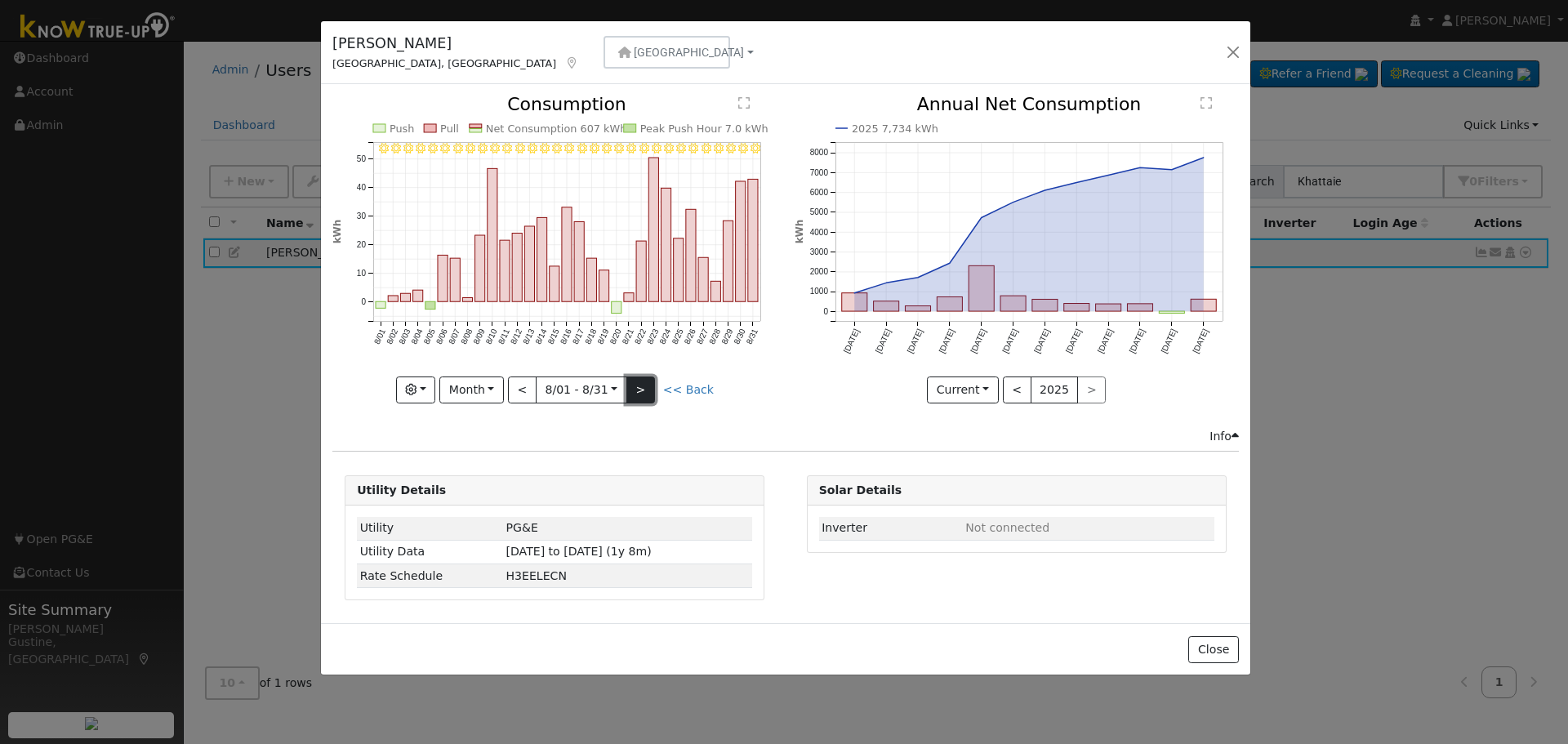
click at [648, 383] on button ">" at bounding box center [640, 390] width 28 height 28
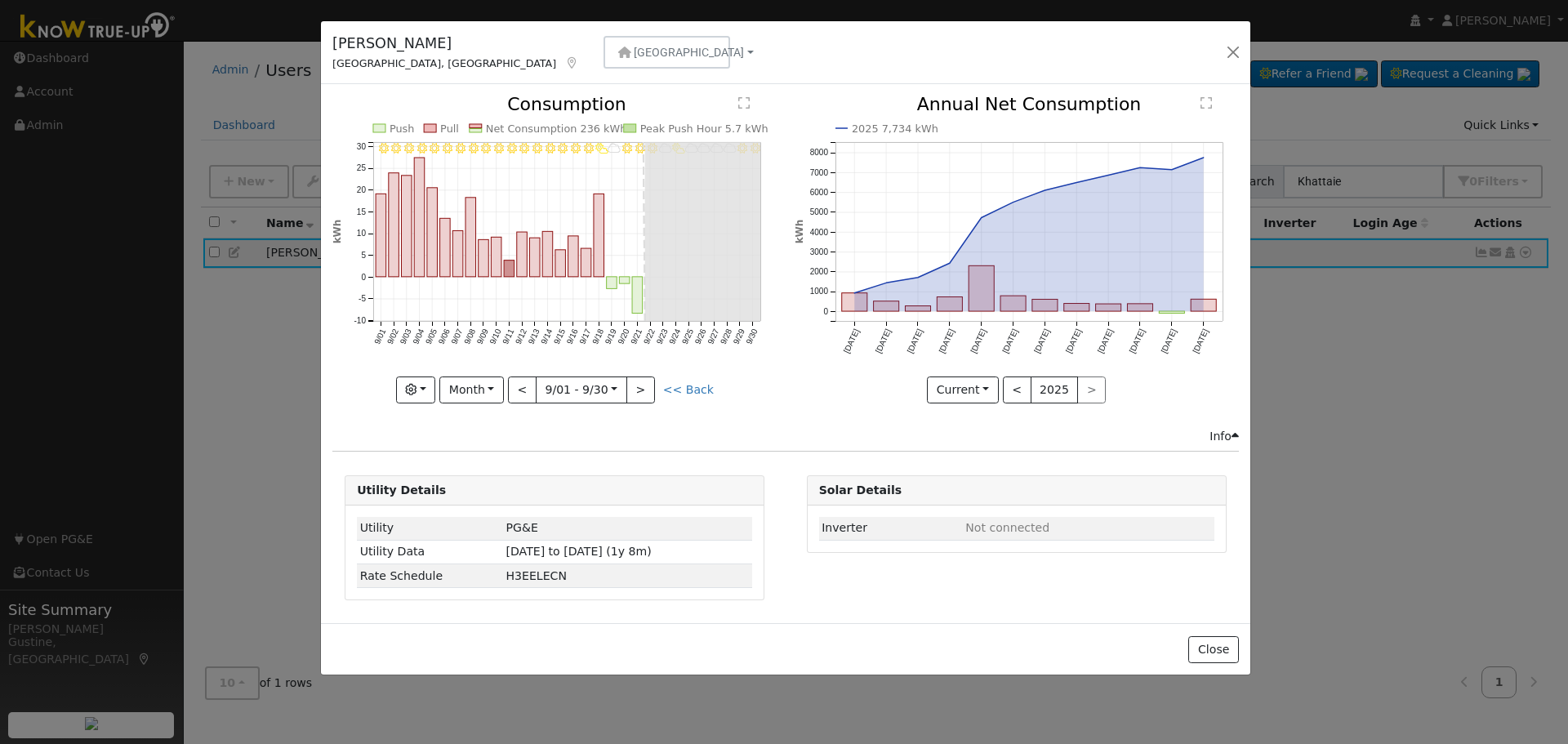
click at [563, 242] on icon "9/30 - MostlyClear 9/29 - MostlyClear 9/28 - MostlyCloudy 9/27 - MostlyCloudy 9…" at bounding box center [554, 244] width 444 height 298
click at [622, 279] on rect "onclick=""" at bounding box center [626, 280] width 11 height 6
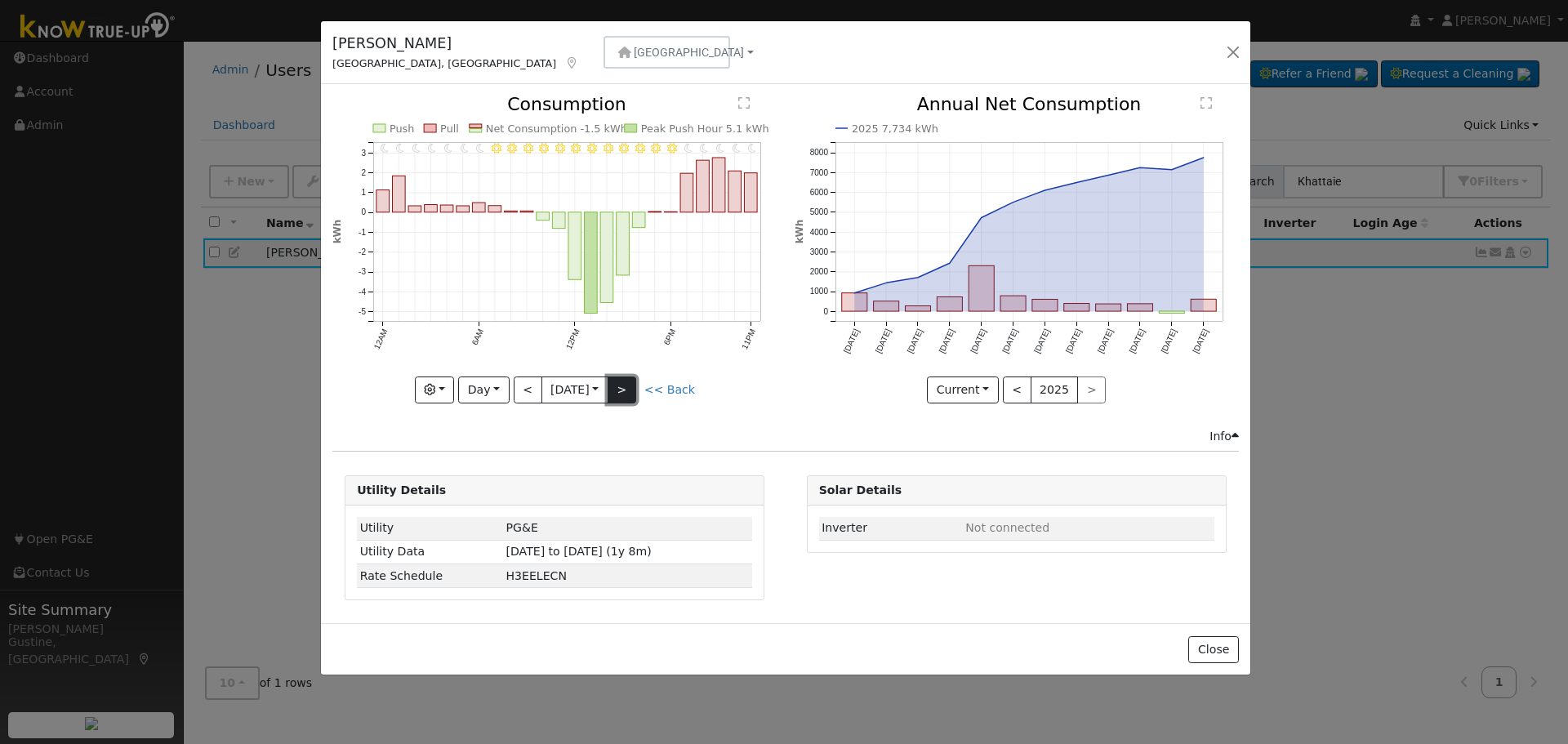
click at [628, 376] on button ">" at bounding box center [621, 390] width 28 height 28
click at [525, 396] on button "<" at bounding box center [528, 390] width 28 height 28
type input "[DATE]"
click at [1233, 59] on button "button" at bounding box center [1233, 52] width 23 height 23
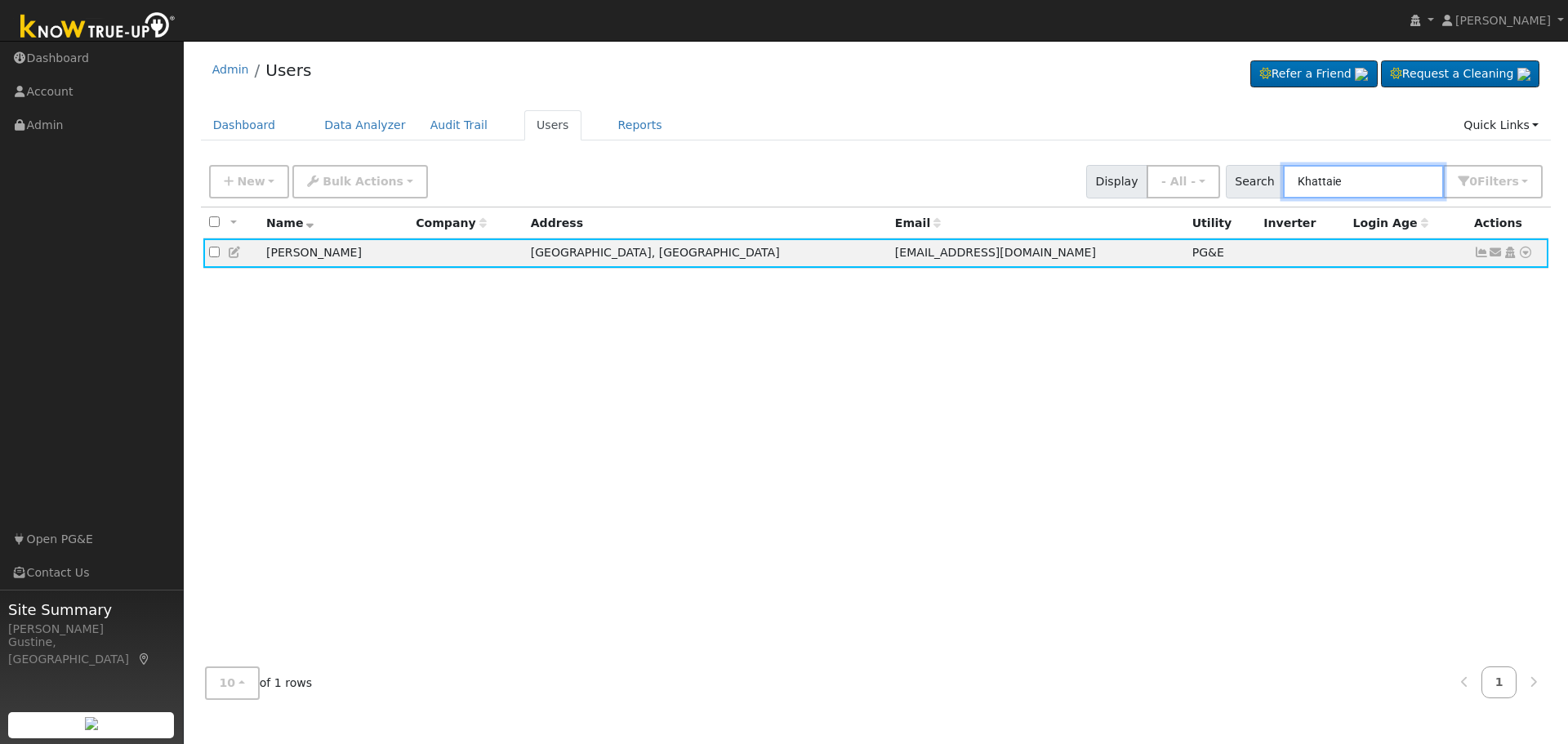
drag, startPoint x: 1440, startPoint y: 194, endPoint x: 1004, endPoint y: 131, distance: 440.5
click at [1009, 132] on div "Admin Users Refer a Friend Request a Cleaning" at bounding box center [875, 380] width 1368 height 663
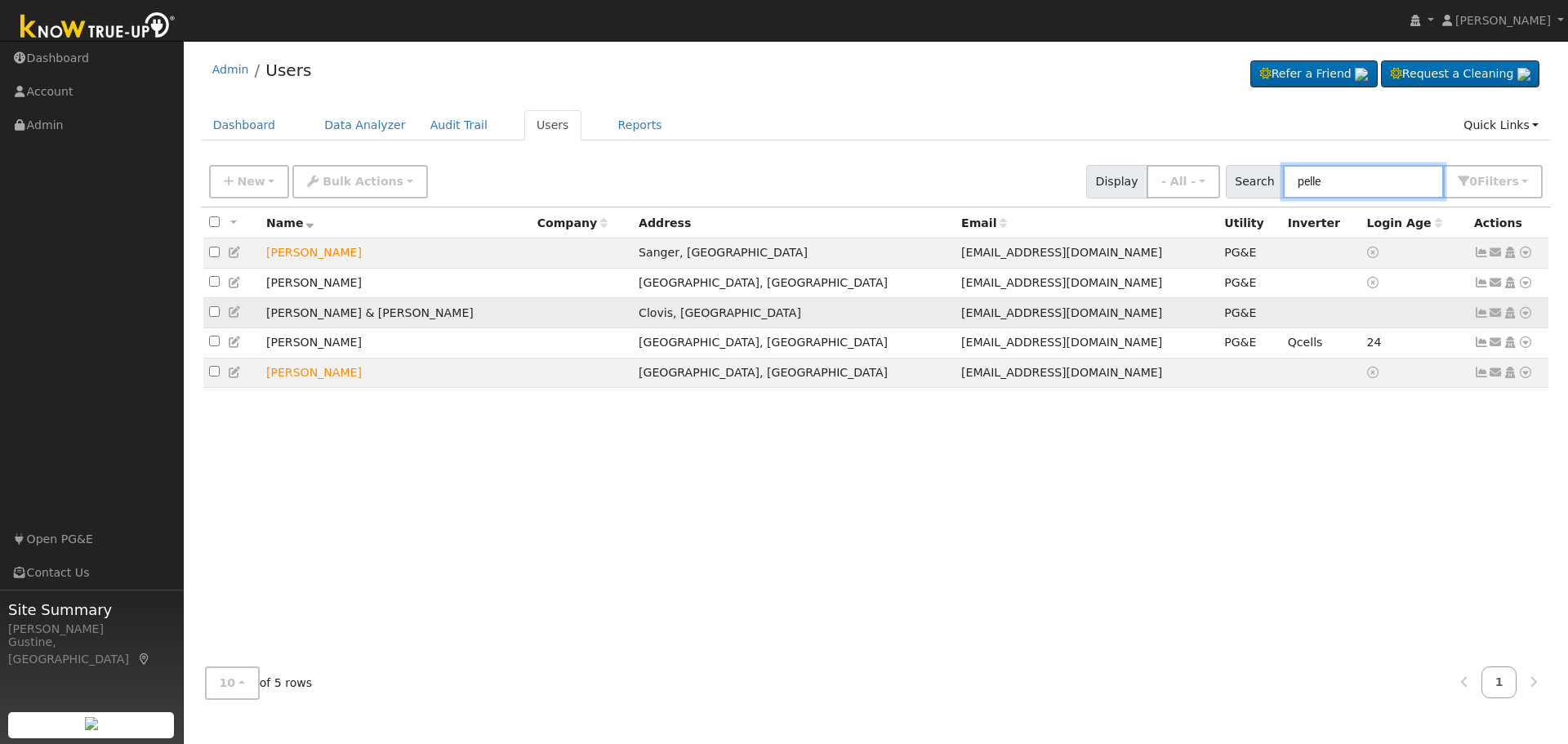
type input "pelle"
click at [1481, 316] on icon at bounding box center [1482, 313] width 15 height 11
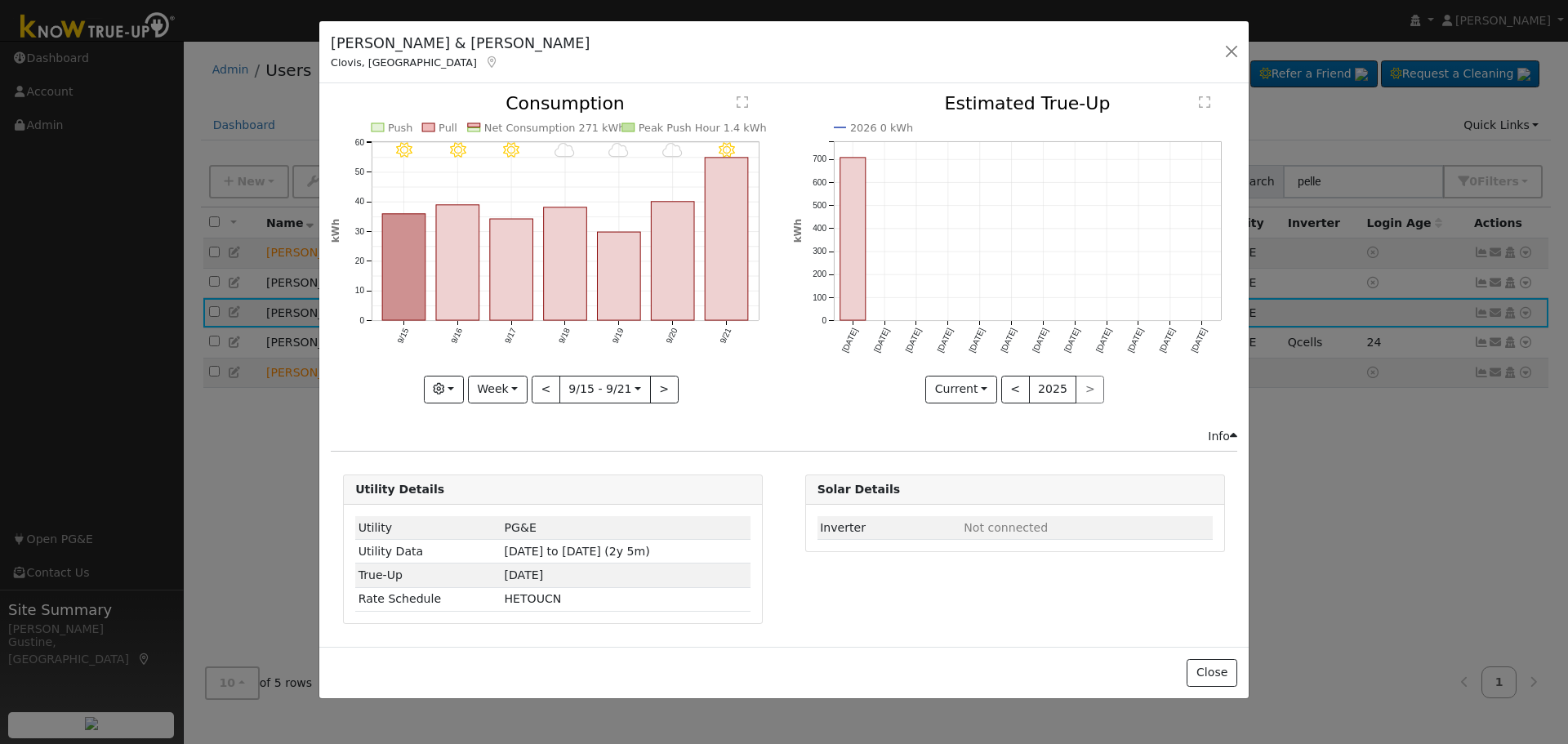
click at [740, 260] on rect "onclick=""" at bounding box center [727, 239] width 43 height 162
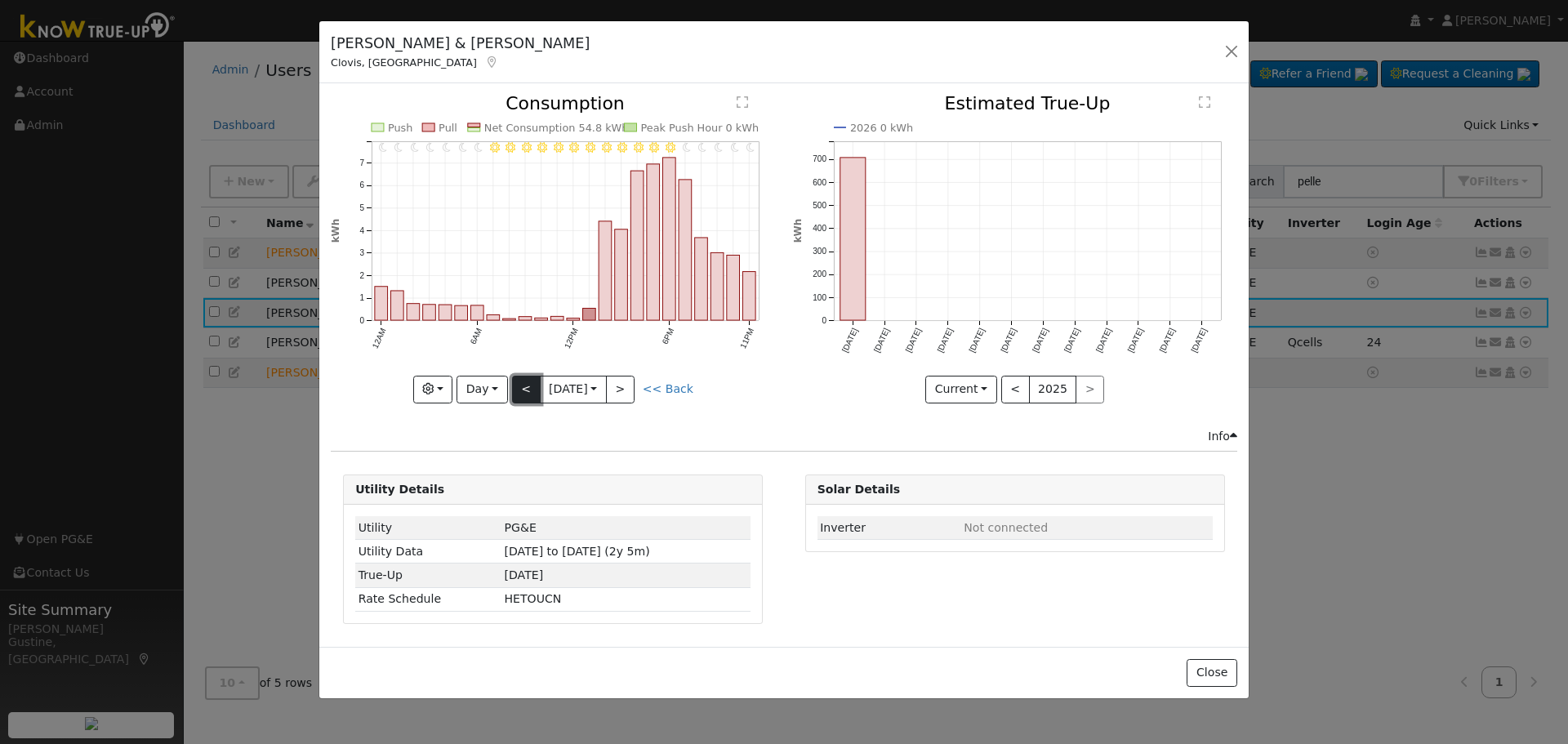
click at [526, 400] on button "<" at bounding box center [526, 390] width 28 height 28
click at [528, 386] on button "<" at bounding box center [526, 390] width 28 height 28
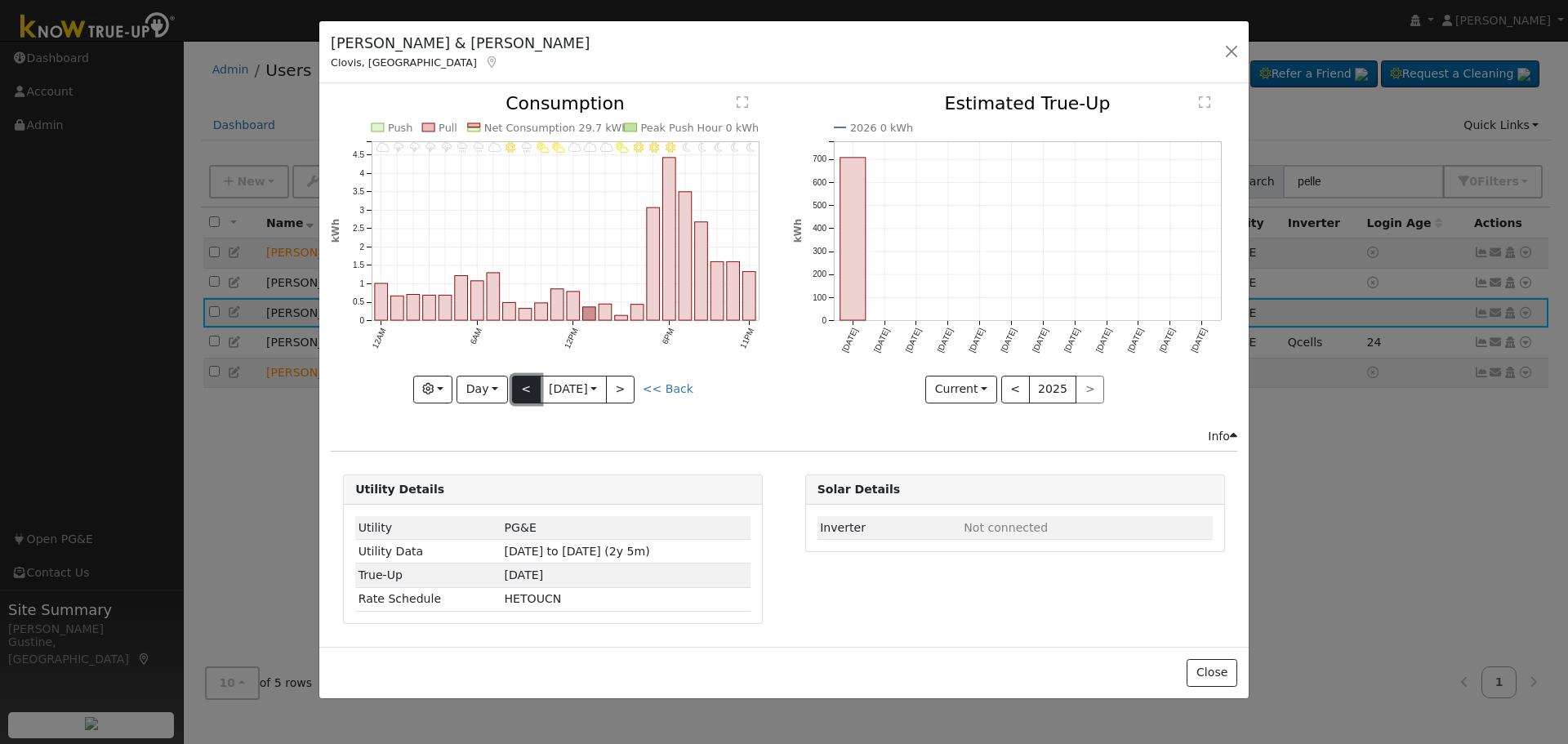
click at [521, 382] on button "<" at bounding box center [526, 390] width 28 height 28
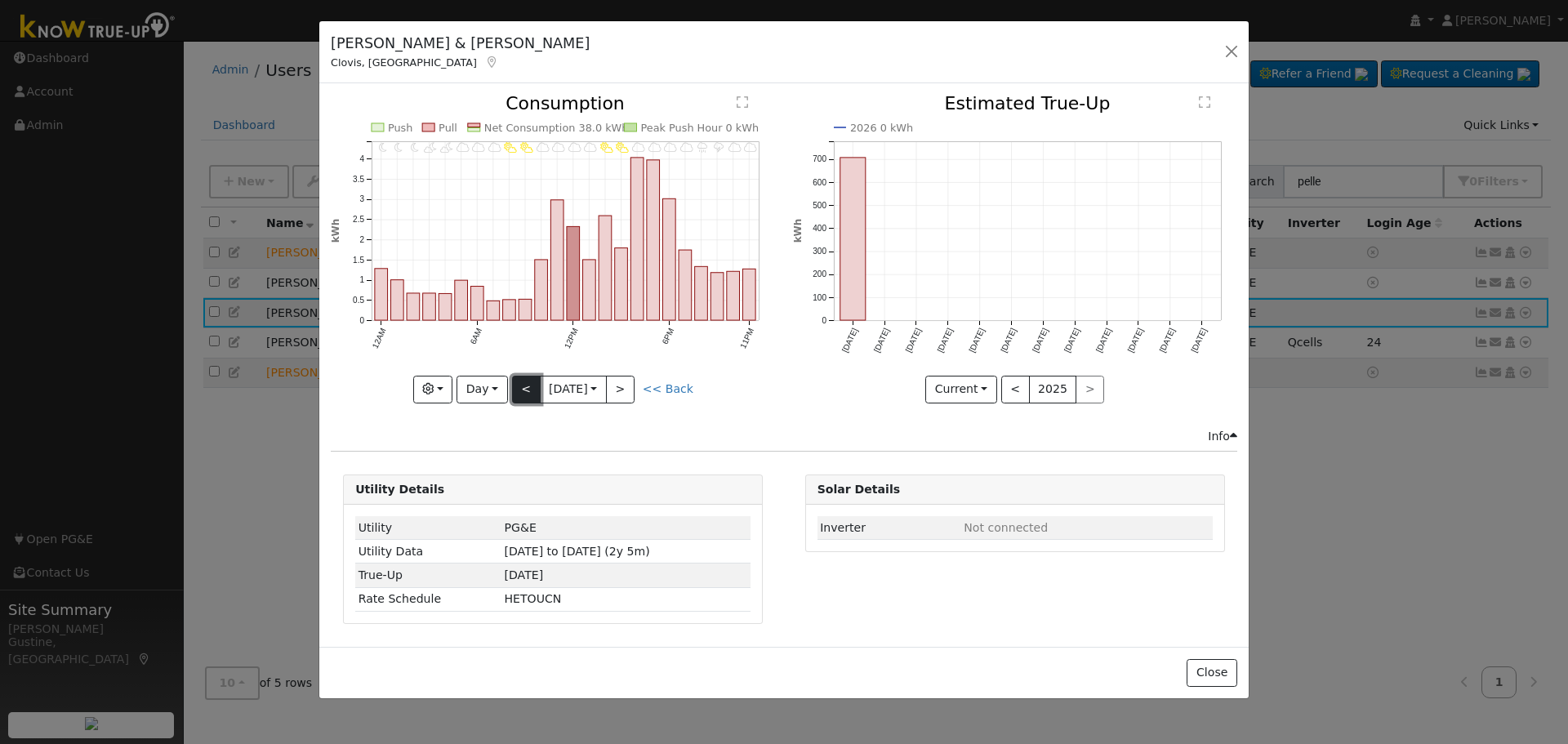
click at [524, 381] on button "<" at bounding box center [526, 390] width 28 height 28
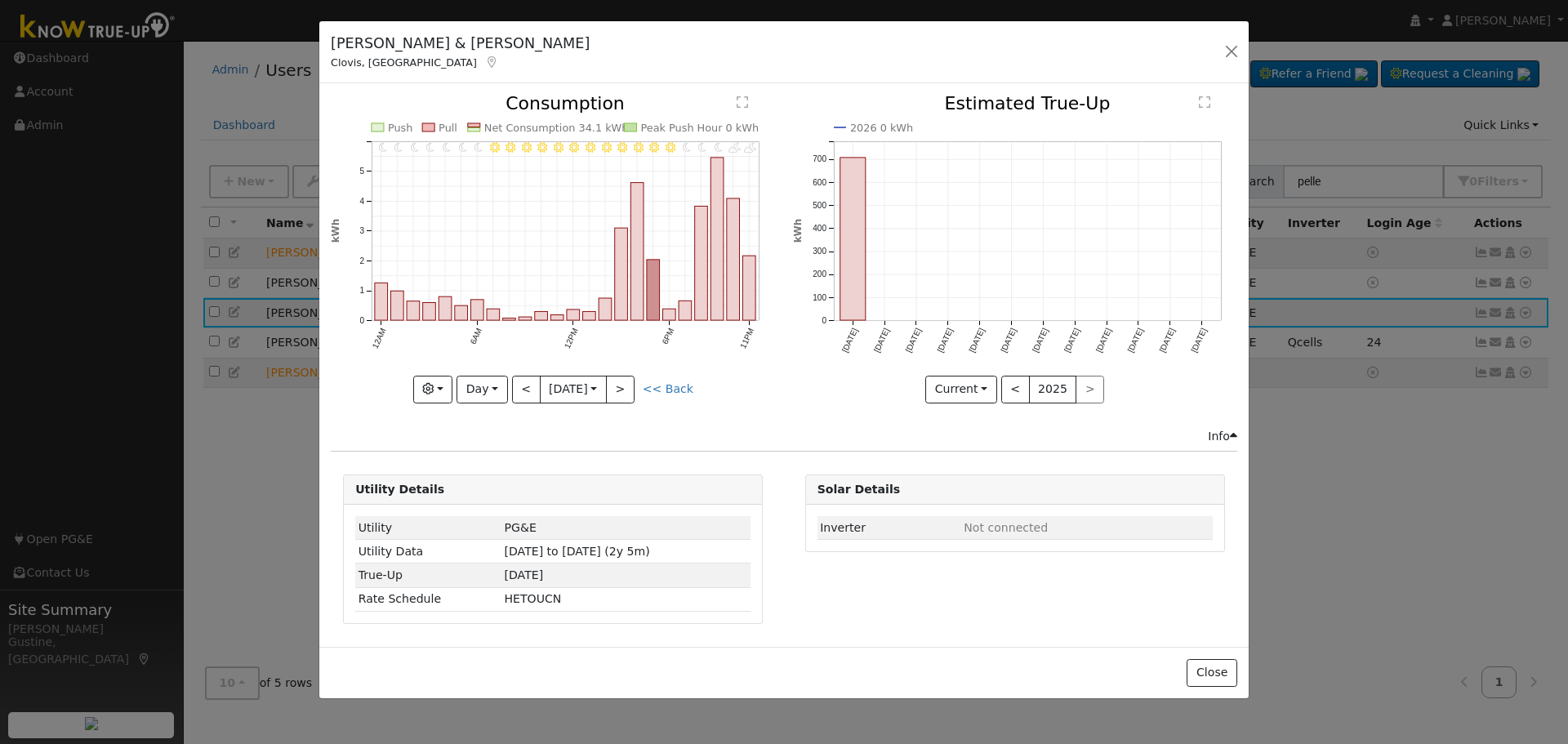
click at [524, 381] on div at bounding box center [553, 249] width 444 height 308
click at [524, 381] on button "<" at bounding box center [526, 390] width 28 height 28
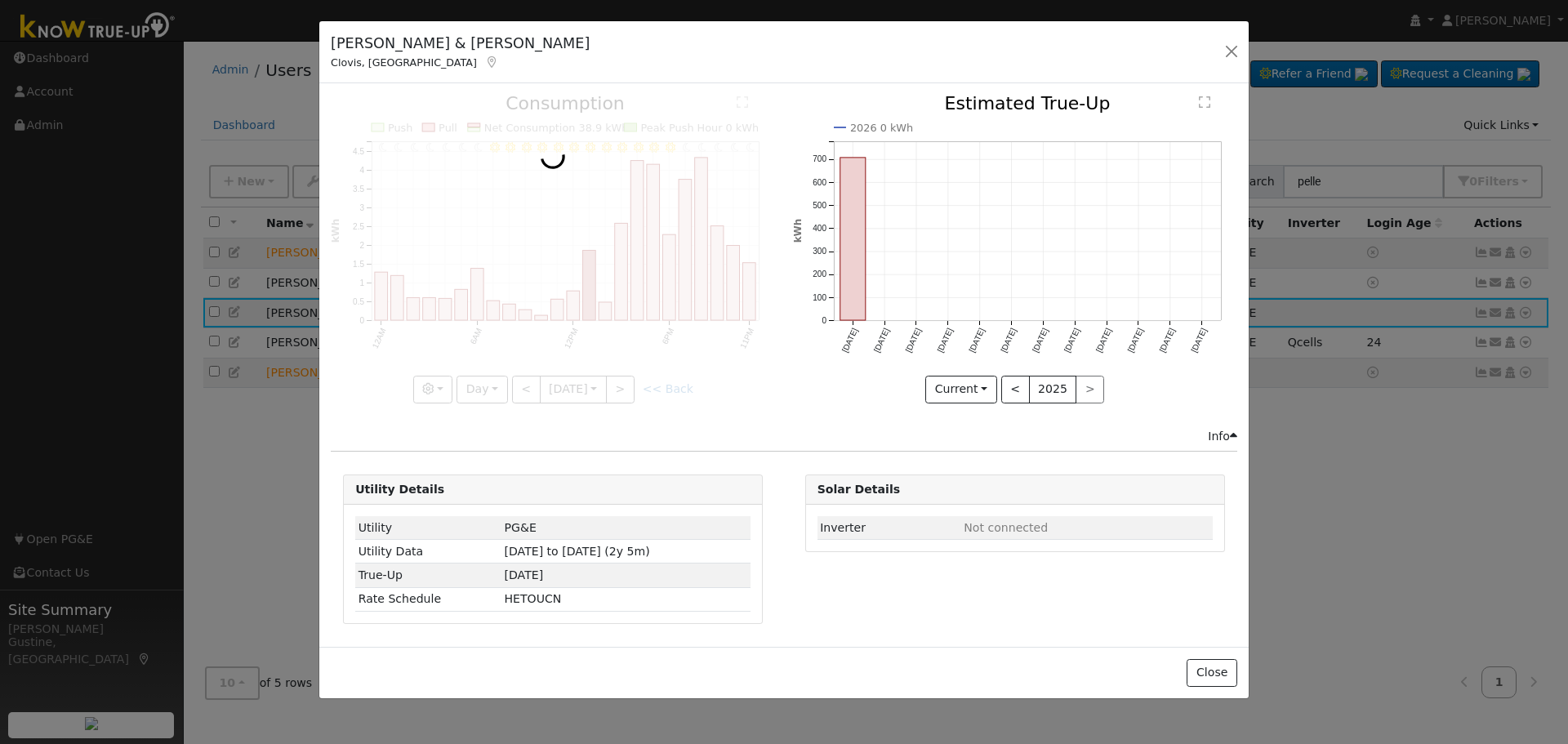
click at [524, 381] on div at bounding box center [553, 249] width 444 height 308
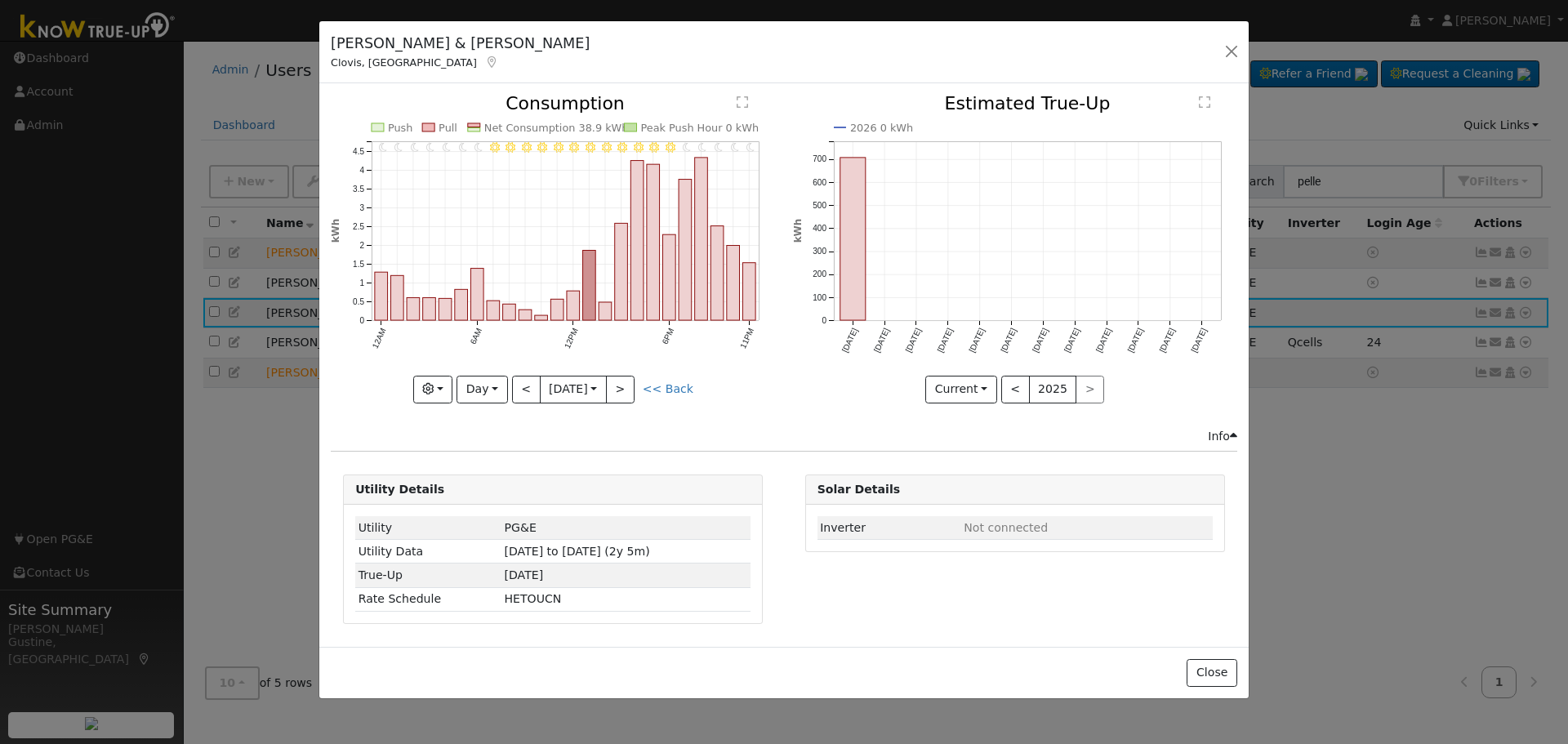
click at [524, 381] on div "11PM - Clear 10PM - Clear 9PM - Clear 8PM - Clear 7PM - Clear 6PM - Clear 5PM -…" at bounding box center [553, 249] width 444 height 308
click at [524, 381] on button "<" at bounding box center [526, 390] width 28 height 28
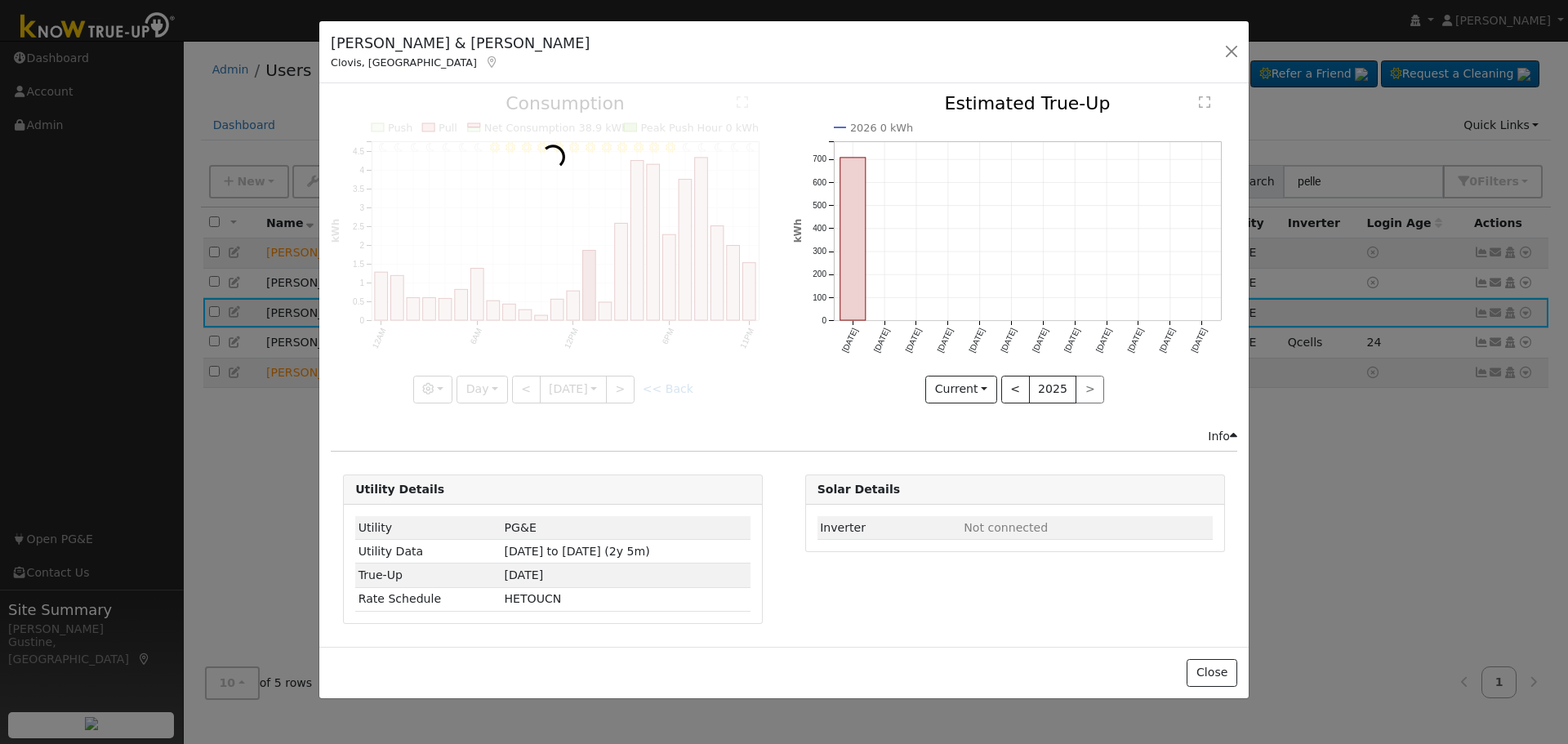
click at [524, 381] on div at bounding box center [553, 249] width 444 height 308
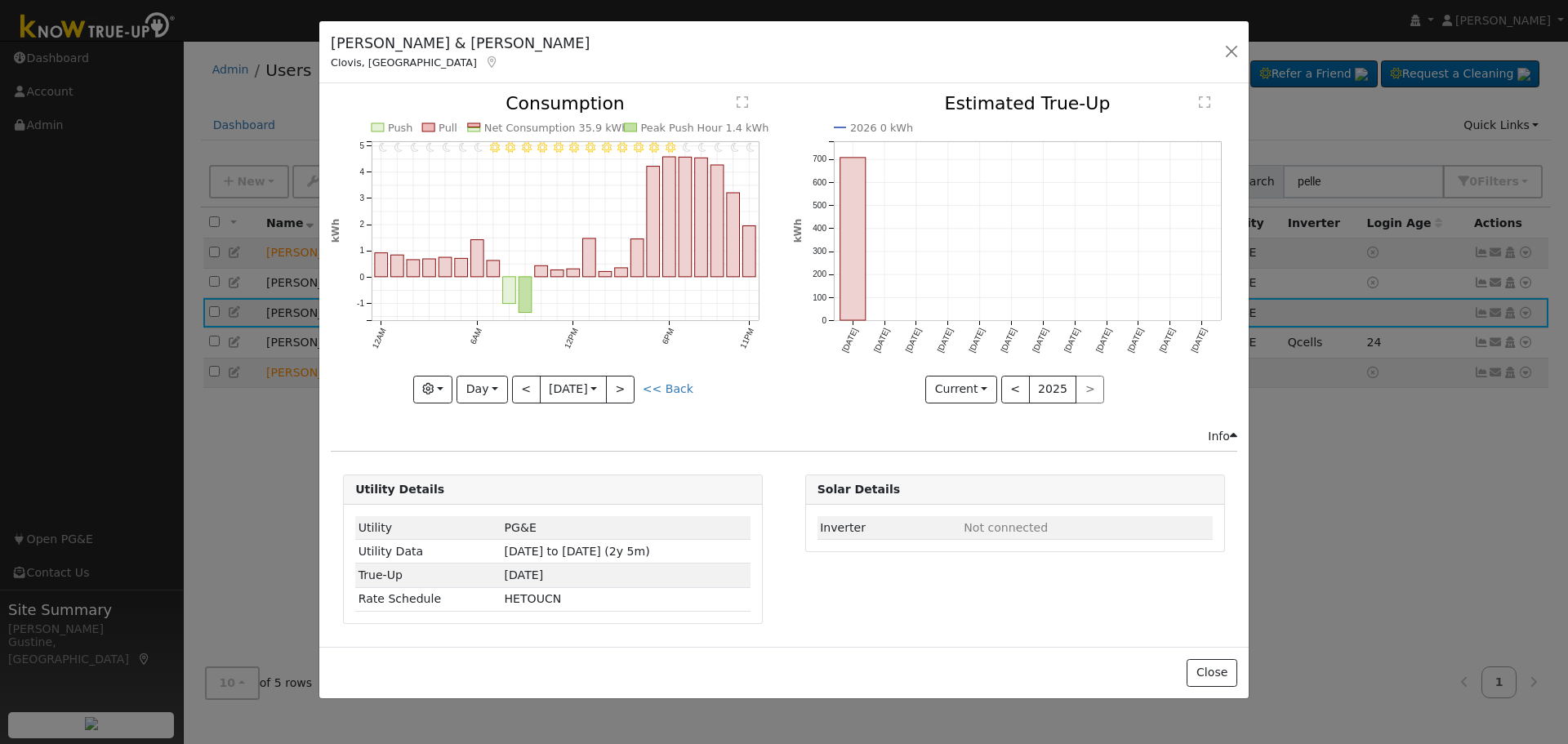
click at [524, 381] on div "11PM - Clear 10PM - Clear 9PM - Clear 8PM - Clear 7PM - Clear 6PM - Clear 5PM -…" at bounding box center [553, 249] width 444 height 308
click at [524, 381] on button "<" at bounding box center [526, 390] width 28 height 28
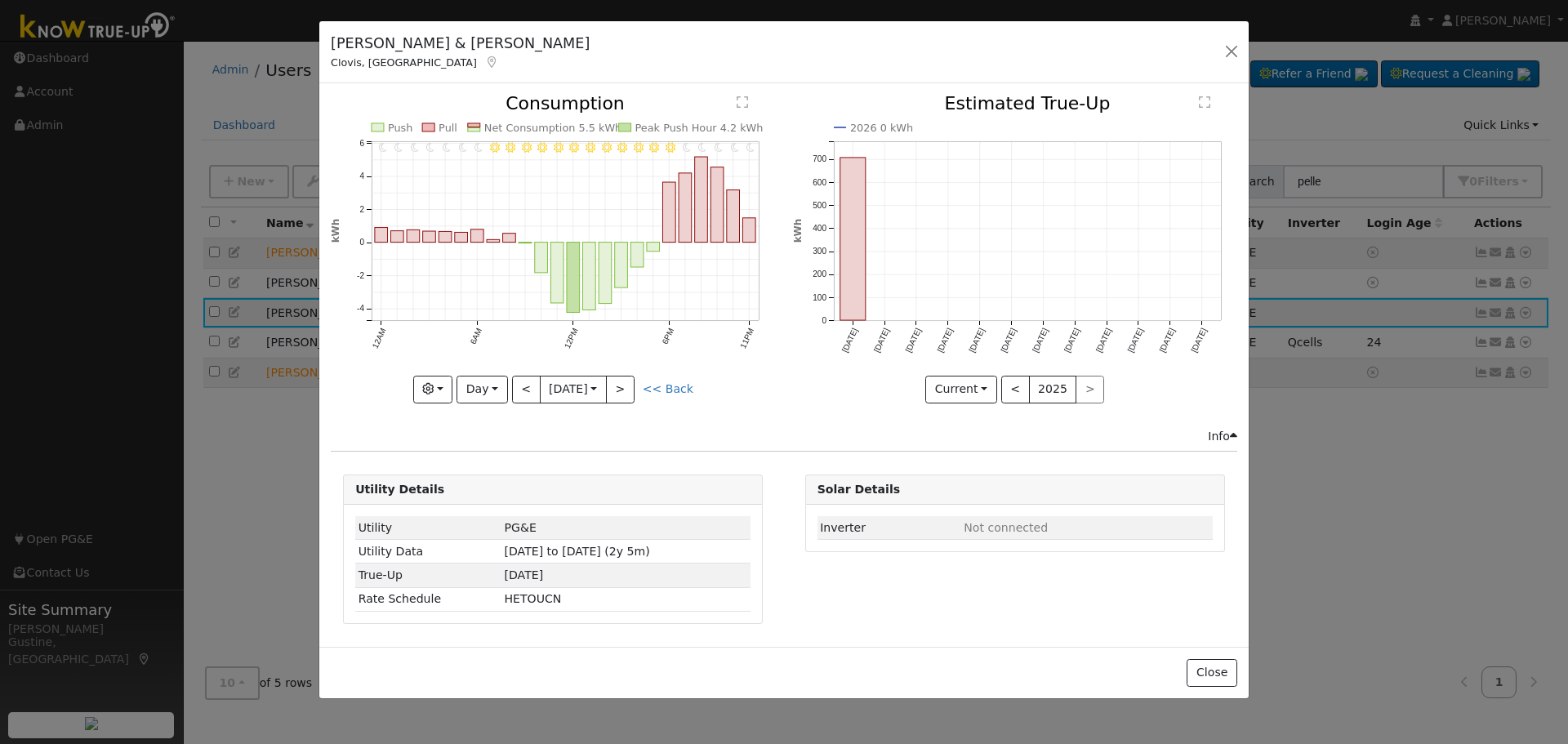
click at [524, 381] on div at bounding box center [553, 249] width 444 height 308
click at [523, 384] on button "<" at bounding box center [526, 390] width 28 height 28
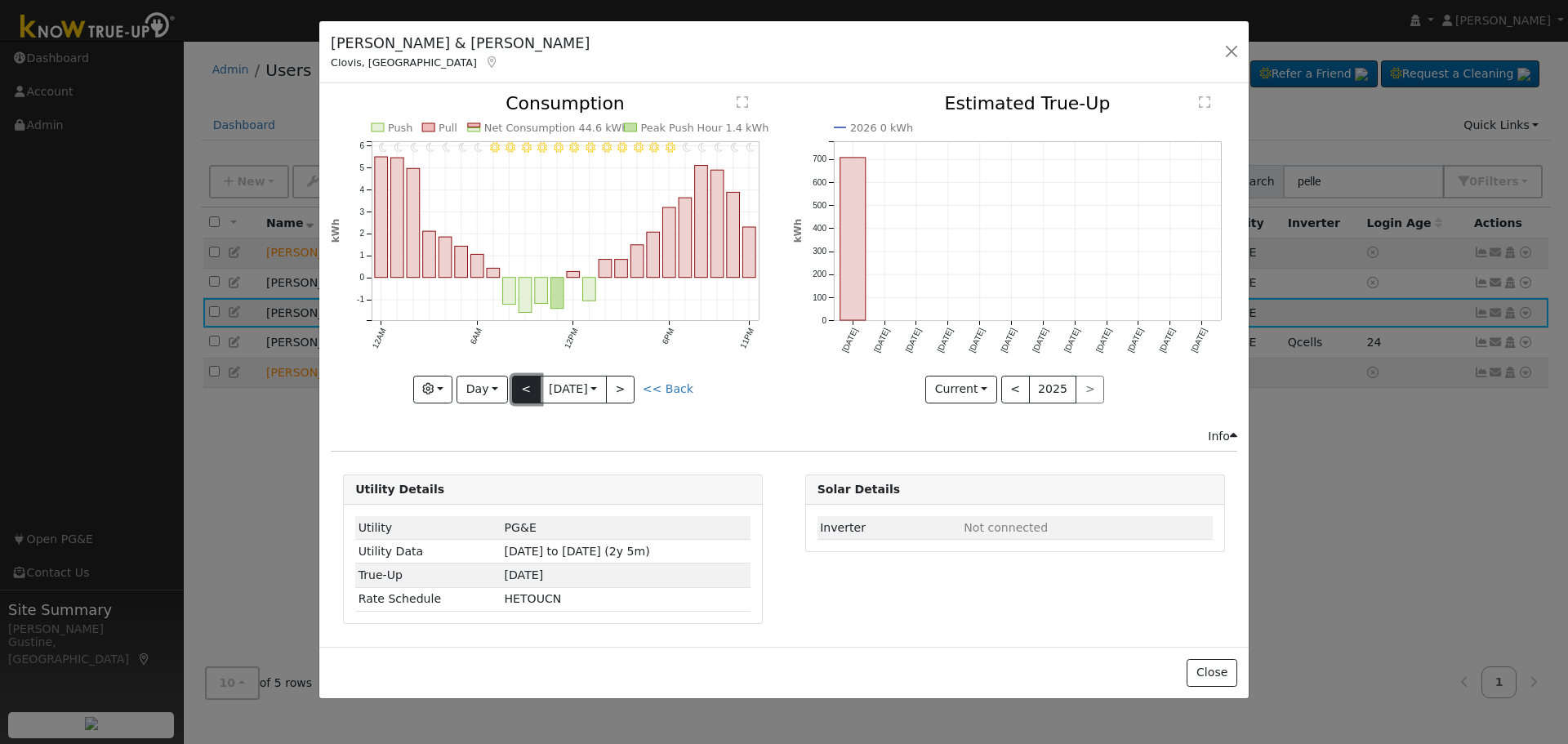
click at [520, 391] on button "<" at bounding box center [526, 390] width 28 height 28
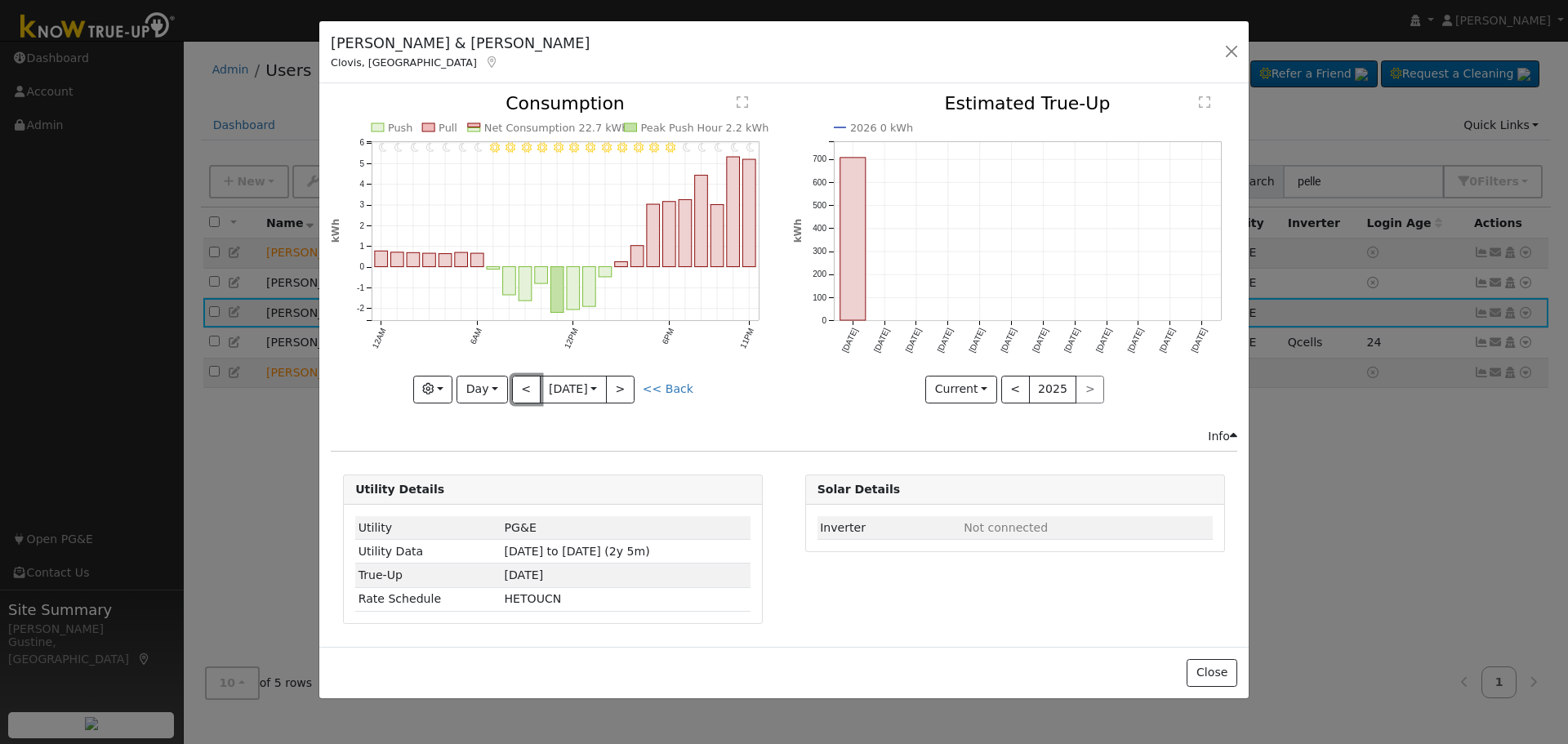
click at [524, 383] on button "<" at bounding box center [526, 390] width 28 height 28
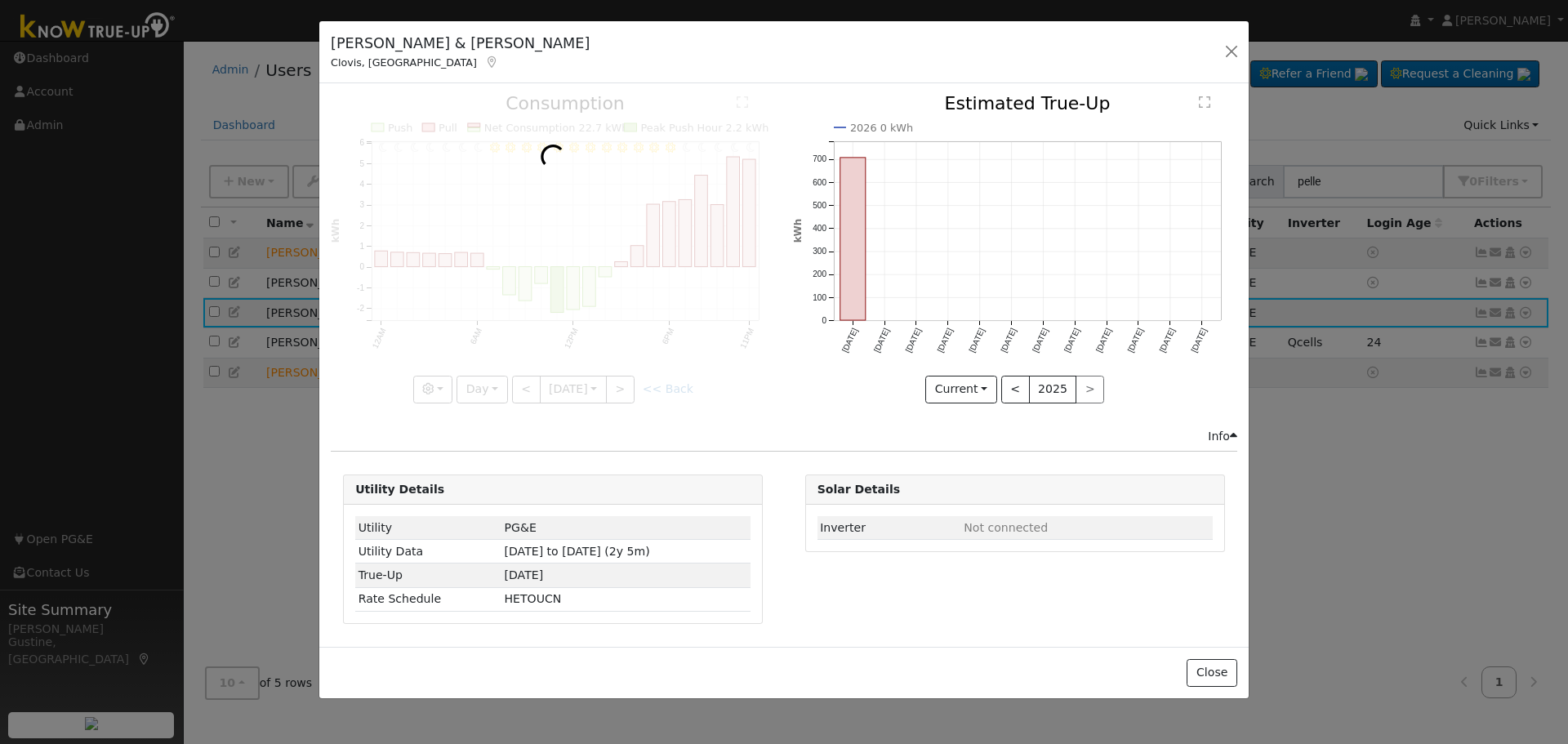
click at [524, 383] on div at bounding box center [553, 249] width 444 height 308
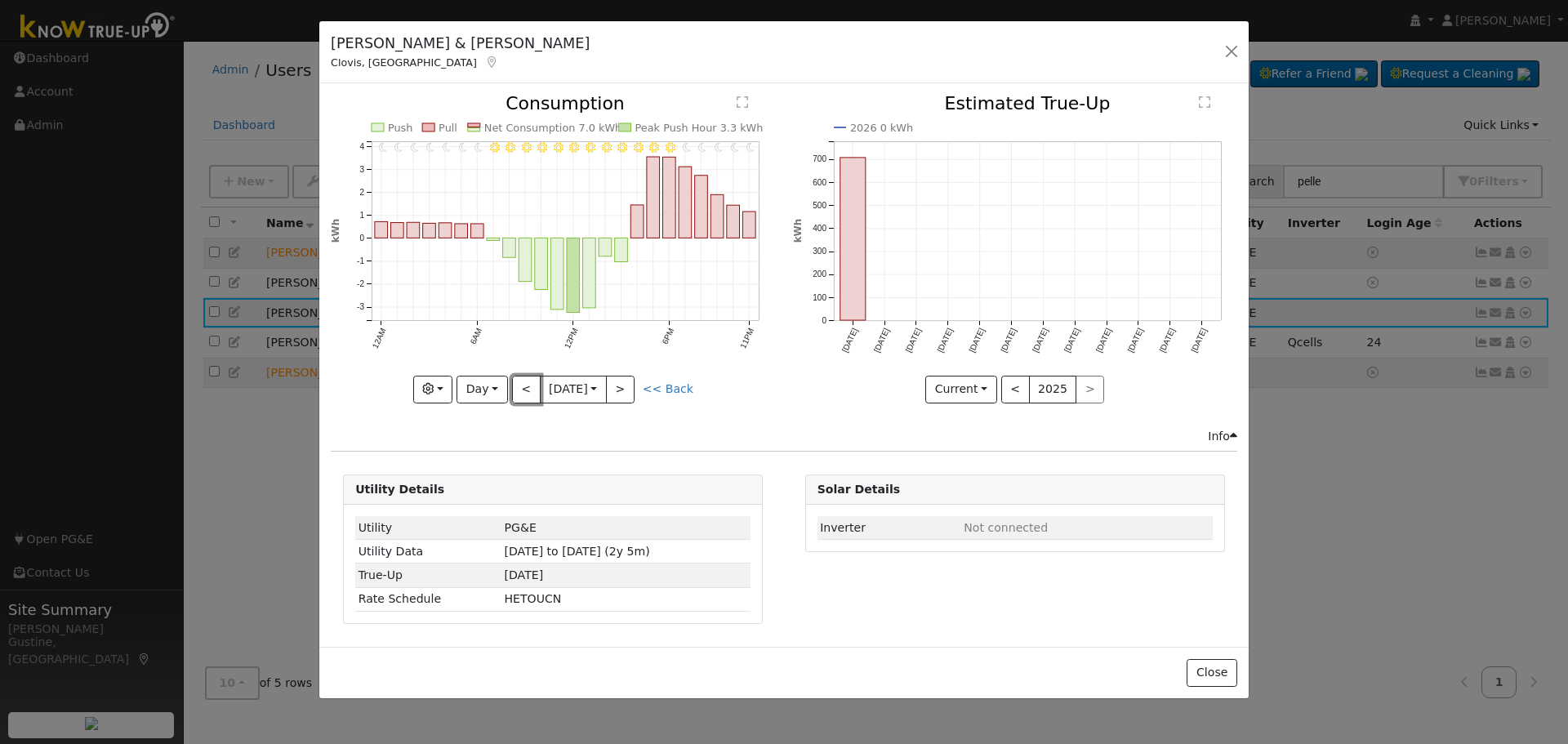
click at [524, 383] on button "<" at bounding box center [526, 390] width 28 height 28
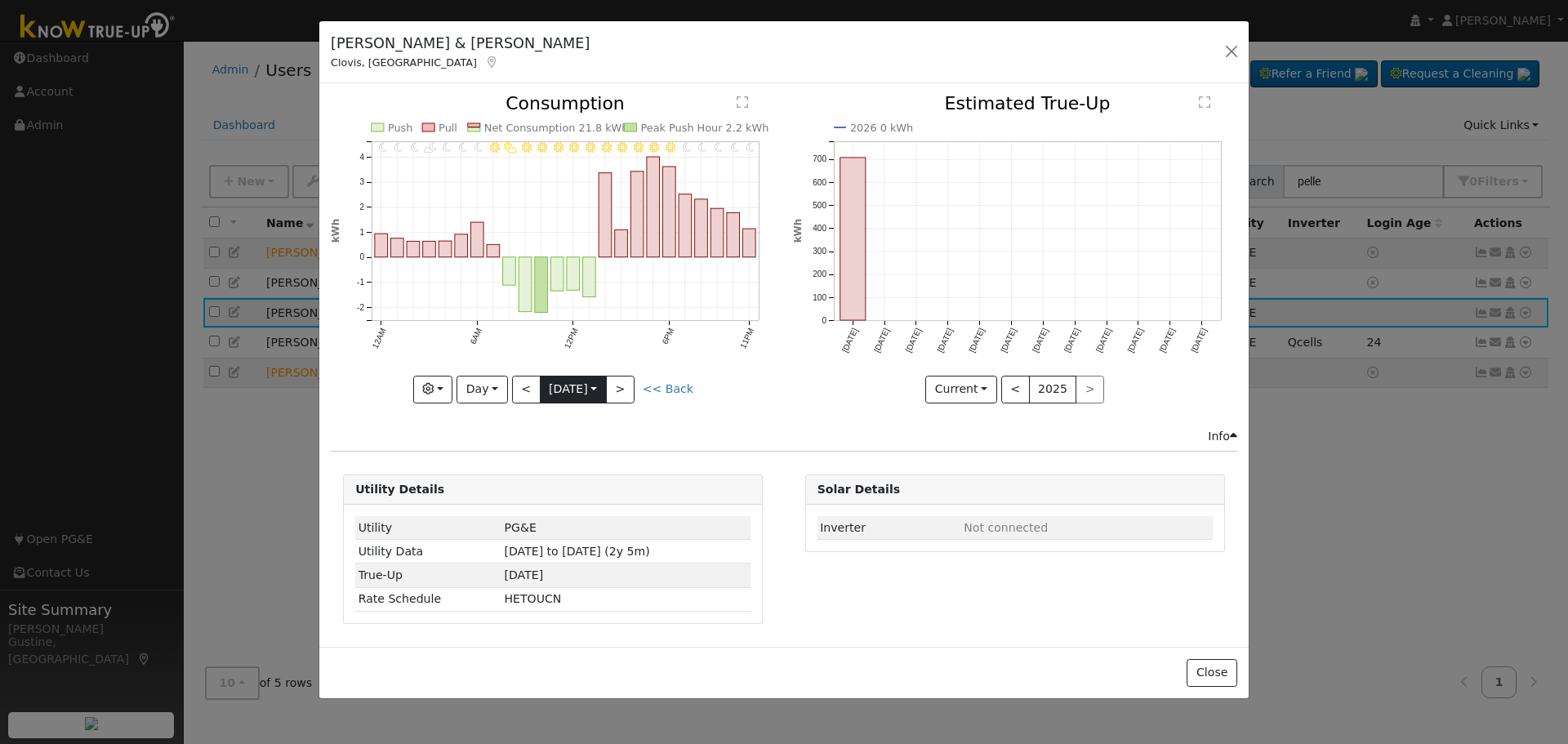
click at [575, 399] on body "[PERSON_NAME] [PERSON_NAME] Profile My Company Help Center Terms Of Service See…" at bounding box center [784, 393] width 1568 height 704
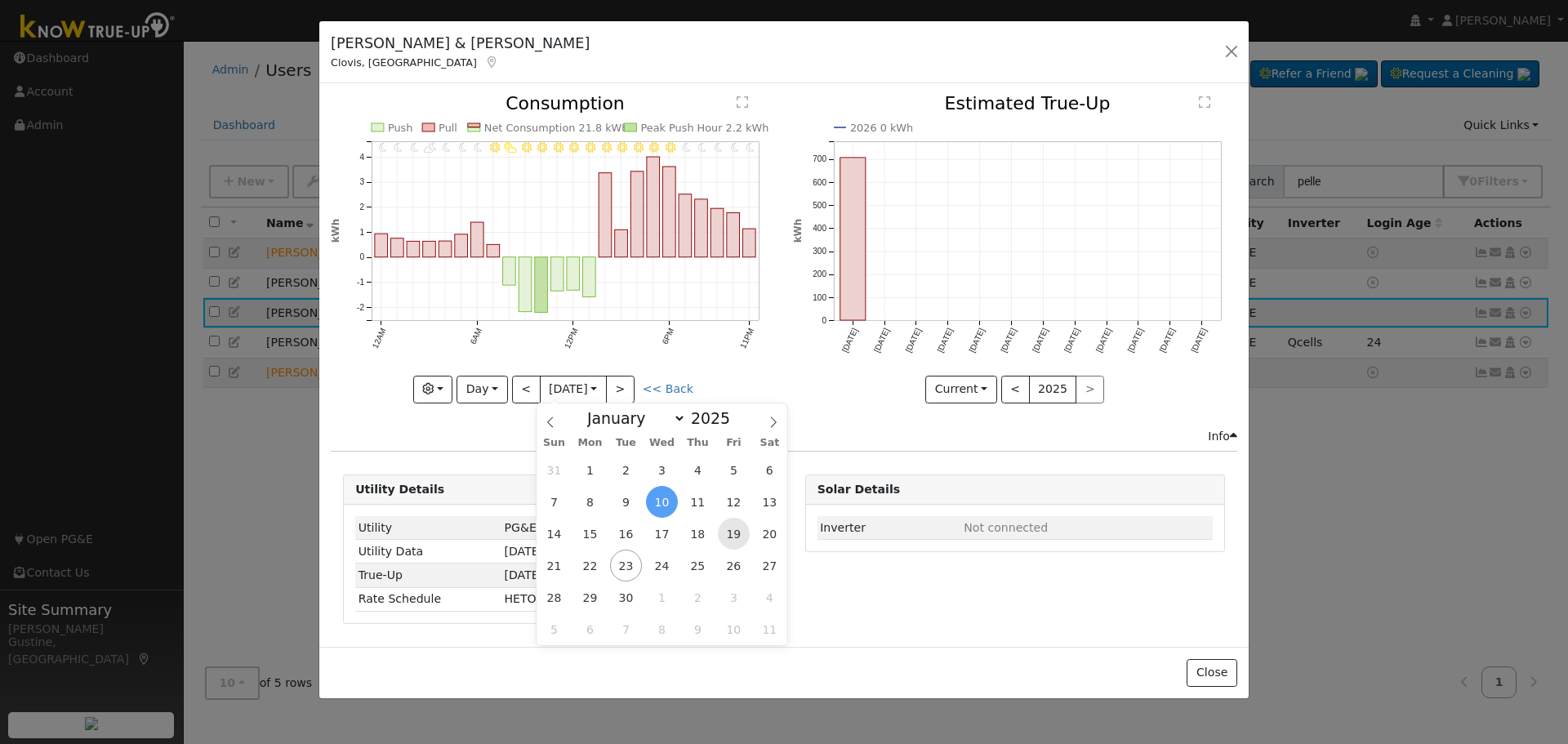
click at [728, 533] on span "19" at bounding box center [734, 533] width 32 height 32
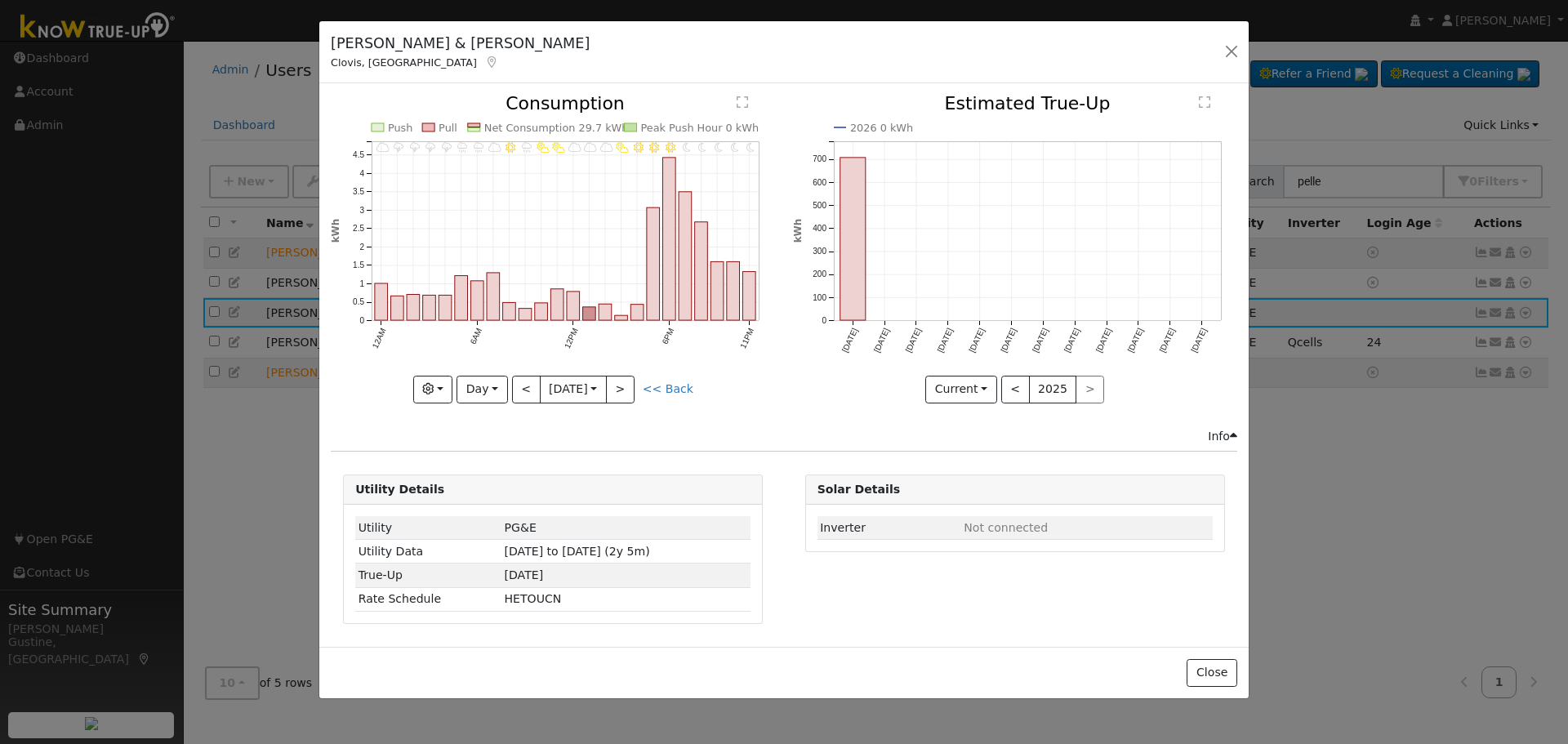
click at [625, 403] on div "11PM - Clear 10PM - Clear 9PM - Clear 8PM - Clear 7PM - MostlyClear 6PM - Clear…" at bounding box center [553, 261] width 462 height 332
click at [622, 395] on button ">" at bounding box center [620, 390] width 28 height 28
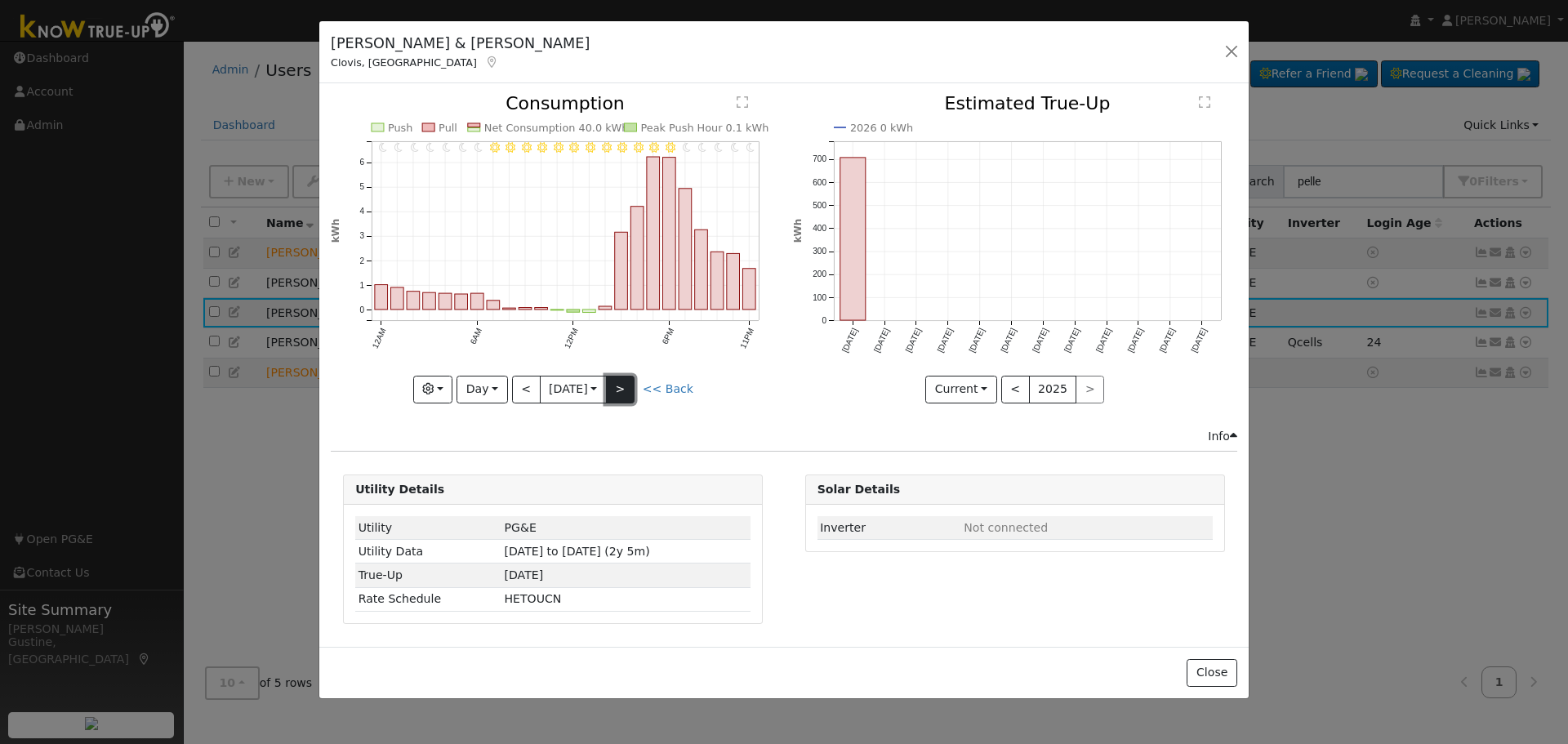
click at [622, 391] on button ">" at bounding box center [620, 390] width 28 height 28
click at [622, 389] on button ">" at bounding box center [620, 390] width 28 height 28
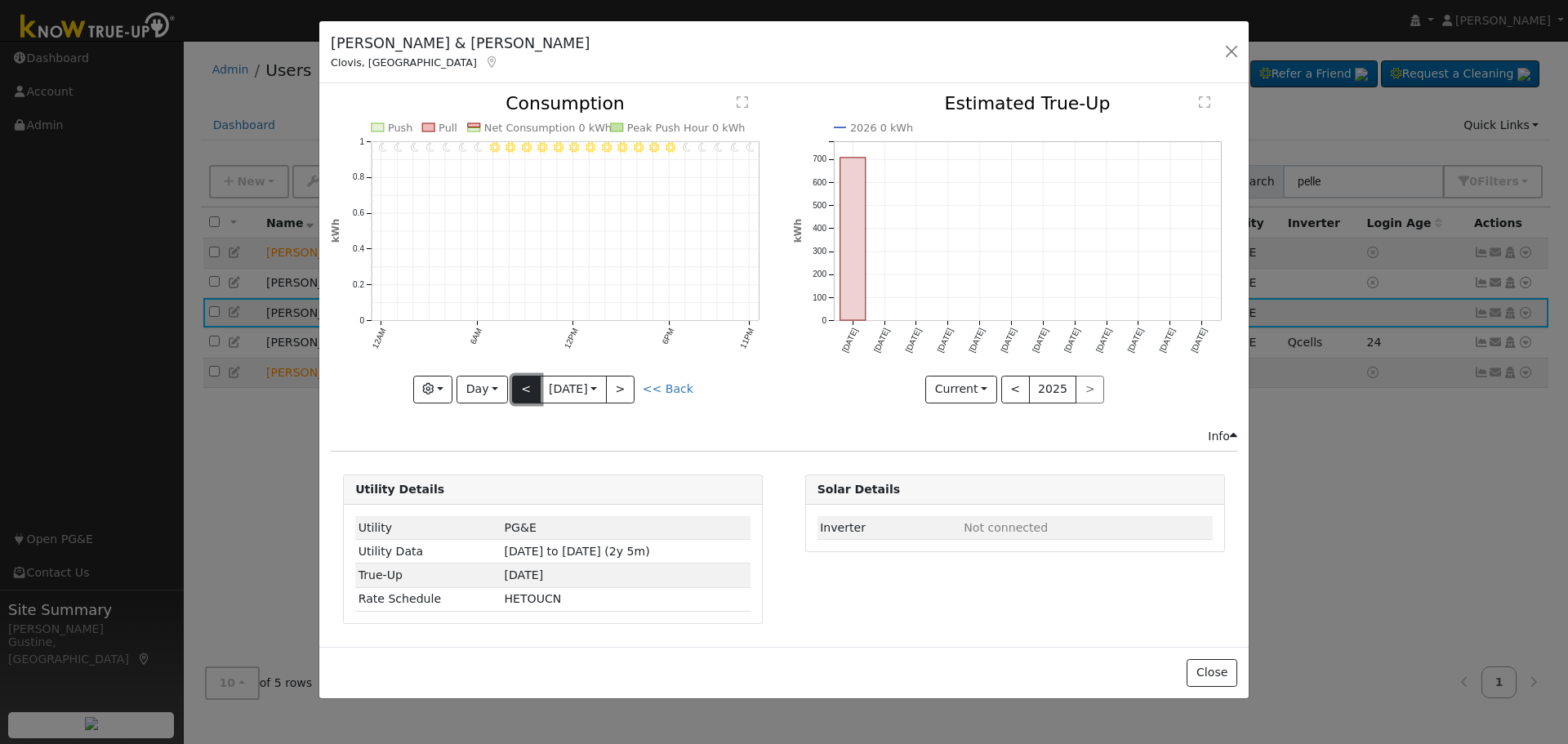
click at [526, 383] on button "<" at bounding box center [526, 390] width 28 height 28
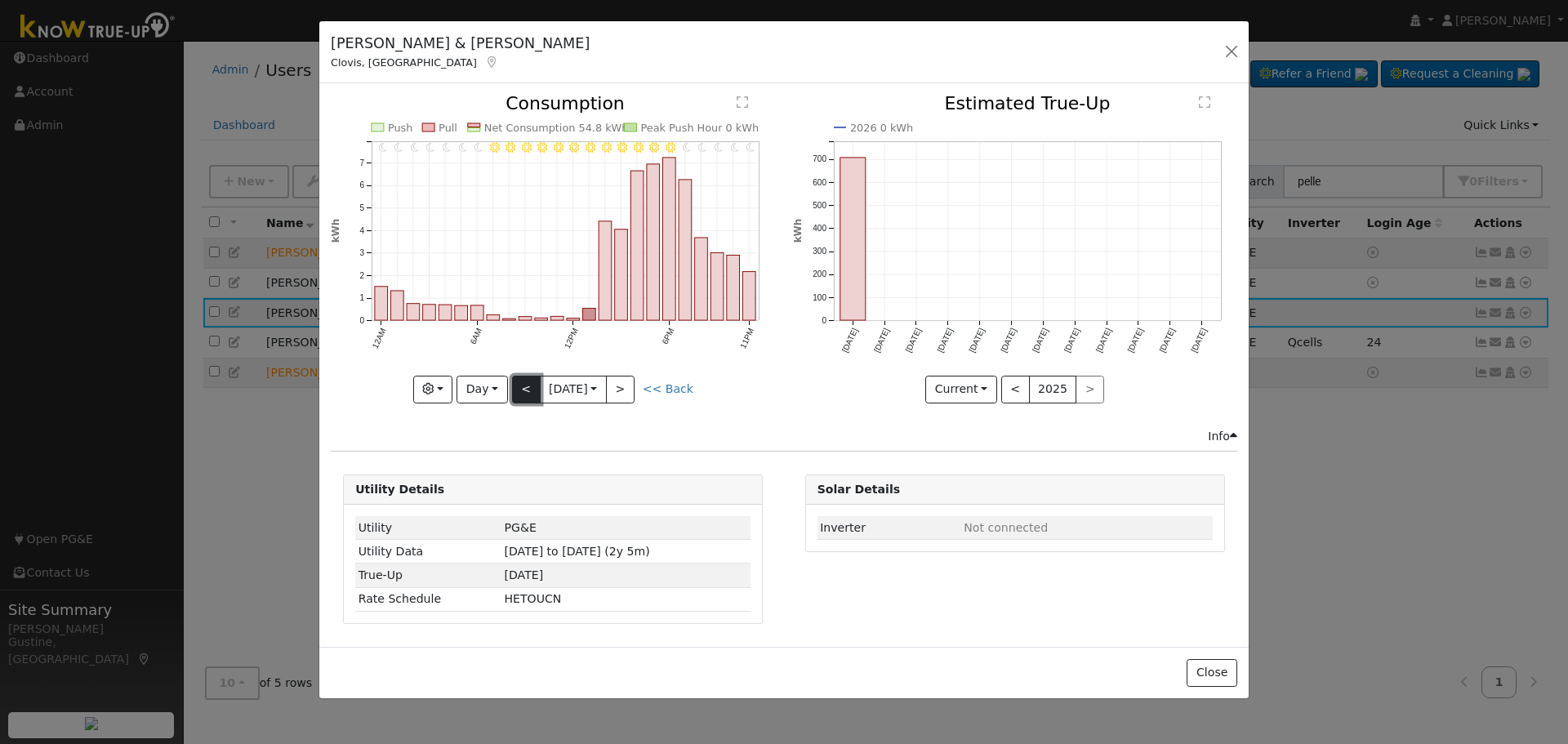
click at [526, 383] on button "<" at bounding box center [526, 390] width 28 height 28
type input "[DATE]"
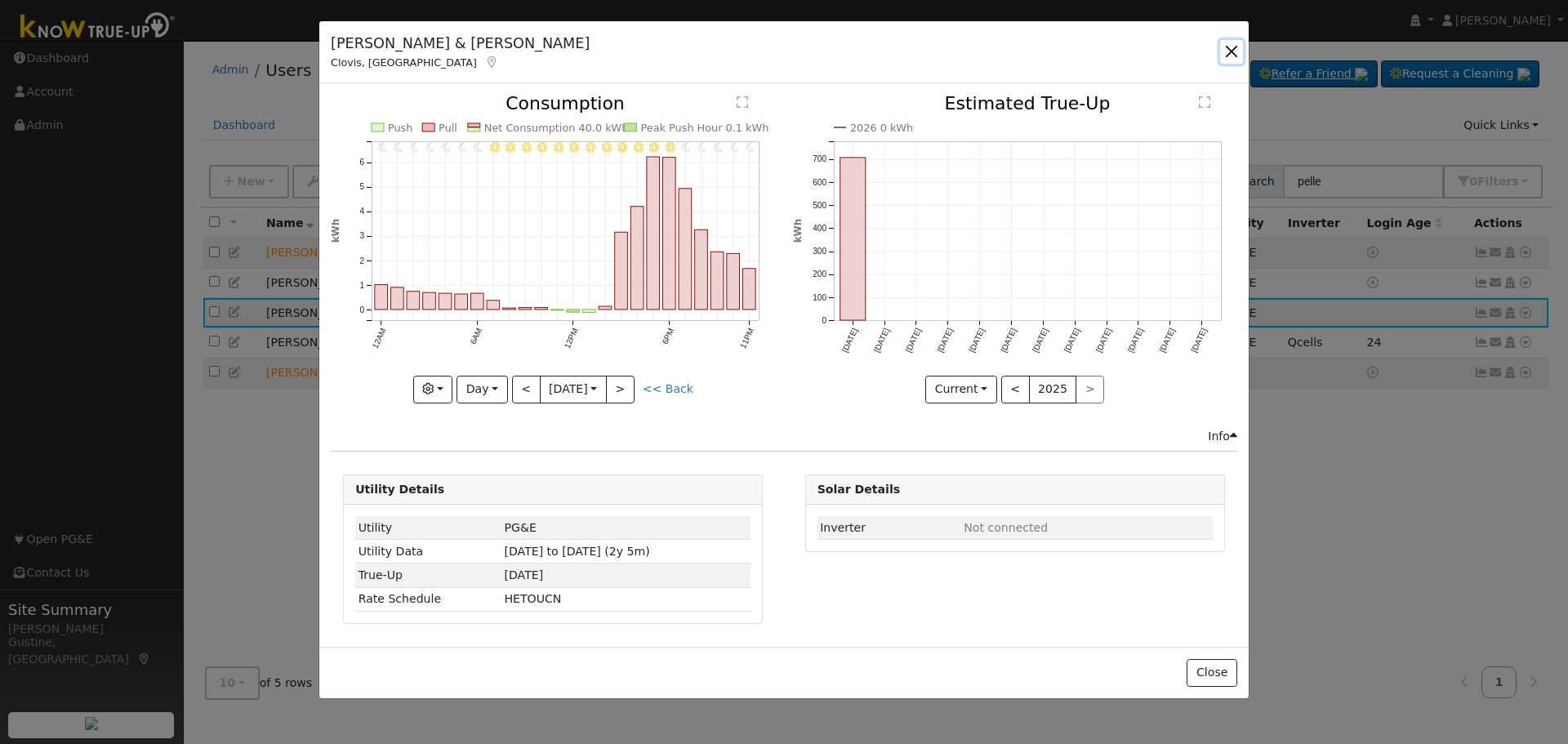
click at [1231, 61] on button "button" at bounding box center [1231, 51] width 23 height 23
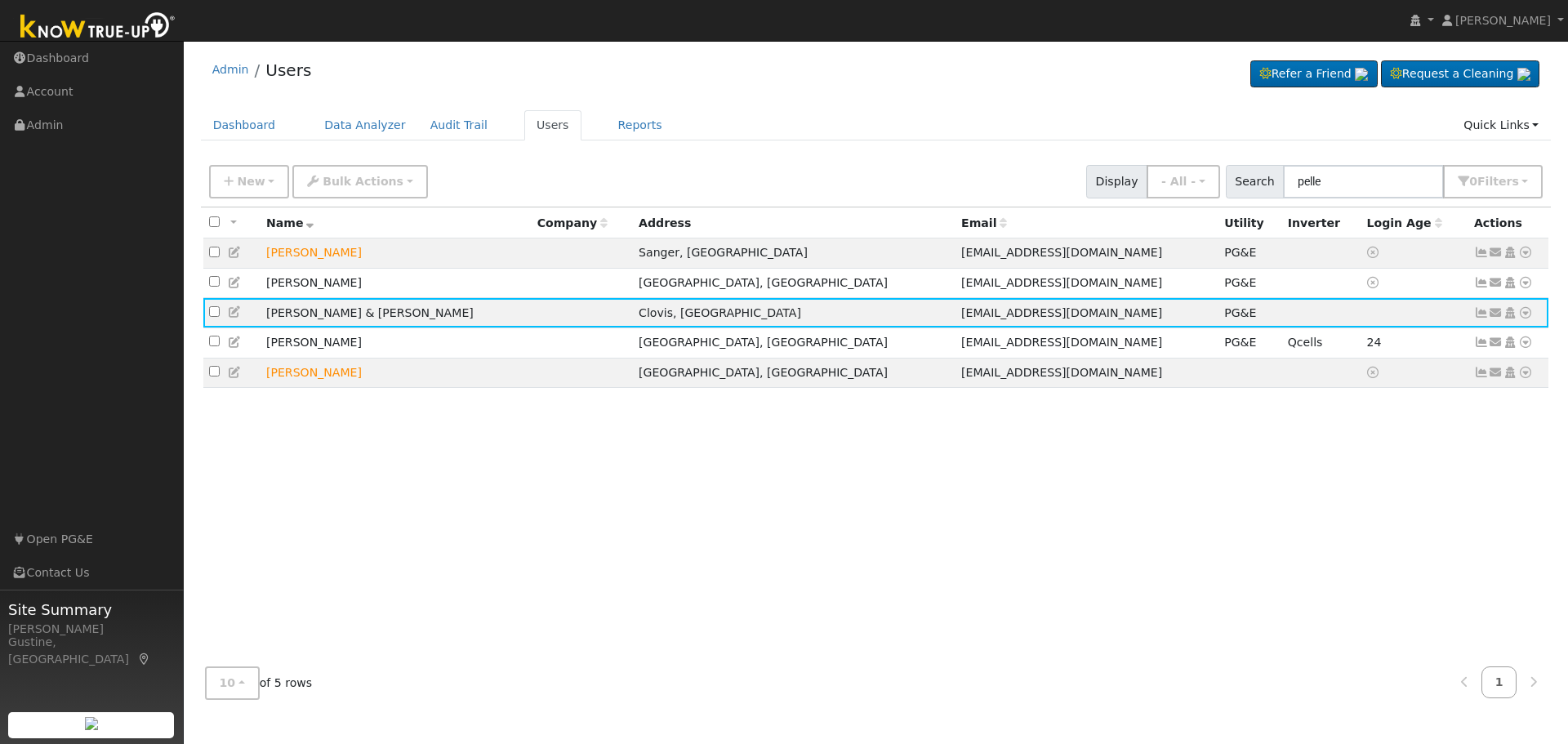
click at [946, 738] on div "User Profile First name Last name Email Email Notifications No Emails No Emails…" at bounding box center [875, 393] width 1385 height 704
drag, startPoint x: 1358, startPoint y: 473, endPoint x: 1156, endPoint y: 495, distance: 203.2
click at [1358, 473] on div "All None All on page None on page Name Company Address Email Utility Inverter L…" at bounding box center [876, 430] width 1351 height 447
drag, startPoint x: 1335, startPoint y: 504, endPoint x: 1262, endPoint y: 484, distance: 75.7
click at [1341, 510] on div "All None All on page None on page Name Company Address Email Utility Inverter L…" at bounding box center [876, 430] width 1351 height 447
